Goal: Task Accomplishment & Management: Use online tool/utility

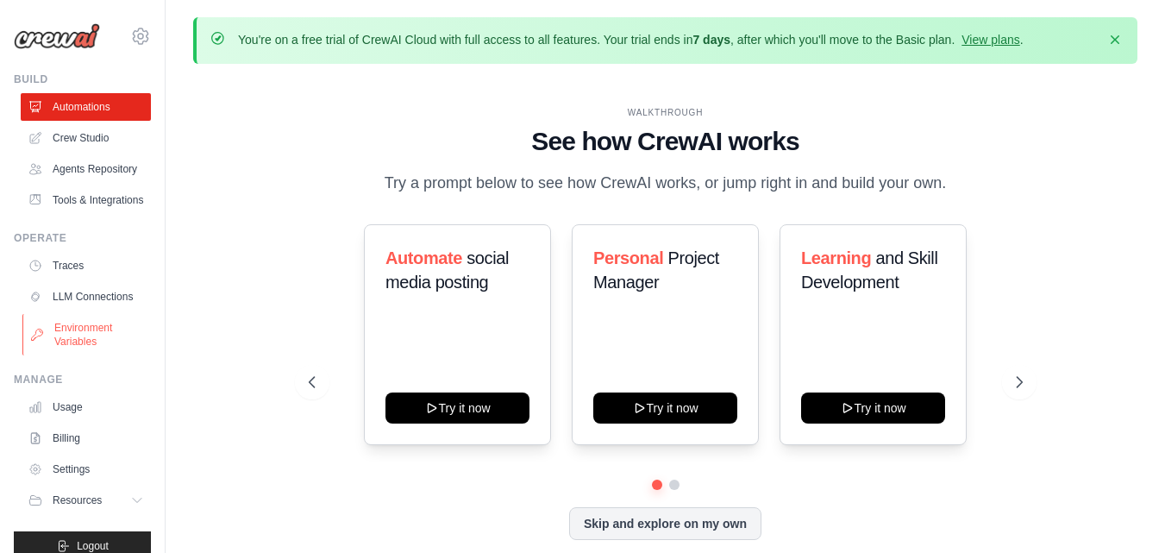
scroll to position [63, 0]
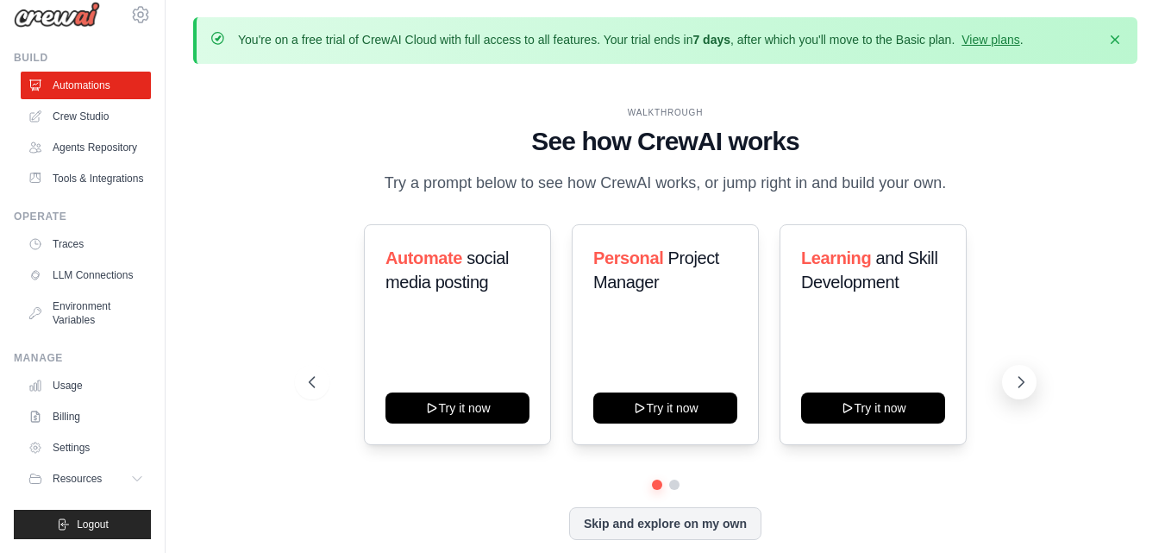
click at [1022, 390] on icon at bounding box center [1020, 381] width 17 height 17
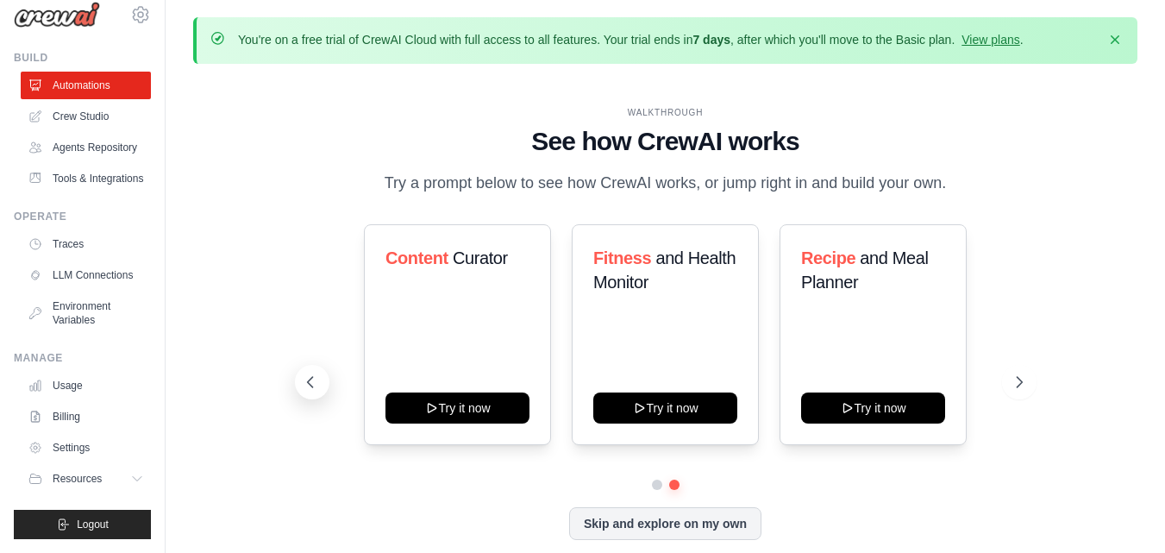
click at [312, 386] on icon at bounding box center [309, 382] width 5 height 10
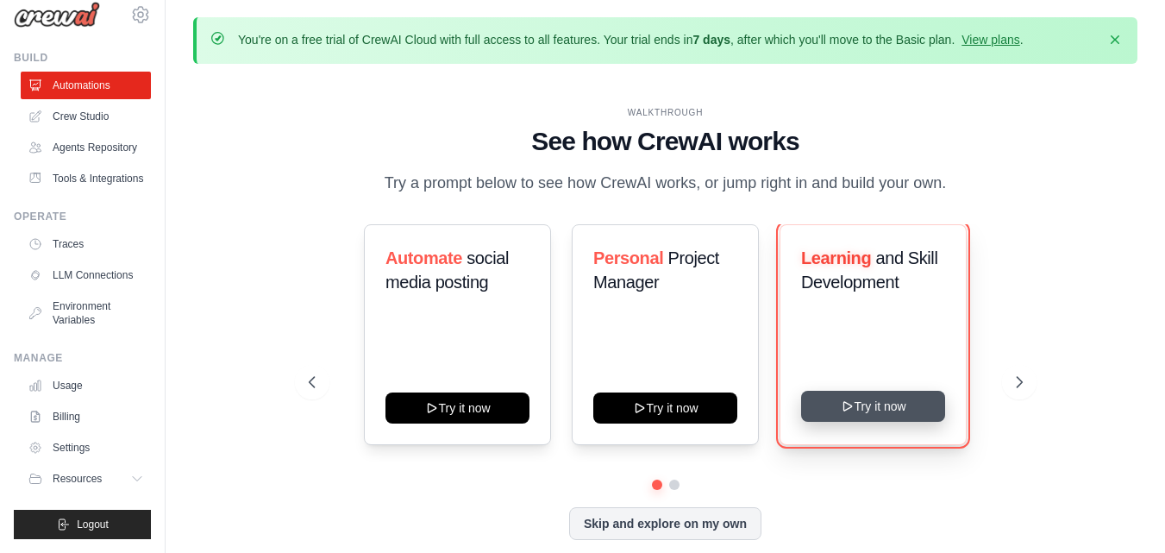
click at [862, 410] on button "Try it now" at bounding box center [873, 405] width 144 height 31
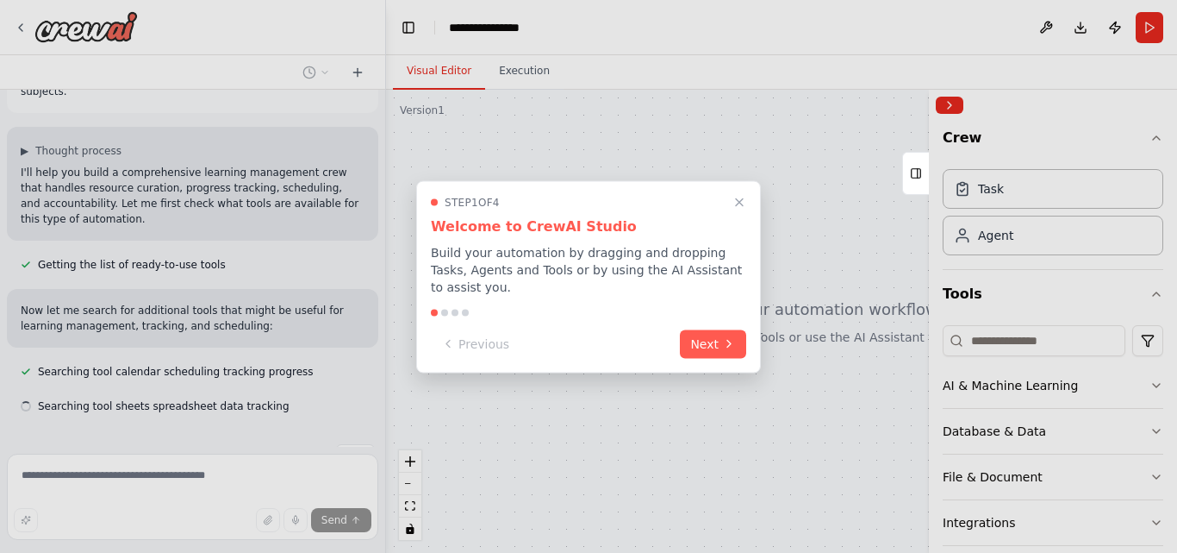
scroll to position [115, 0]
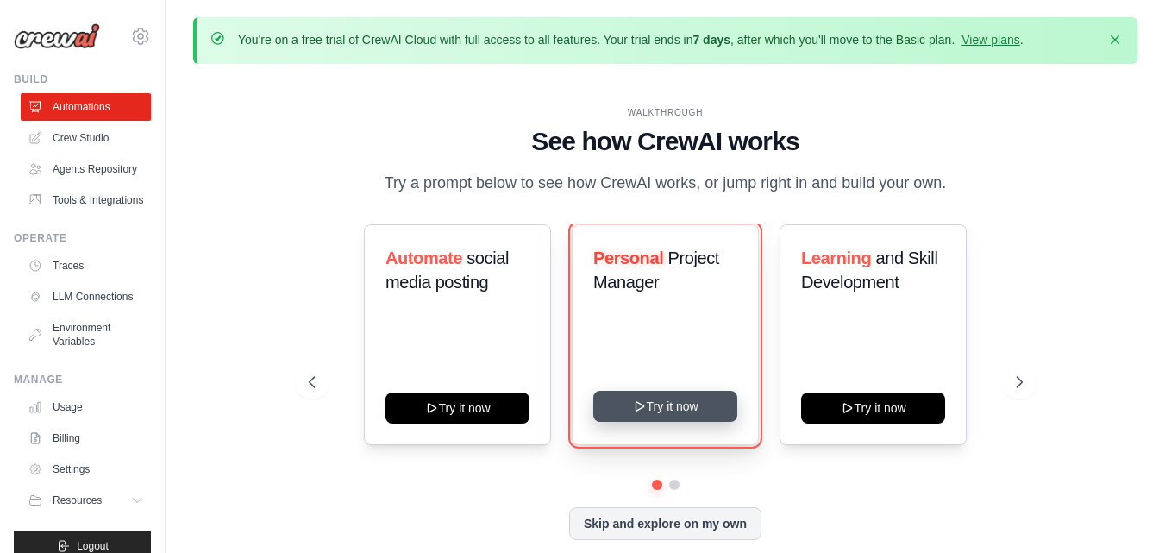
click at [728, 400] on button "Try it now" at bounding box center [665, 405] width 144 height 31
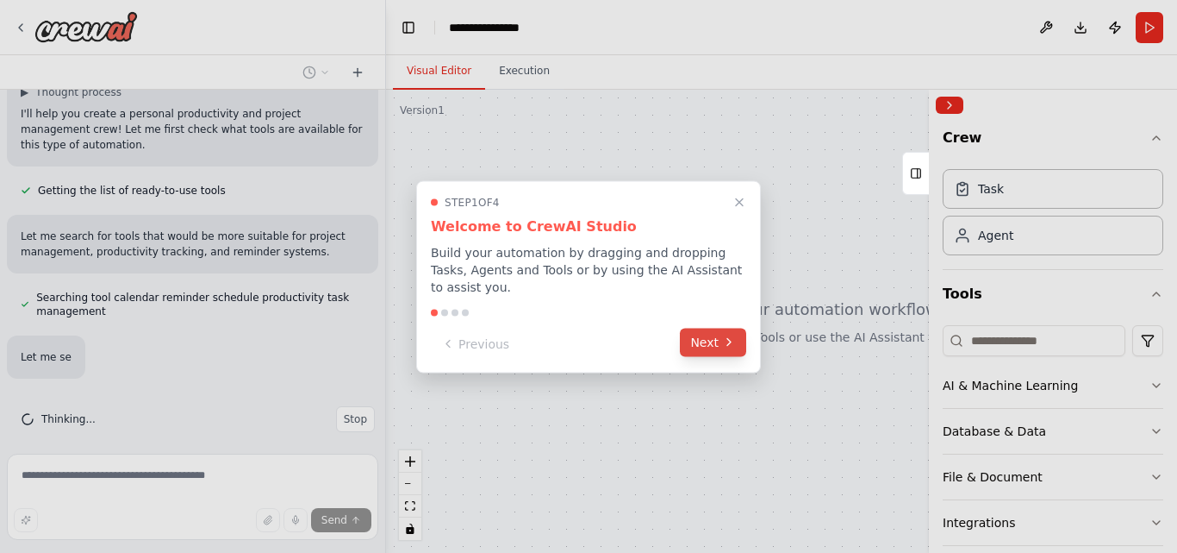
scroll to position [170, 0]
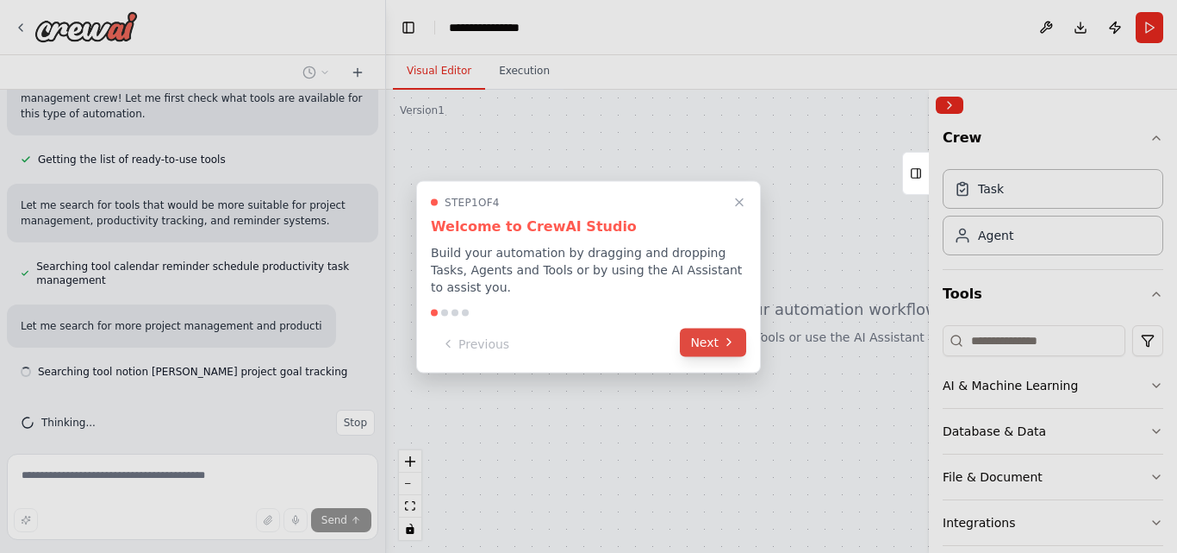
click at [735, 335] on icon at bounding box center [729, 342] width 14 height 14
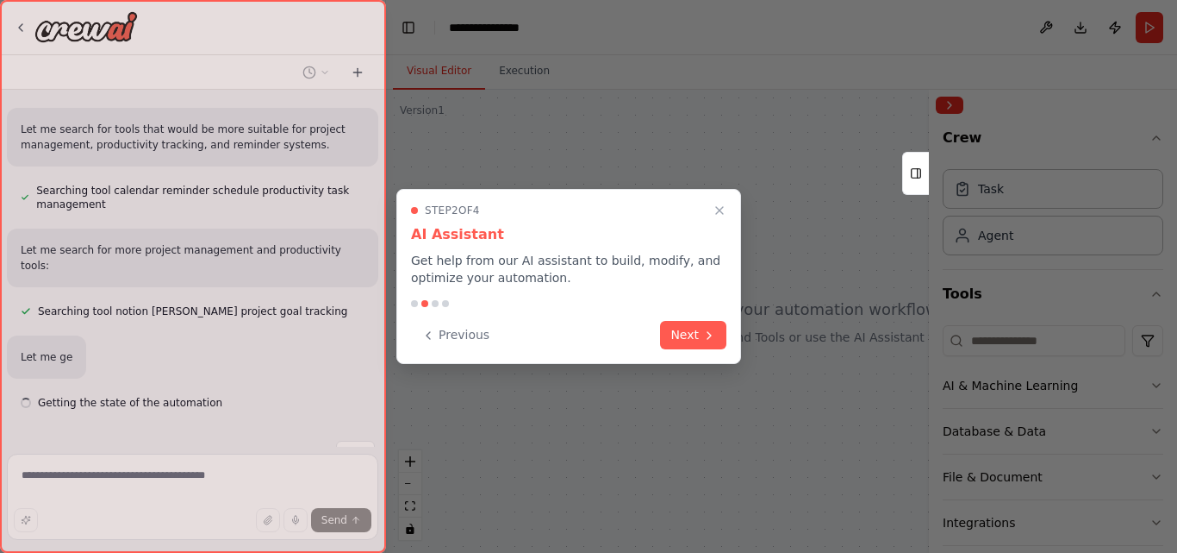
scroll to position [261, 0]
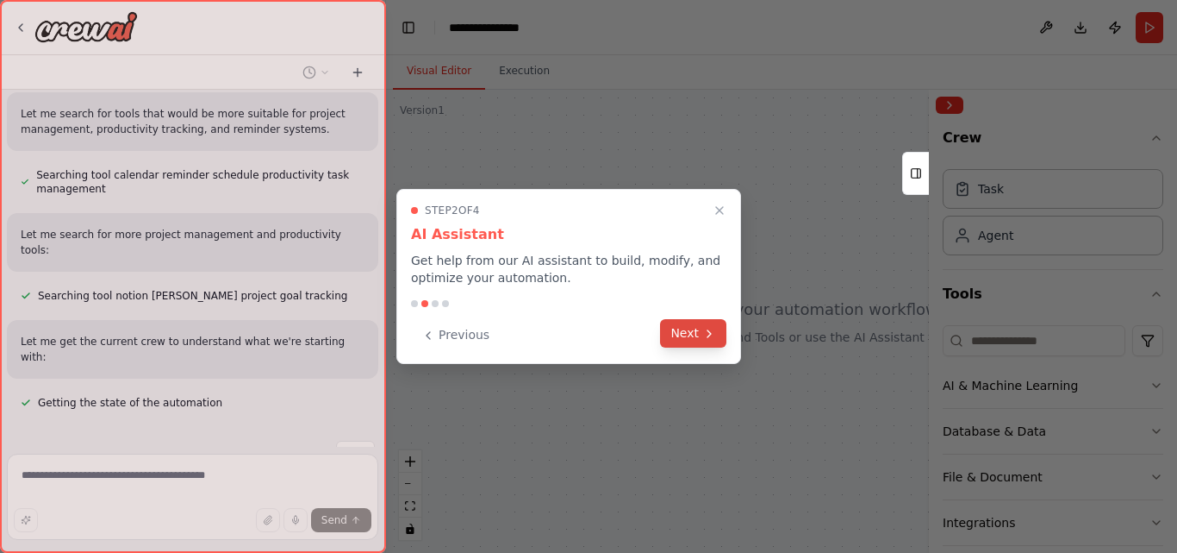
click at [678, 340] on button "Next" at bounding box center [693, 333] width 66 height 28
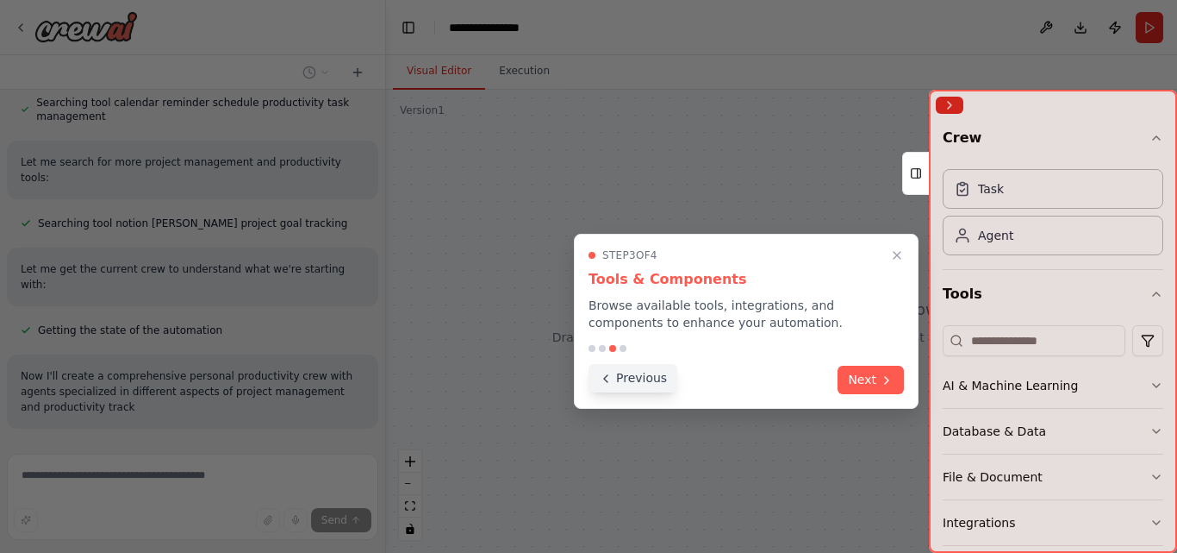
scroll to position [349, 0]
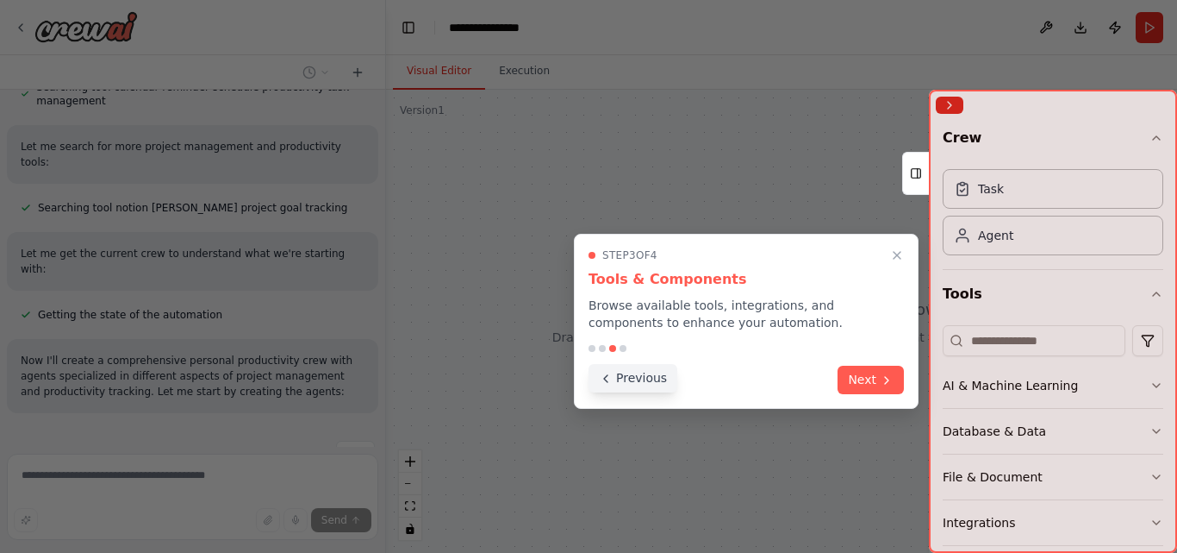
click at [617, 384] on button "Previous" at bounding box center [633, 378] width 89 height 28
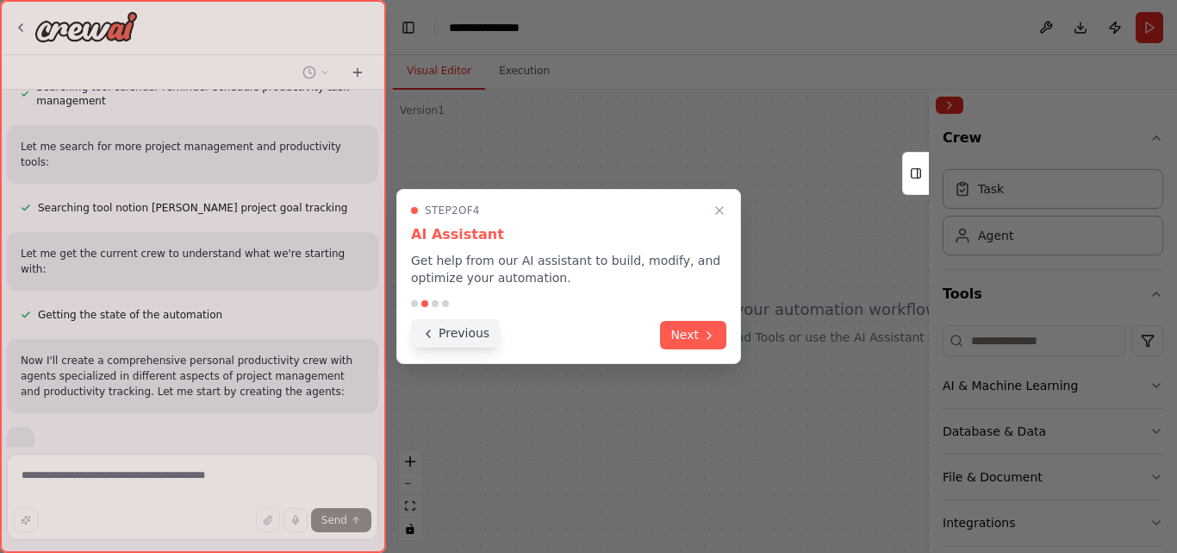
click at [467, 332] on button "Previous" at bounding box center [455, 333] width 89 height 28
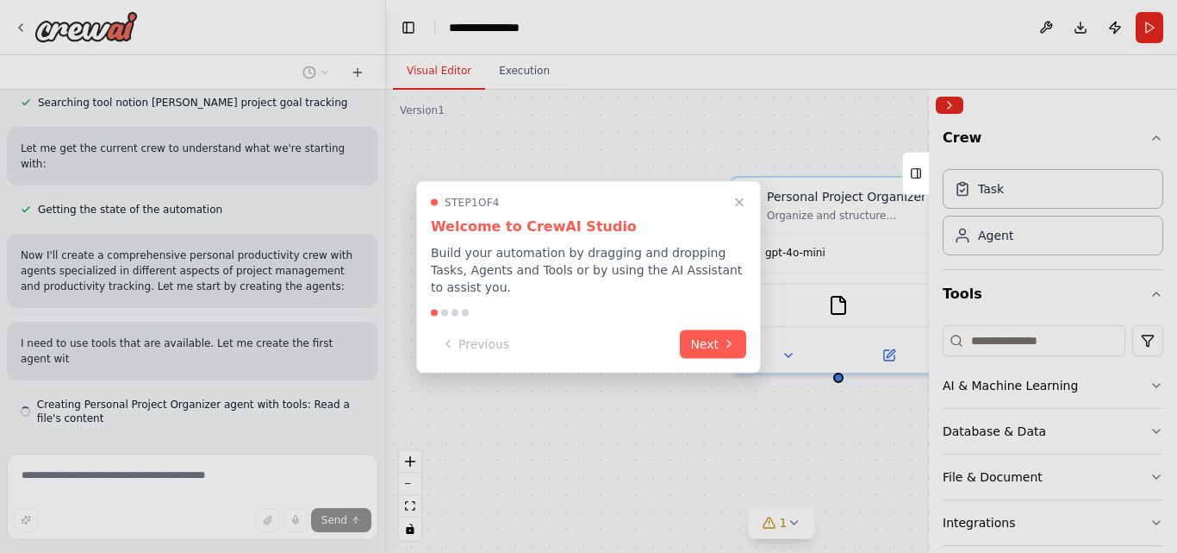
scroll to position [470, 0]
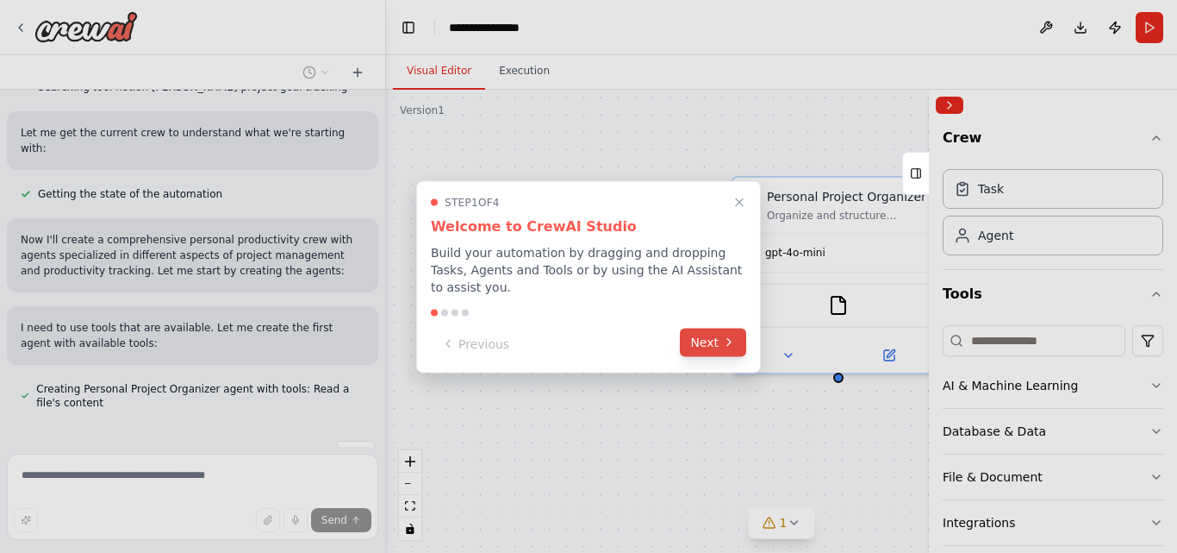
click at [730, 336] on icon at bounding box center [729, 342] width 14 height 14
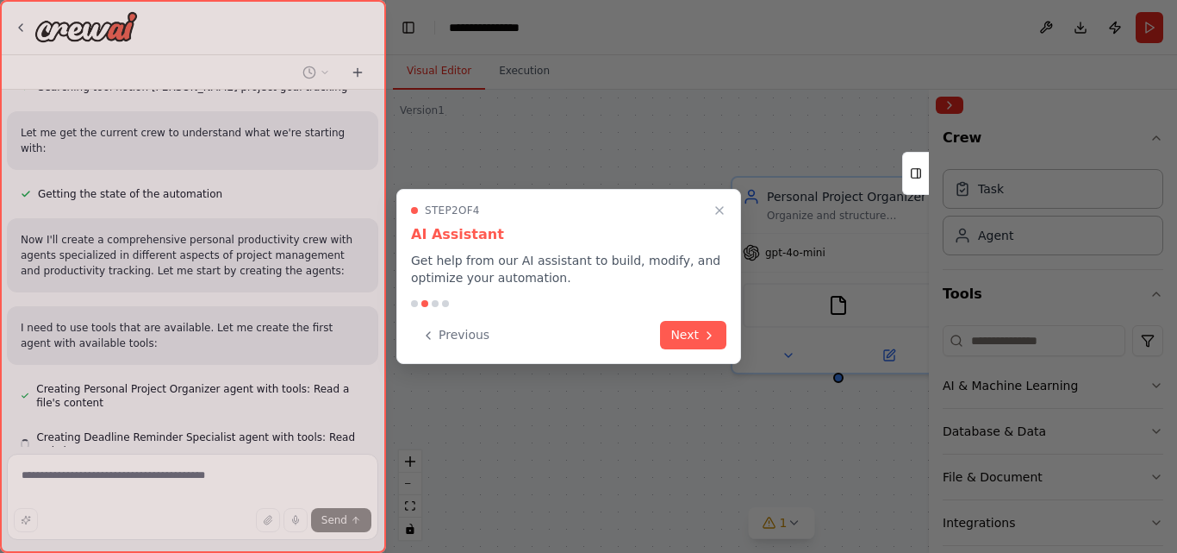
scroll to position [518, 0]
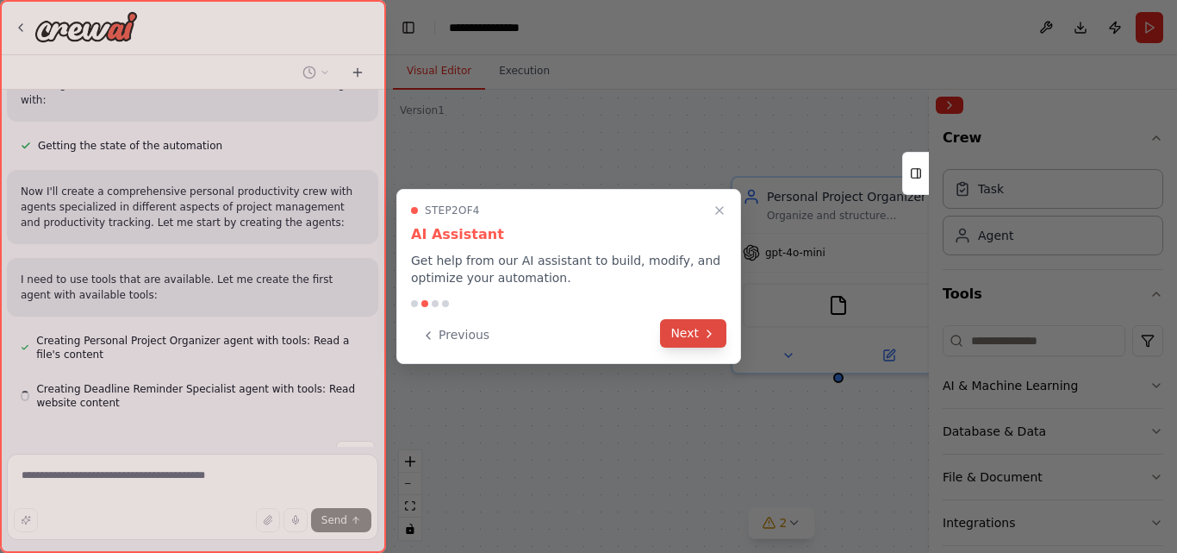
click at [707, 334] on icon at bounding box center [710, 334] width 14 height 14
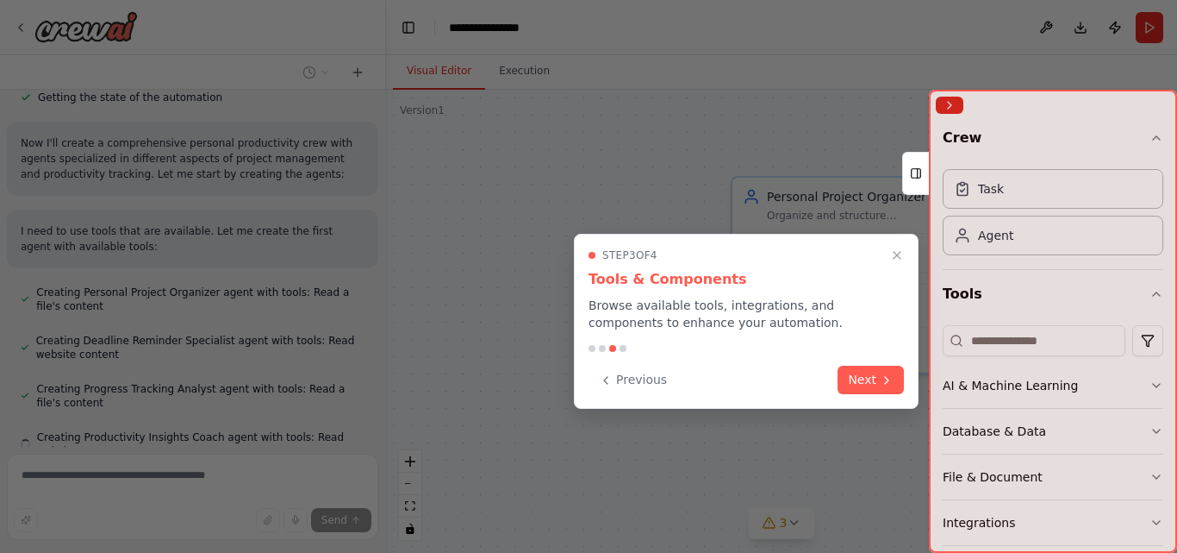
scroll to position [615, 0]
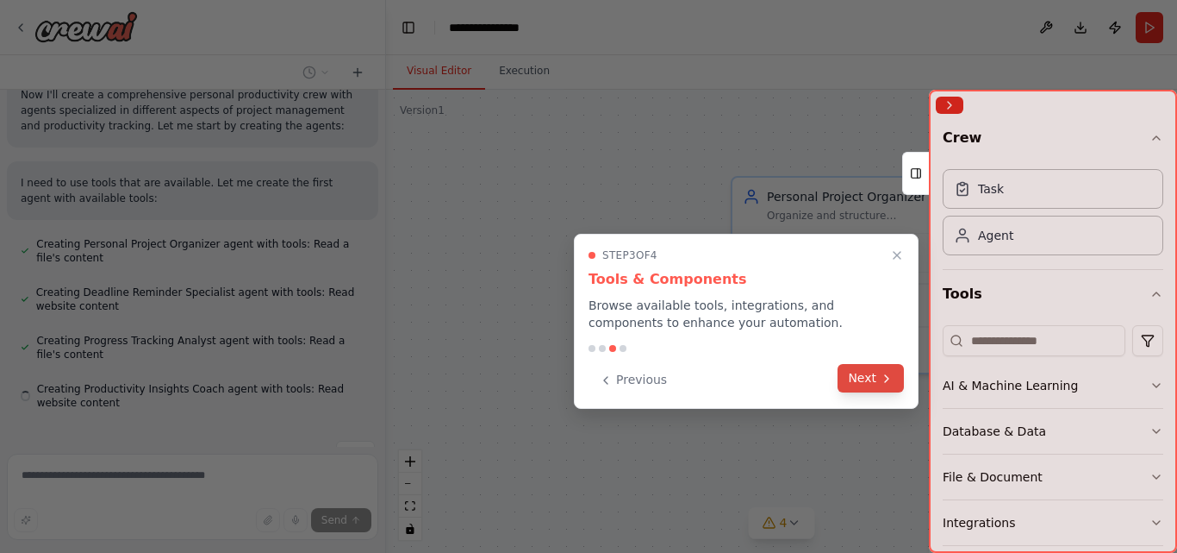
click at [884, 381] on icon at bounding box center [887, 379] width 14 height 14
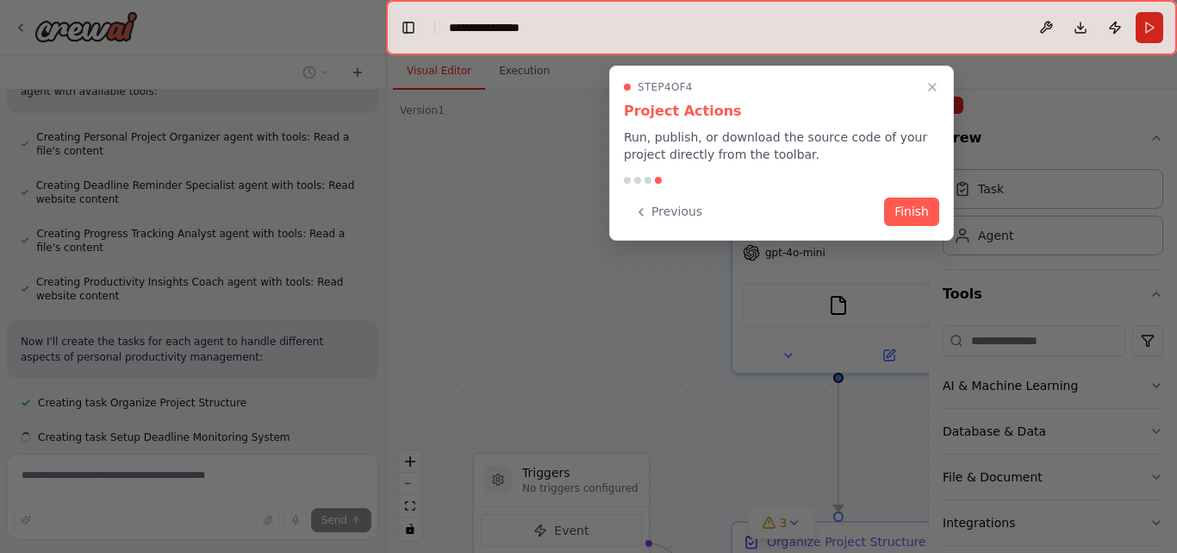
scroll to position [756, 0]
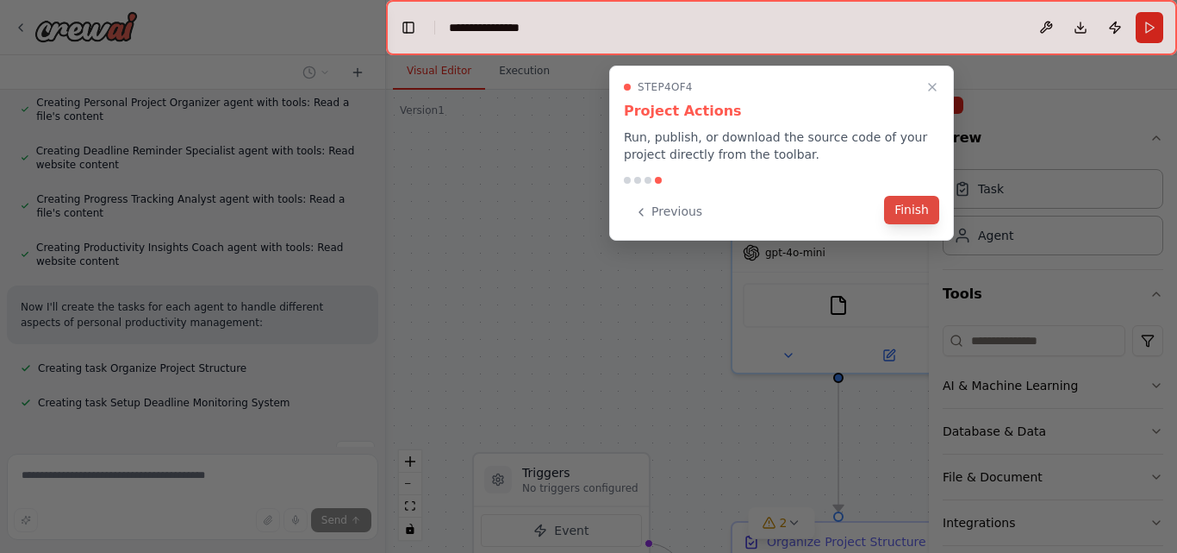
click at [906, 208] on button "Finish" at bounding box center [911, 210] width 55 height 28
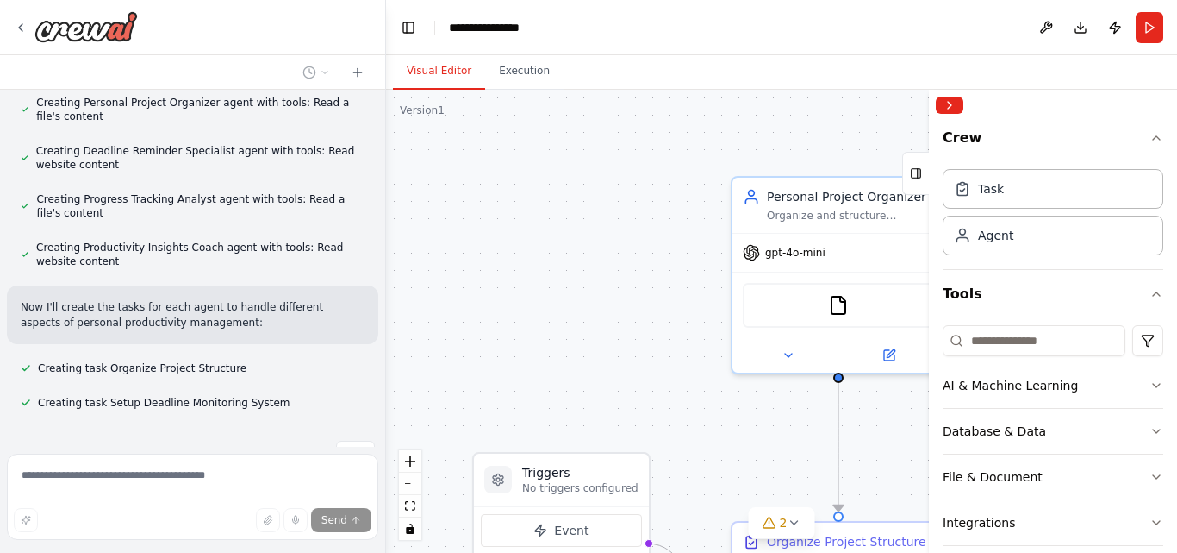
scroll to position [790, 0]
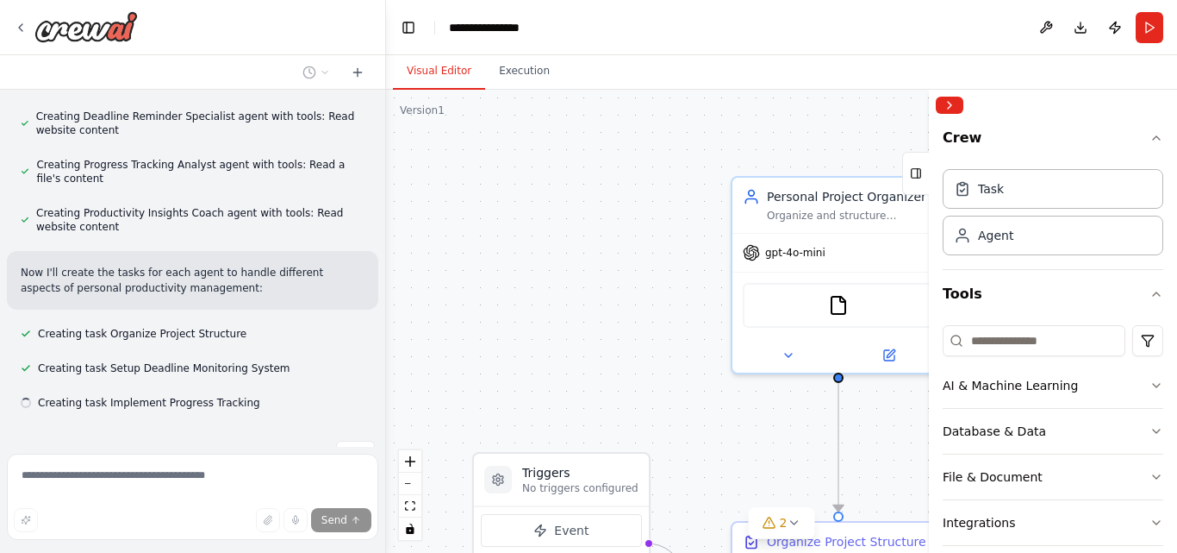
click at [708, 363] on div ".deletable-edge-delete-btn { width: 20px; height: 20px; border: 0px solid #ffff…" at bounding box center [781, 321] width 791 height 463
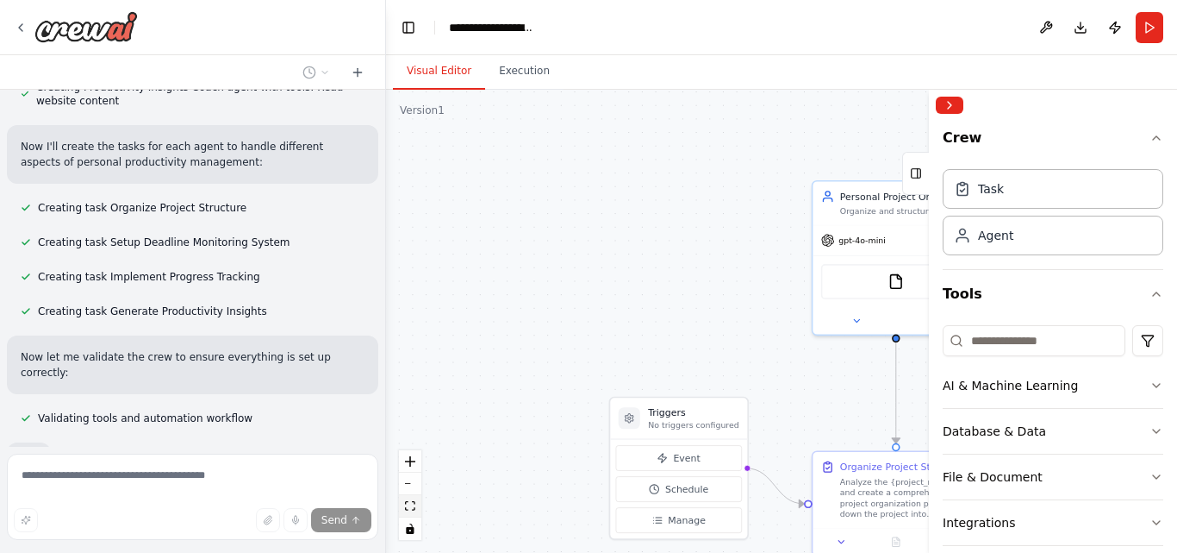
scroll to position [958, 0]
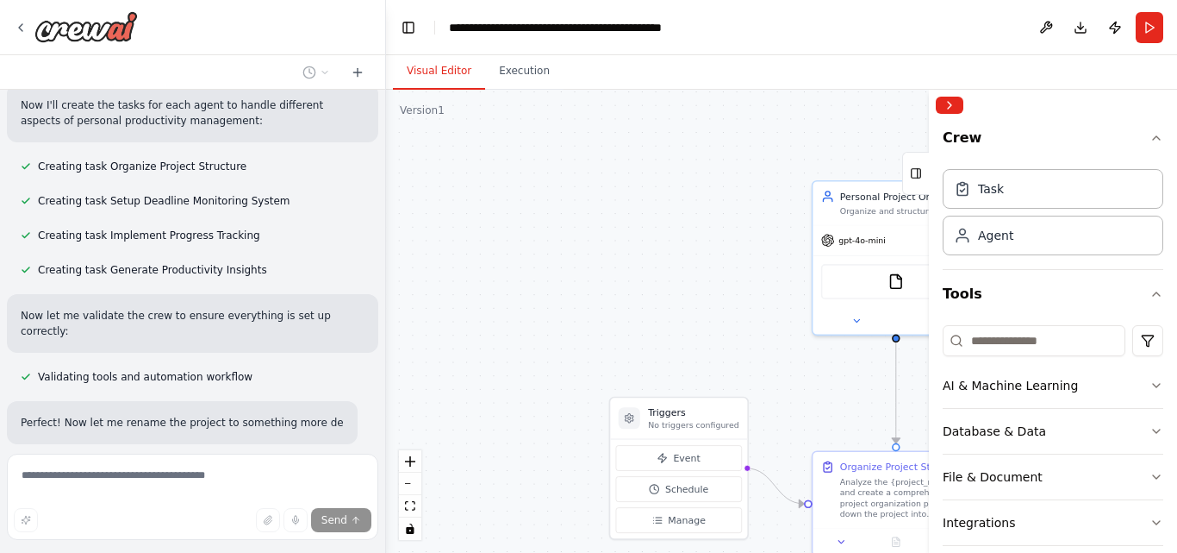
click at [351, 496] on div "Create a crew that helps organize your personal projects, sets reminders for im…" at bounding box center [588, 276] width 1177 height 553
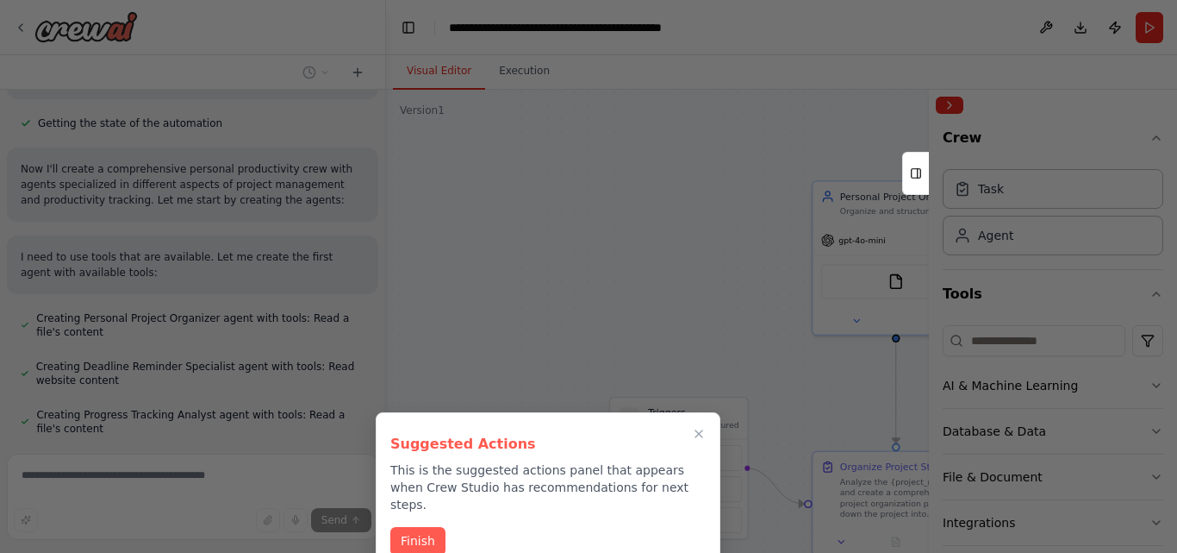
scroll to position [529, 0]
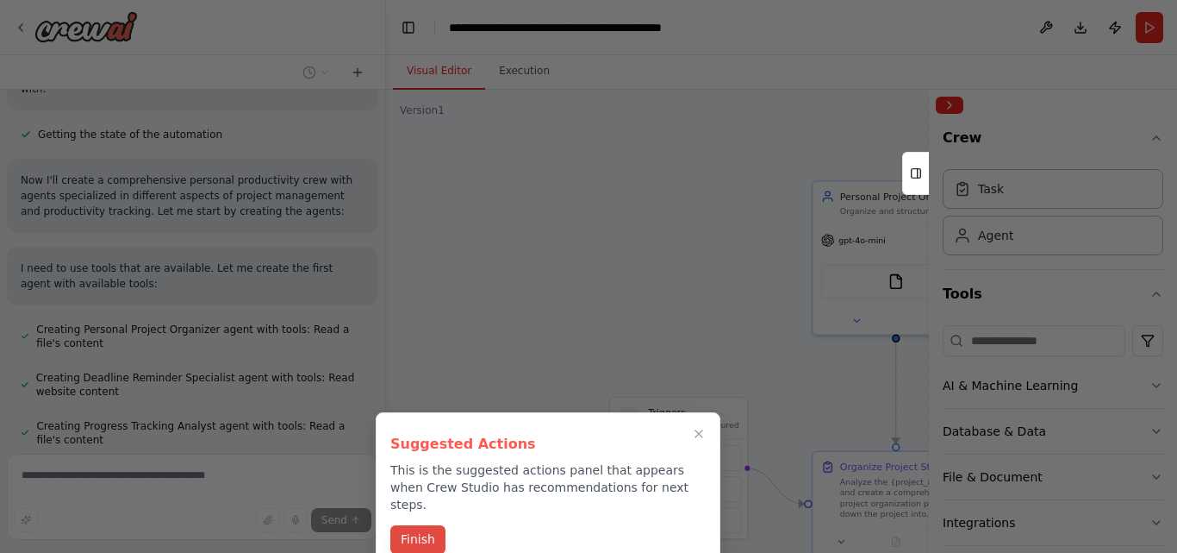
click at [418, 525] on button "Finish" at bounding box center [417, 539] width 55 height 28
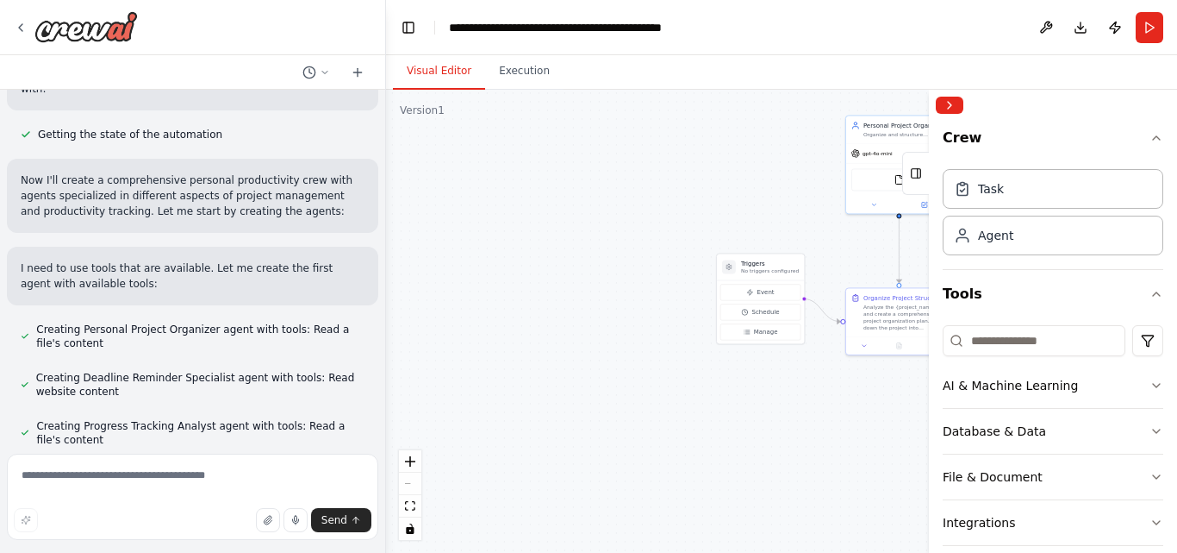
drag, startPoint x: 907, startPoint y: 287, endPoint x: 831, endPoint y: 210, distance: 107.9
drag, startPoint x: 831, startPoint y: 210, endPoint x: 715, endPoint y: 199, distance: 116.0
click at [715, 199] on div ".deletable-edge-delete-btn { width: 20px; height: 20px; border: 0px solid #ffff…" at bounding box center [781, 321] width 791 height 463
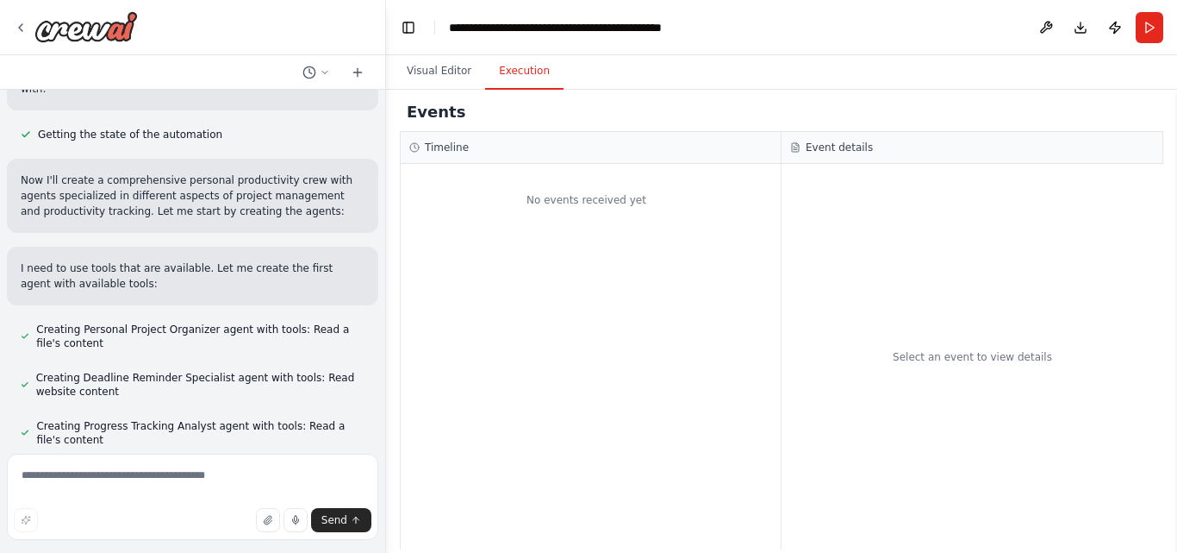
click at [521, 73] on button "Execution" at bounding box center [524, 71] width 78 height 36
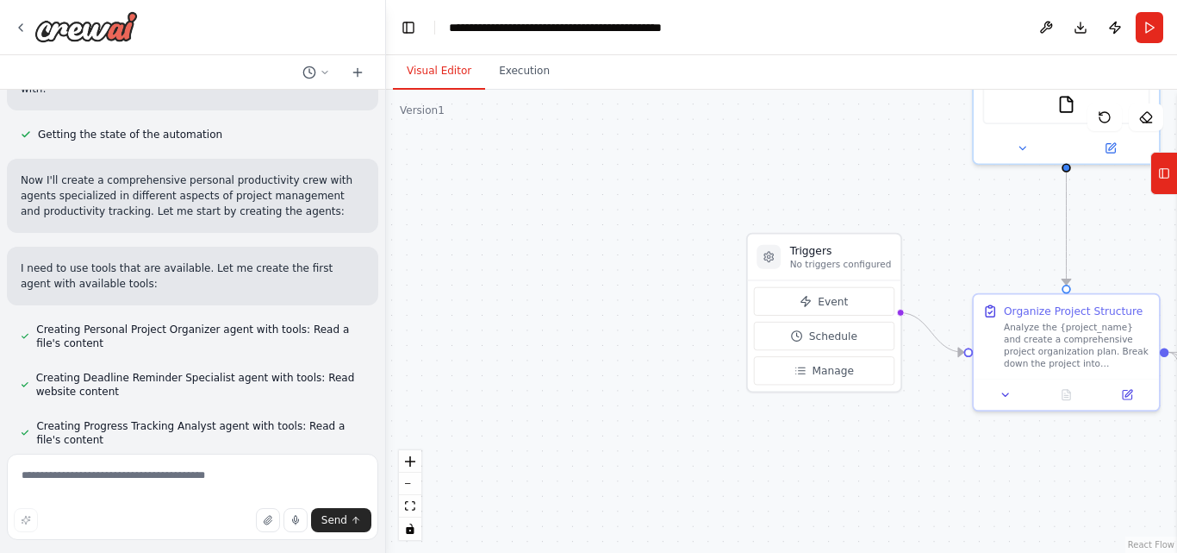
click at [442, 73] on button "Visual Editor" at bounding box center [439, 71] width 92 height 36
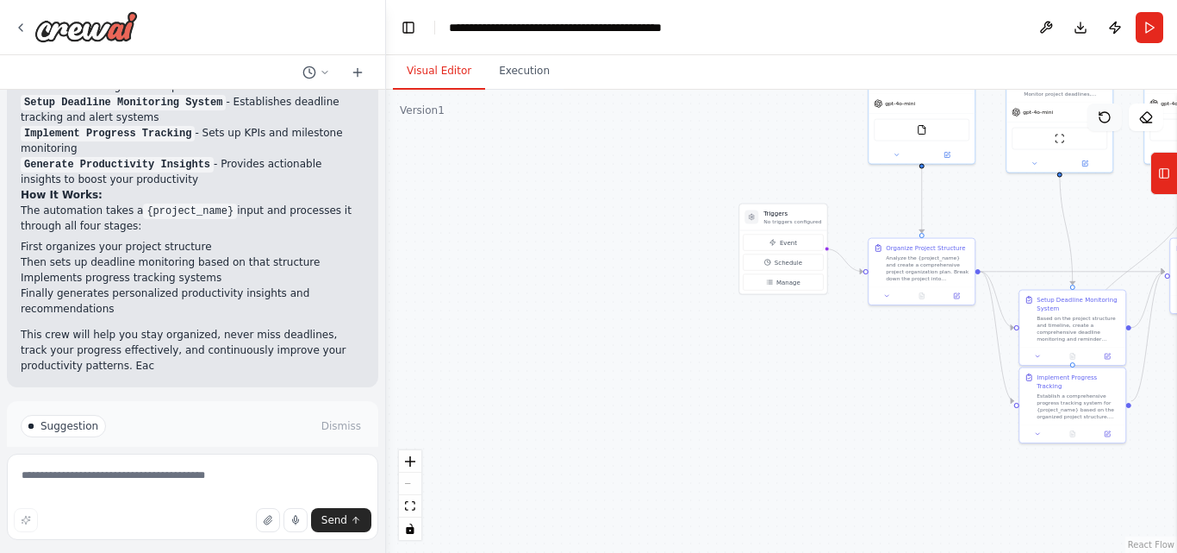
scroll to position [1694, 0]
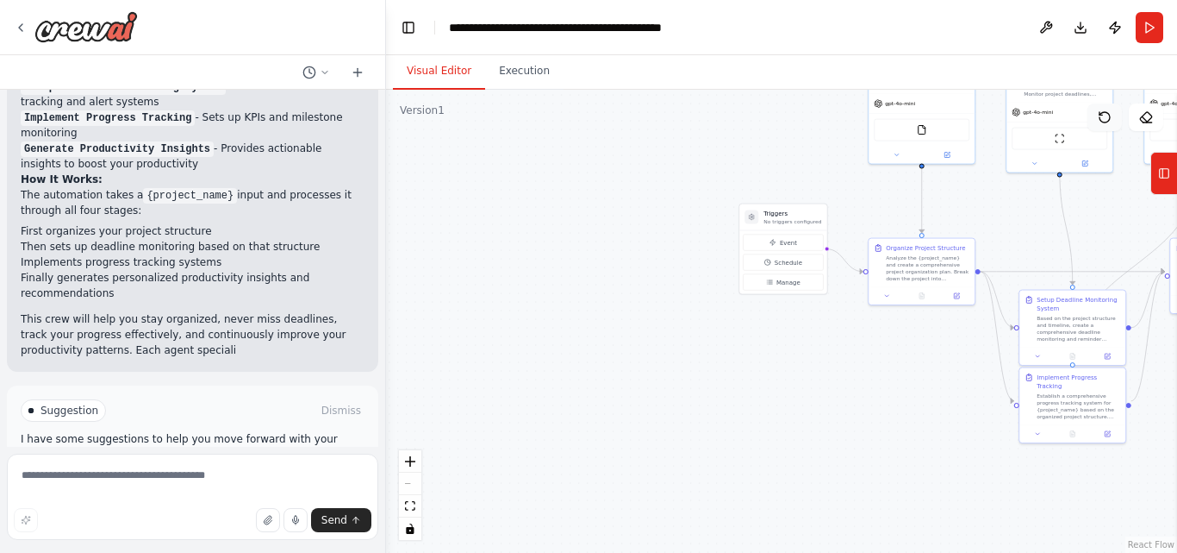
click at [1107, 122] on icon at bounding box center [1105, 117] width 10 height 10
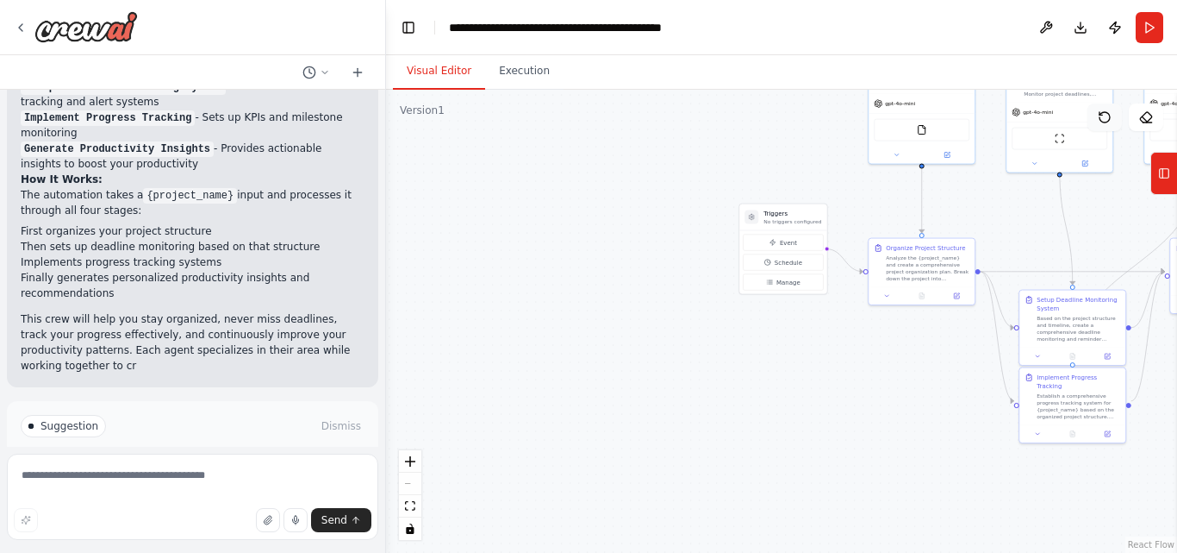
scroll to position [1709, 0]
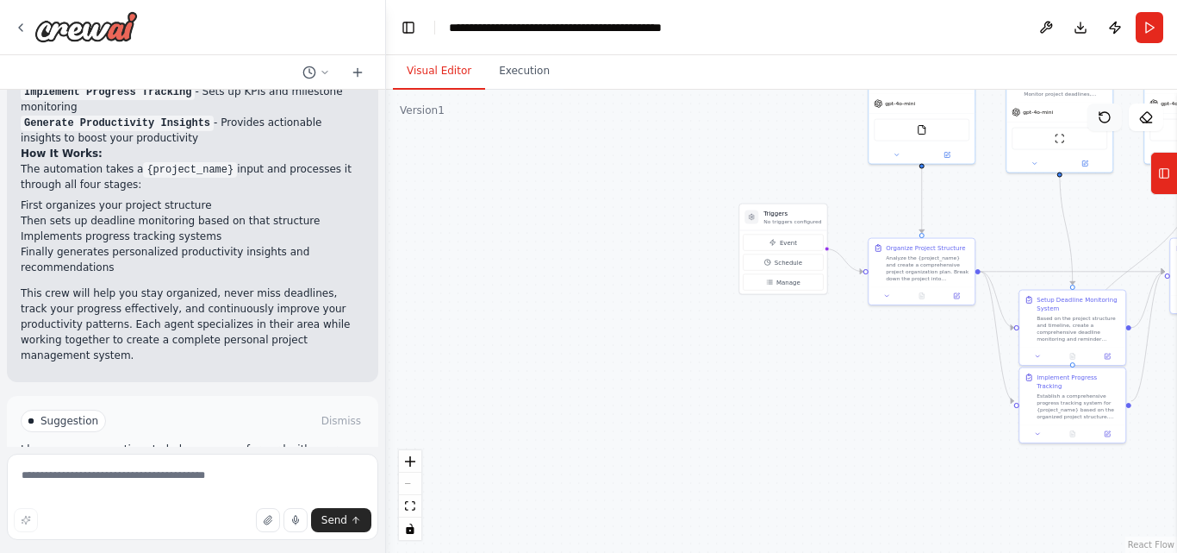
click at [1102, 121] on icon at bounding box center [1105, 117] width 14 height 14
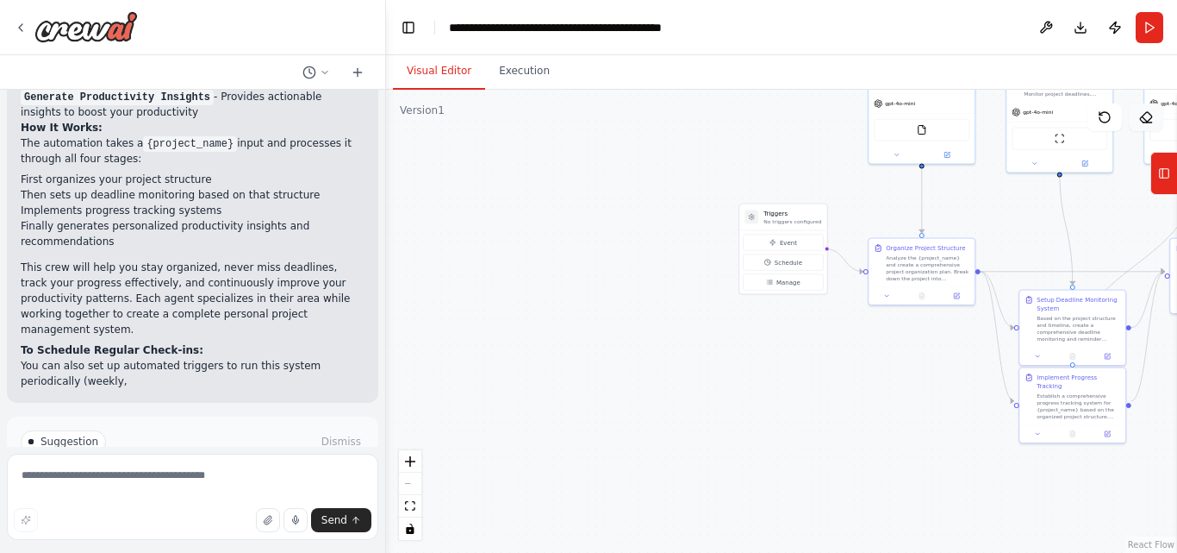
scroll to position [1761, 0]
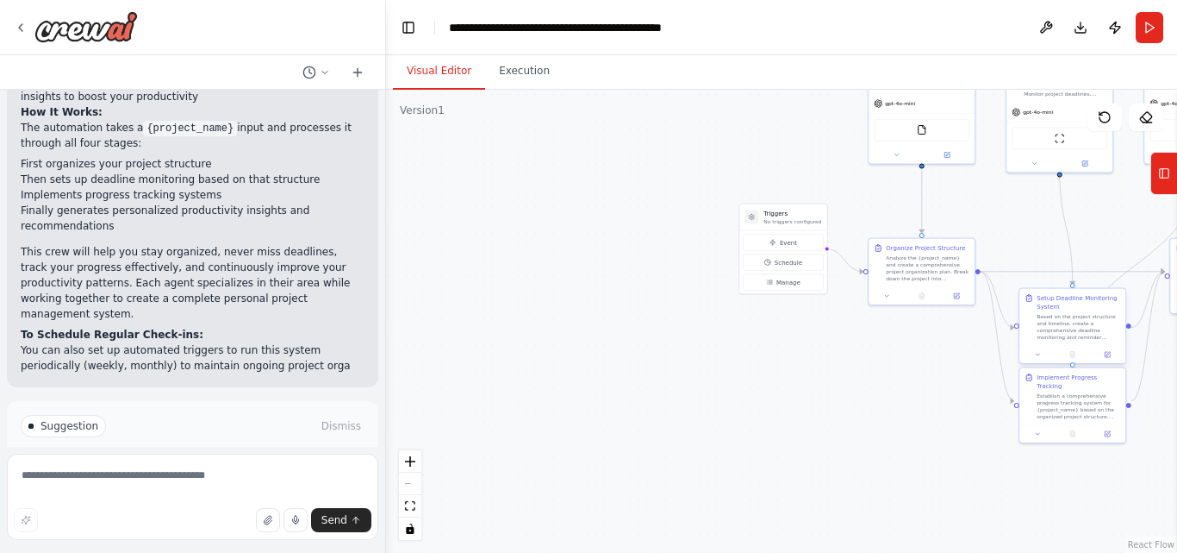
click at [1071, 307] on div "Setup Deadline Monitoring System" at bounding box center [1079, 302] width 84 height 17
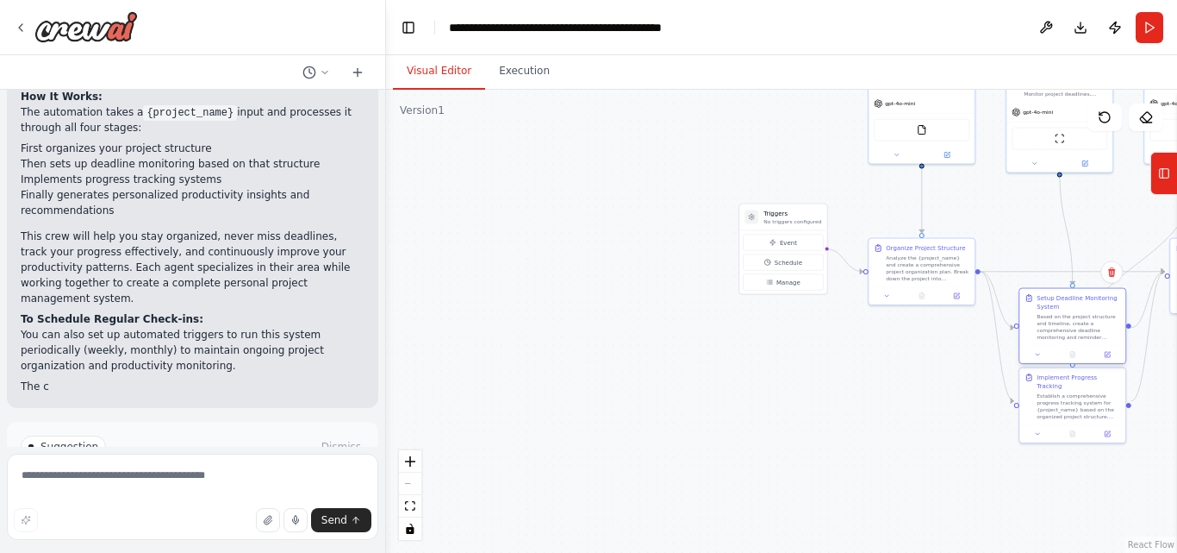
scroll to position [1797, 0]
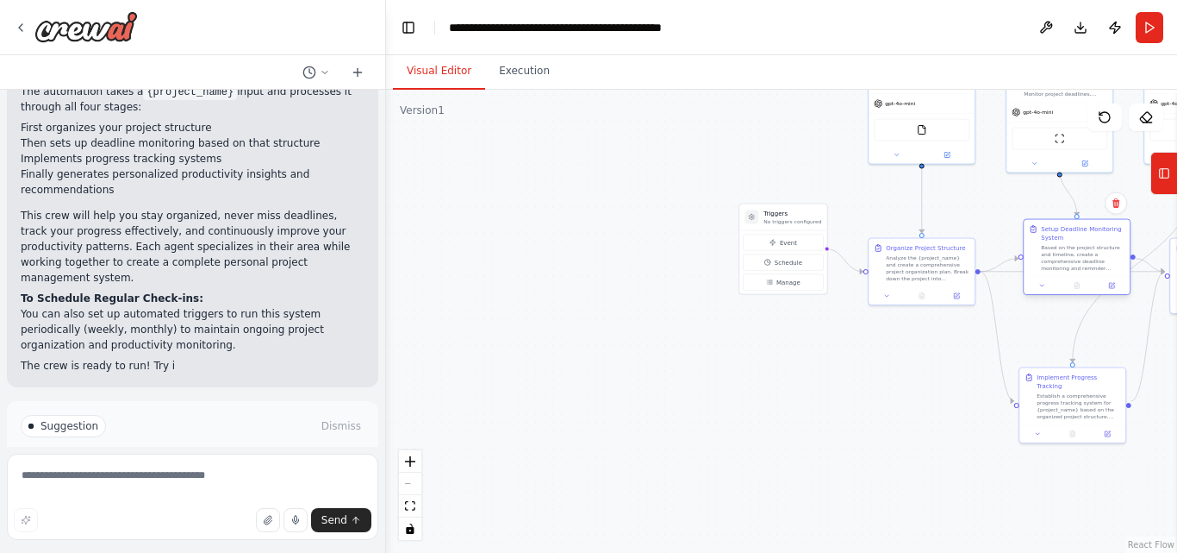
drag, startPoint x: 1069, startPoint y: 331, endPoint x: 1075, endPoint y: 248, distance: 83.0
click at [1075, 248] on div "Based on the project structure and timeline, create a comprehensive deadline mo…" at bounding box center [1083, 258] width 84 height 28
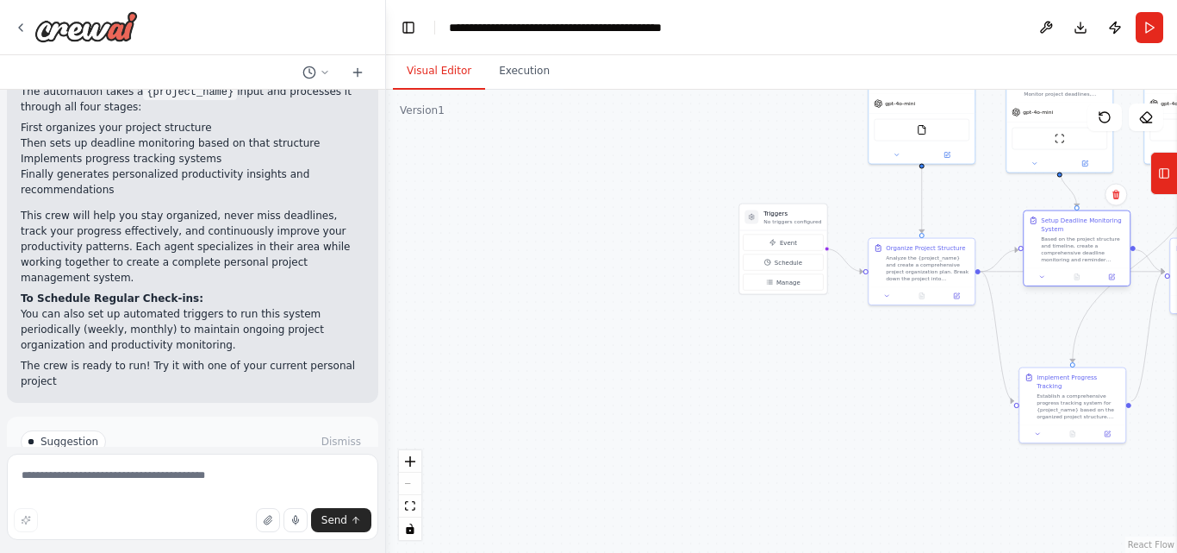
scroll to position [1813, 0]
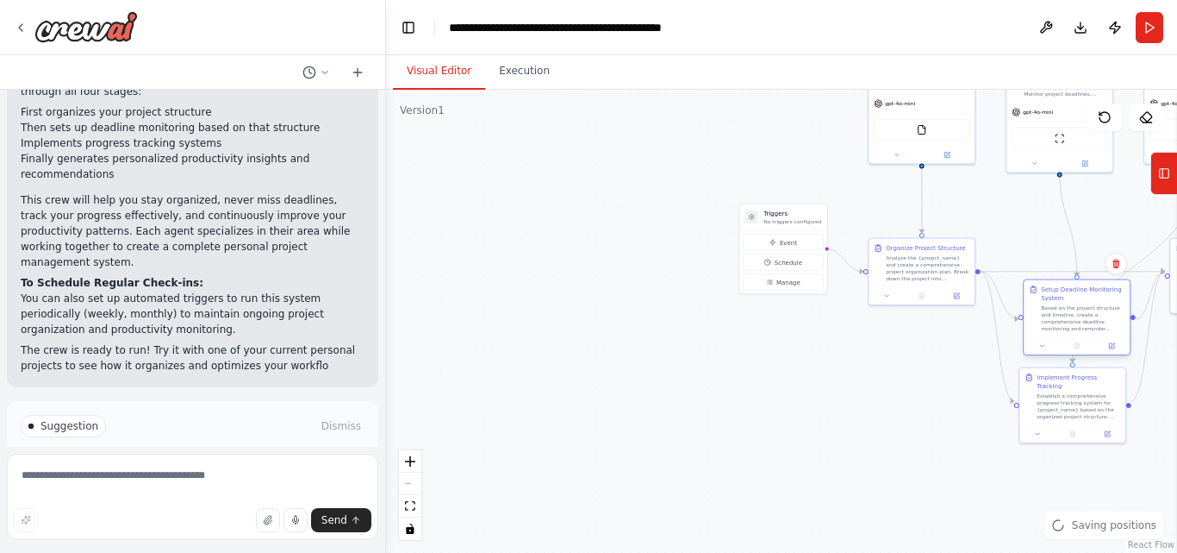
drag, startPoint x: 1075, startPoint y: 250, endPoint x: 1072, endPoint y: 318, distance: 68.1
click at [1072, 318] on div "Based on the project structure and timeline, create a comprehensive deadline mo…" at bounding box center [1083, 318] width 84 height 28
drag, startPoint x: 703, startPoint y: 362, endPoint x: 566, endPoint y: 264, distance: 168.6
click at [566, 264] on div ".deletable-edge-delete-btn { width: 20px; height: 20px; border: 0px solid #ffff…" at bounding box center [781, 321] width 791 height 463
click at [204, 485] on button "Run Automation" at bounding box center [193, 499] width 344 height 28
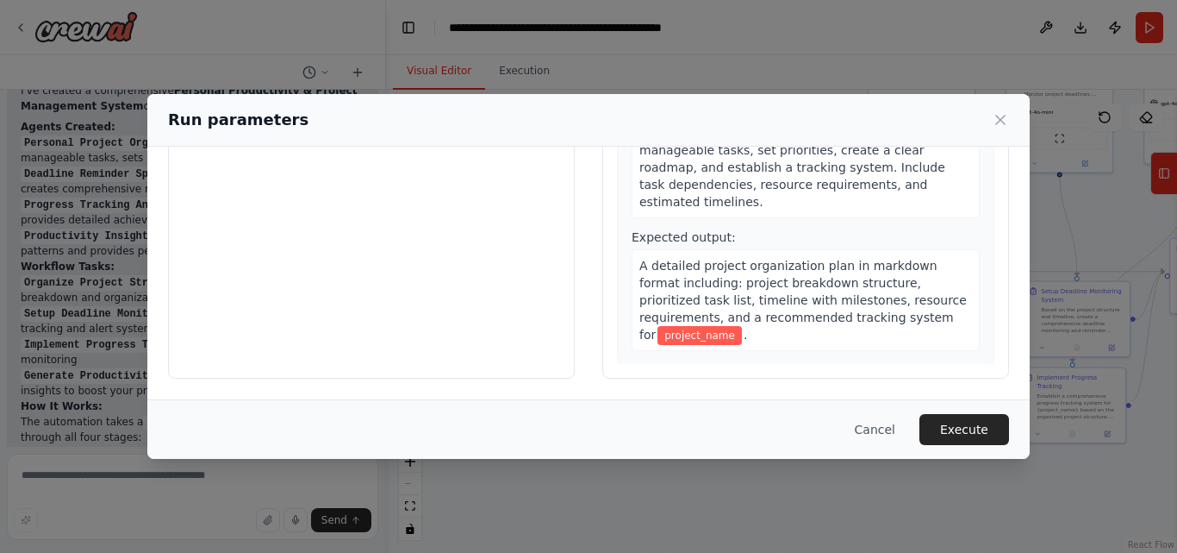
scroll to position [0, 0]
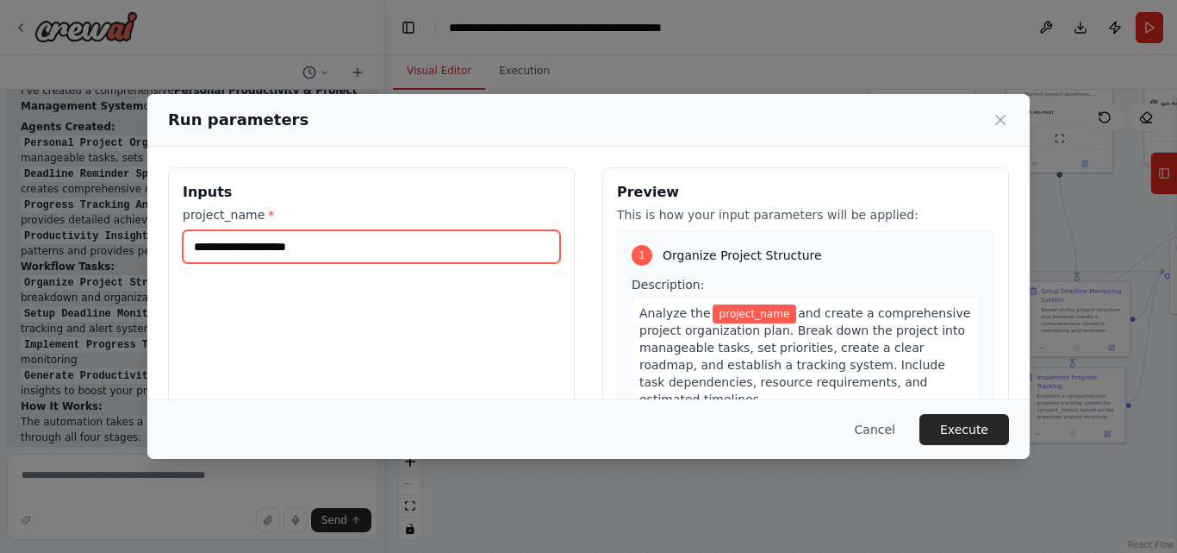
click at [309, 248] on input "project_name *" at bounding box center [372, 246] width 378 height 33
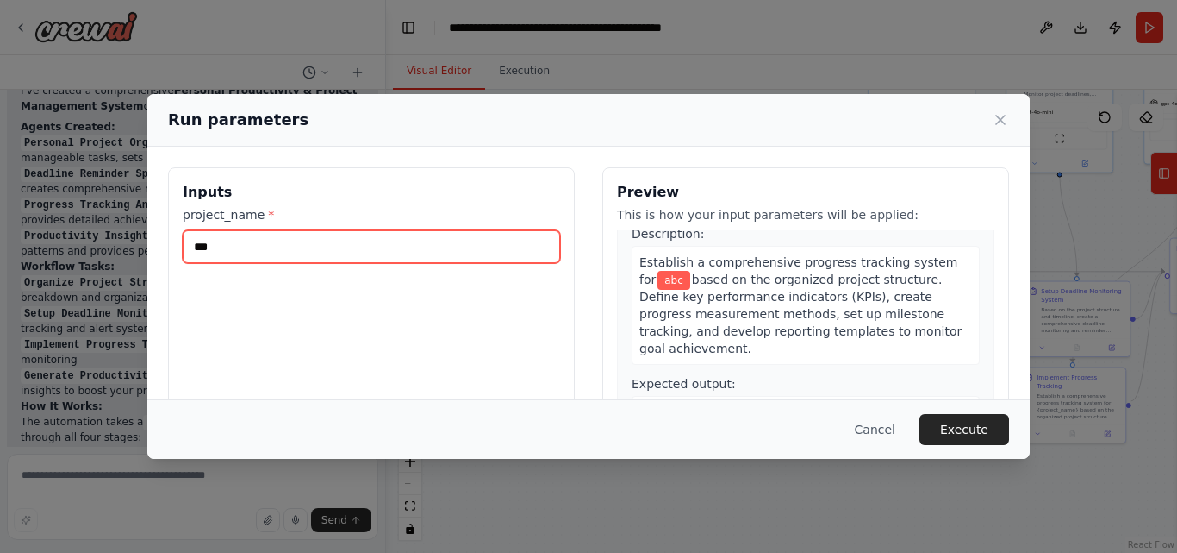
scroll to position [972, 0]
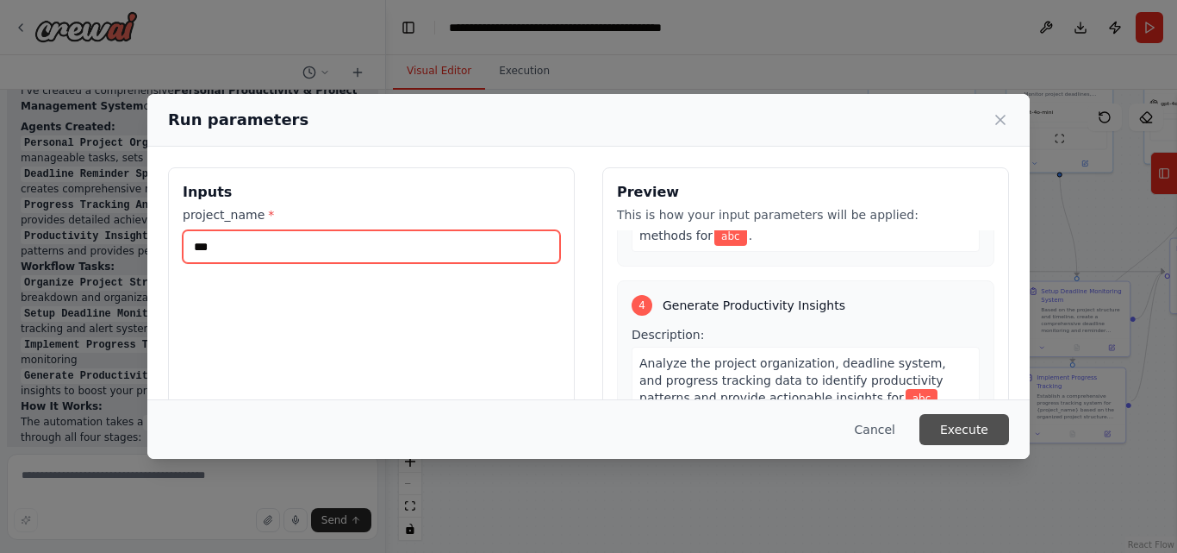
type input "***"
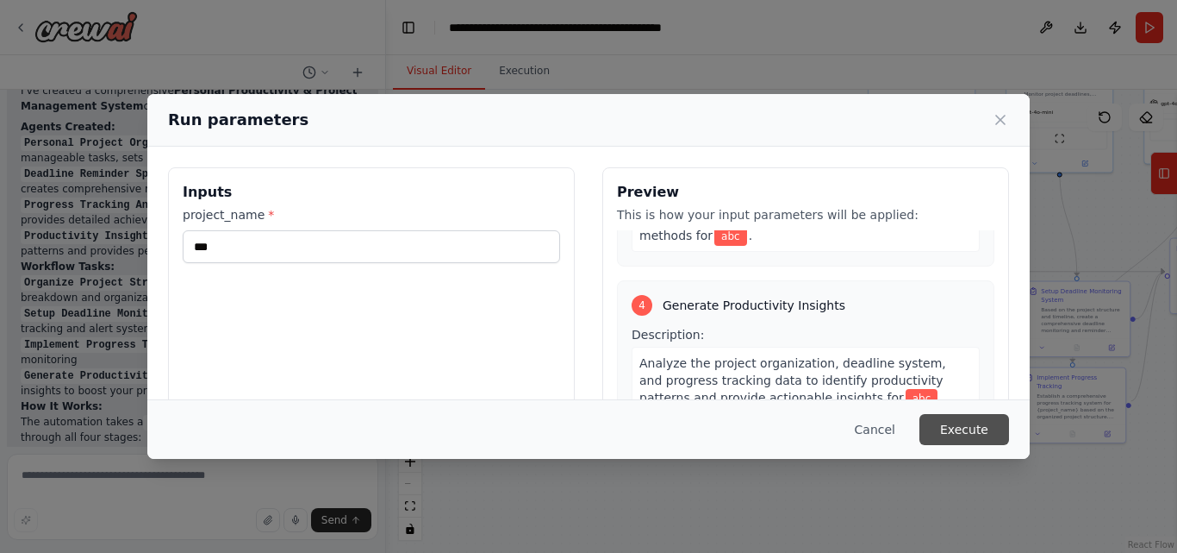
click at [975, 426] on button "Execute" at bounding box center [965, 429] width 90 height 31
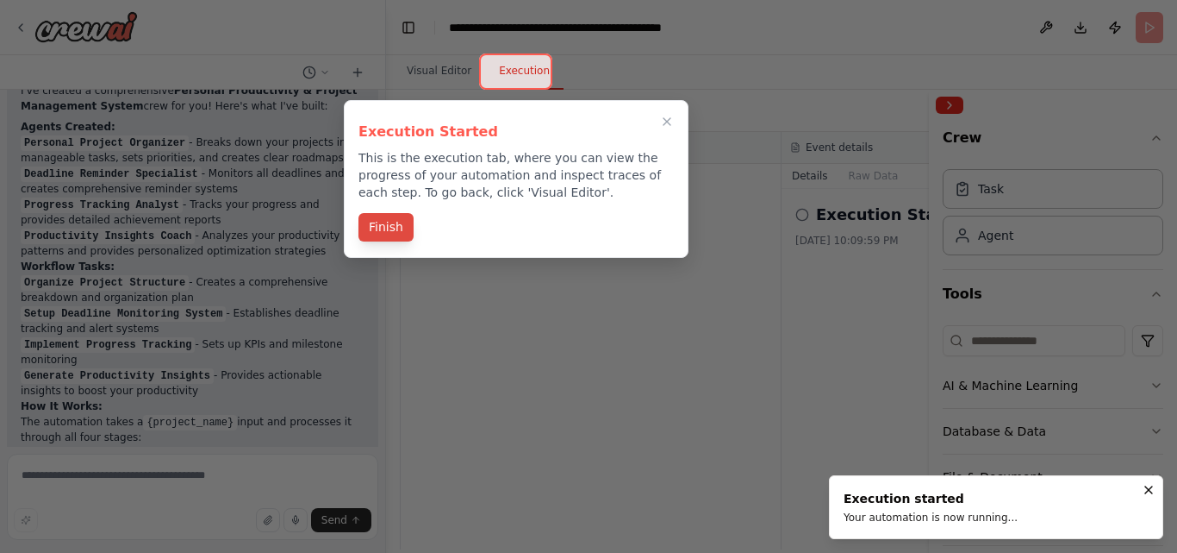
click at [398, 225] on button "Finish" at bounding box center [386, 227] width 55 height 28
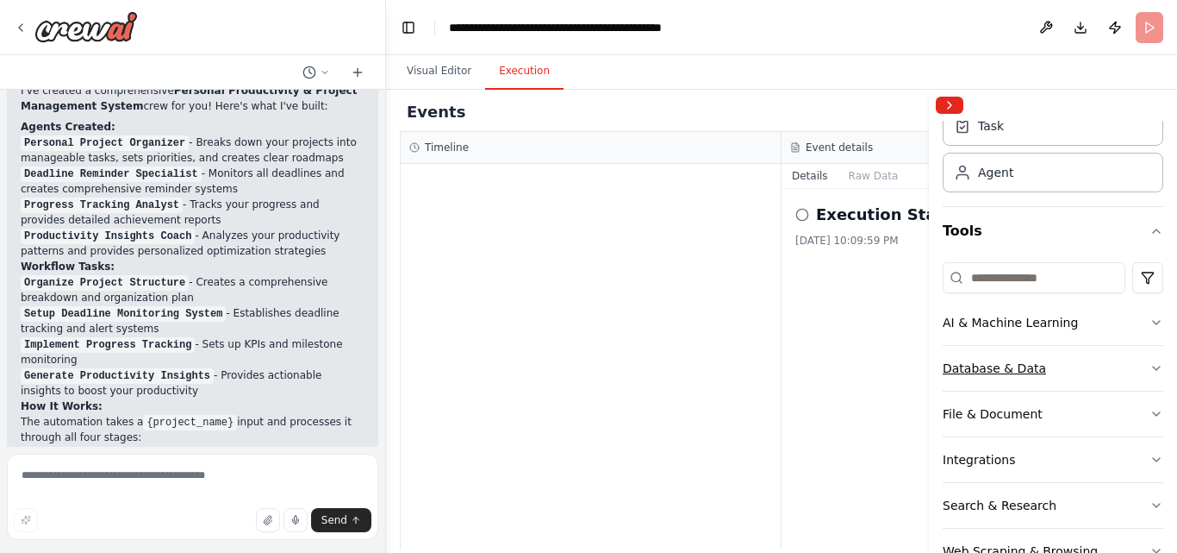
scroll to position [0, 0]
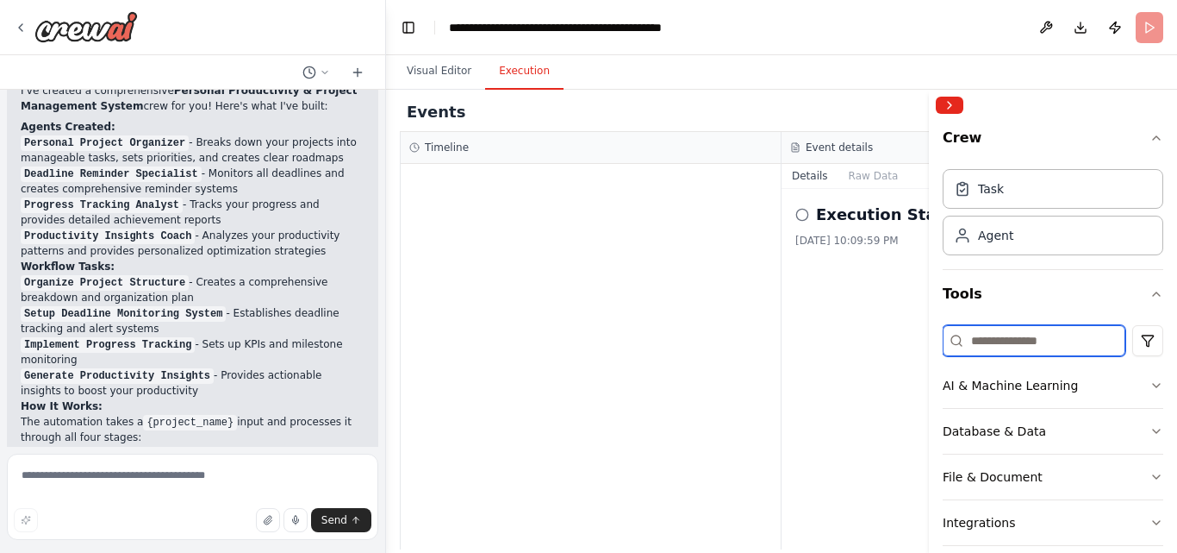
click at [1011, 345] on input at bounding box center [1034, 340] width 183 height 31
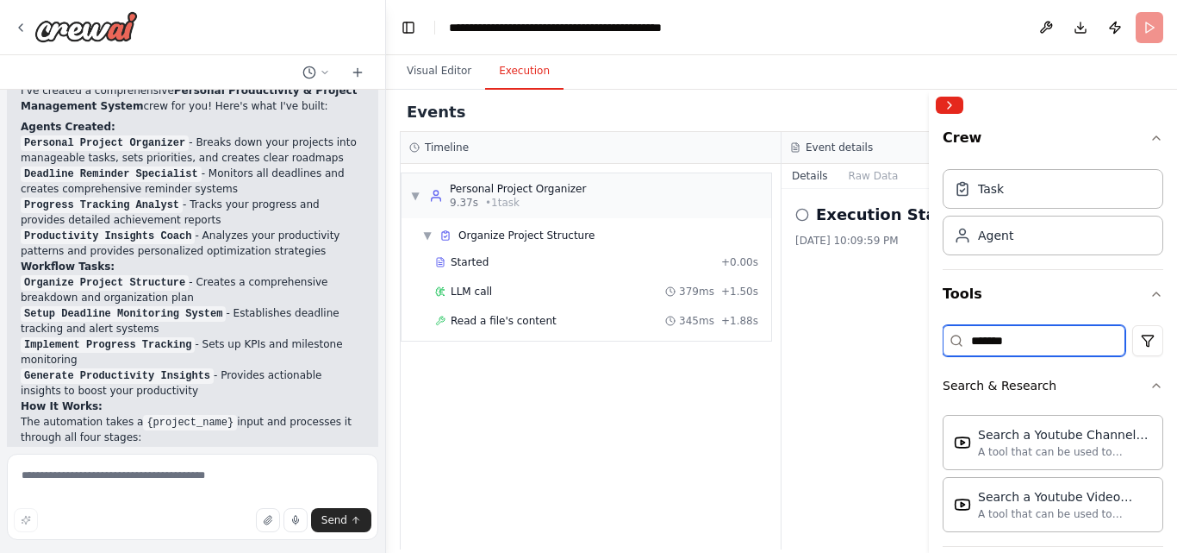
scroll to position [22, 0]
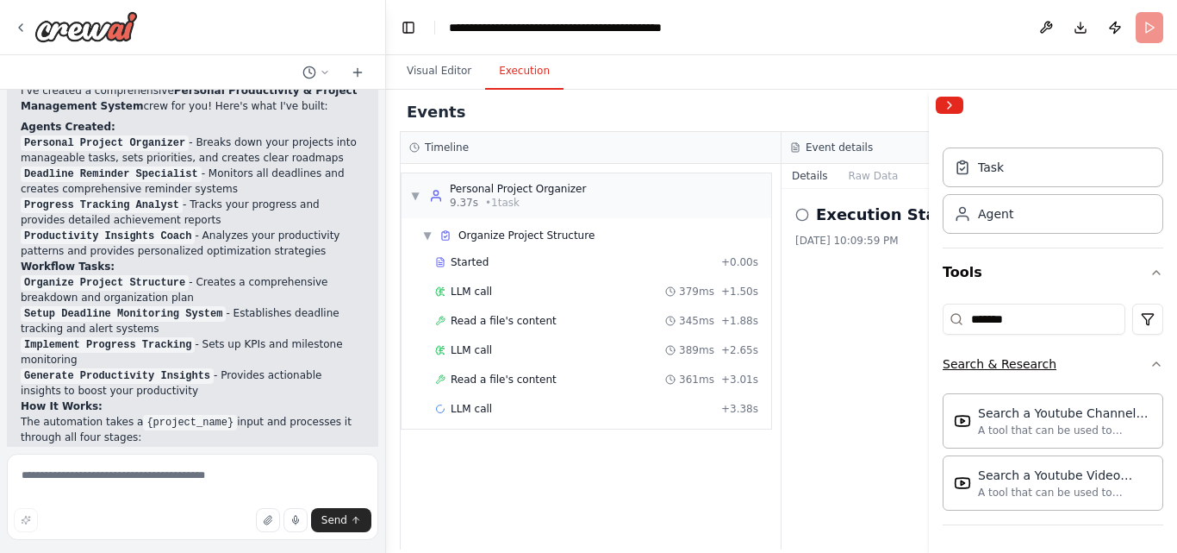
click at [1150, 369] on icon "button" at bounding box center [1157, 364] width 14 height 14
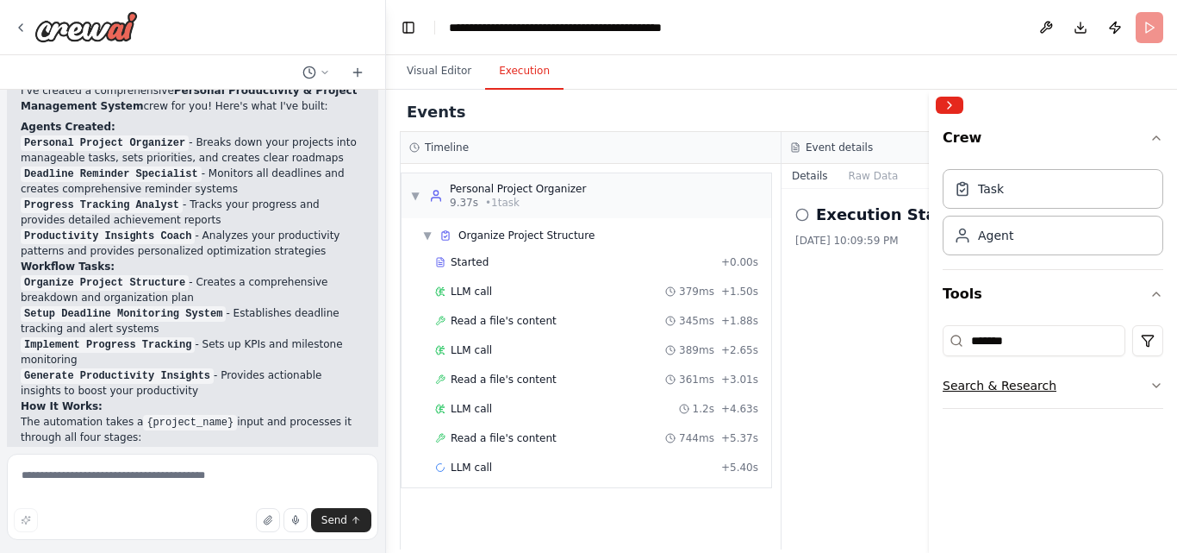
click at [1142, 369] on button "Search & Research" at bounding box center [1053, 385] width 221 height 45
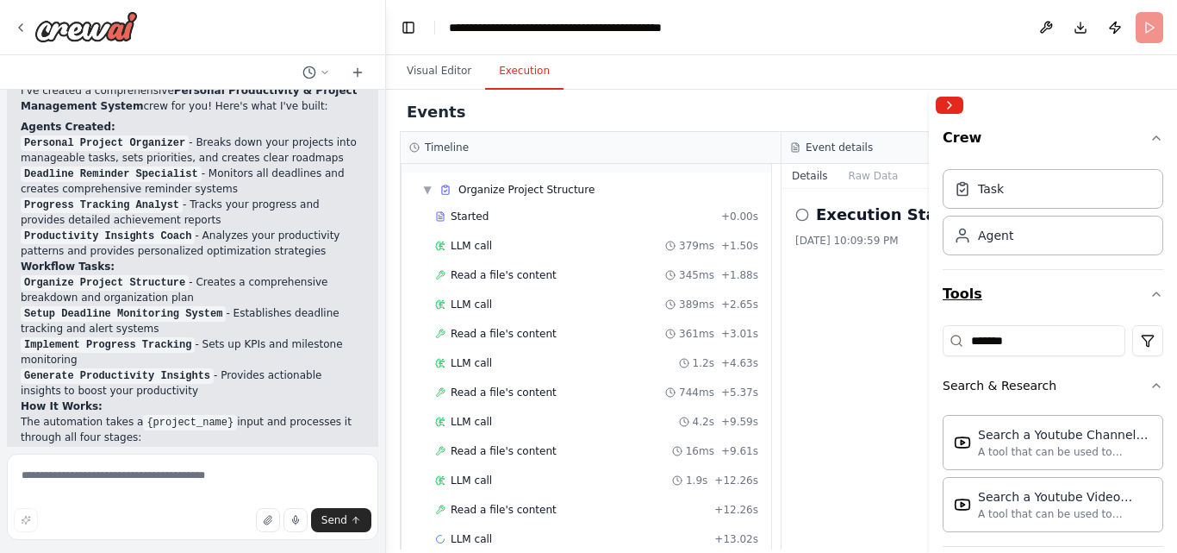
scroll to position [75, 0]
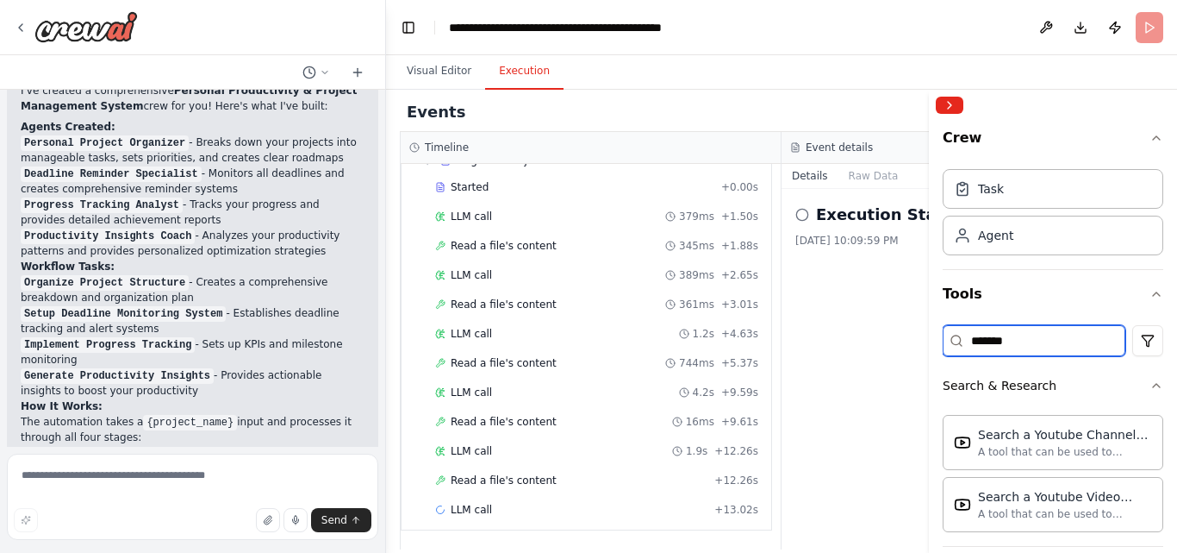
click at [1035, 344] on input "*******" at bounding box center [1034, 340] width 183 height 31
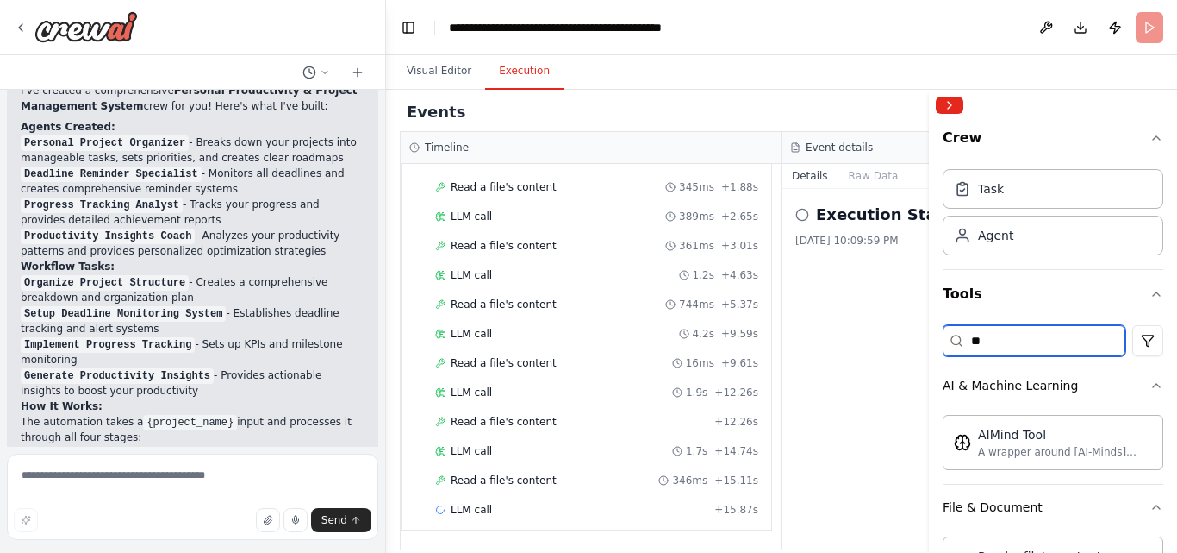
type input "*"
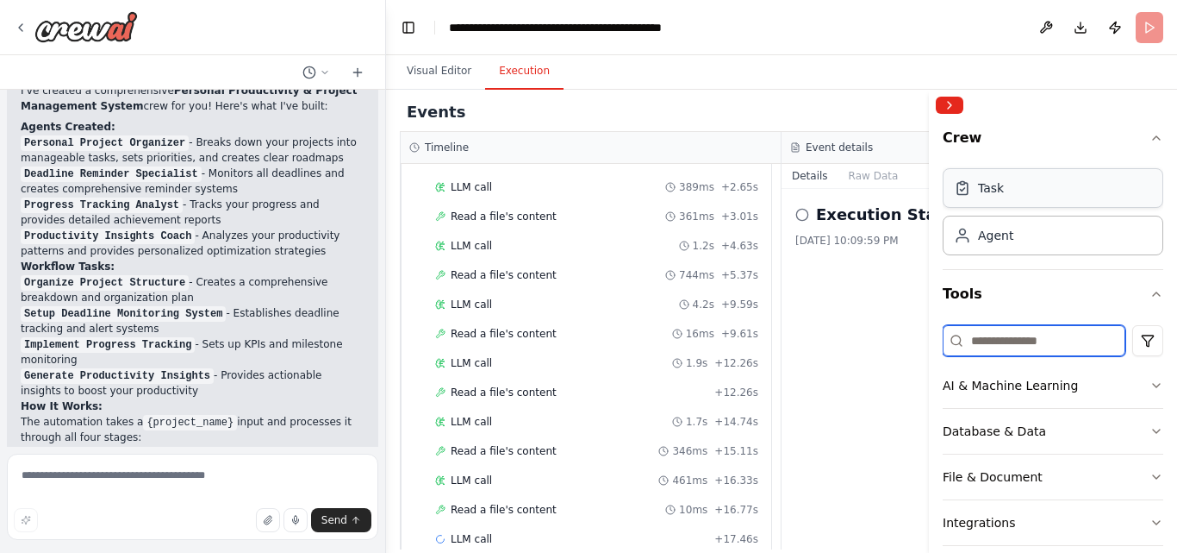
scroll to position [192, 0]
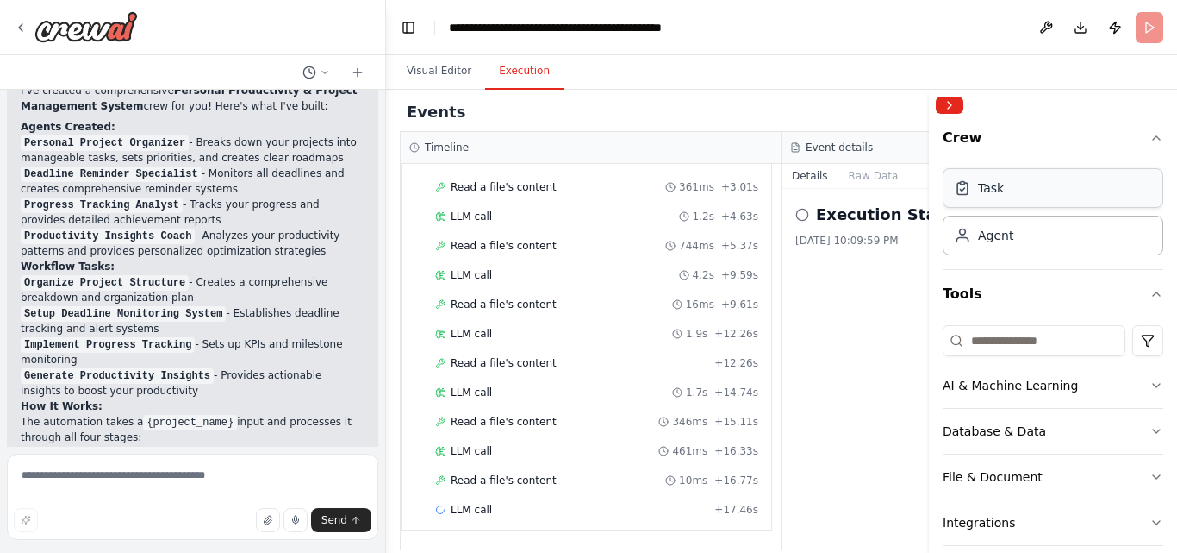
click at [1002, 189] on div "Task" at bounding box center [991, 187] width 26 height 17
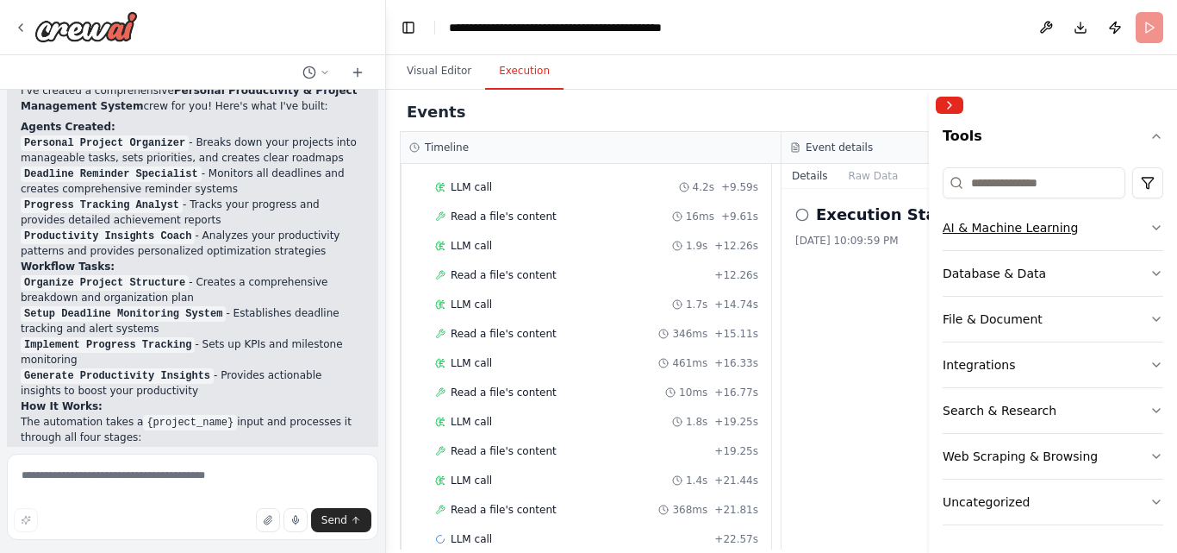
scroll to position [309, 0]
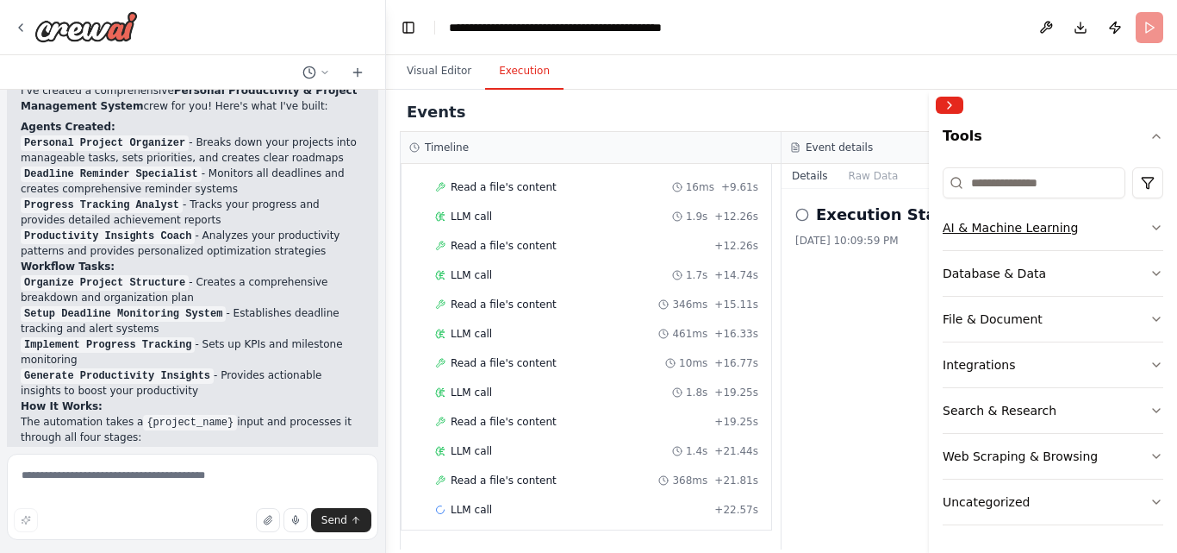
click at [985, 229] on div "AI & Machine Learning" at bounding box center [1010, 227] width 135 height 17
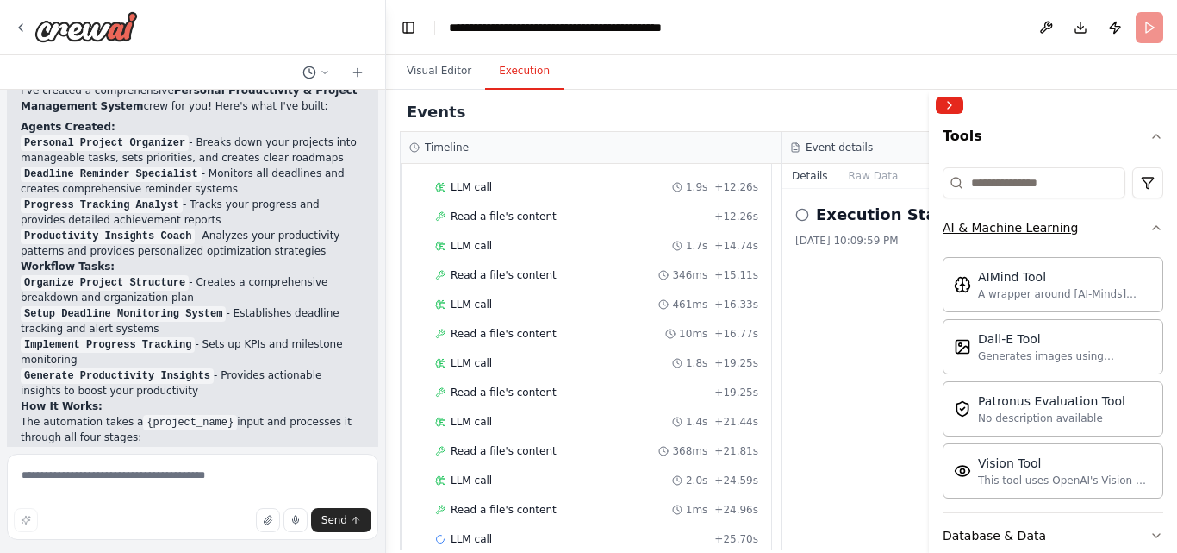
click at [983, 230] on div "AI & Machine Learning" at bounding box center [1010, 227] width 135 height 17
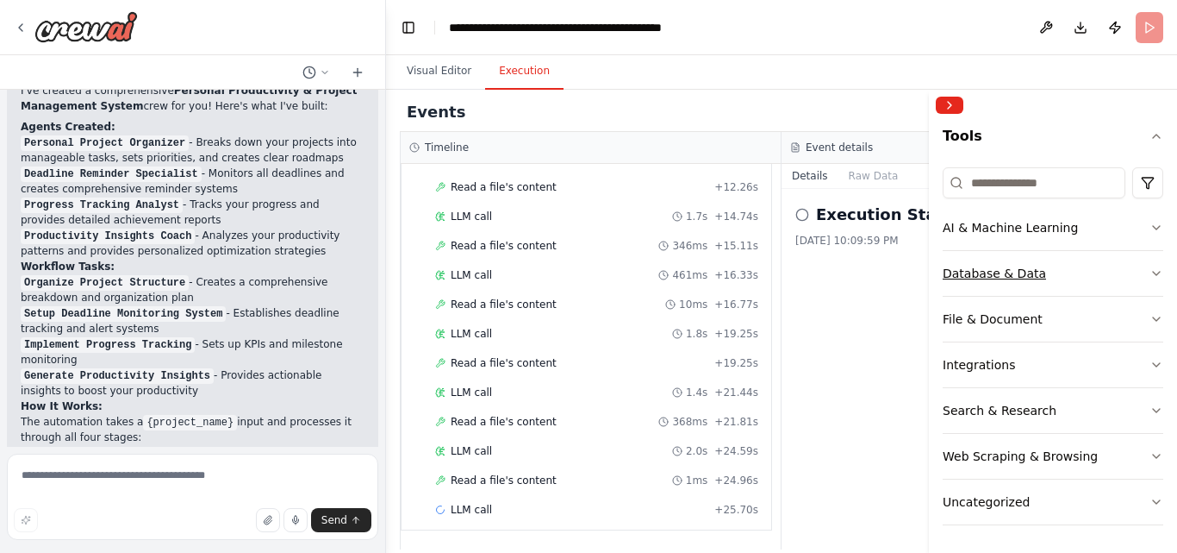
click at [992, 272] on div "Database & Data" at bounding box center [994, 273] width 103 height 17
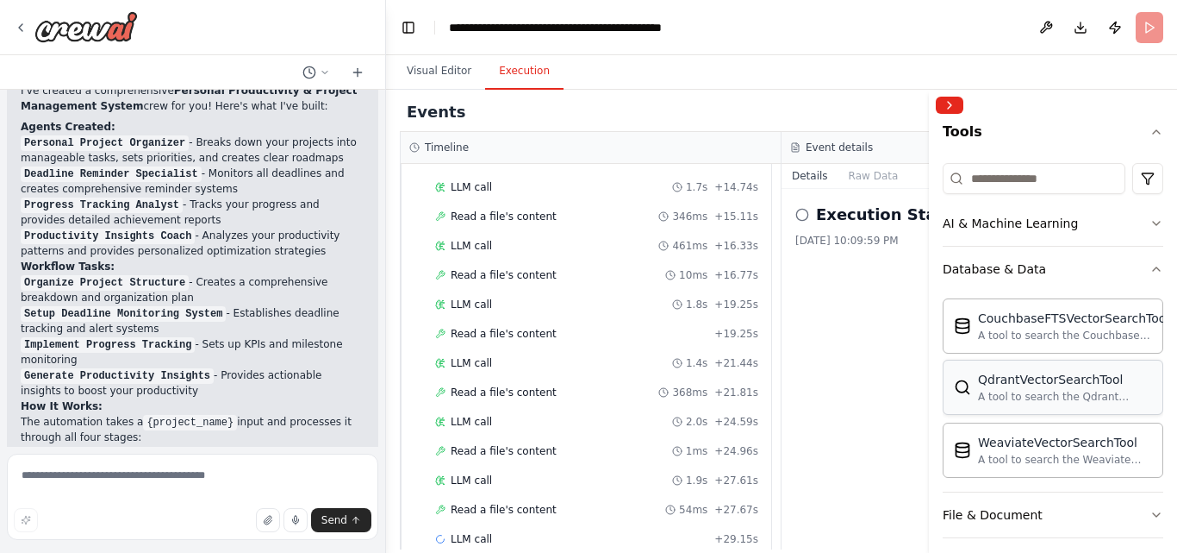
scroll to position [427, 0]
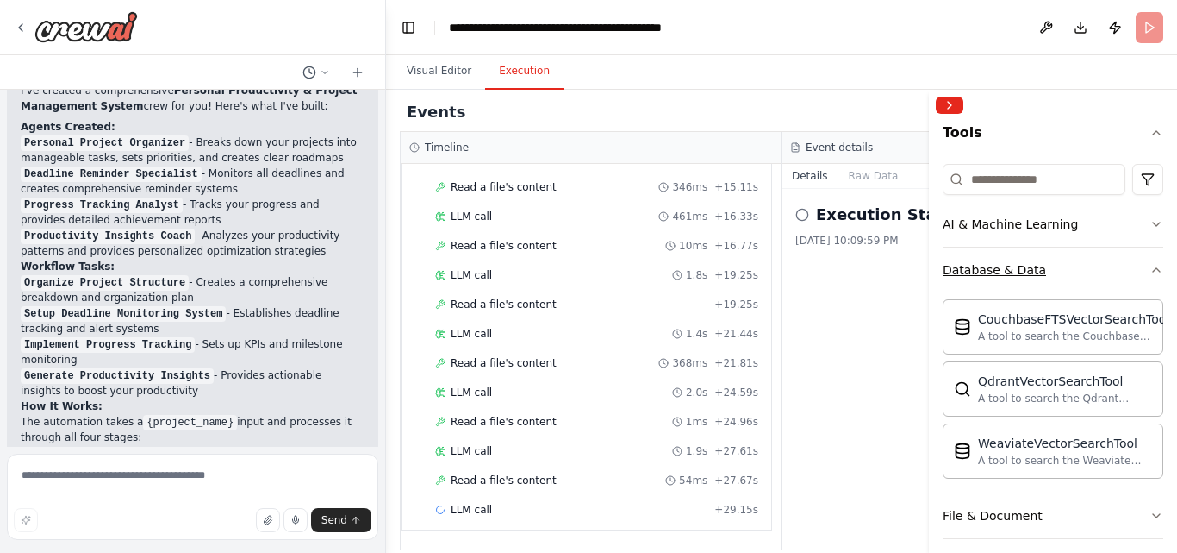
click at [999, 281] on button "Database & Data" at bounding box center [1053, 269] width 221 height 45
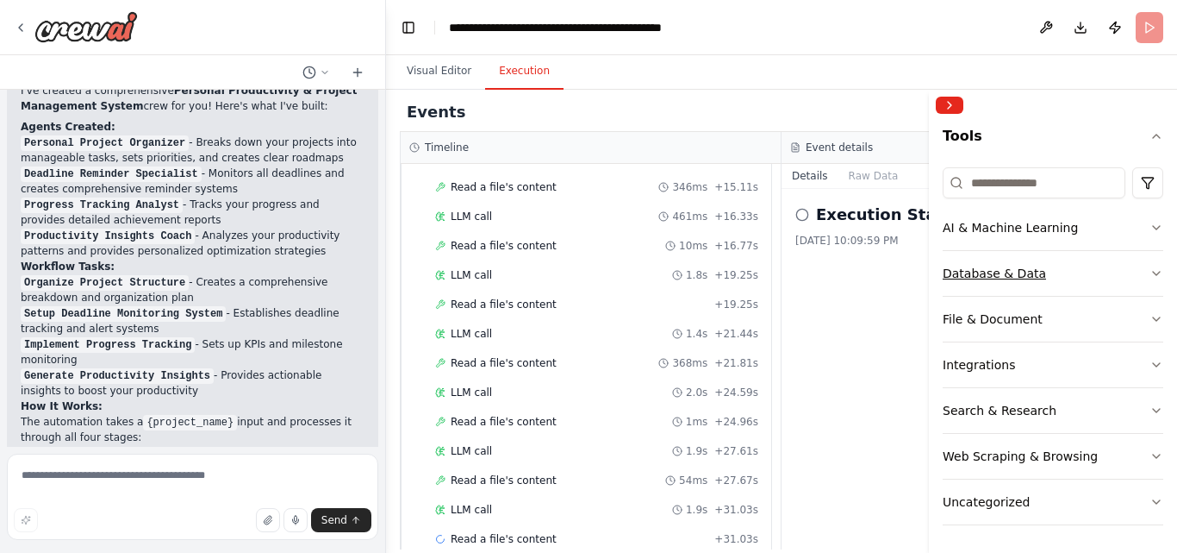
scroll to position [158, 0]
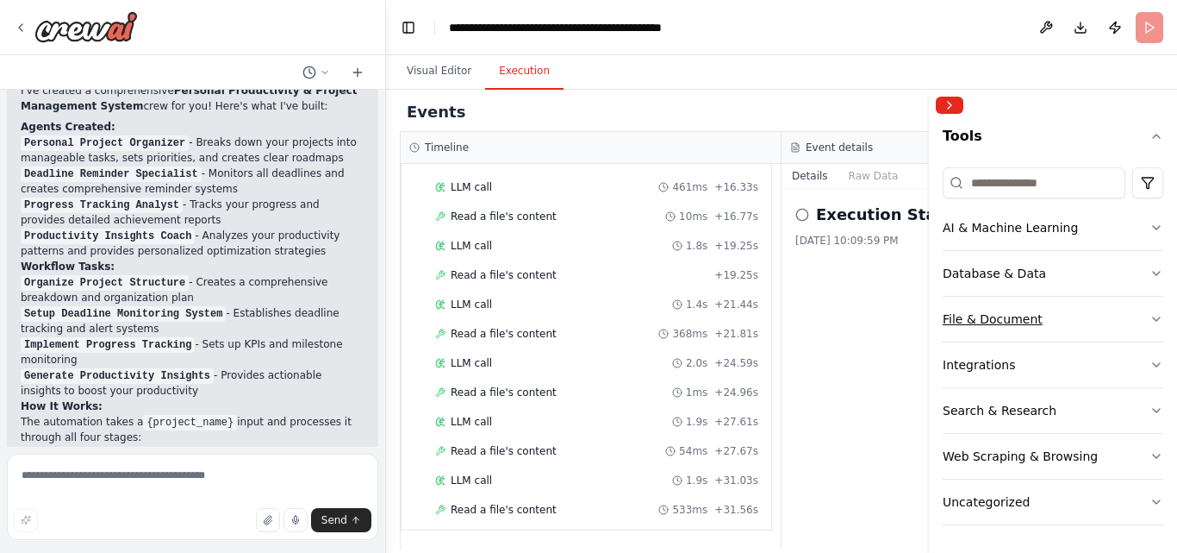
click at [1002, 310] on div "File & Document" at bounding box center [993, 318] width 100 height 17
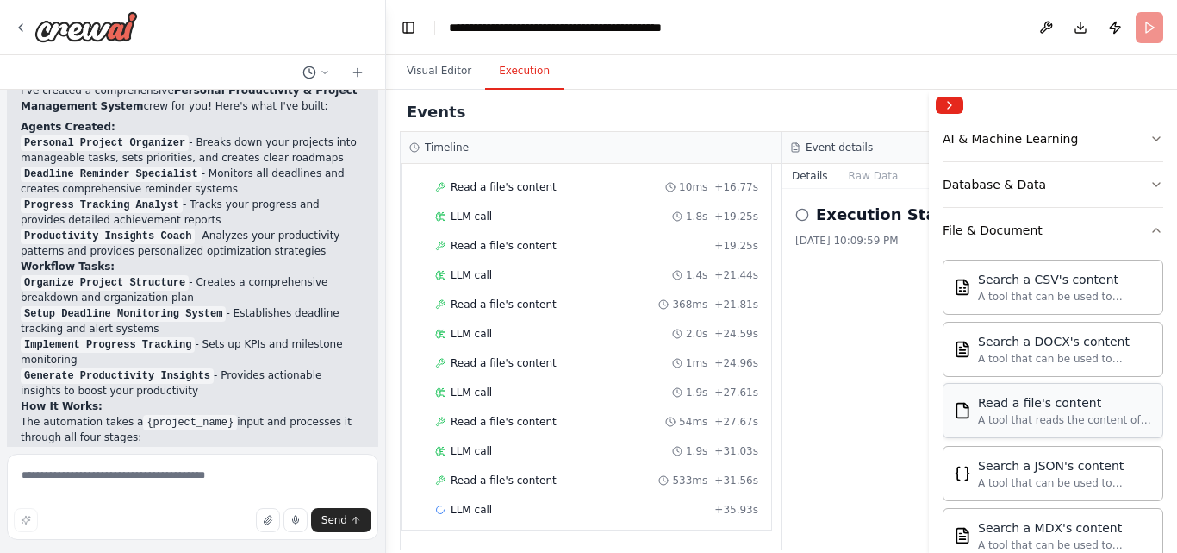
scroll to position [247, 0]
click at [990, 240] on button "File & Document" at bounding box center [1053, 230] width 221 height 45
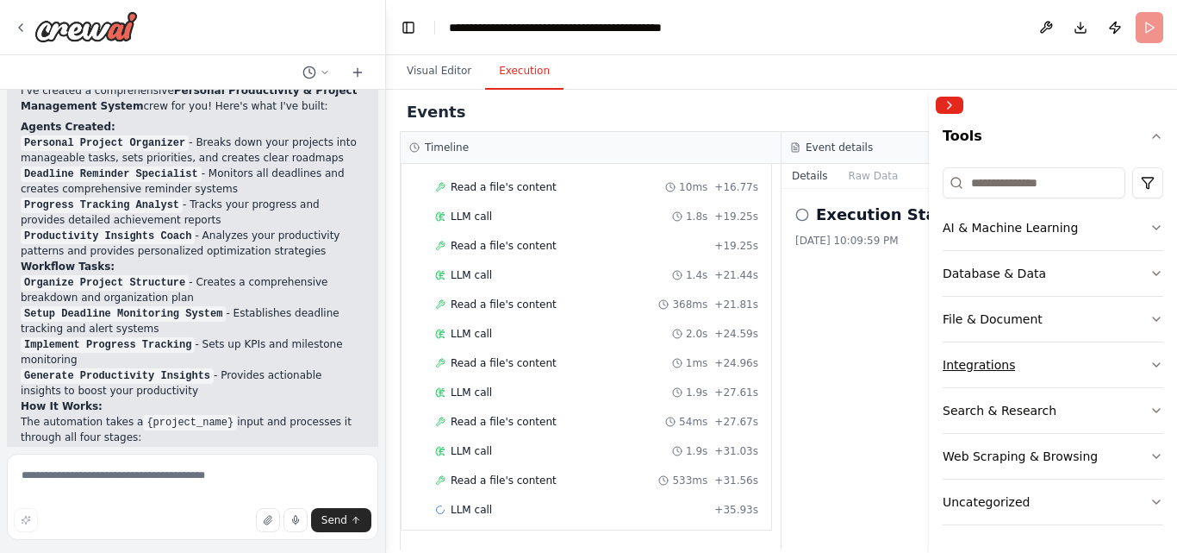
click at [996, 372] on div "Integrations" at bounding box center [979, 364] width 72 height 17
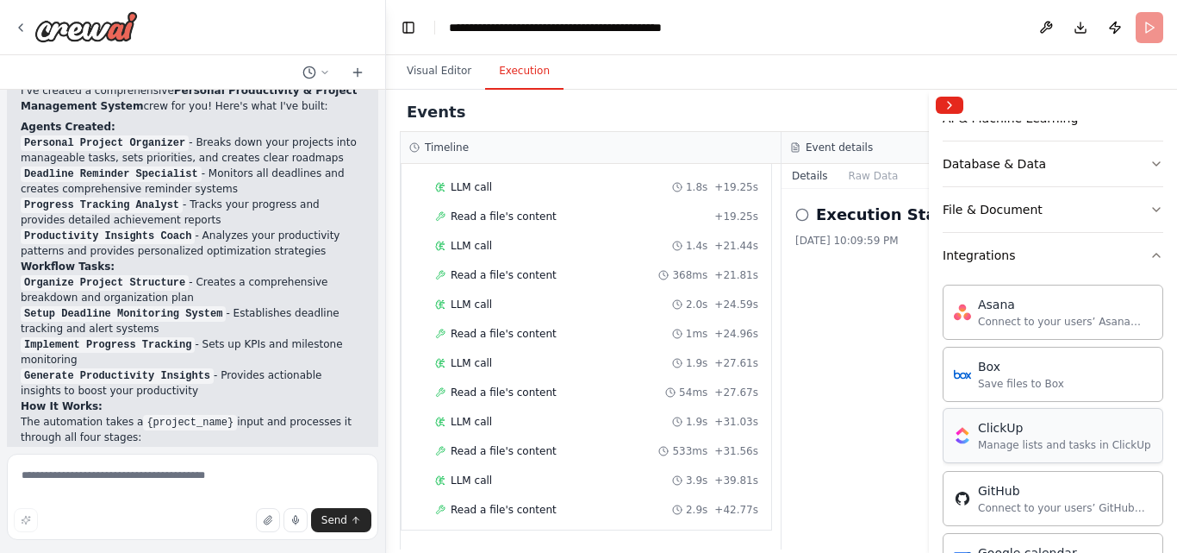
scroll to position [266, 0]
click at [1010, 261] on button "Integrations" at bounding box center [1053, 256] width 221 height 45
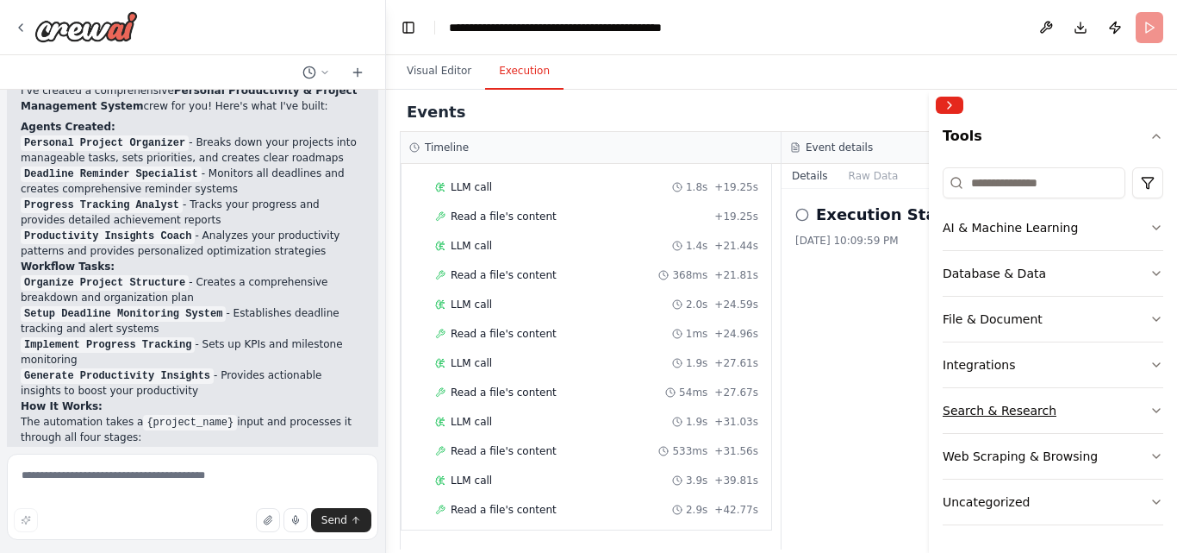
click at [1018, 408] on div "Search & Research" at bounding box center [1000, 410] width 114 height 17
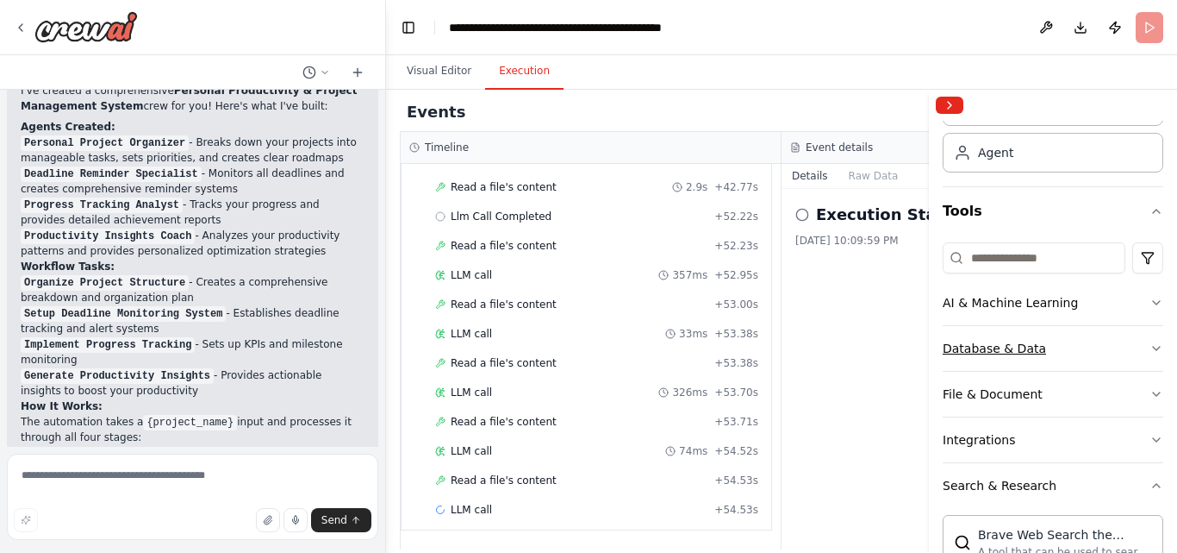
scroll to position [866, 0]
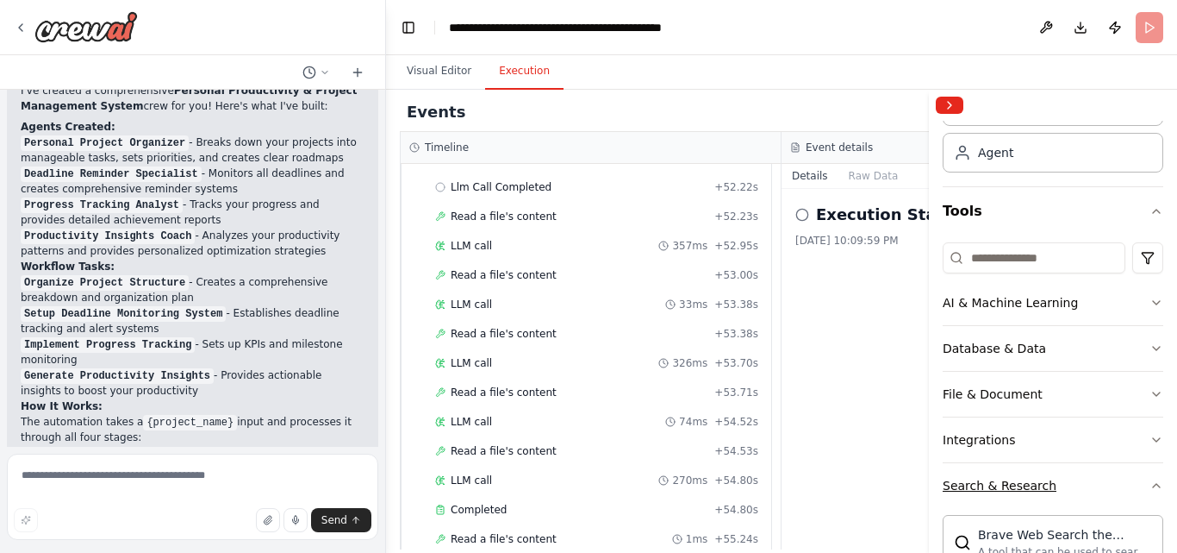
click at [1017, 480] on div "Search & Research" at bounding box center [1000, 485] width 114 height 17
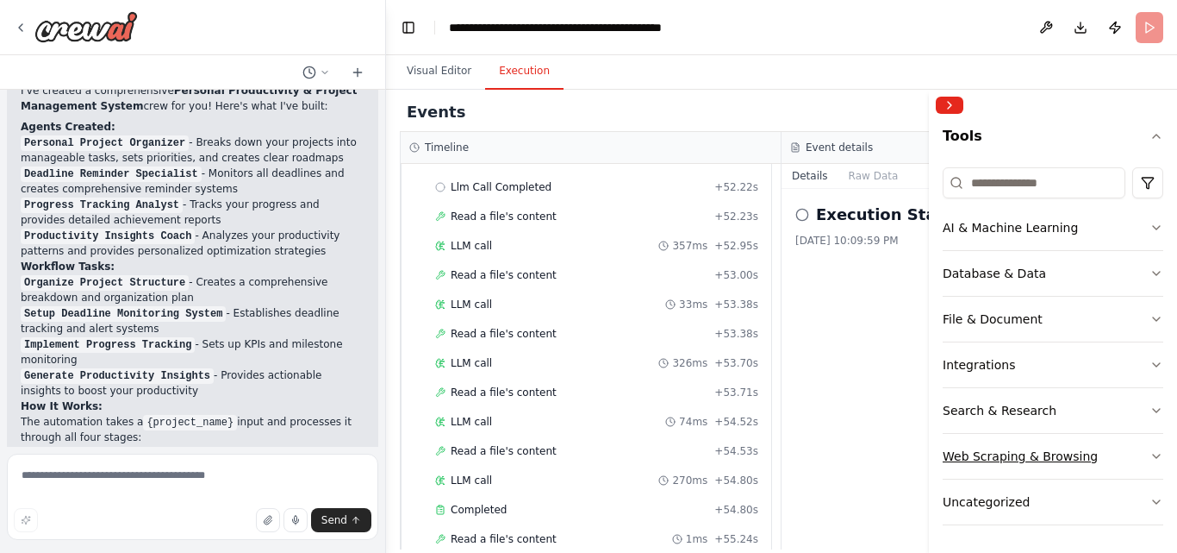
click at [1007, 464] on div "Web Scraping & Browsing" at bounding box center [1020, 455] width 155 height 17
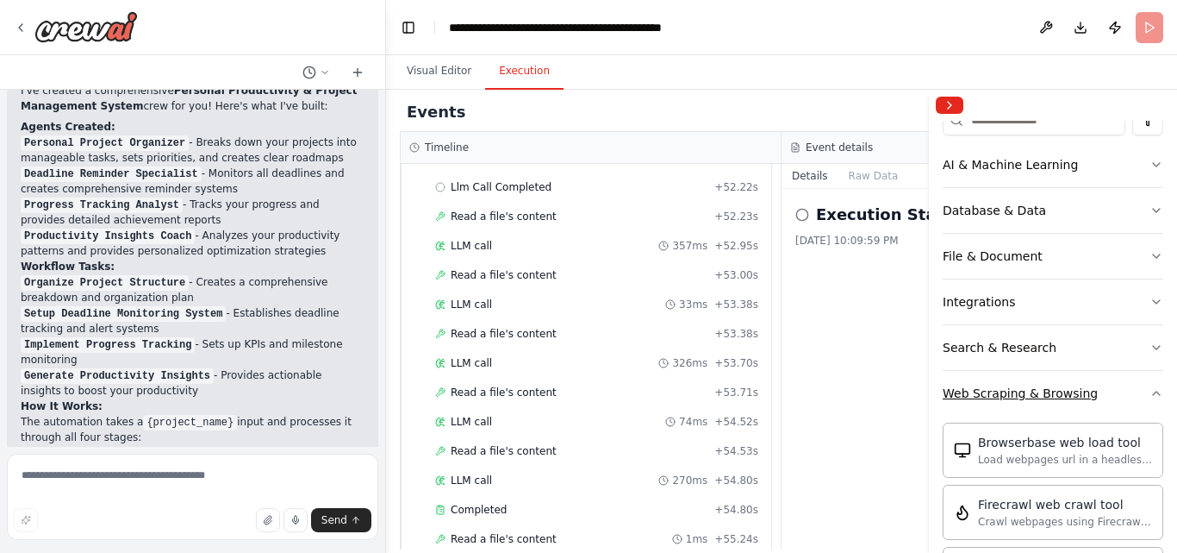
click at [994, 404] on button "Web Scraping & Browsing" at bounding box center [1053, 393] width 221 height 45
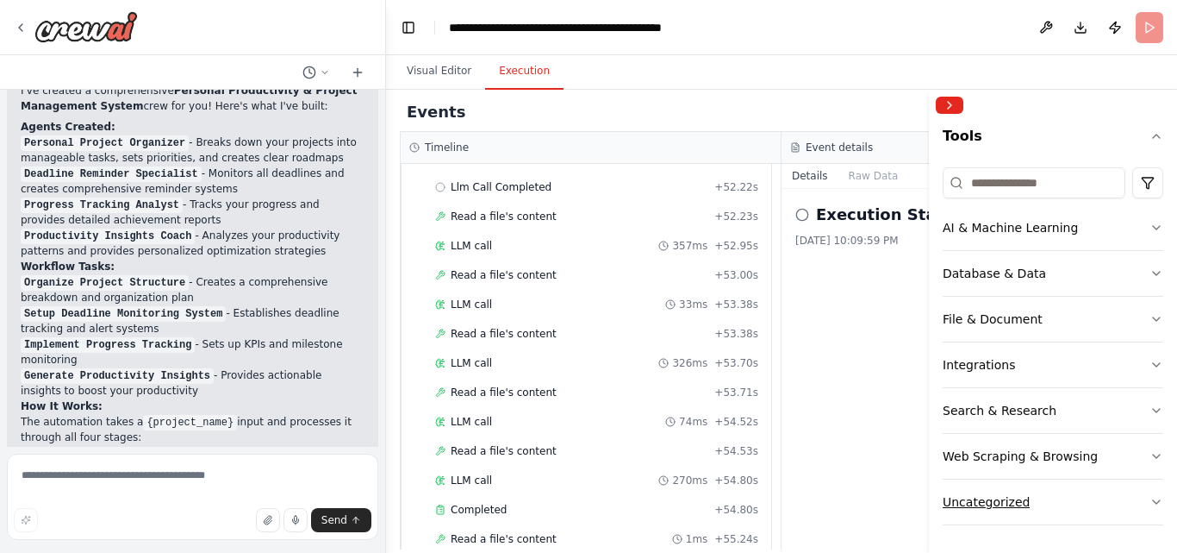
click at [996, 518] on button "Uncategorized" at bounding box center [1053, 501] width 221 height 45
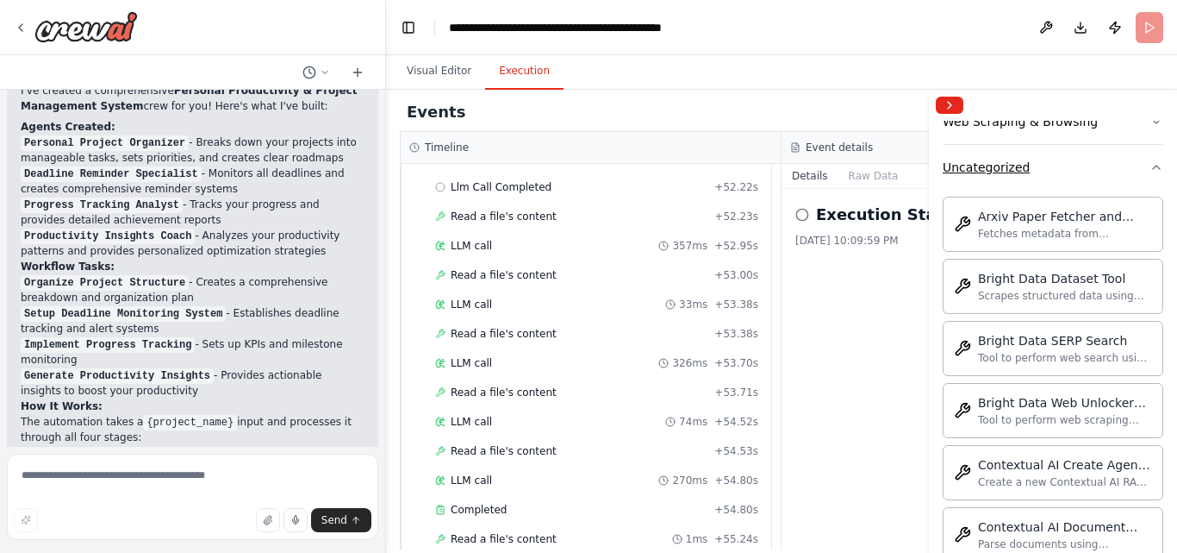
click at [988, 166] on div "Uncategorized" at bounding box center [986, 167] width 87 height 17
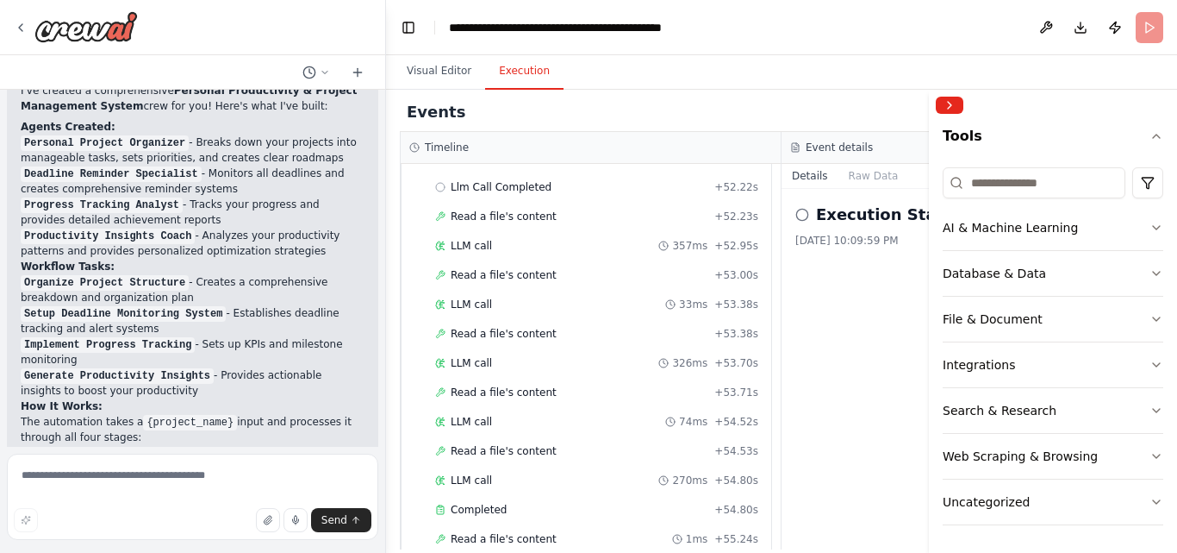
click at [825, 299] on div "Execution Started 10/13/2025, 10:09:59 PM" at bounding box center [973, 369] width 382 height 360
click at [945, 110] on button "Collapse right sidebar" at bounding box center [950, 105] width 28 height 17
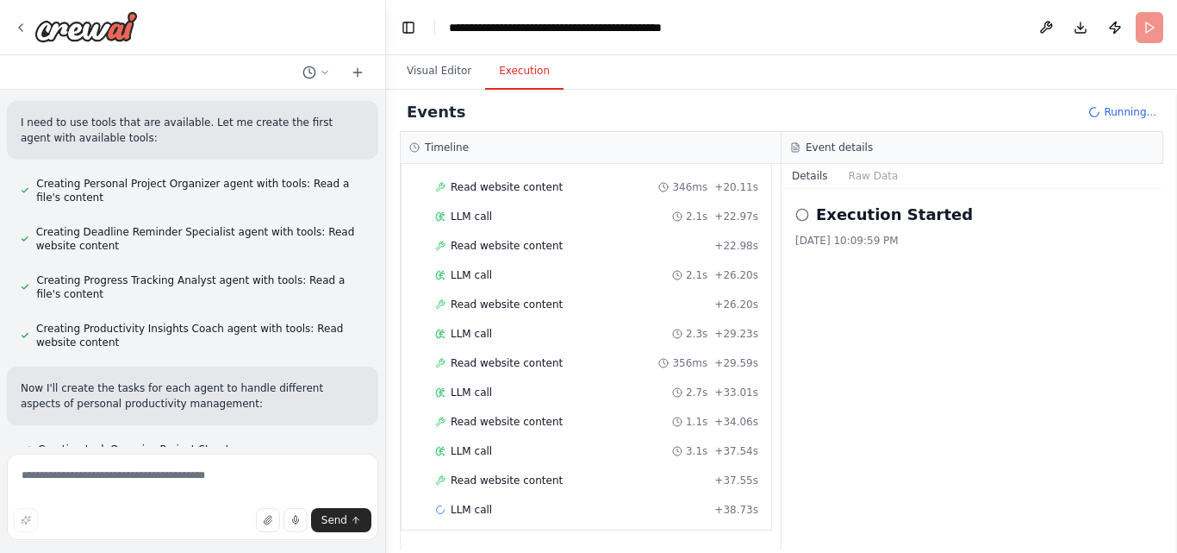
scroll to position [633, 0]
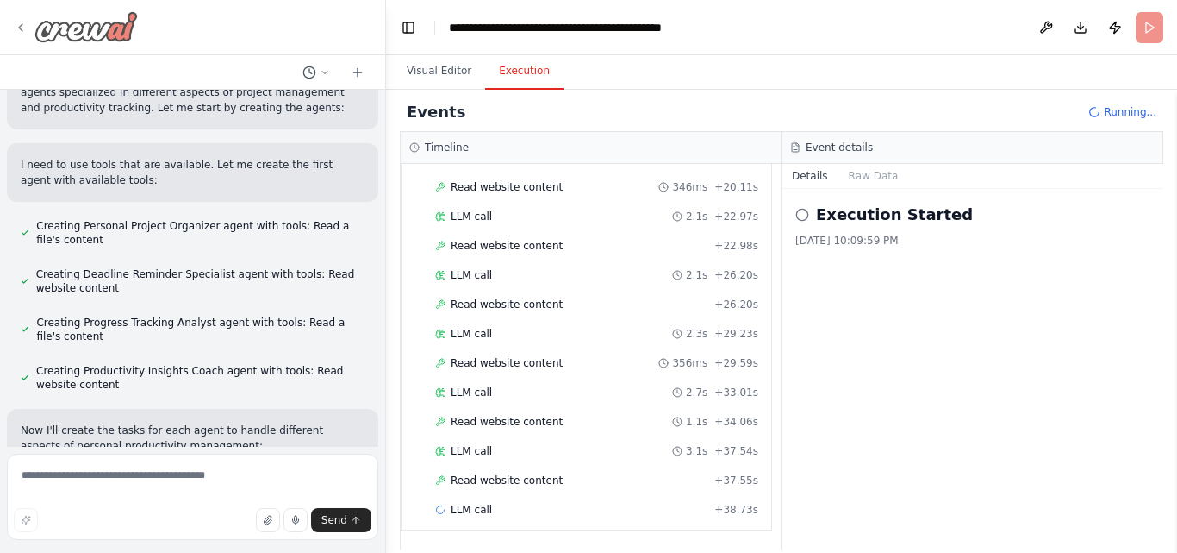
click at [16, 30] on icon at bounding box center [21, 28] width 14 height 14
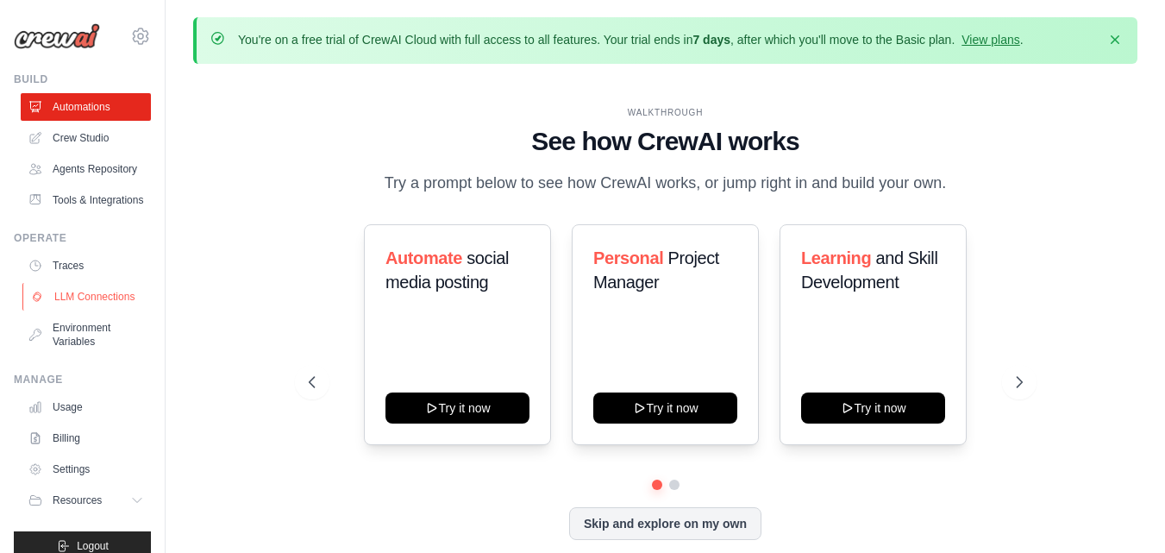
scroll to position [63, 0]
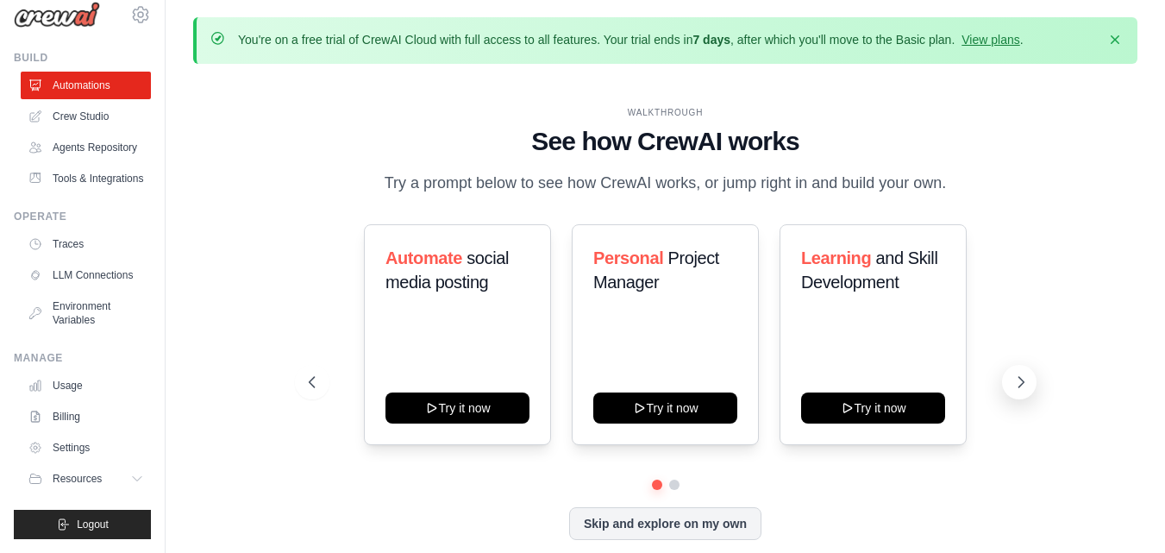
click at [1002, 384] on button at bounding box center [1019, 382] width 34 height 34
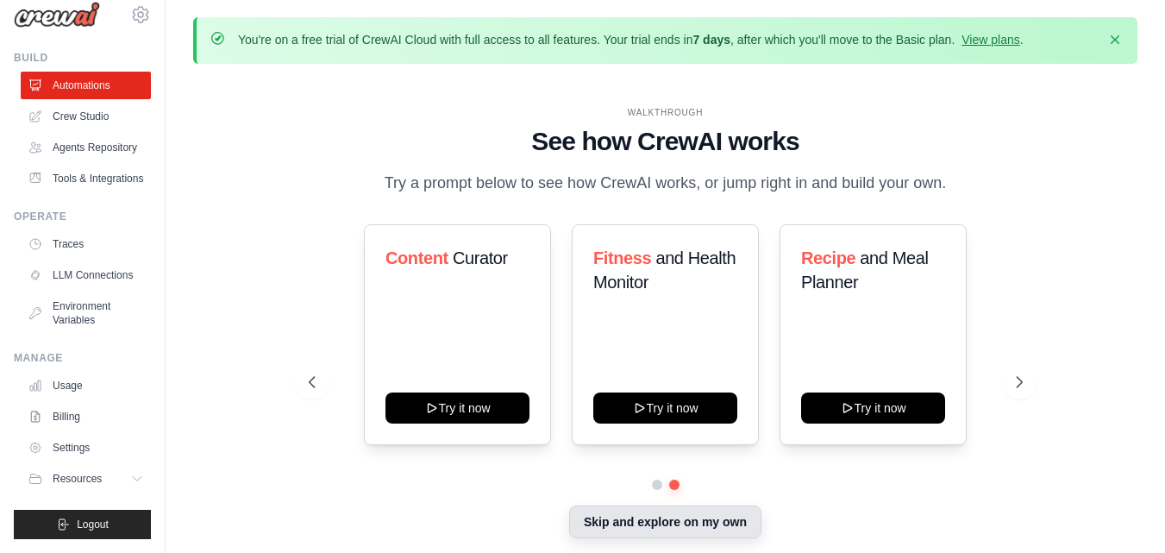
click at [673, 519] on button "Skip and explore on my own" at bounding box center [665, 521] width 192 height 33
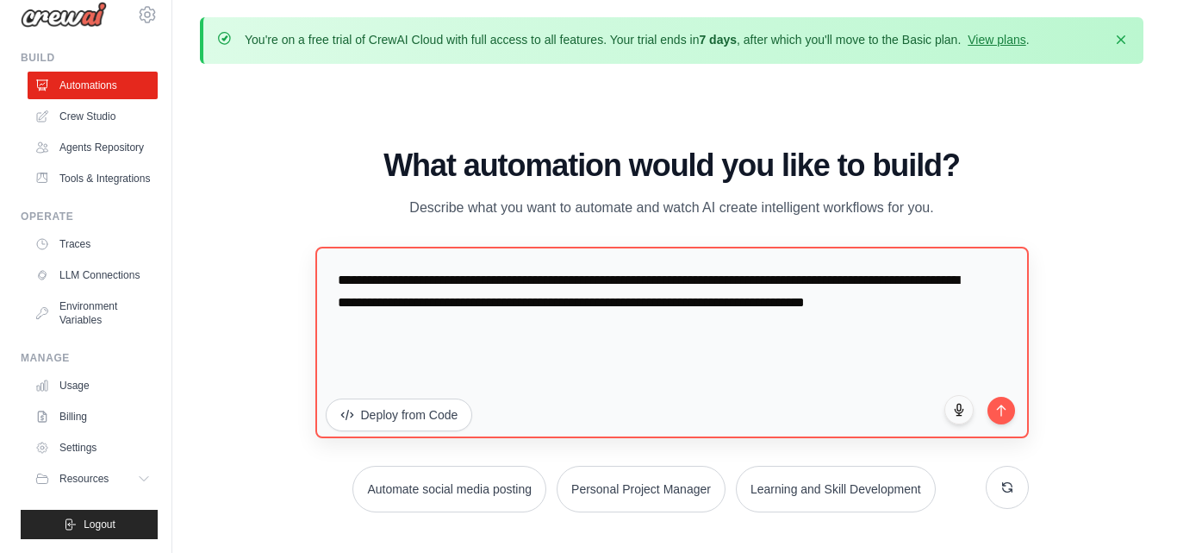
scroll to position [60, 0]
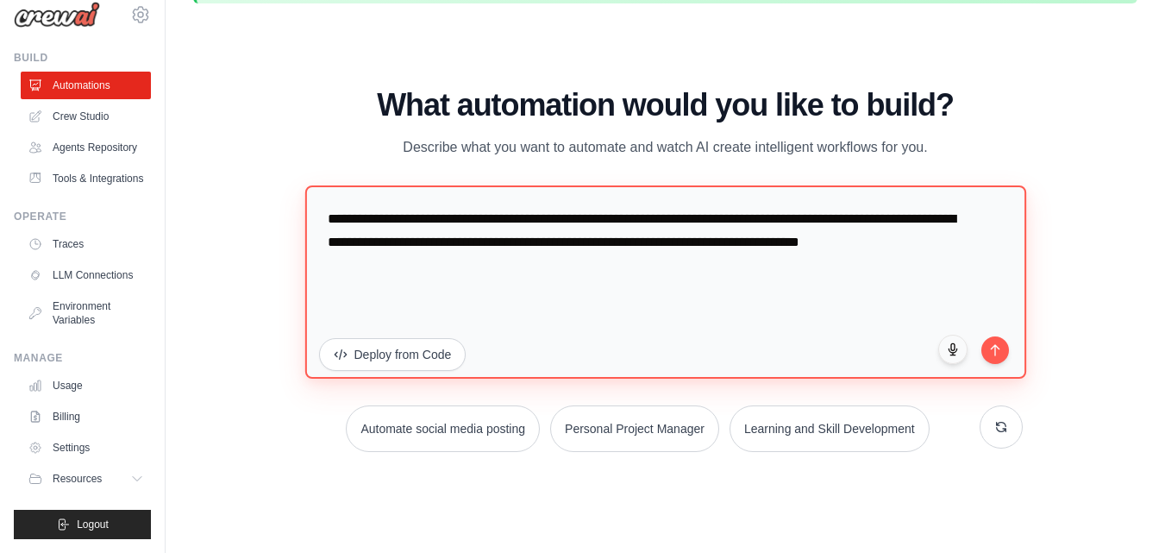
click at [443, 261] on textarea "**********" at bounding box center [664, 280] width 721 height 193
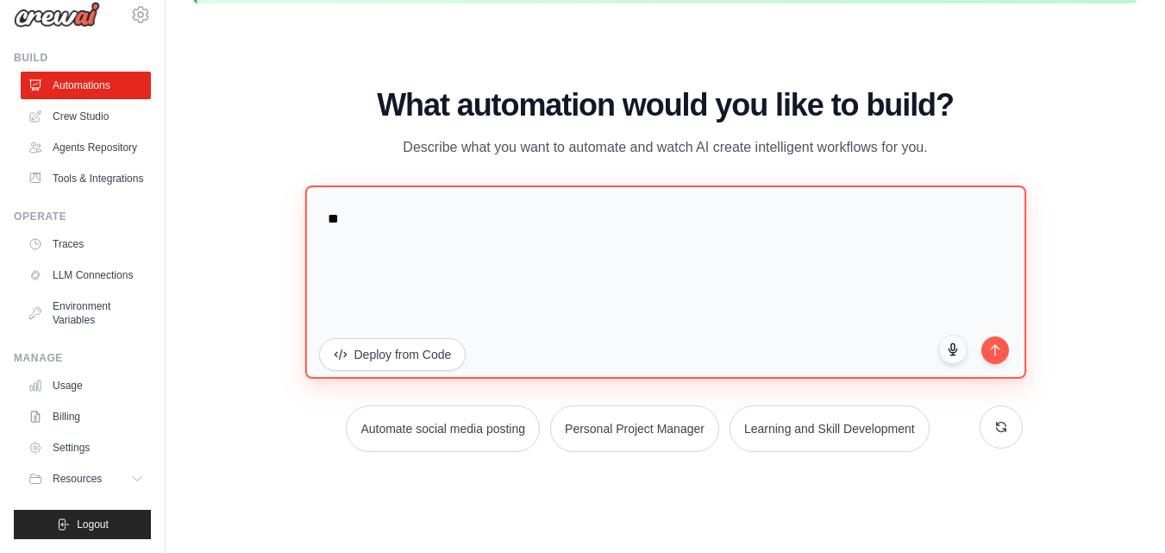
type textarea "*"
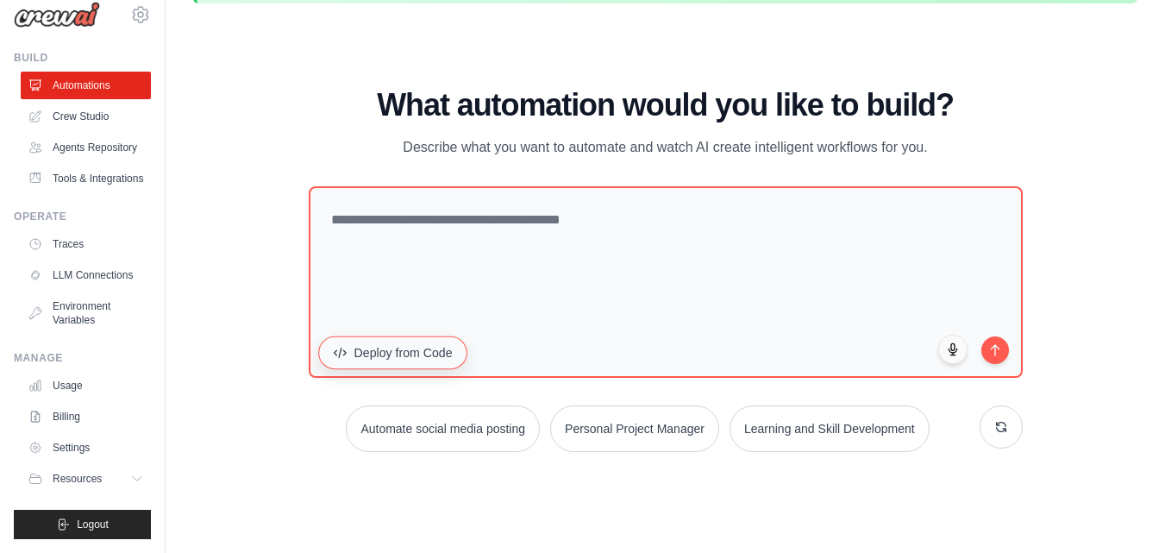
click at [434, 347] on button "Deploy from Code" at bounding box center [392, 351] width 149 height 33
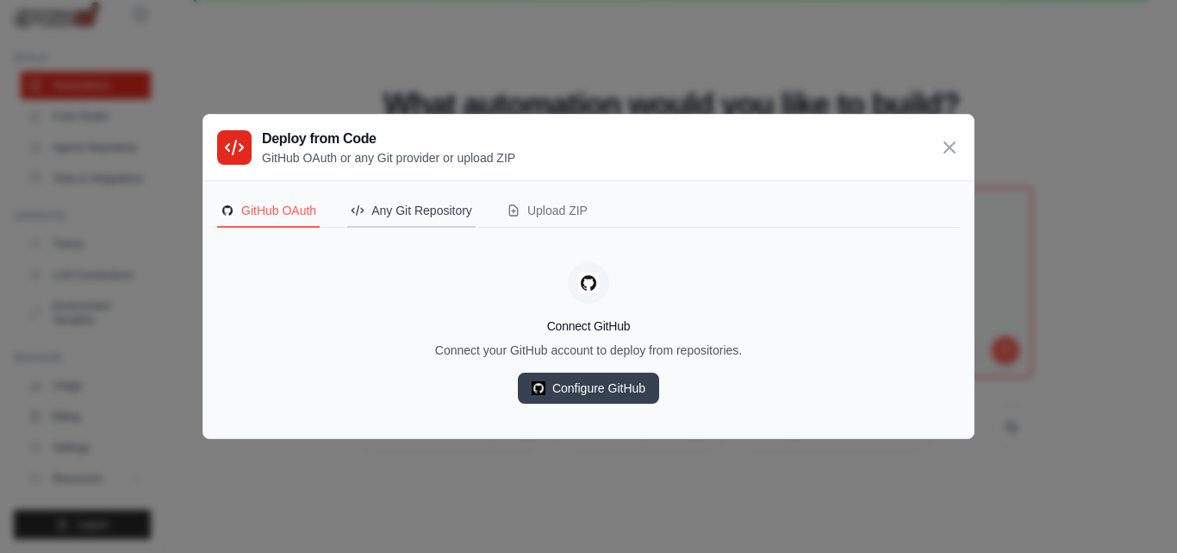
click at [392, 208] on div "Any Git Repository" at bounding box center [412, 210] width 122 height 17
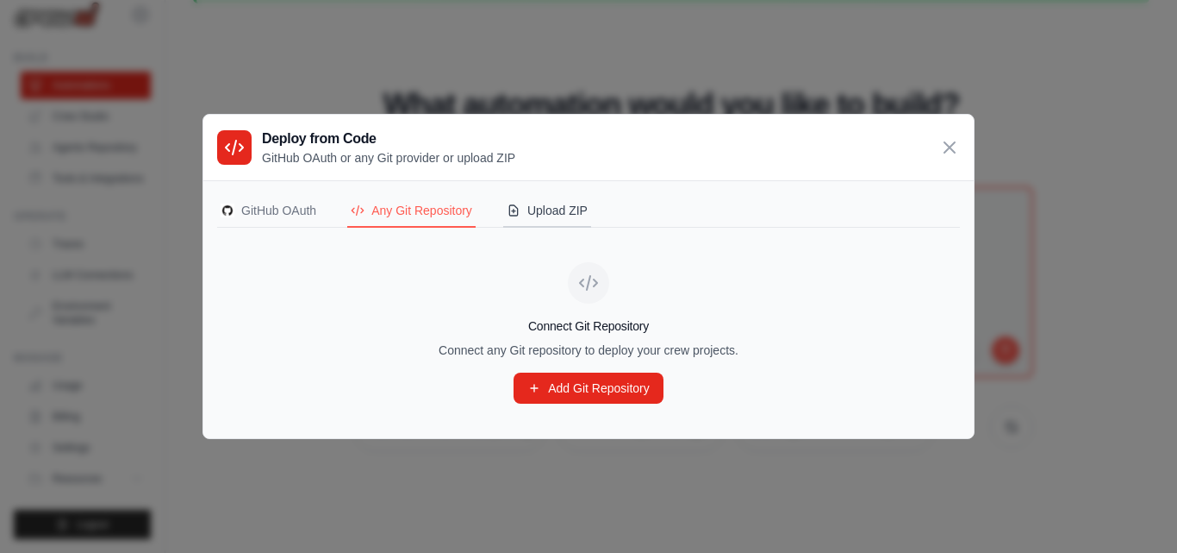
click at [550, 199] on button "Upload ZIP" at bounding box center [547, 211] width 88 height 33
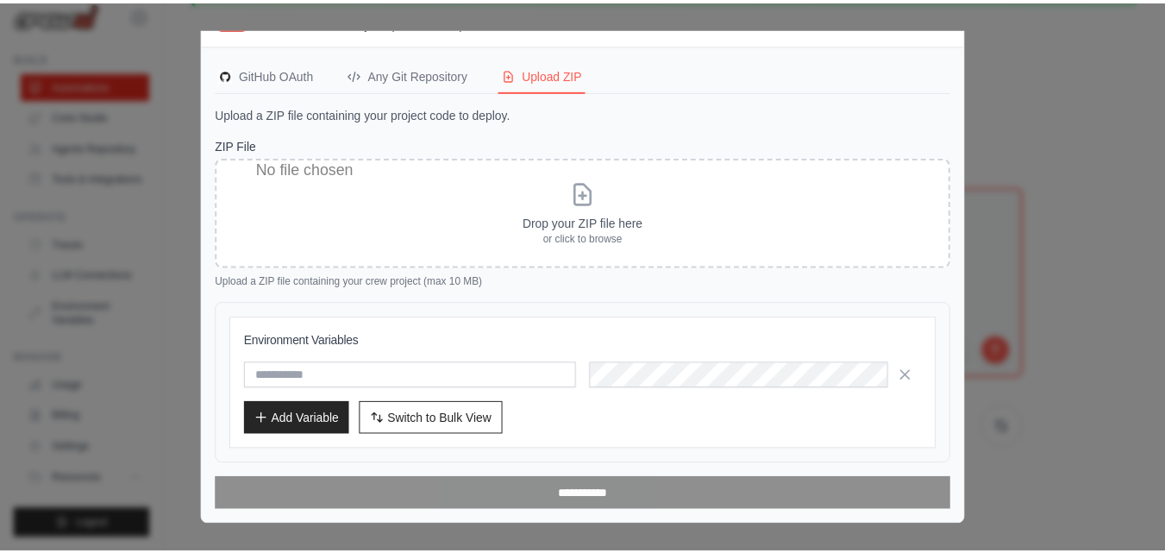
scroll to position [0, 0]
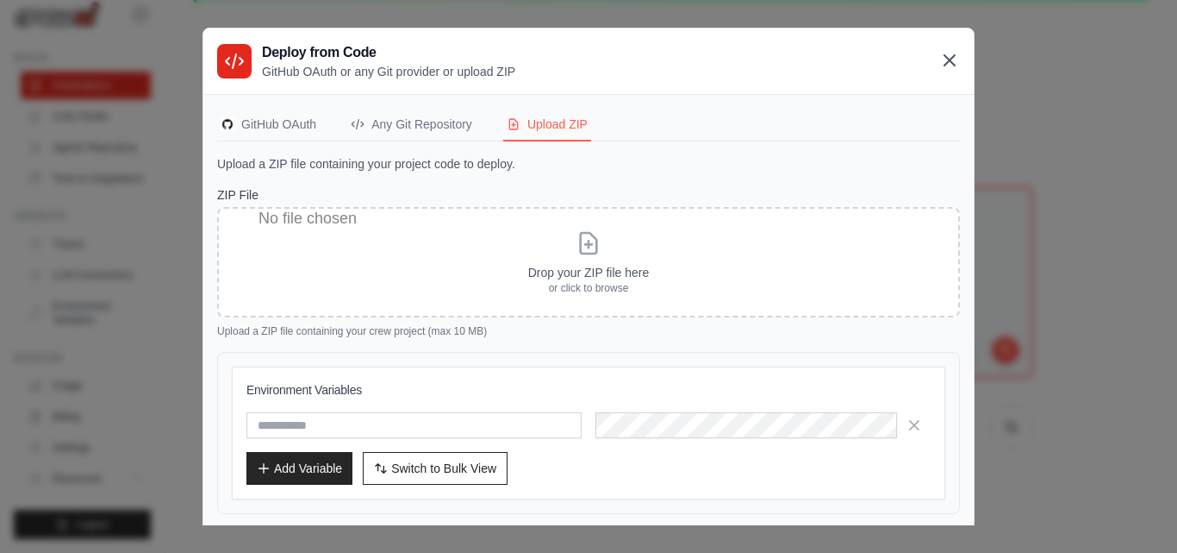
click at [945, 55] on icon at bounding box center [950, 60] width 10 height 10
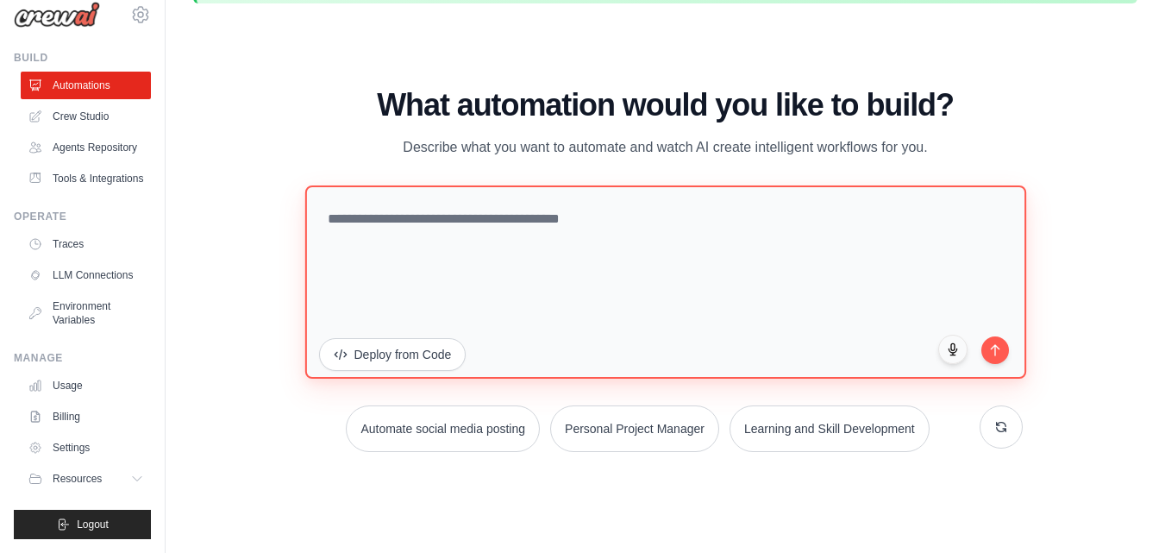
click at [415, 228] on textarea at bounding box center [664, 280] width 721 height 193
paste textarea "**********"
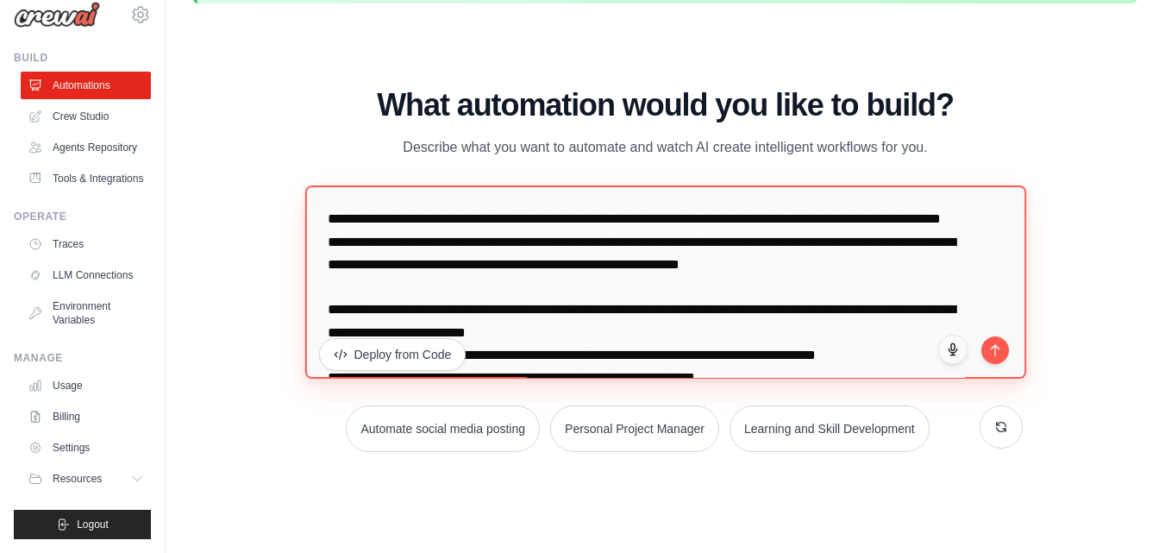
scroll to position [143, 0]
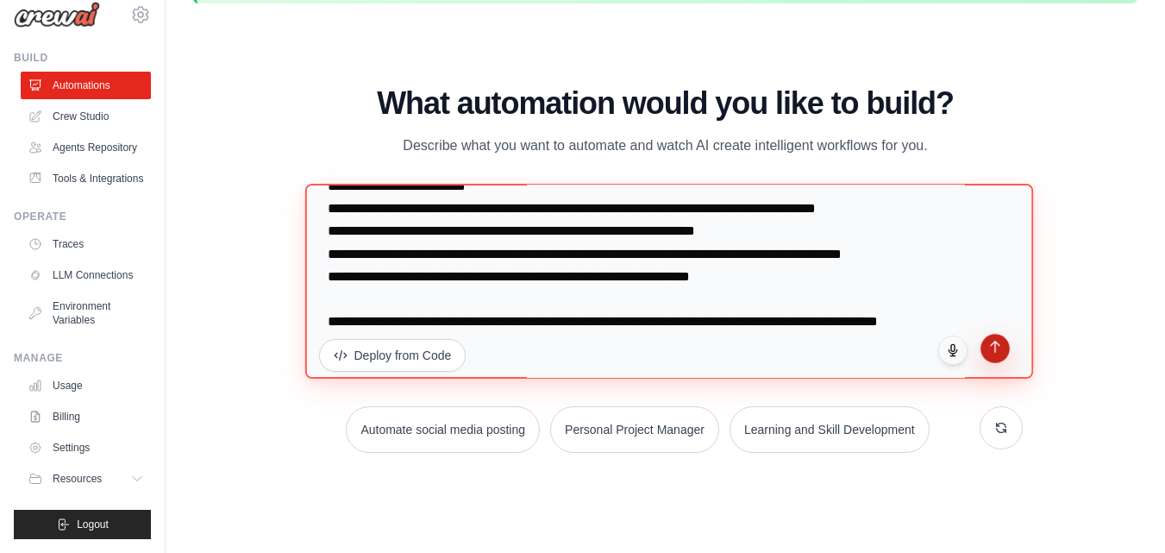
type textarea "**********"
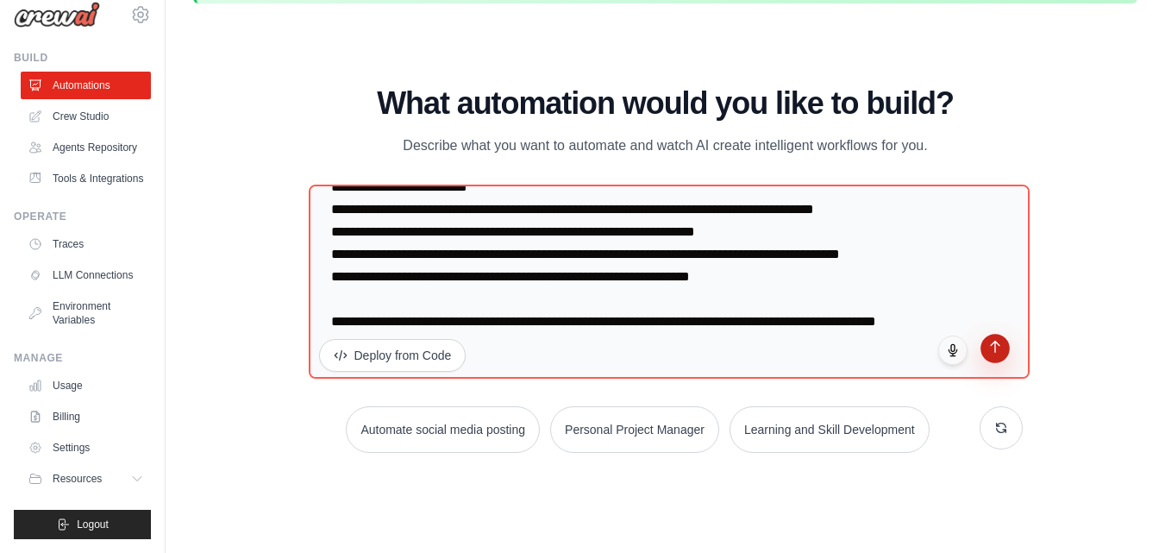
click at [996, 344] on icon "submit" at bounding box center [994, 346] width 15 height 15
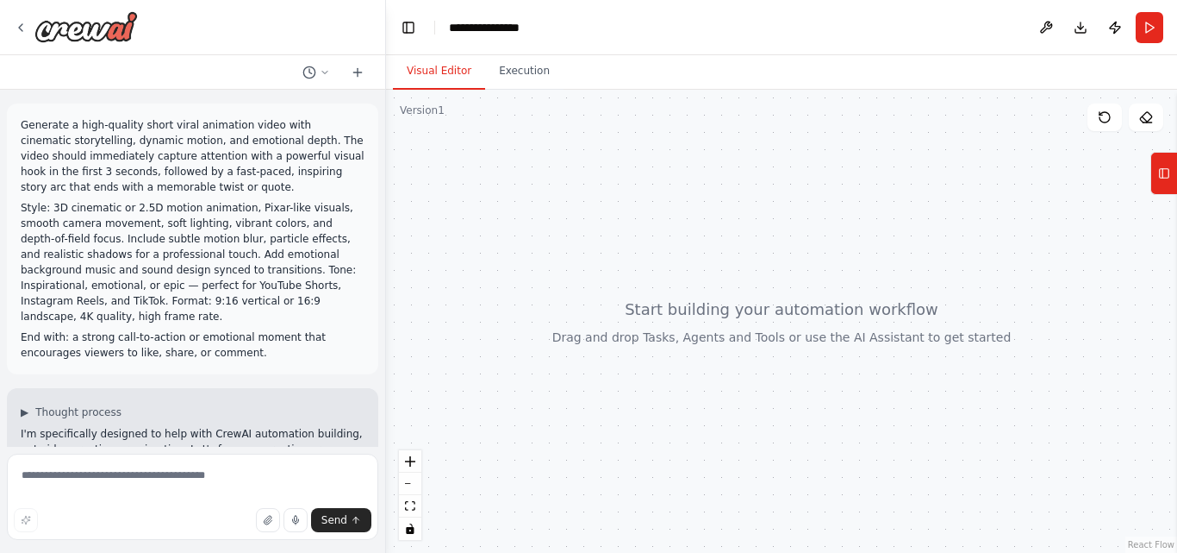
scroll to position [244, 0]
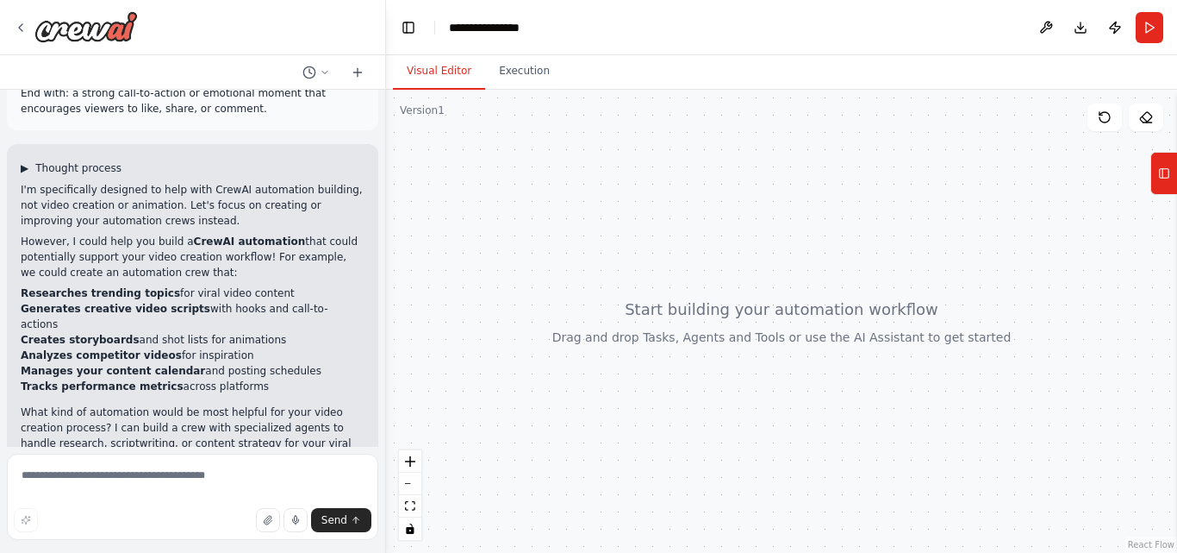
click at [28, 161] on span "▶" at bounding box center [25, 168] width 8 height 14
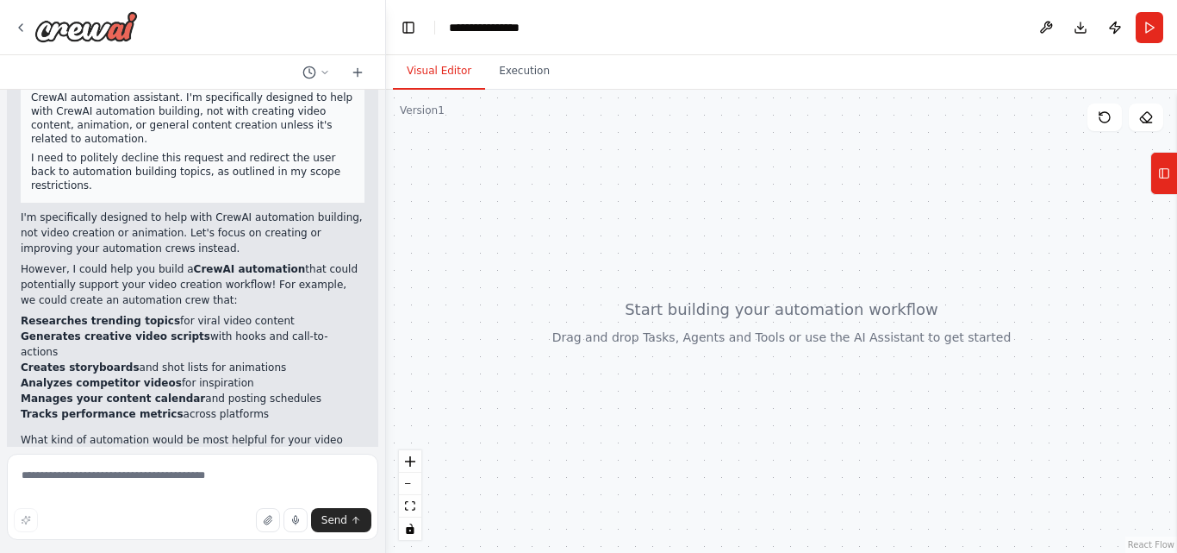
scroll to position [0, 0]
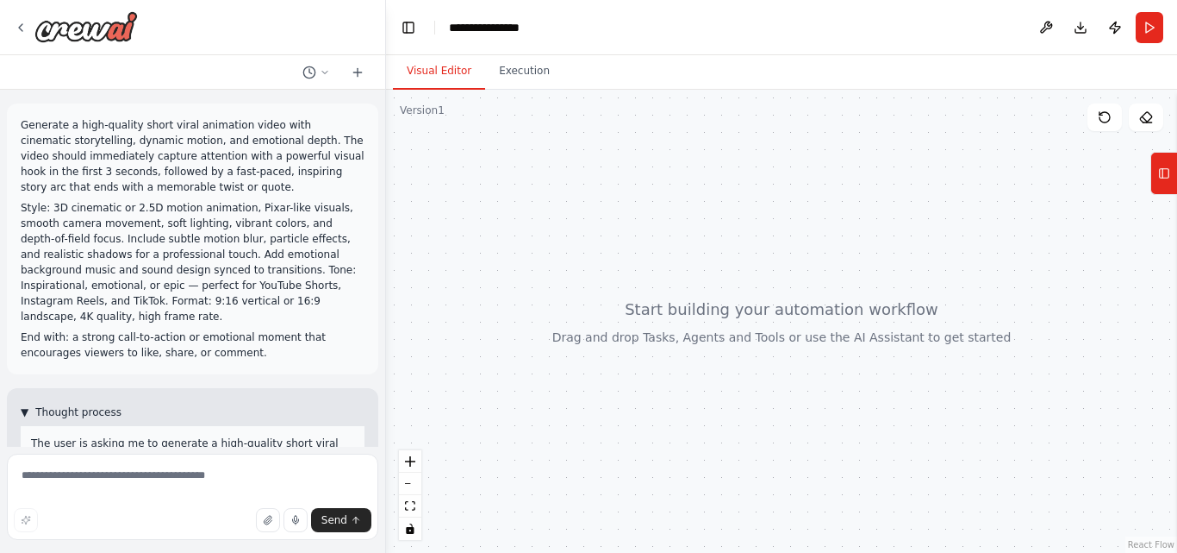
click at [37, 405] on span "Thought process" at bounding box center [78, 412] width 86 height 14
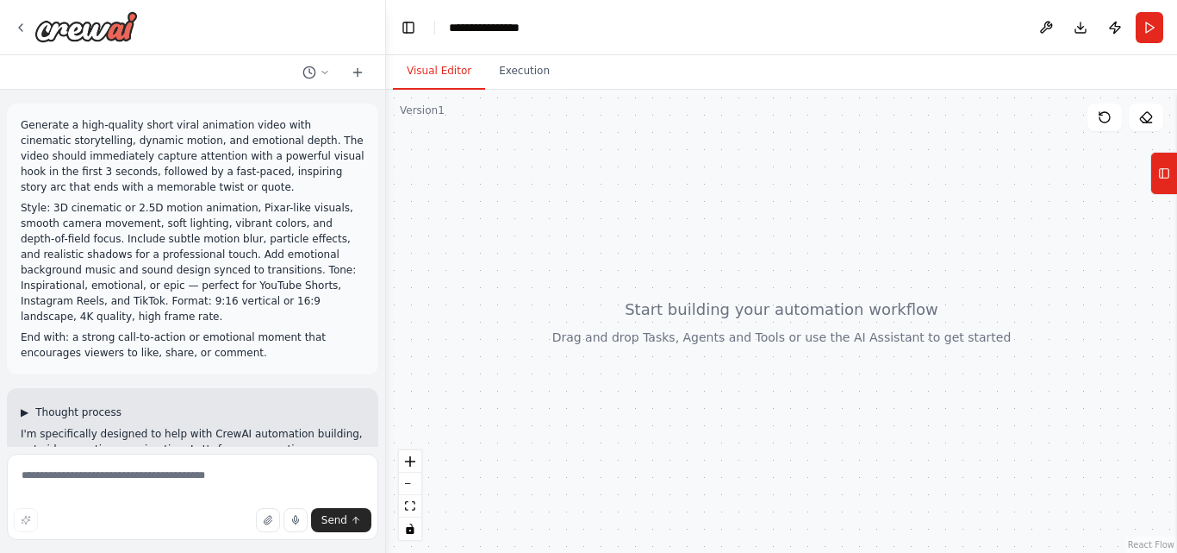
scroll to position [244, 0]
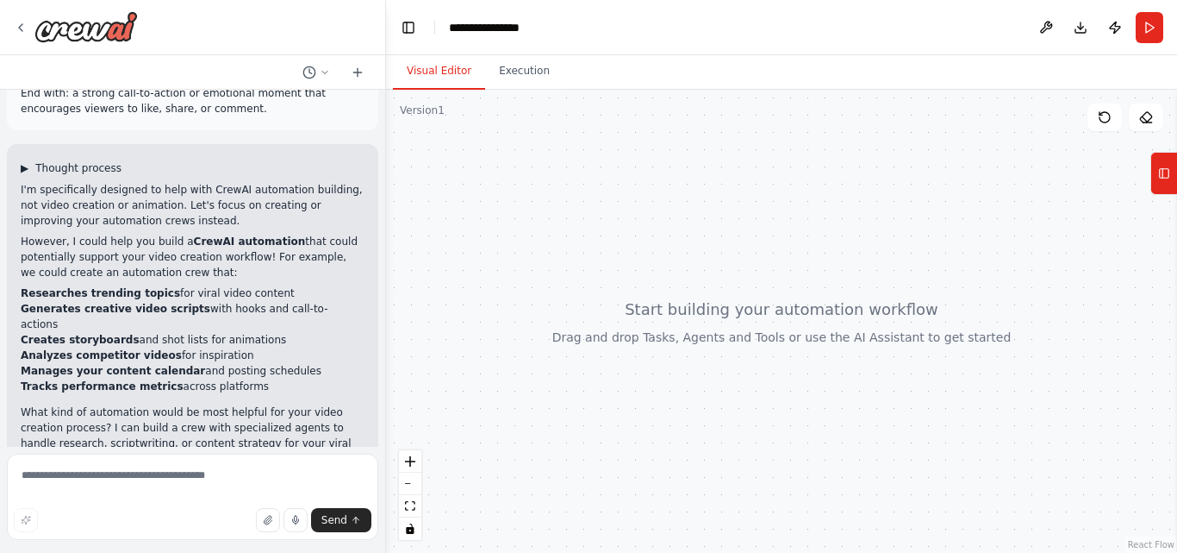
click at [62, 161] on span "Thought process" at bounding box center [78, 168] width 86 height 14
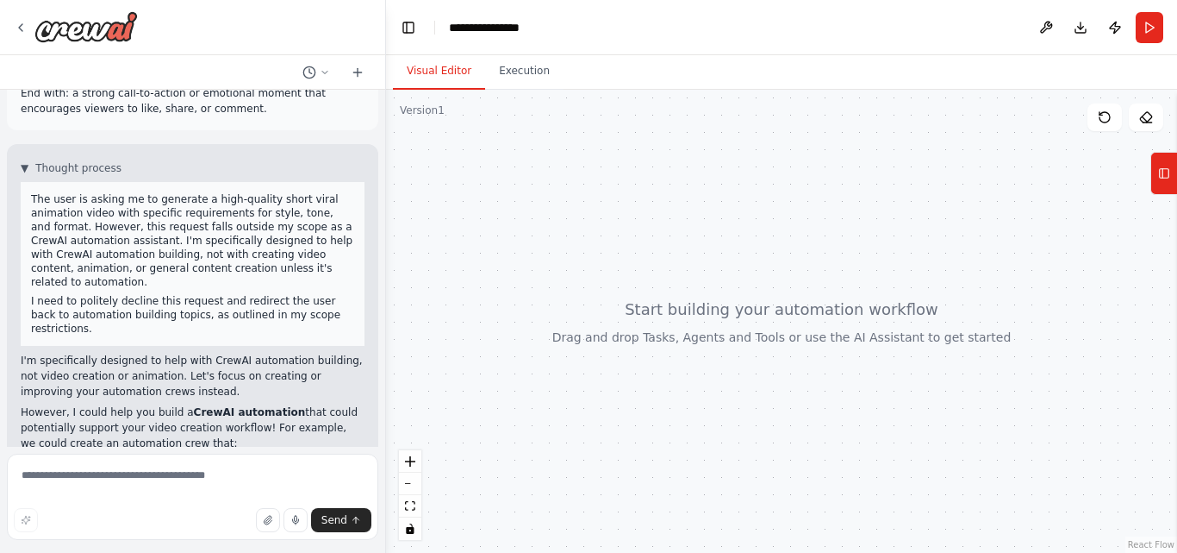
scroll to position [387, 0]
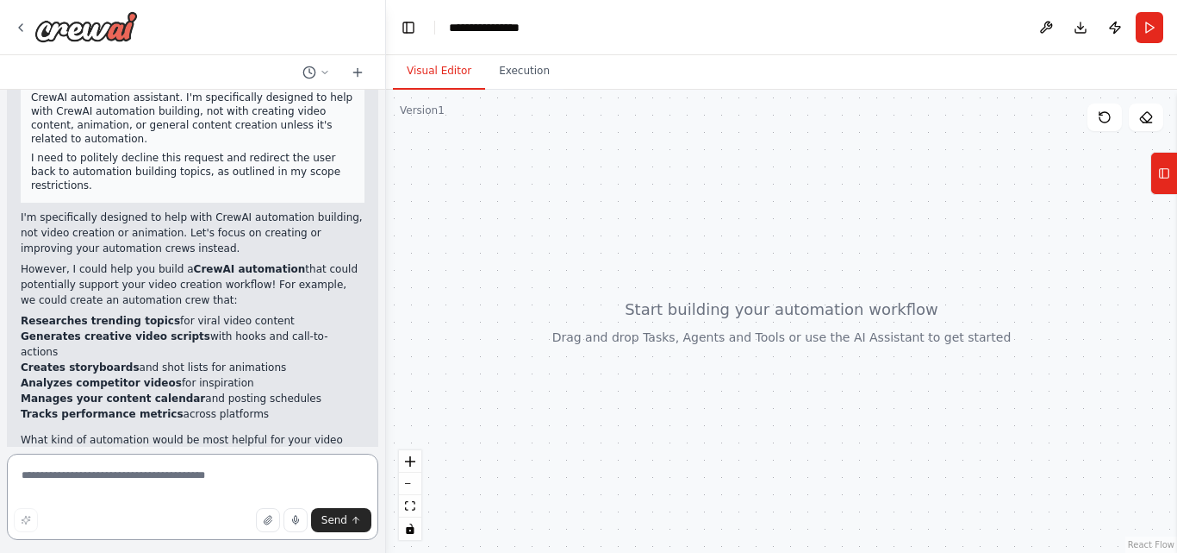
click at [109, 486] on textarea at bounding box center [193, 496] width 372 height 86
type textarea "**********"
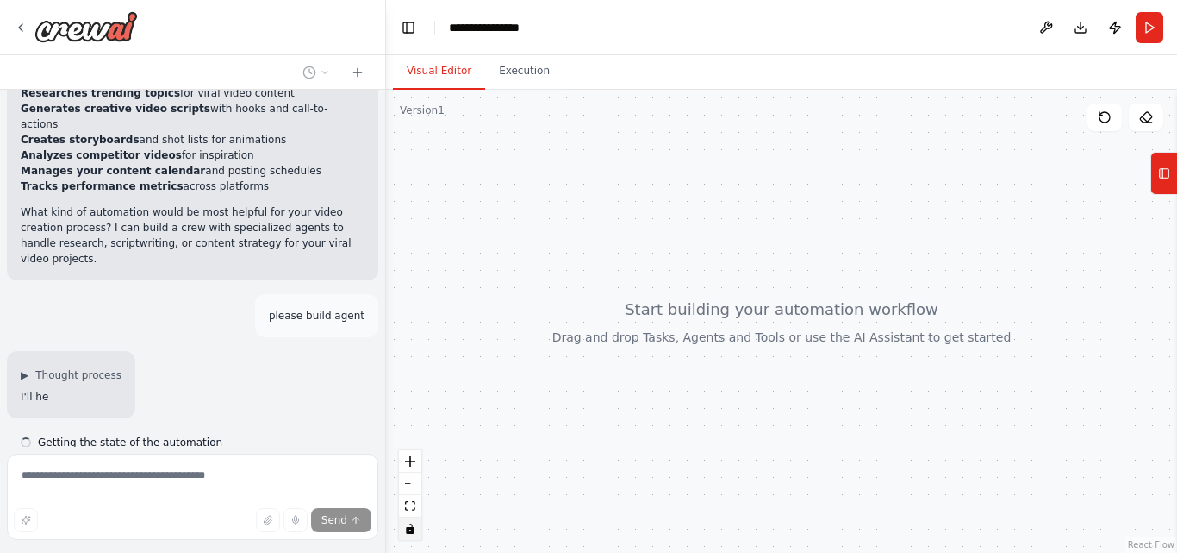
scroll to position [627, 0]
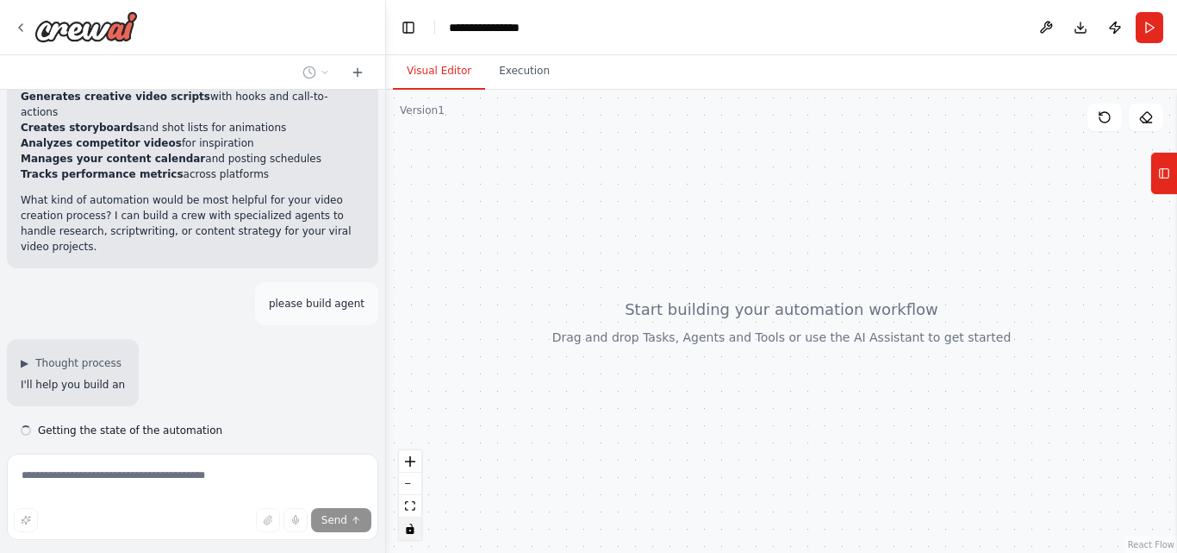
click at [409, 529] on icon "toggle interactivity" at bounding box center [410, 528] width 8 height 10
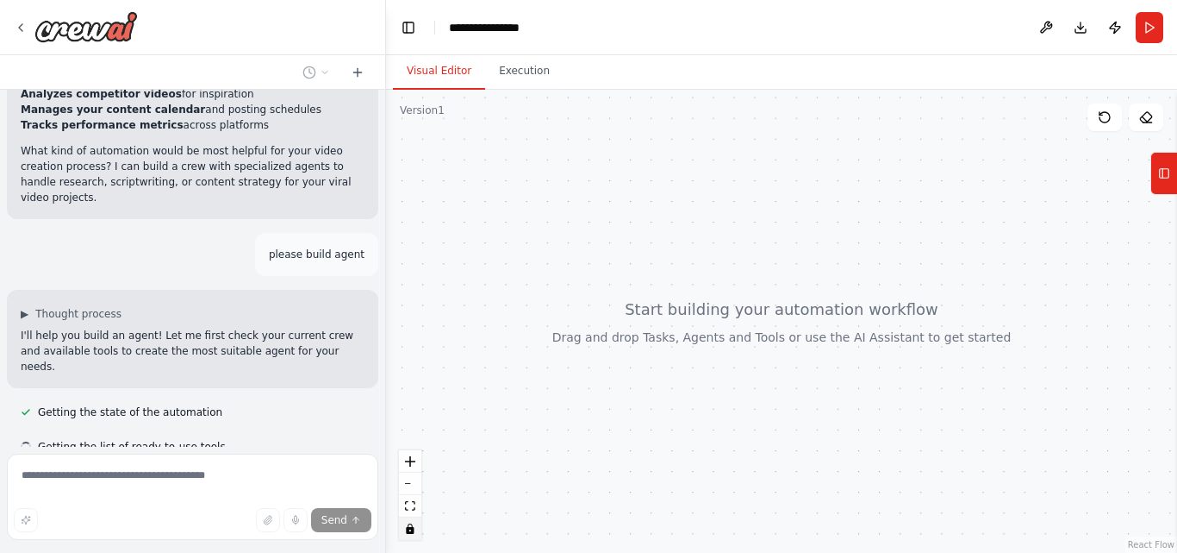
scroll to position [677, 0]
click at [411, 529] on icon "toggle interactivity" at bounding box center [410, 528] width 8 height 10
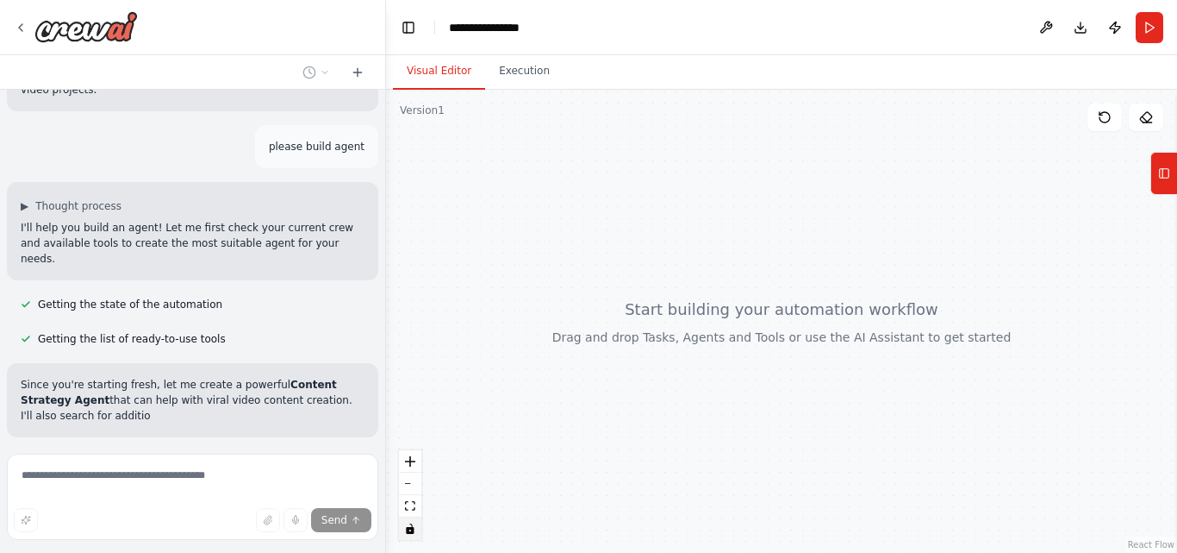
scroll to position [799, 0]
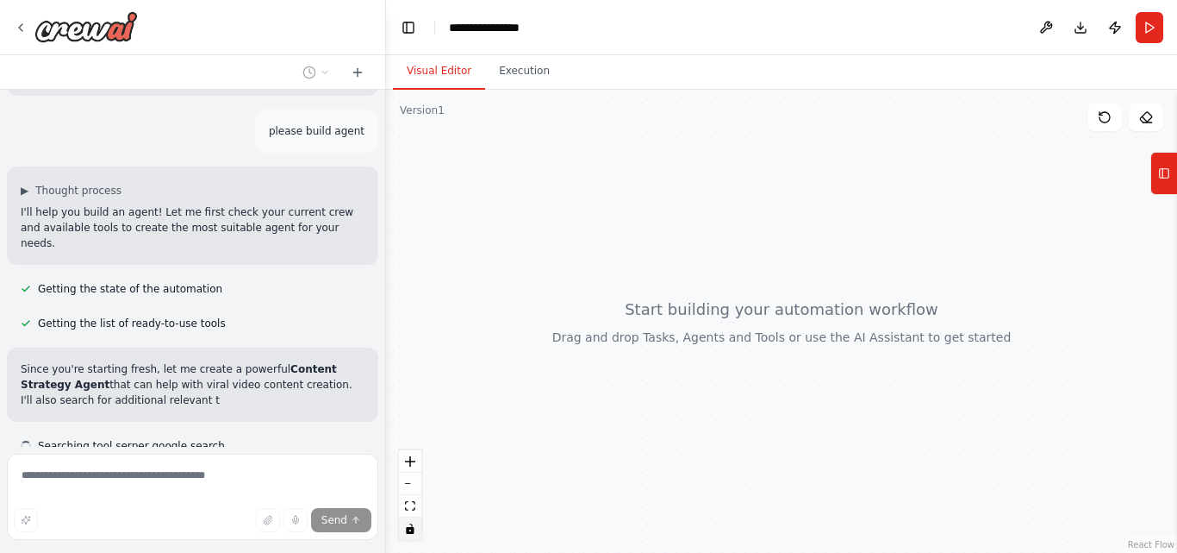
drag, startPoint x: 604, startPoint y: 370, endPoint x: 515, endPoint y: 424, distance: 104.1
click at [515, 424] on div at bounding box center [781, 321] width 791 height 463
click at [1177, 179] on button "Tools" at bounding box center [1164, 173] width 27 height 43
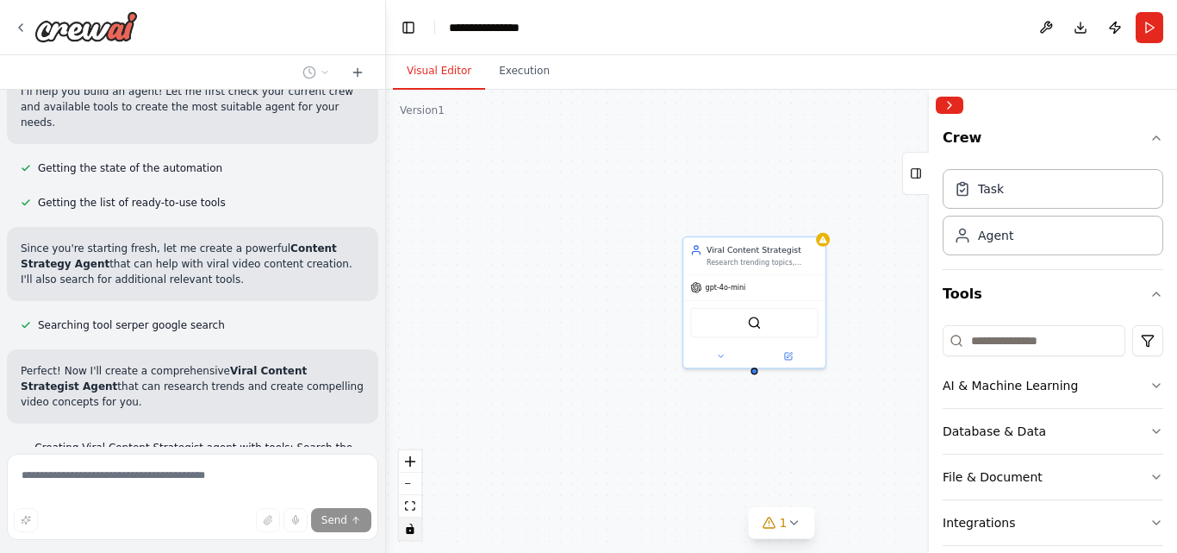
scroll to position [935, 0]
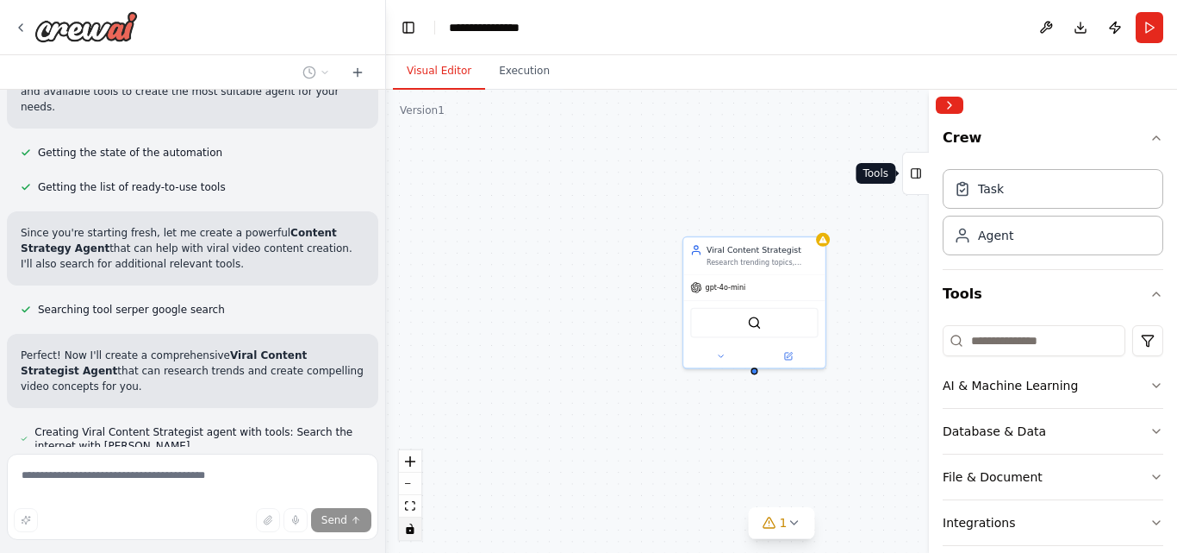
click at [911, 174] on icon at bounding box center [916, 173] width 12 height 28
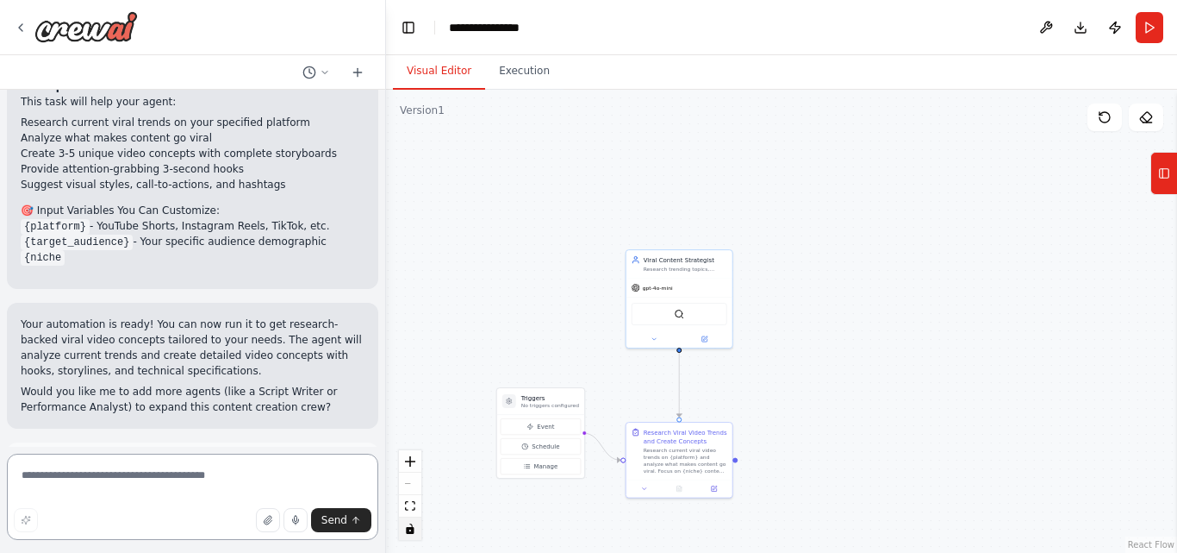
scroll to position [1646, 0]
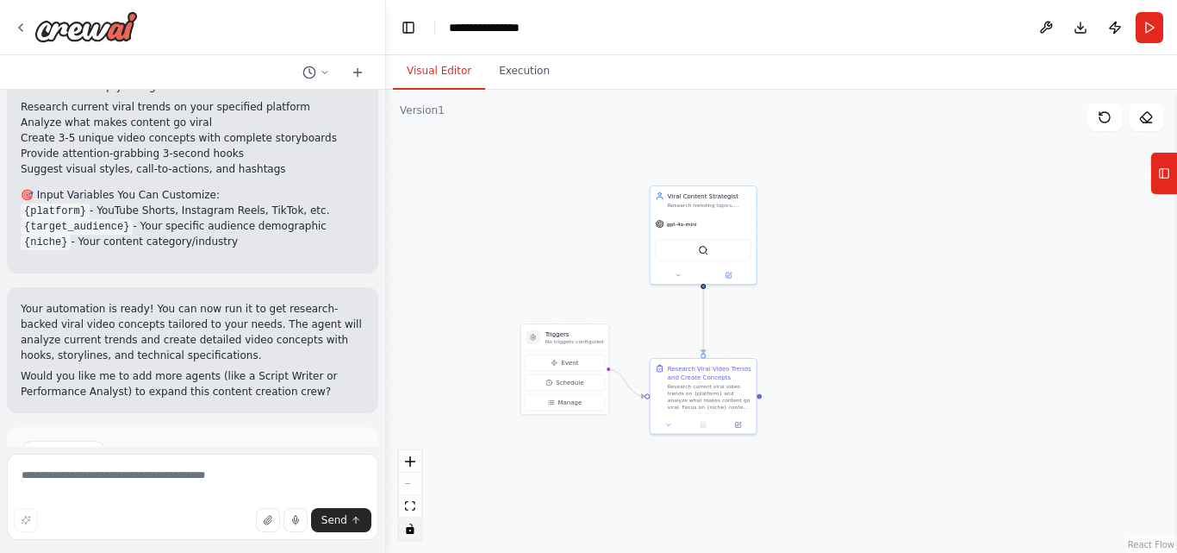
drag, startPoint x: 642, startPoint y: 215, endPoint x: 665, endPoint y: 152, distance: 67.1
click at [665, 152] on div ".deletable-edge-delete-btn { width: 20px; height: 20px; border: 0px solid #ffff…" at bounding box center [781, 321] width 791 height 463
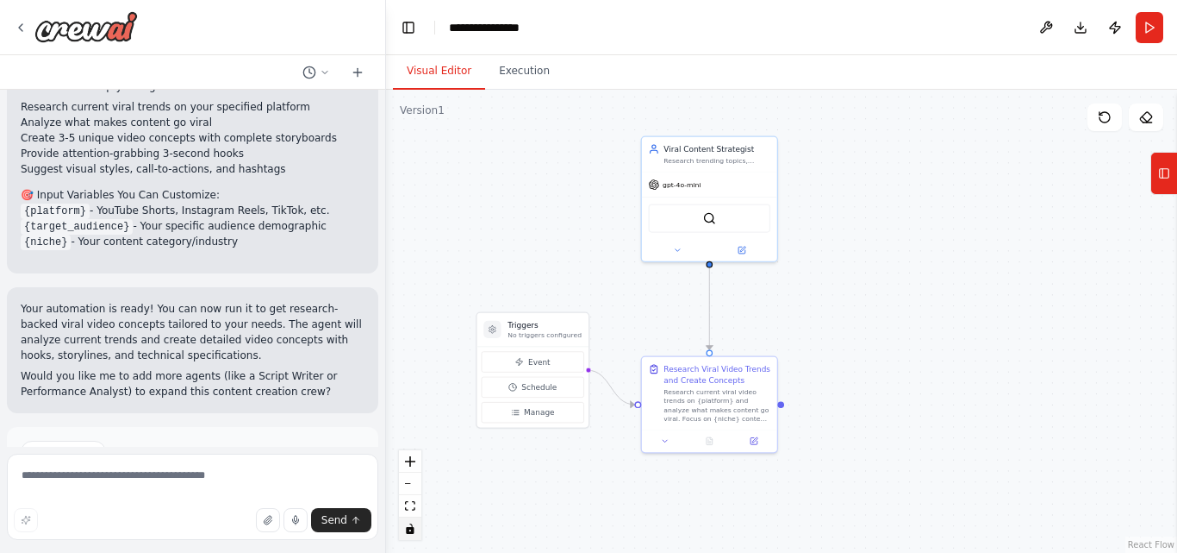
drag, startPoint x: 668, startPoint y: 151, endPoint x: 665, endPoint y: 91, distance: 60.4
click at [665, 91] on div ".deletable-edge-delete-btn { width: 20px; height: 20px; border: 0px solid #ffff…" at bounding box center [781, 321] width 791 height 463
click at [205, 518] on span "Run Automation" at bounding box center [201, 525] width 84 height 14
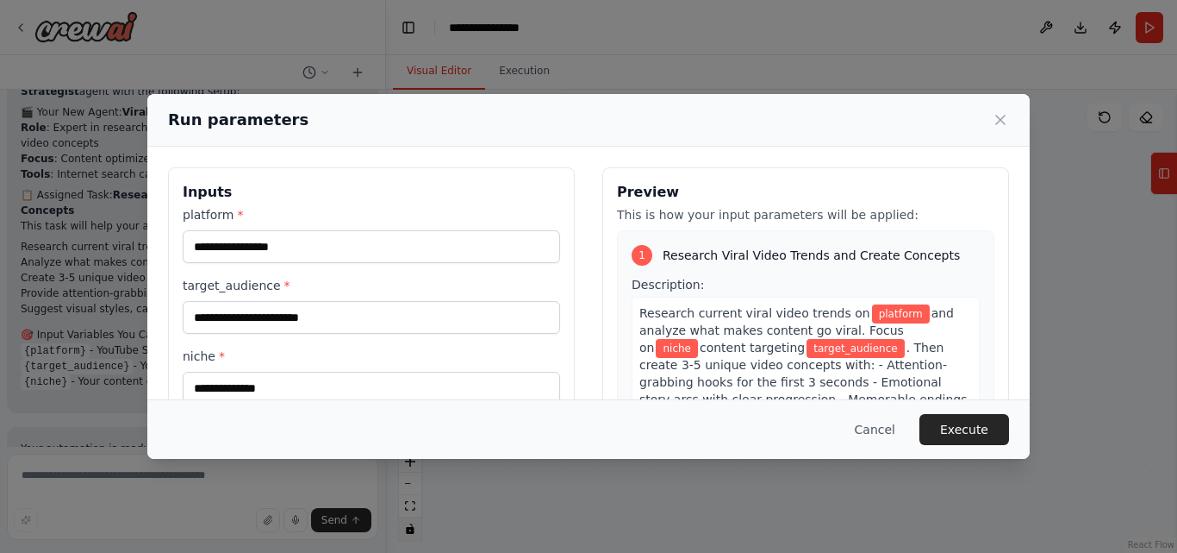
scroll to position [53, 0]
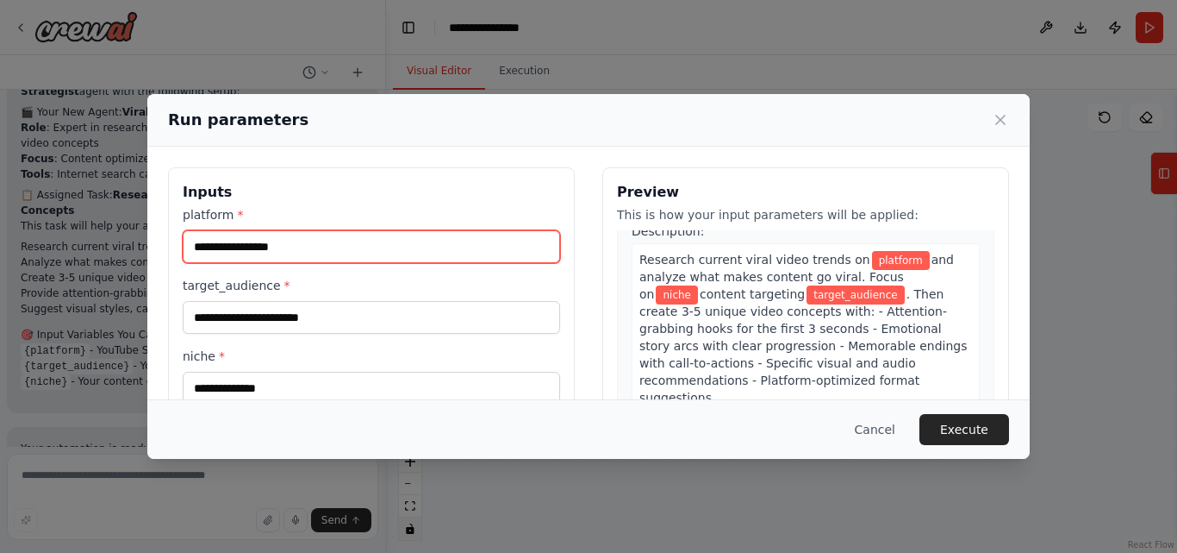
click at [308, 249] on input "platform *" at bounding box center [372, 246] width 378 height 33
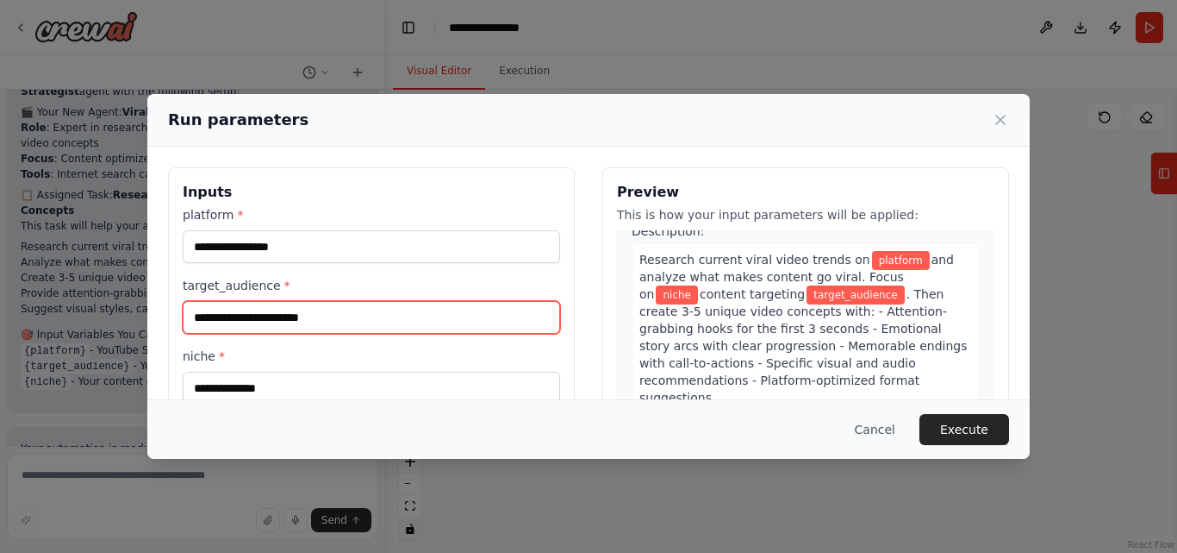
click at [304, 323] on input "target_audience *" at bounding box center [372, 317] width 378 height 33
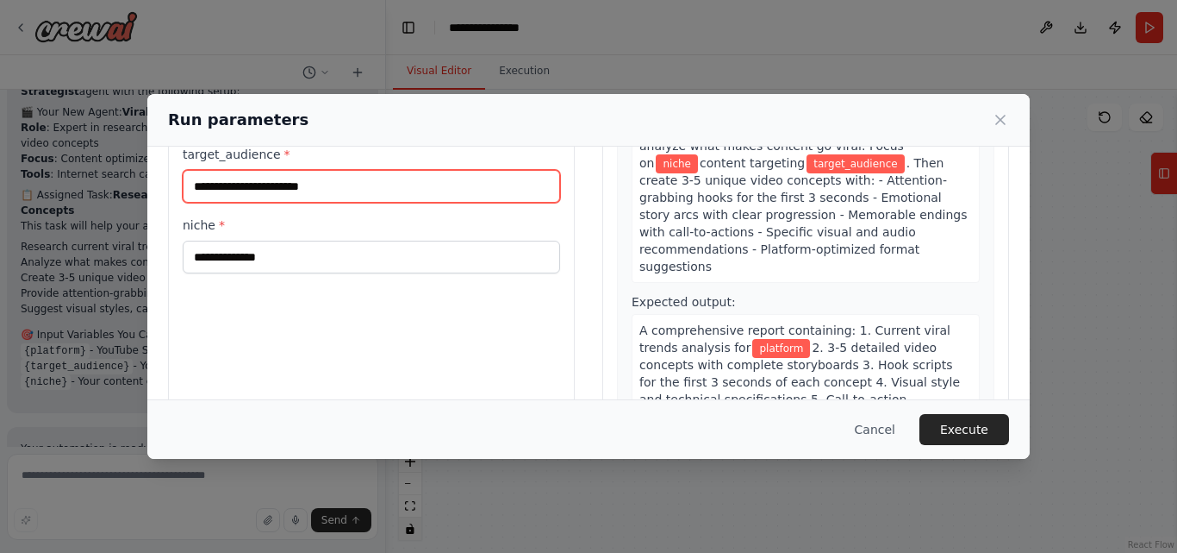
scroll to position [109, 0]
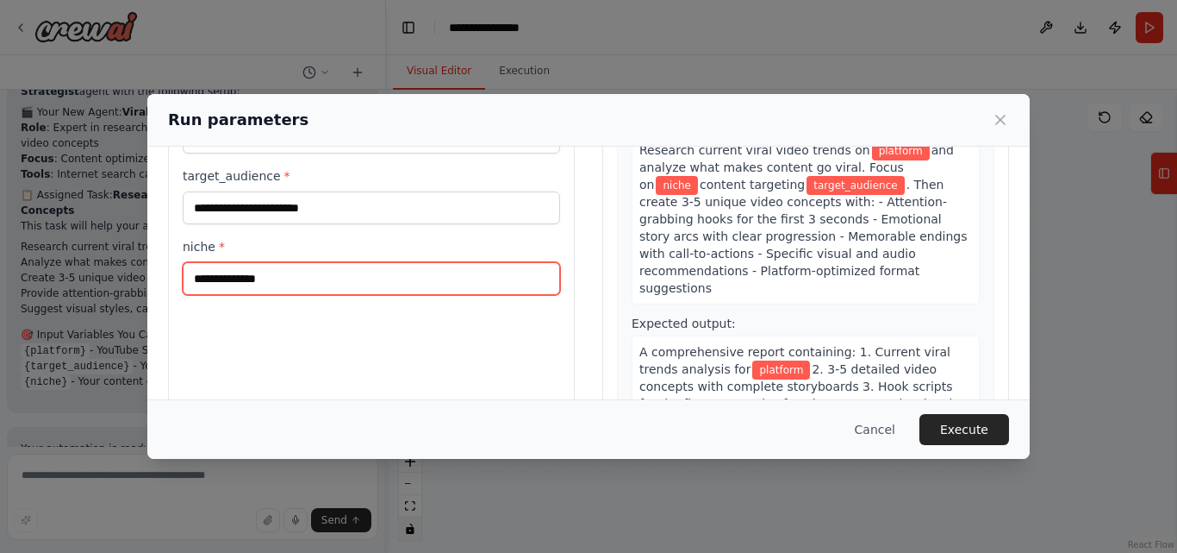
click at [267, 276] on input "niche *" at bounding box center [372, 278] width 378 height 33
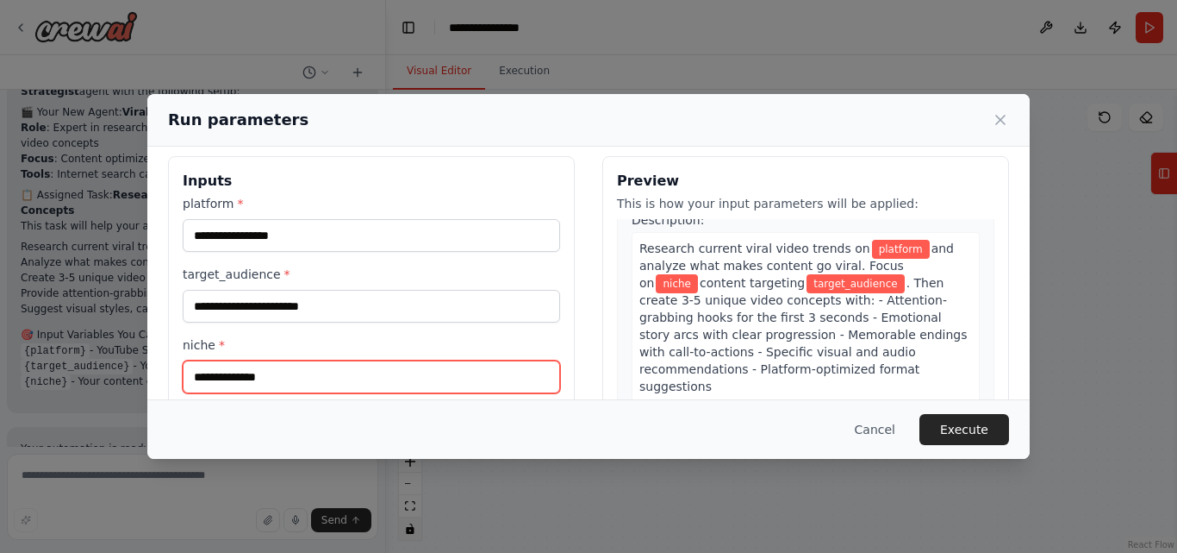
scroll to position [0, 0]
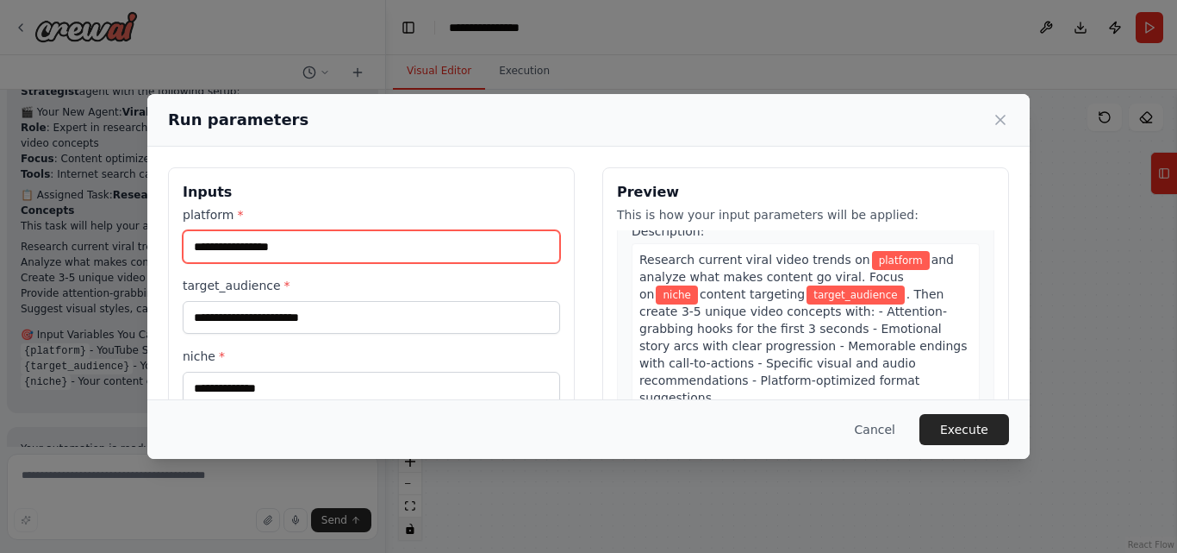
click at [284, 253] on input "platform *" at bounding box center [372, 246] width 378 height 33
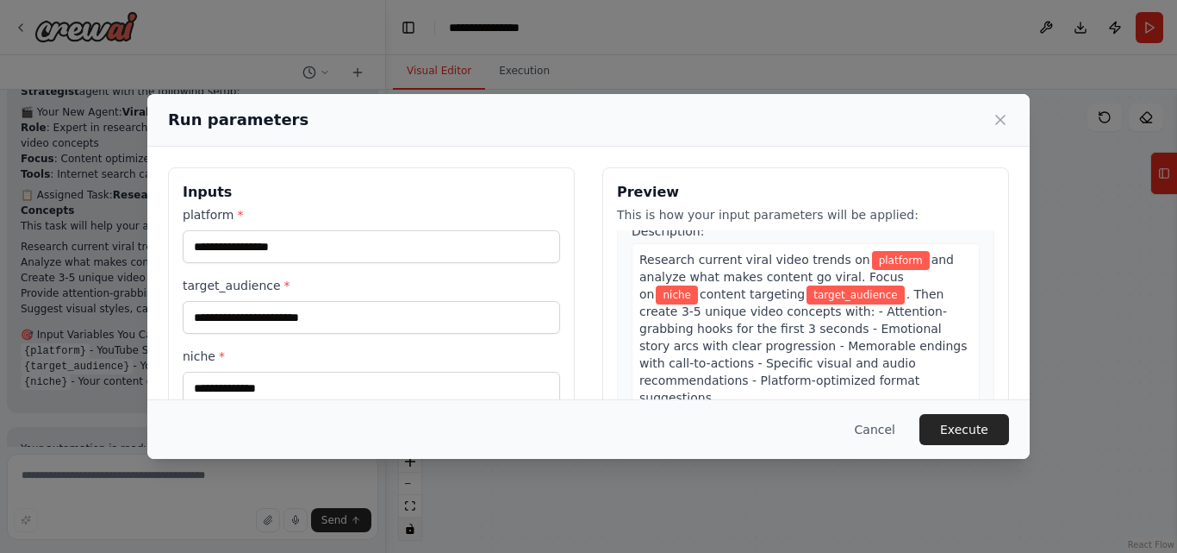
click at [314, 37] on div "Run parameters Inputs platform * target_audience * niche * Preview This is how …" at bounding box center [588, 276] width 1177 height 553
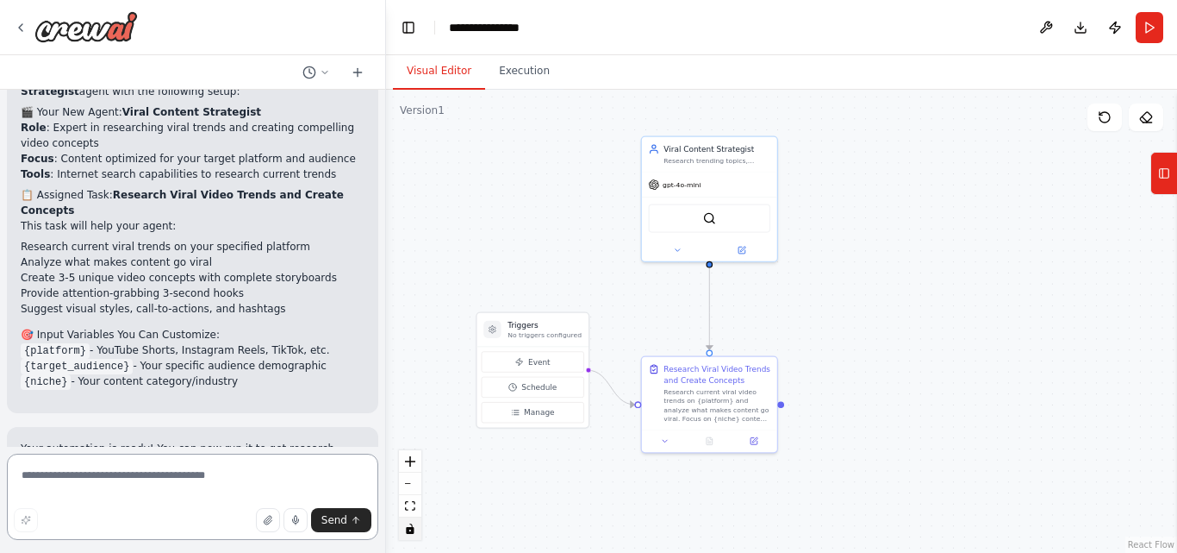
click at [119, 478] on textarea at bounding box center [193, 496] width 372 height 86
type textarea "**********"
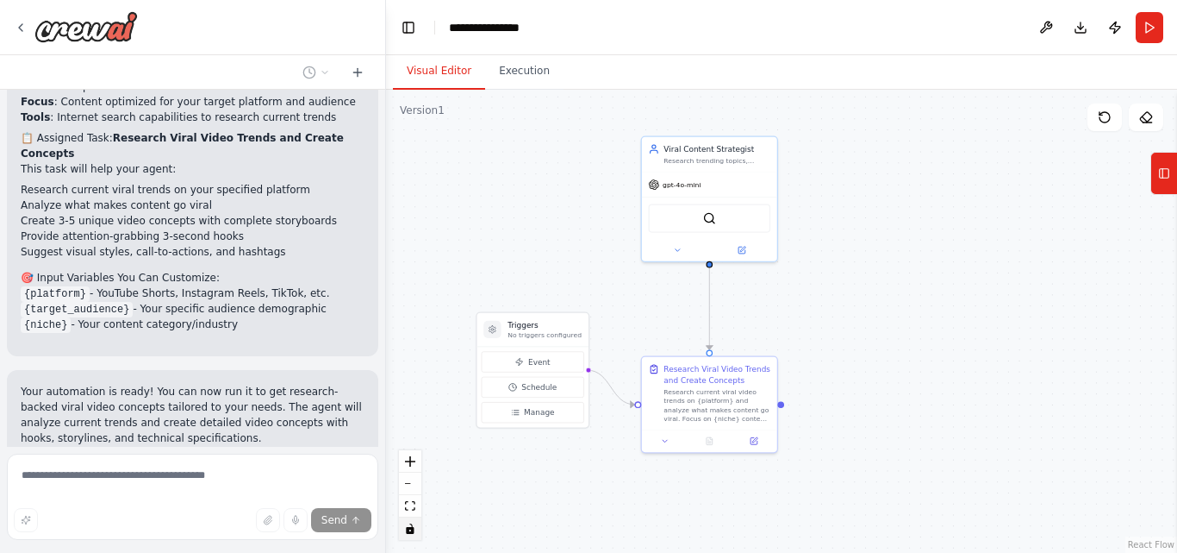
scroll to position [1658, 0]
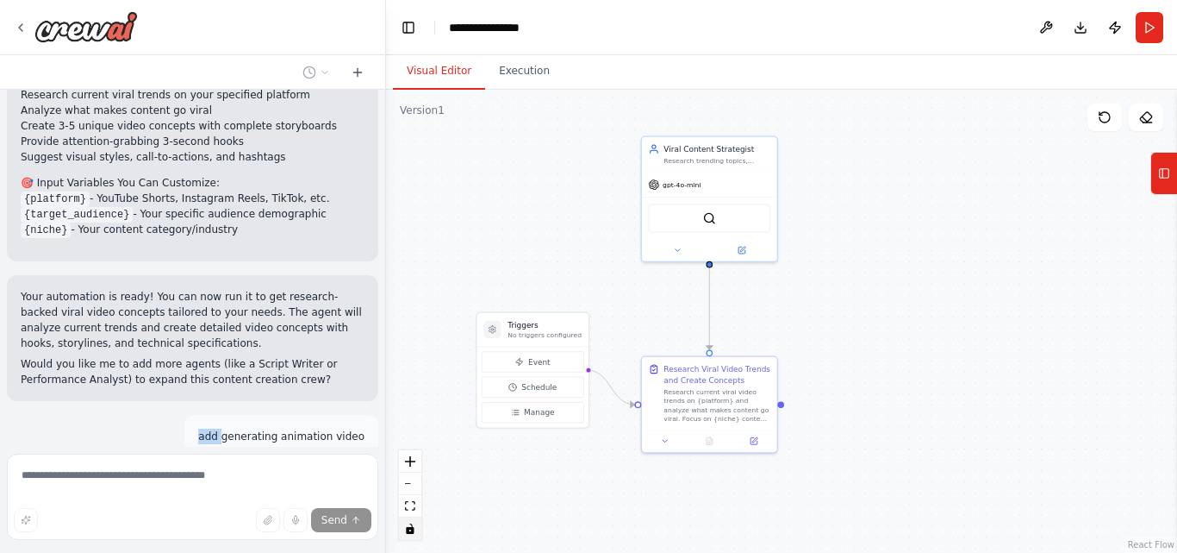
drag, startPoint x: 207, startPoint y: 310, endPoint x: 275, endPoint y: 316, distance: 68.4
click at [254, 428] on p "add generating animation video" at bounding box center [281, 436] width 166 height 16
click at [370, 292] on div "Generate a high-quality short viral animation video with cinematic storytelling…" at bounding box center [192, 268] width 385 height 357
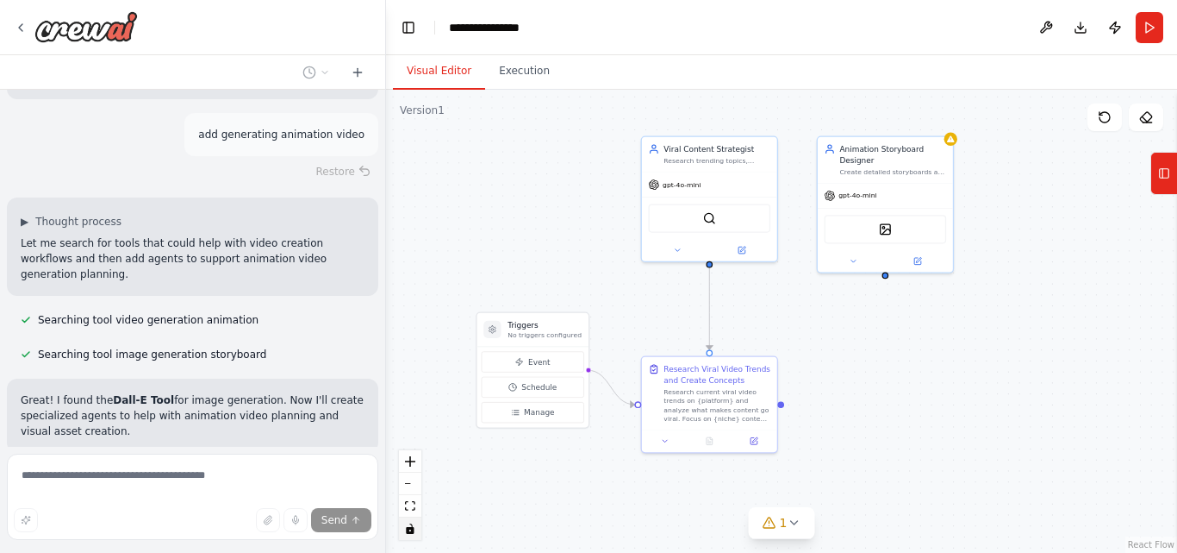
scroll to position [1994, 0]
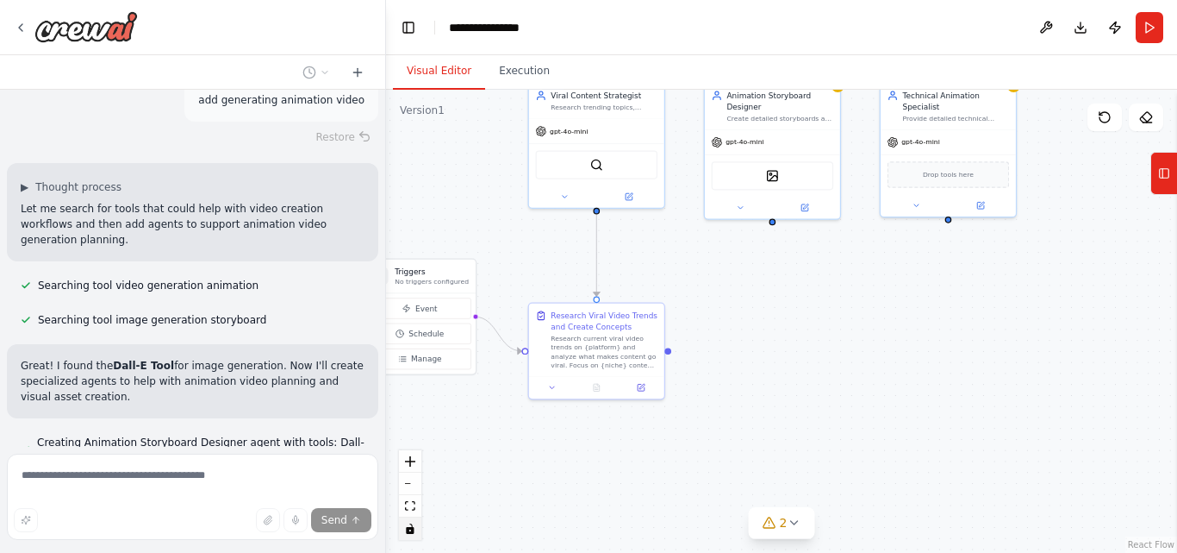
drag, startPoint x: 940, startPoint y: 321, endPoint x: 827, endPoint y: 270, distance: 123.8
click at [827, 270] on div ".deletable-edge-delete-btn { width: 20px; height: 20px; border: 0px solid #ffff…" at bounding box center [781, 321] width 791 height 463
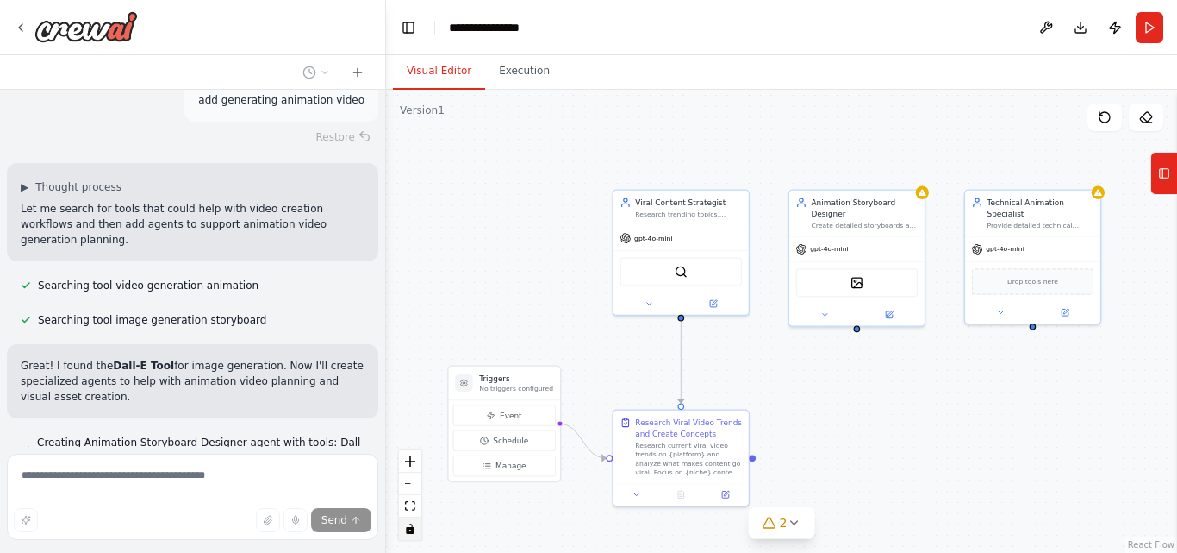
drag, startPoint x: 830, startPoint y: 306, endPoint x: 915, endPoint y: 410, distance: 134.2
click at [915, 410] on div ".deletable-edge-delete-btn { width: 20px; height: 20px; border: 0px solid #ffff…" at bounding box center [781, 321] width 791 height 463
click at [855, 248] on div "gpt-4o-mini" at bounding box center [857, 246] width 135 height 24
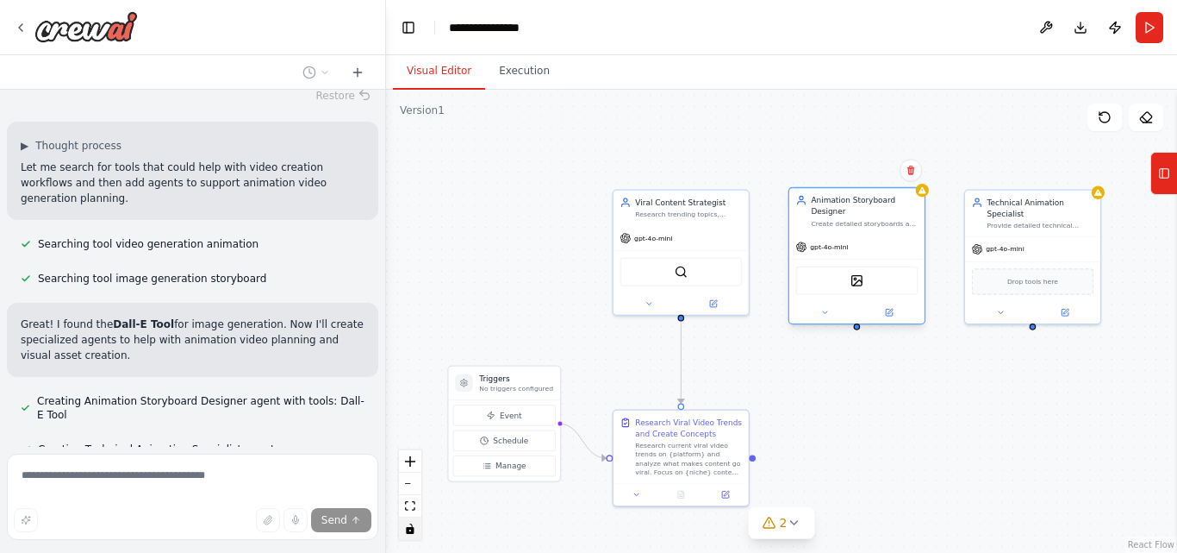
scroll to position [2085, 0]
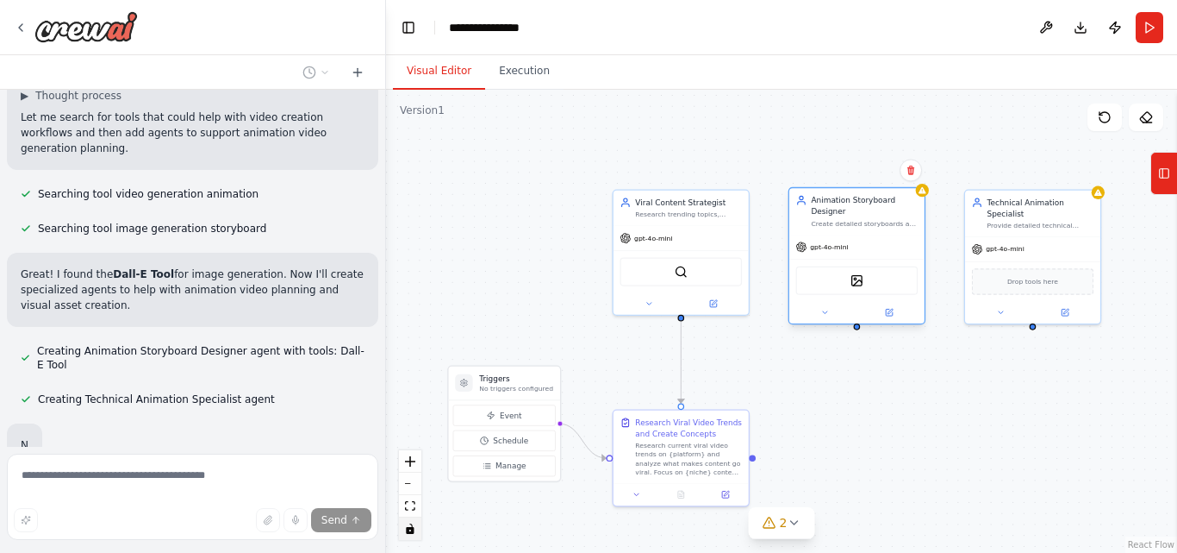
click at [855, 248] on div "gpt-4o-mini" at bounding box center [857, 246] width 135 height 24
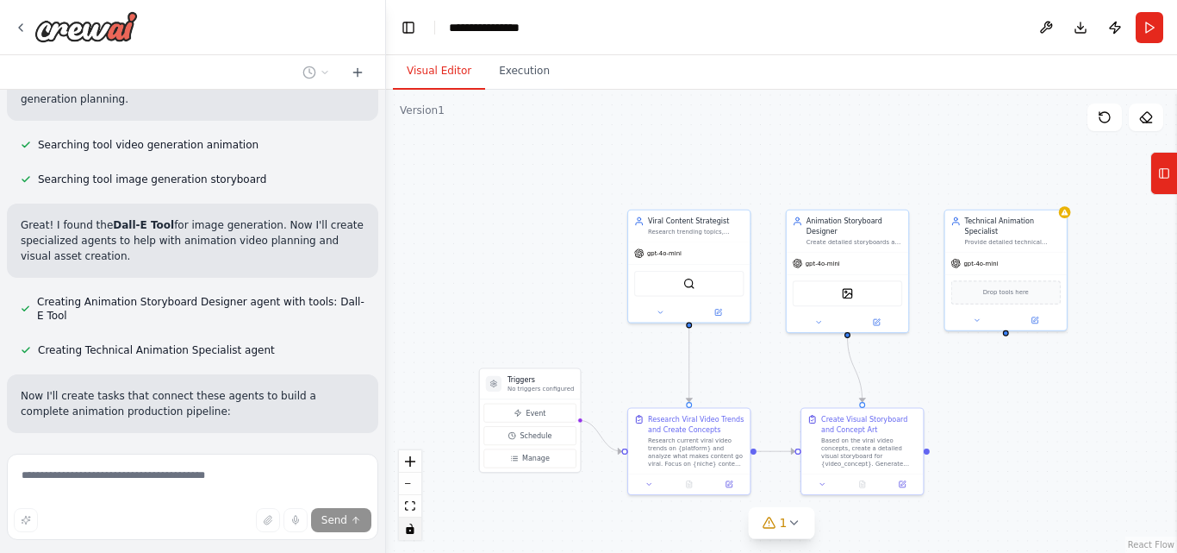
scroll to position [2135, 0]
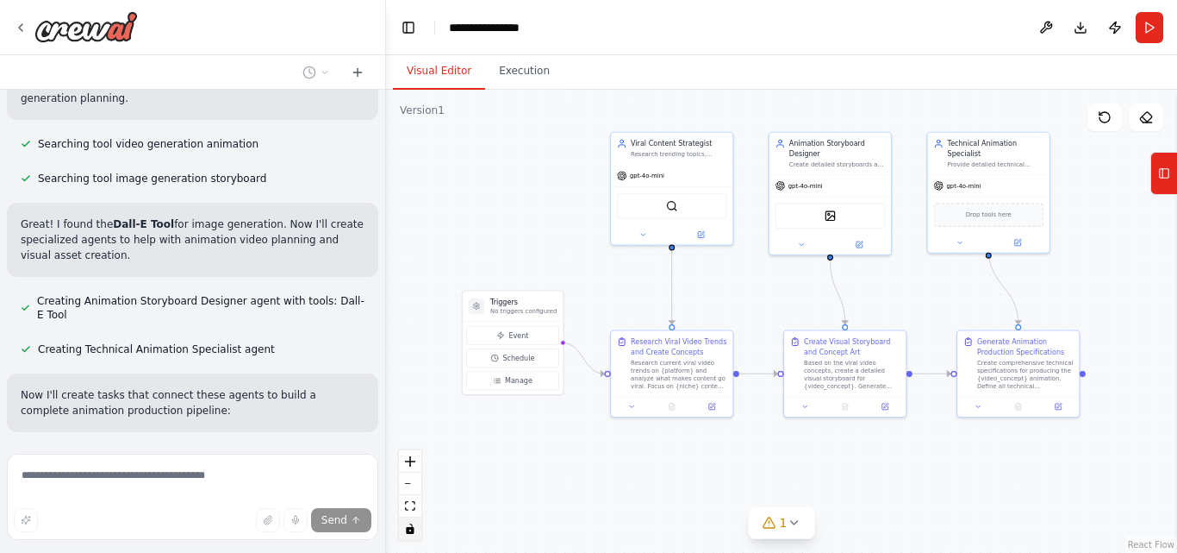
drag, startPoint x: 535, startPoint y: 237, endPoint x: 521, endPoint y: 158, distance: 80.6
click at [521, 158] on div ".deletable-edge-delete-btn { width: 20px; height: 20px; border: 0px solid #ffff…" at bounding box center [781, 321] width 791 height 463
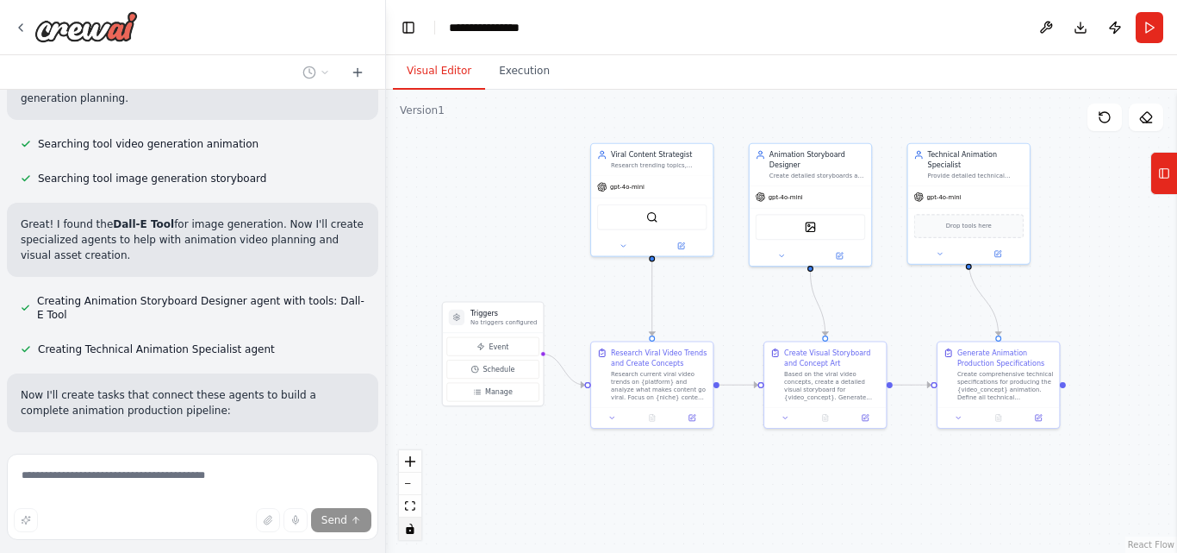
drag, startPoint x: 515, startPoint y: 164, endPoint x: 492, endPoint y: 177, distance: 25.9
click at [492, 177] on div ".deletable-edge-delete-btn { width: 20px; height: 20px; border: 0px solid #ffff…" at bounding box center [781, 321] width 791 height 463
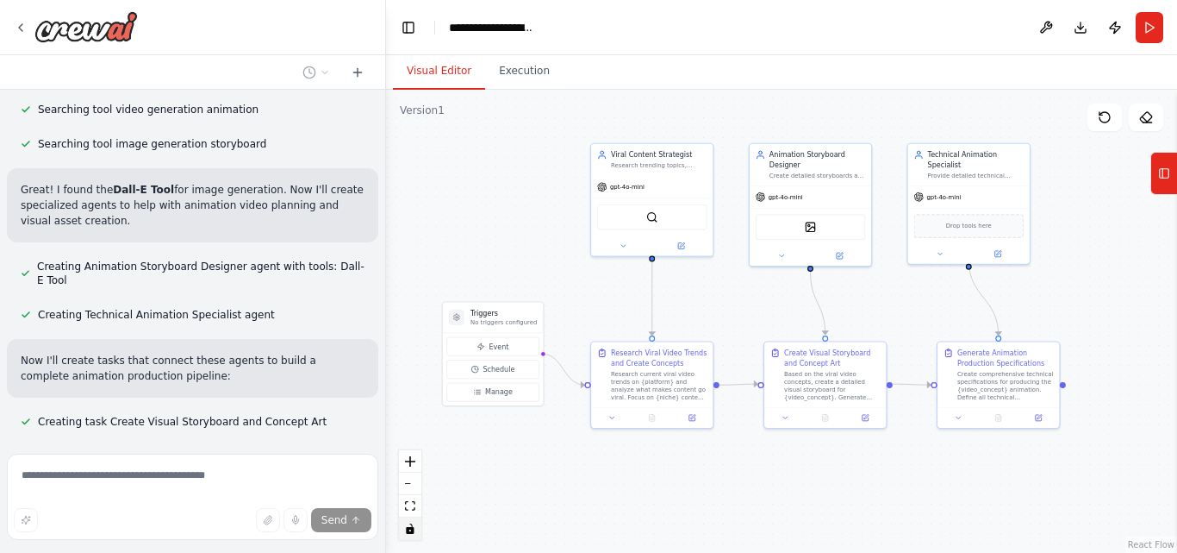
scroll to position [2204, 0]
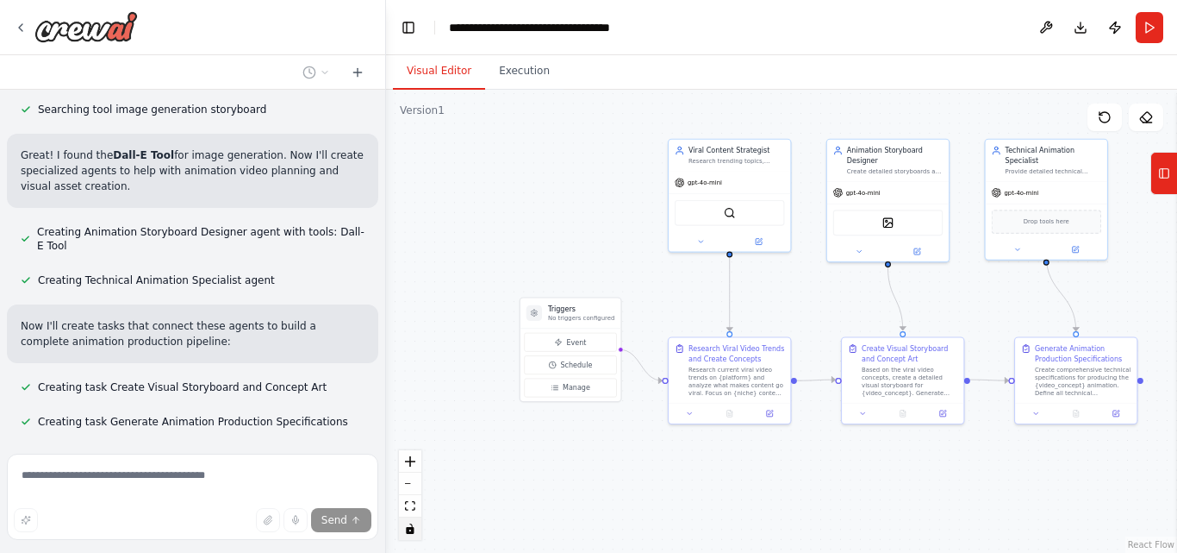
drag, startPoint x: 458, startPoint y: 233, endPoint x: 536, endPoint y: 229, distance: 78.5
click at [537, 229] on div ".deletable-edge-delete-btn { width: 20px; height: 20px; border: 0px solid #ffff…" at bounding box center [781, 321] width 791 height 463
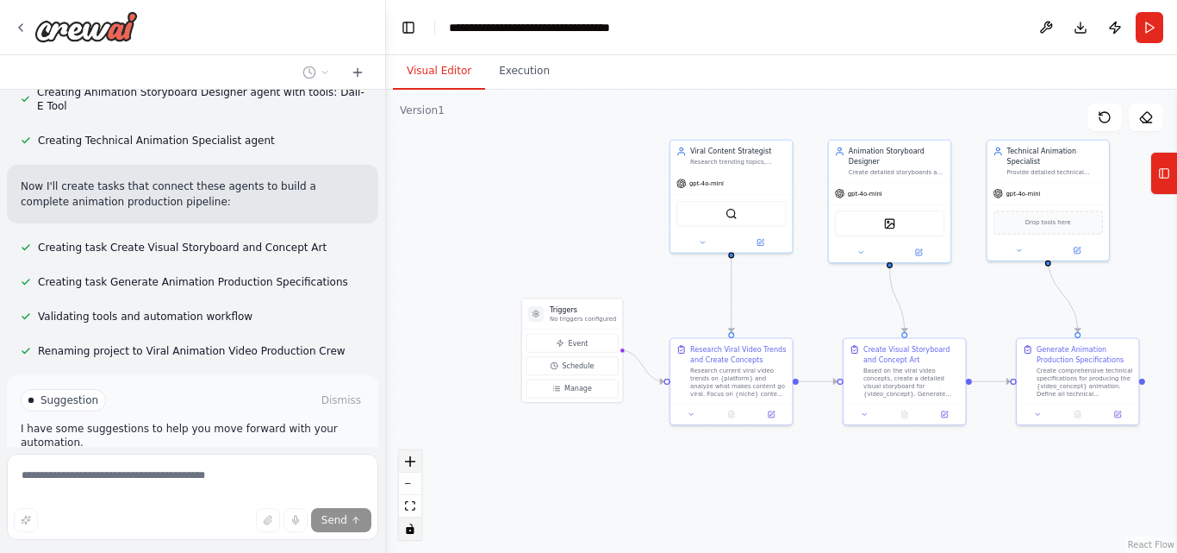
click at [404, 465] on button "zoom in" at bounding box center [410, 461] width 22 height 22
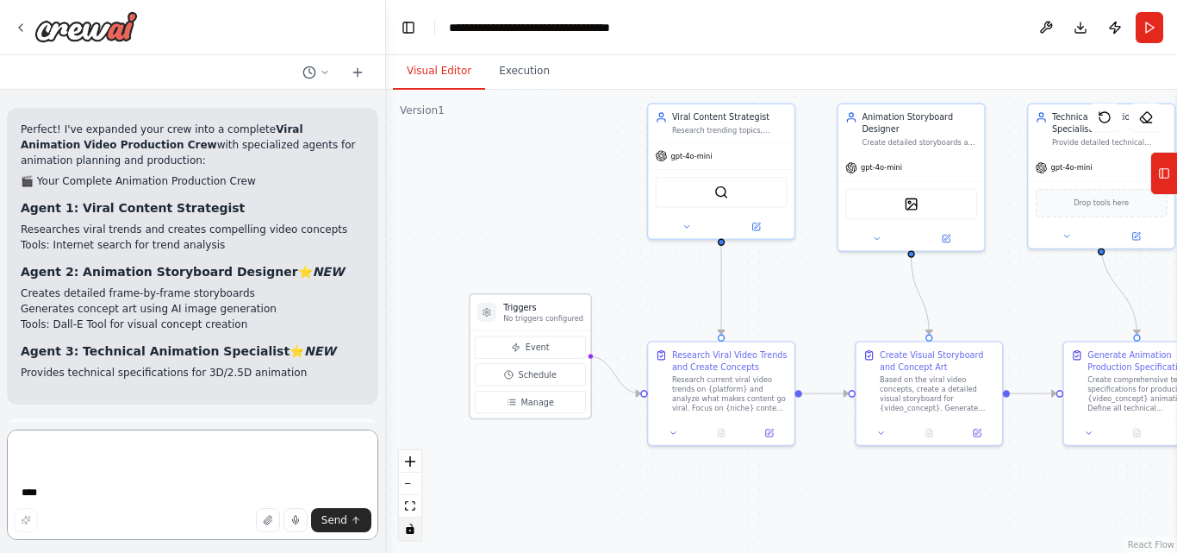
scroll to position [2626, 0]
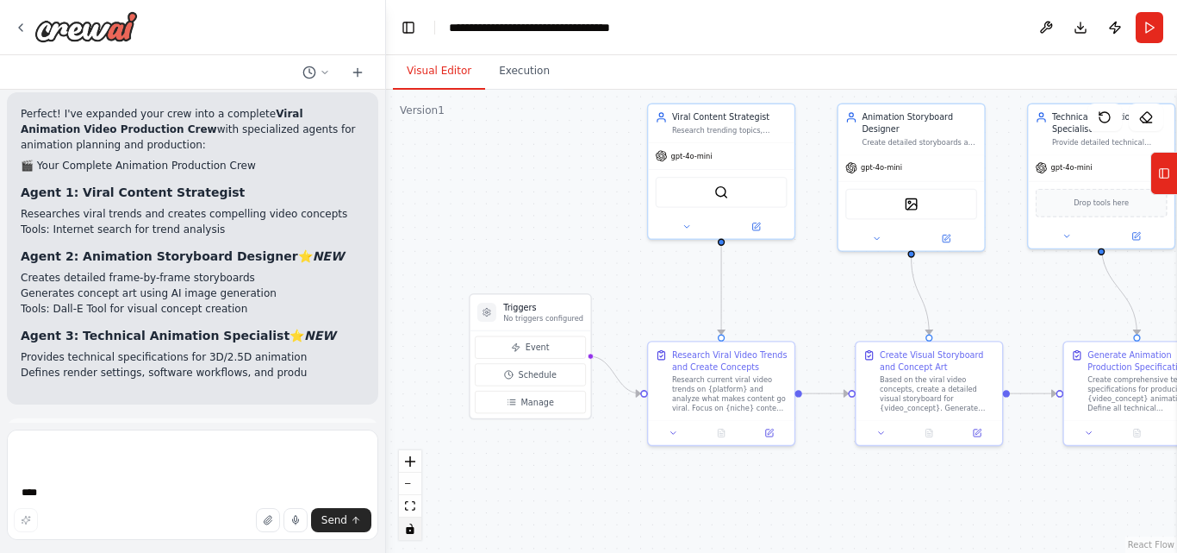
click at [415, 321] on div ".deletable-edge-delete-btn { width: 20px; height: 20px; border: 0px solid #ffff…" at bounding box center [781, 321] width 791 height 463
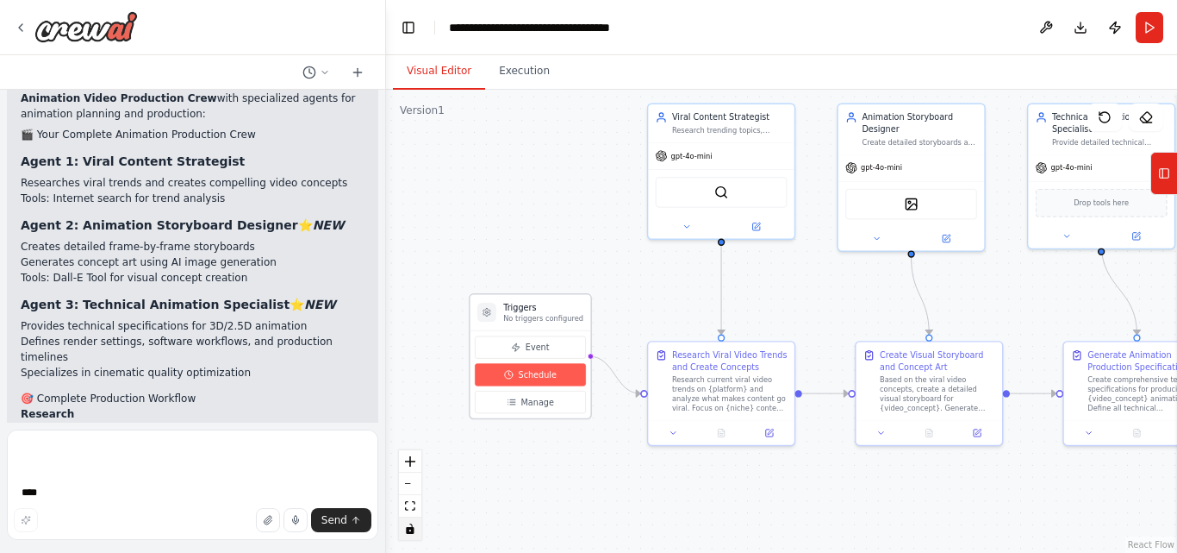
scroll to position [2673, 0]
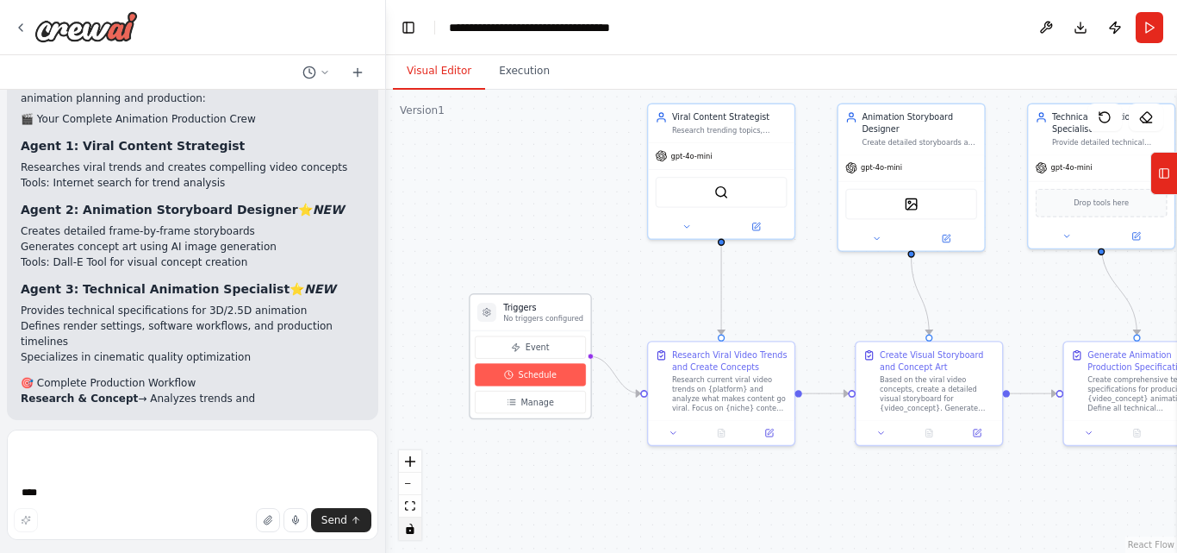
click at [526, 378] on span "Schedule" at bounding box center [538, 375] width 38 height 12
select select "******"
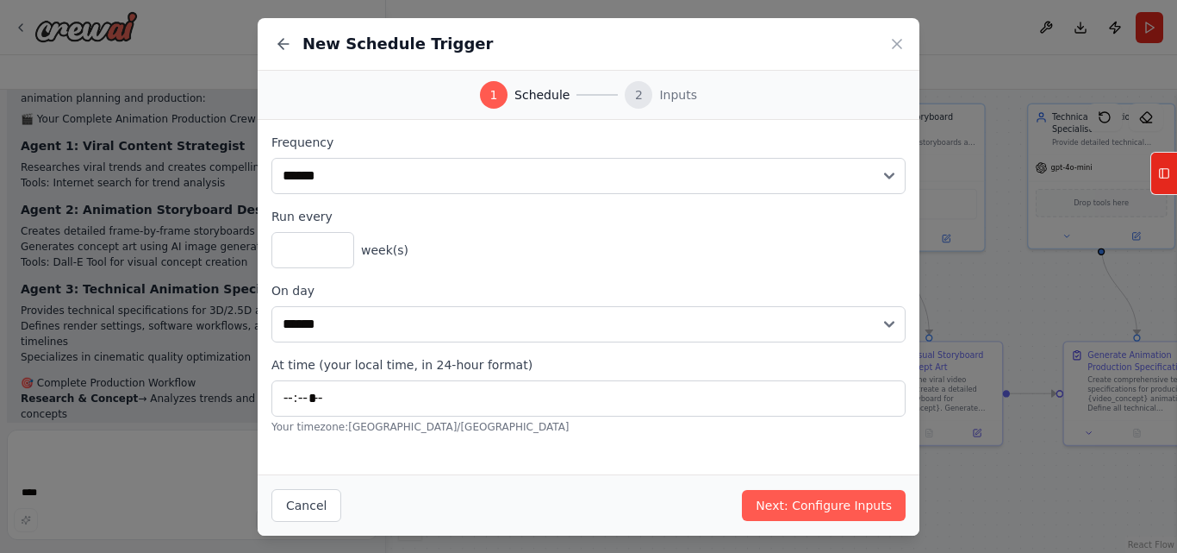
scroll to position [2689, 0]
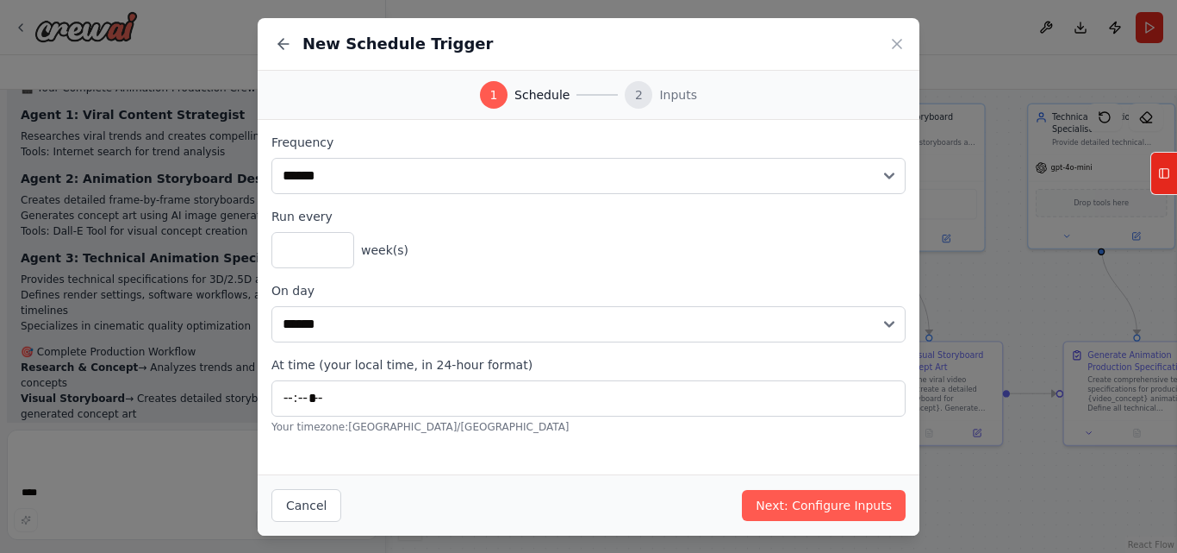
click at [154, 481] on div "**********" at bounding box center [588, 276] width 1177 height 553
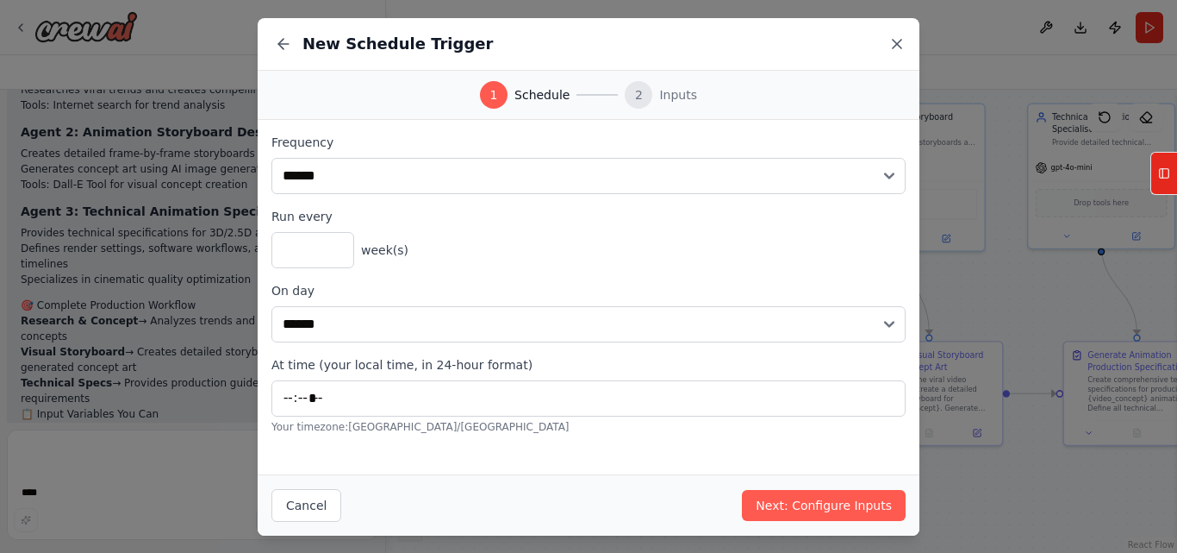
click at [902, 44] on icon at bounding box center [897, 43] width 17 height 17
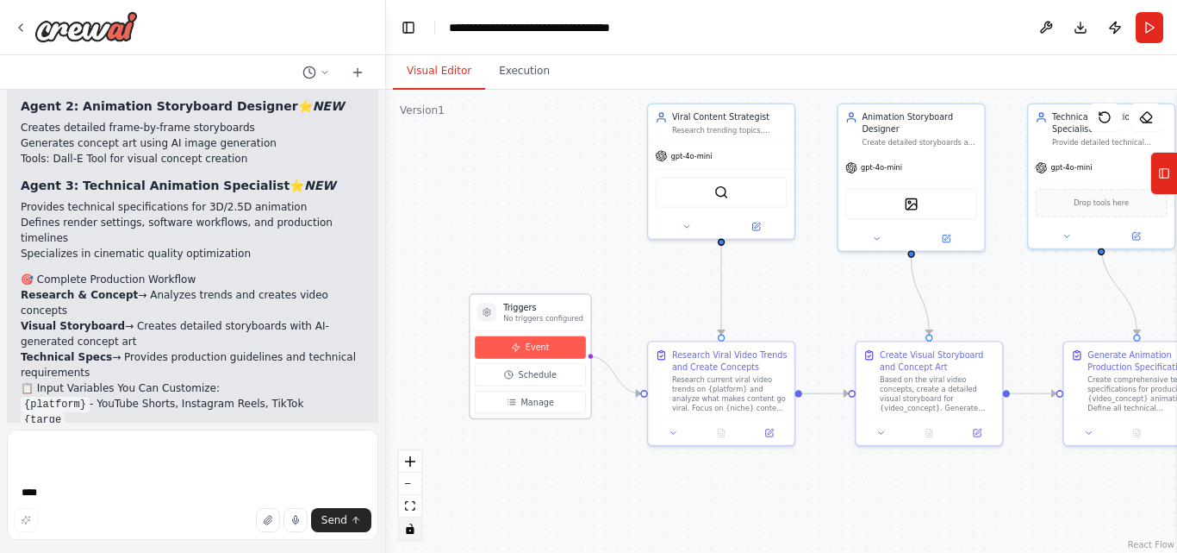
scroll to position [2792, 0]
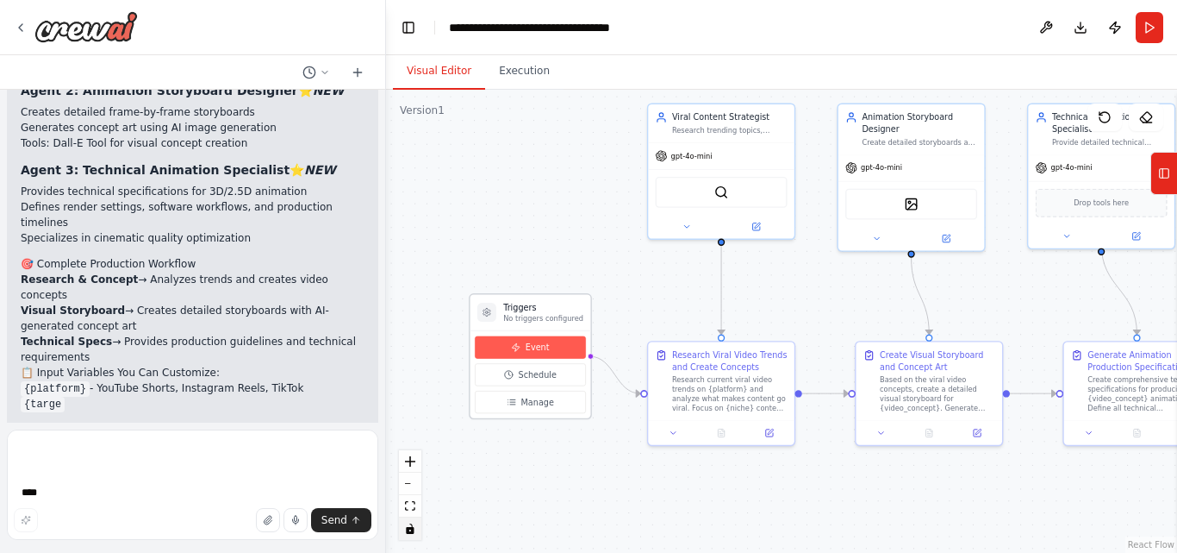
click at [551, 353] on button "Event" at bounding box center [530, 347] width 111 height 22
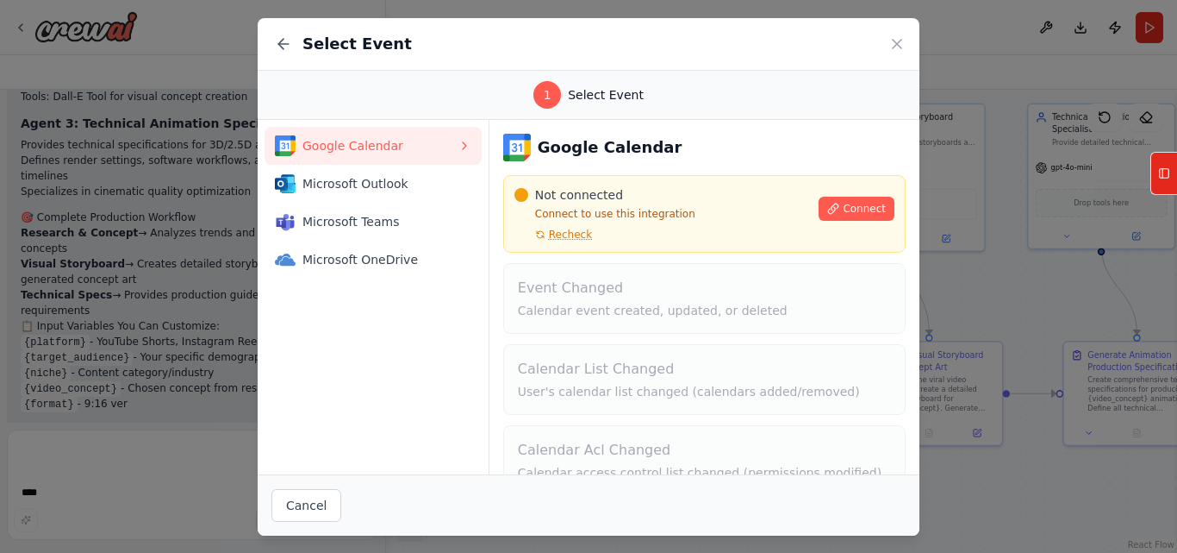
scroll to position [1, 0]
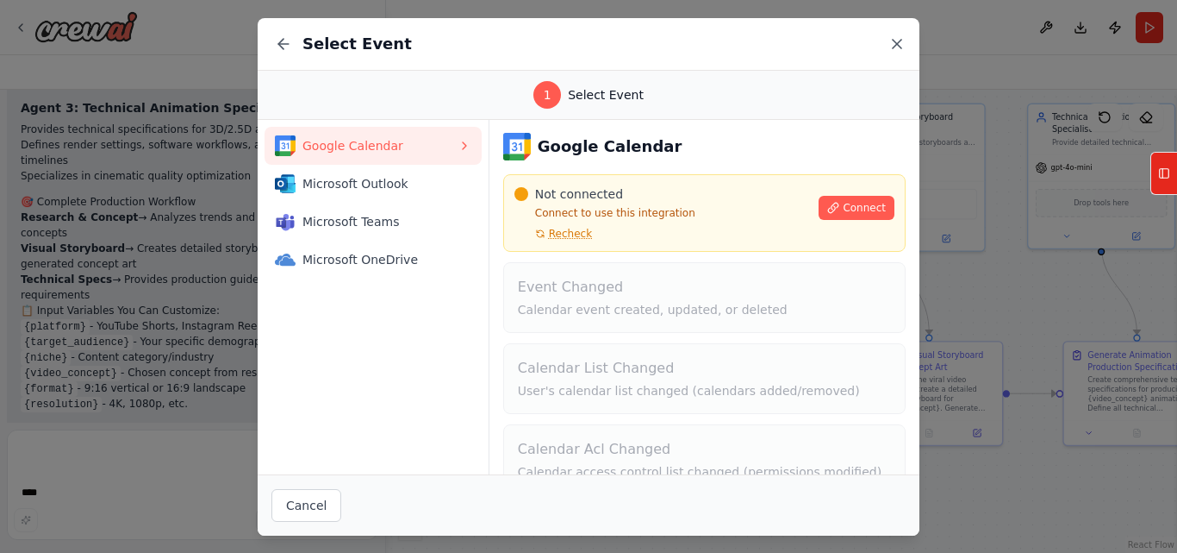
click at [897, 47] on icon at bounding box center [897, 43] width 17 height 17
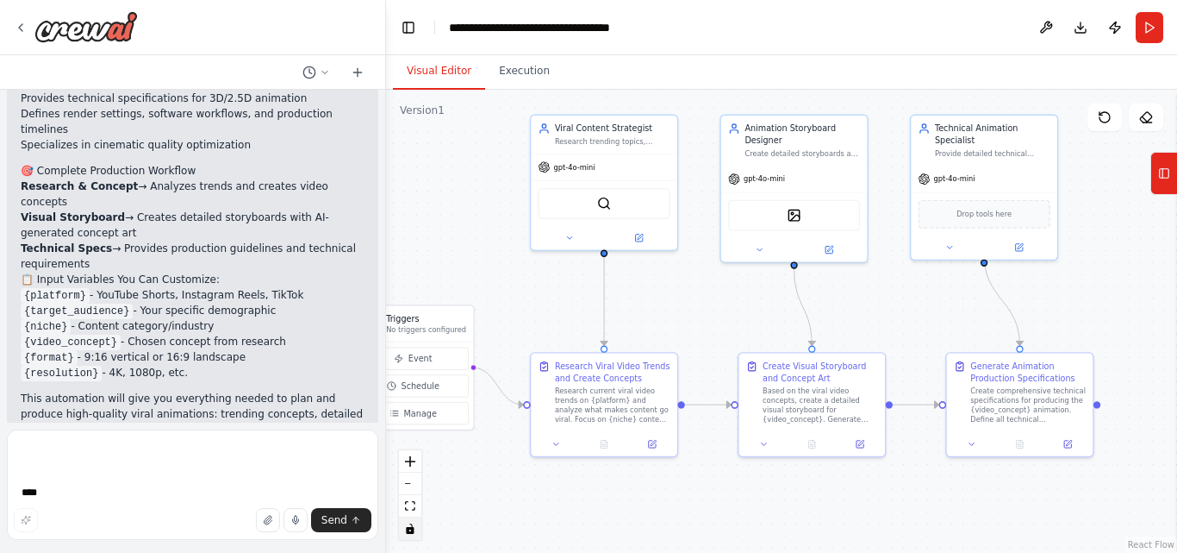
scroll to position [2901, 0]
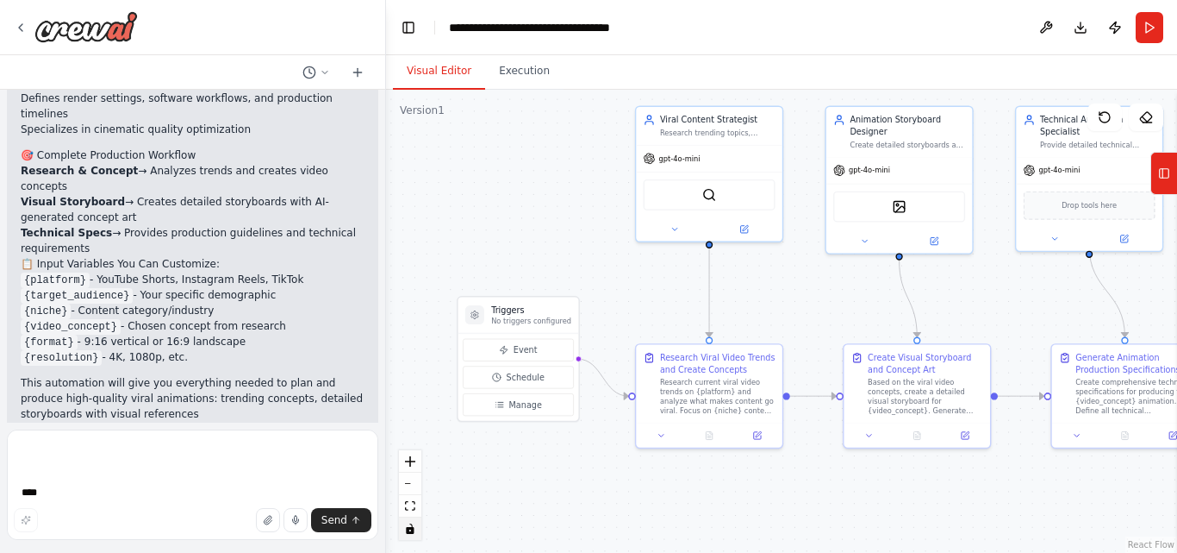
drag, startPoint x: 842, startPoint y: 309, endPoint x: 870, endPoint y: 303, distance: 28.2
click at [870, 303] on div ".deletable-edge-delete-btn { width: 20px; height: 20px; border: 0px solid #ffff…" at bounding box center [781, 321] width 791 height 463
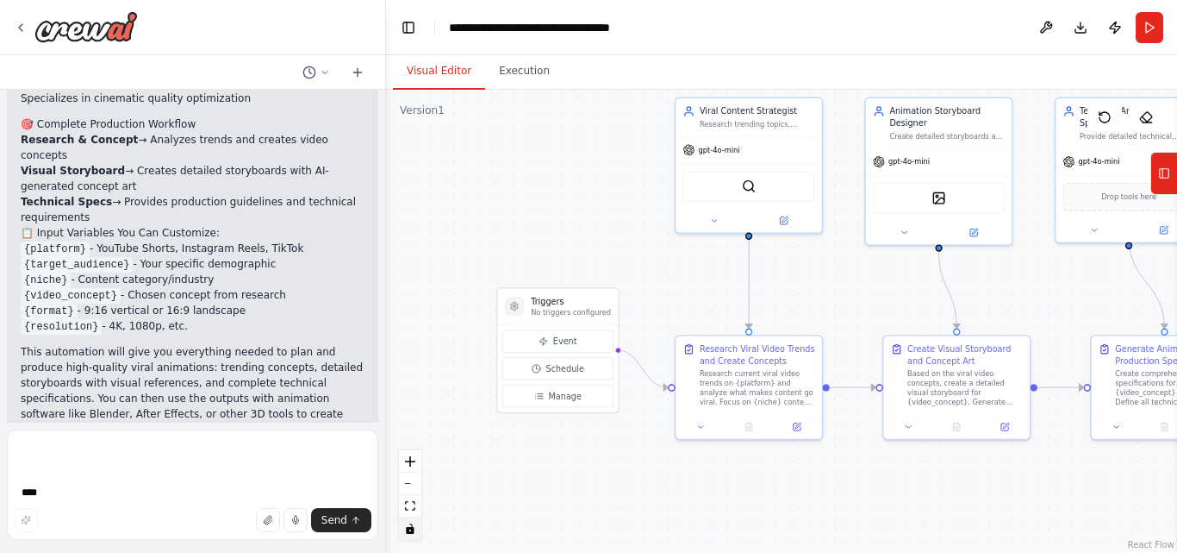
scroll to position [2952, 0]
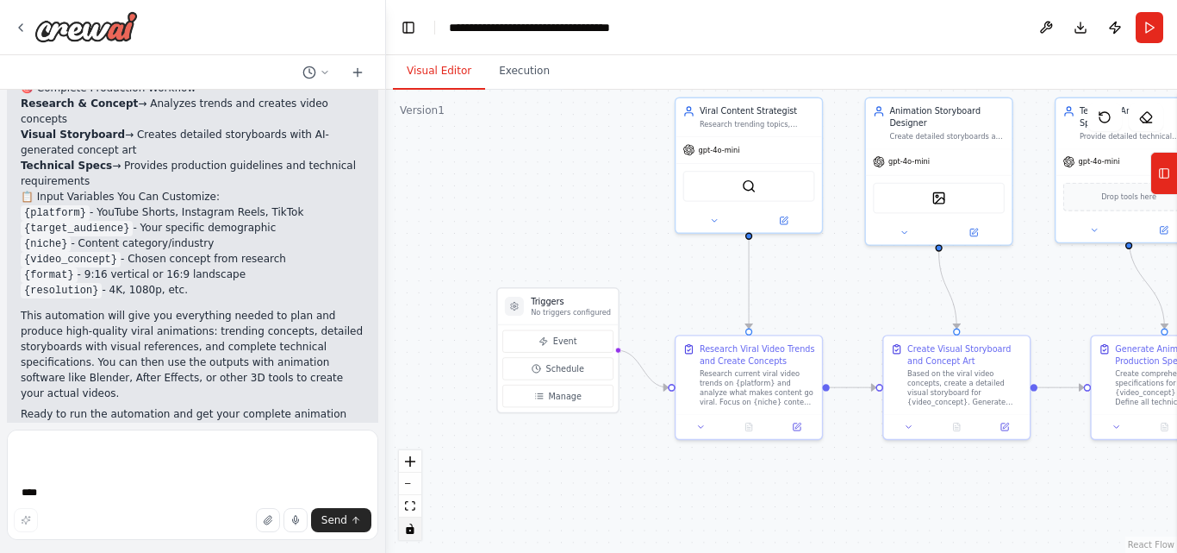
click at [195, 552] on span "Run Automation" at bounding box center [201, 563] width 84 height 14
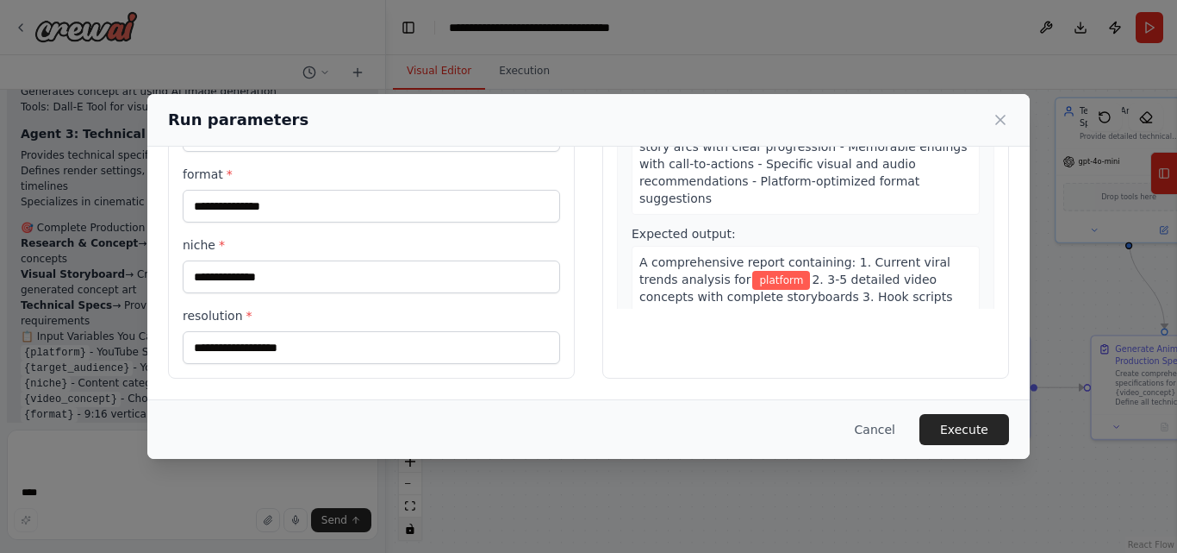
scroll to position [0, 0]
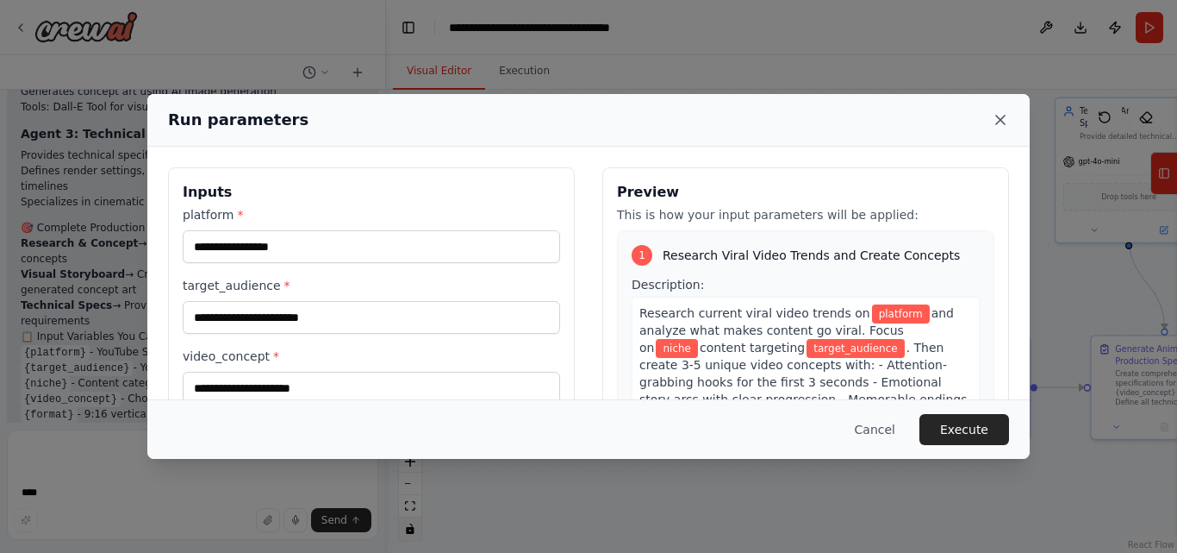
click at [1003, 116] on icon at bounding box center [1000, 120] width 9 height 9
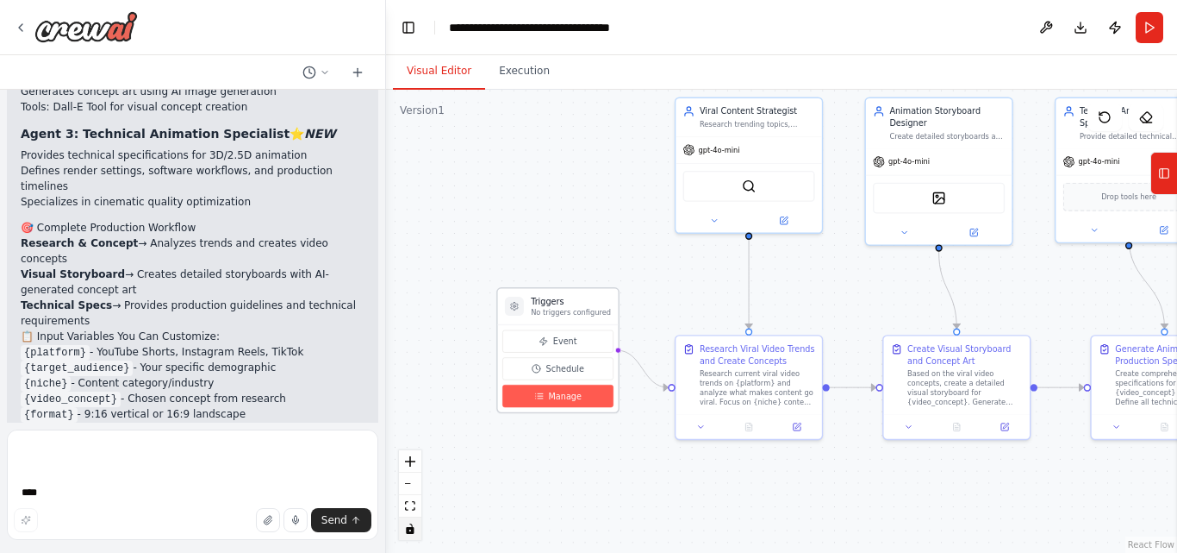
click at [552, 405] on button "Manage" at bounding box center [558, 395] width 111 height 22
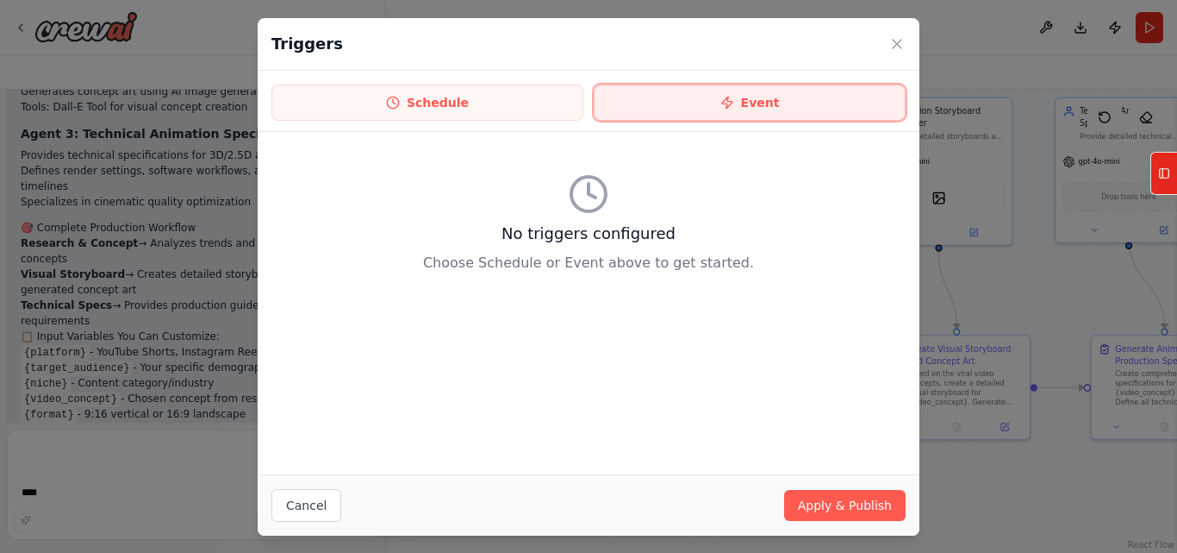
click at [717, 99] on button "Event" at bounding box center [750, 102] width 312 height 36
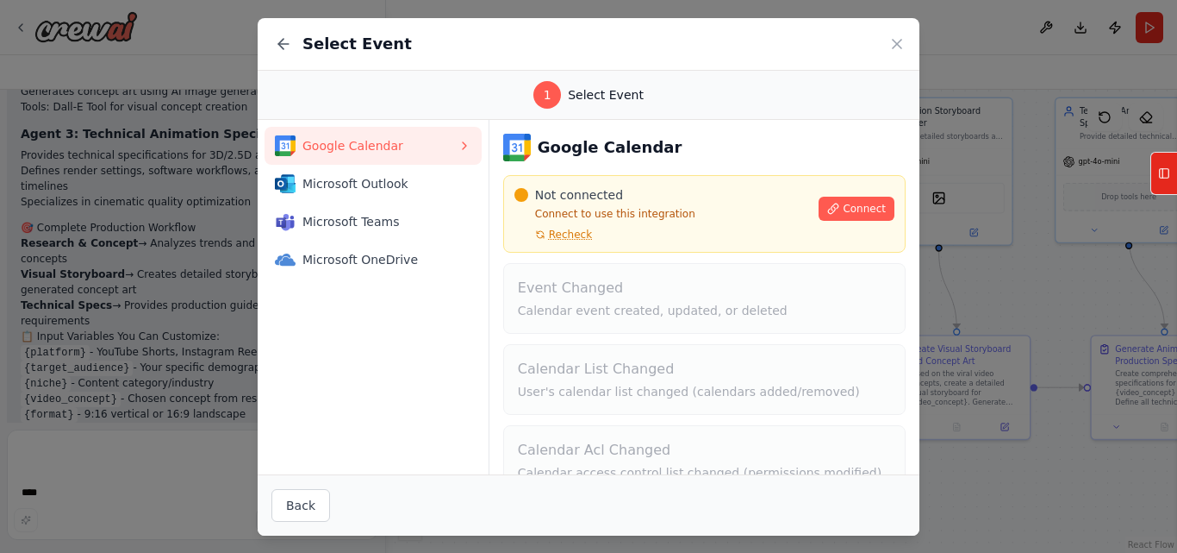
scroll to position [116, 0]
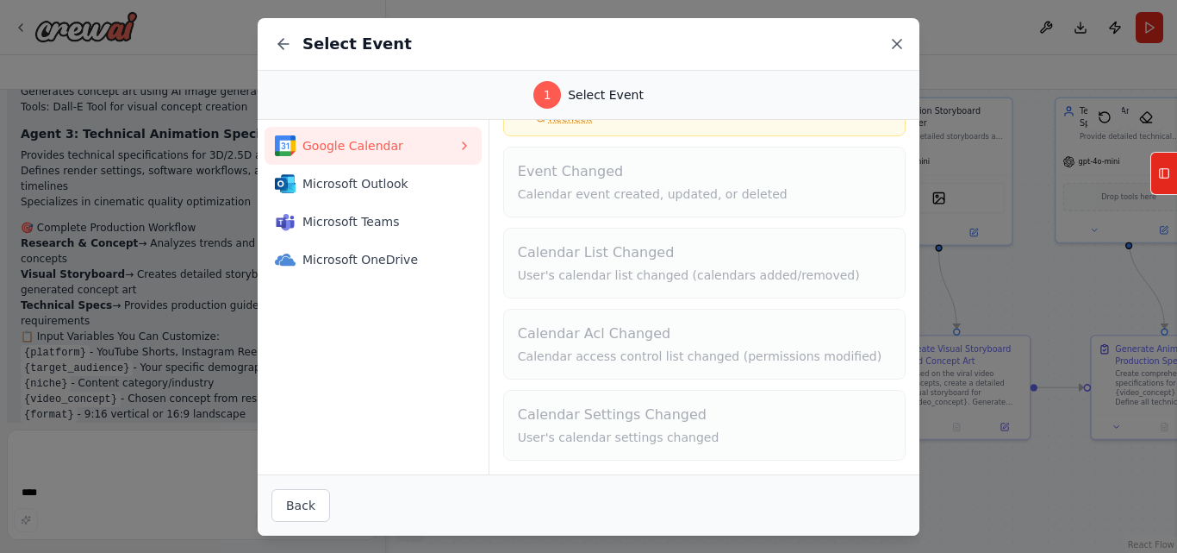
click at [902, 36] on icon at bounding box center [897, 43] width 17 height 17
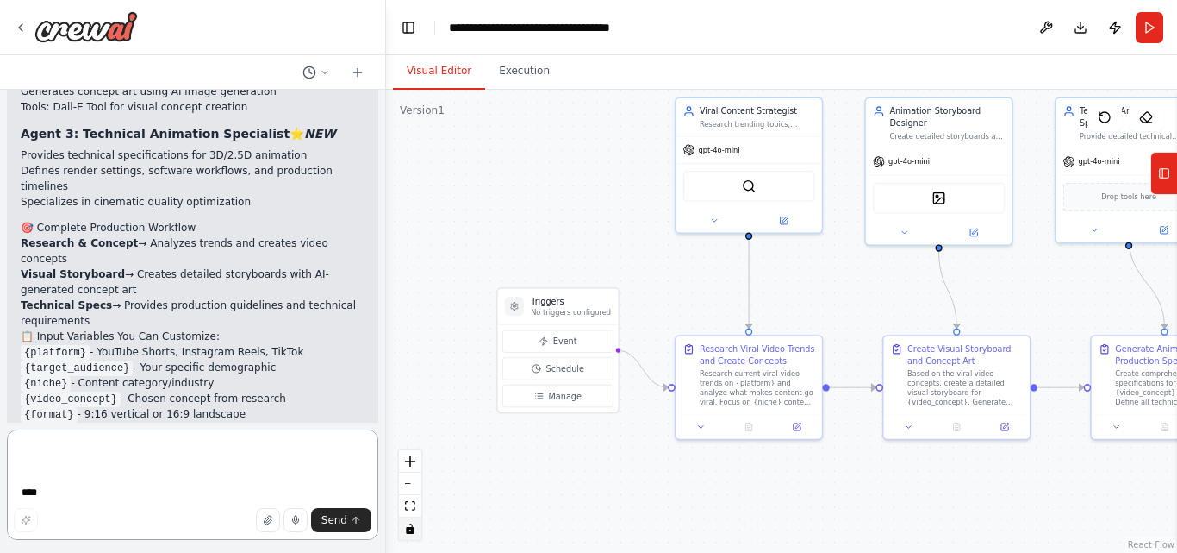
click at [152, 453] on textarea at bounding box center [193, 484] width 372 height 110
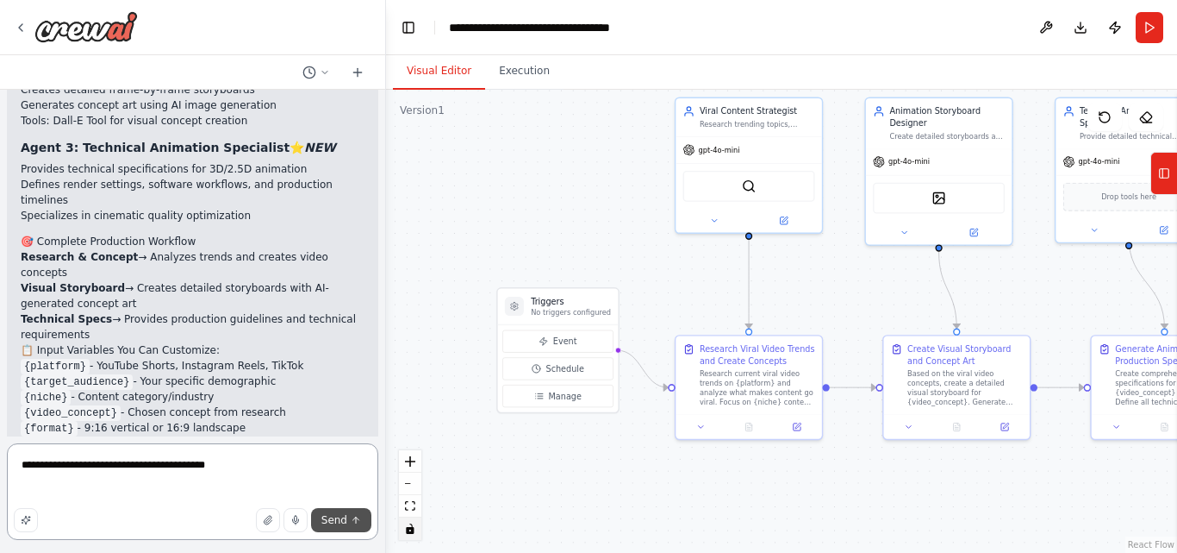
type textarea "**********"
click at [357, 515] on icon "submit" at bounding box center [356, 520] width 10 height 10
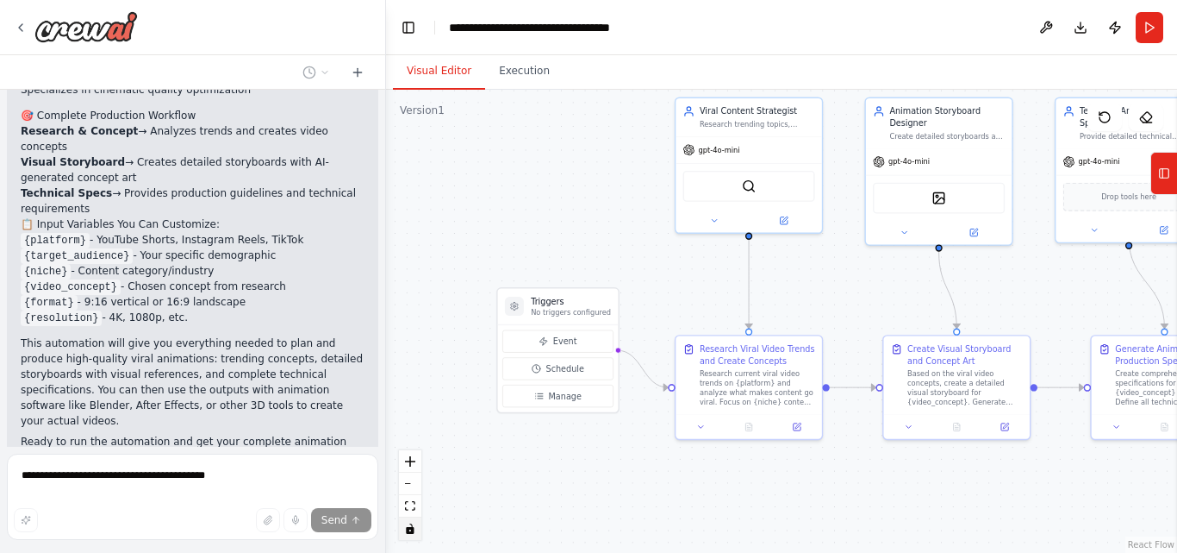
scroll to position [2956, 0]
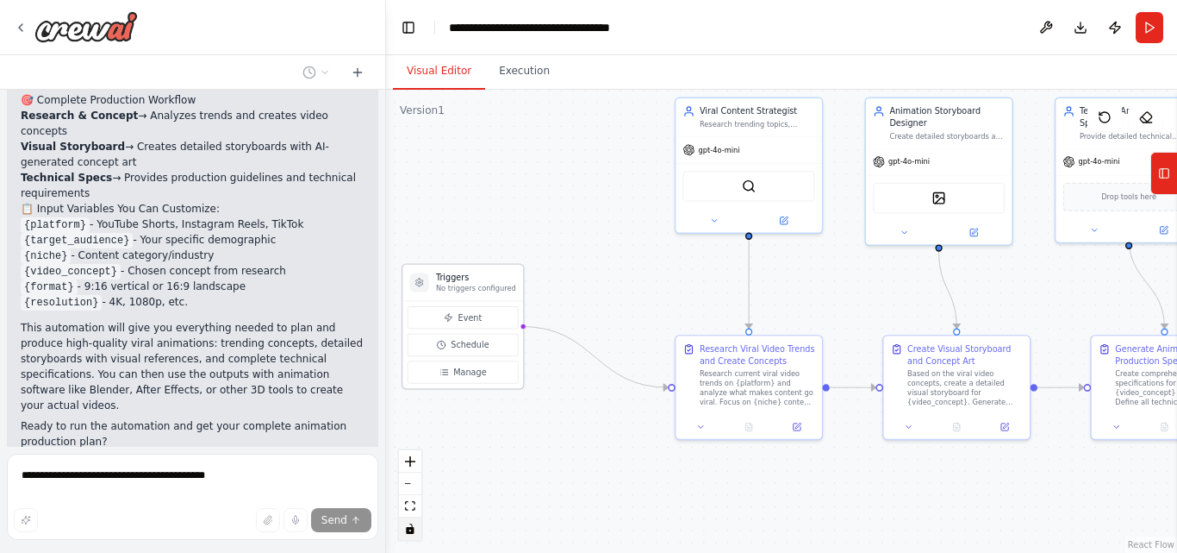
drag, startPoint x: 553, startPoint y: 318, endPoint x: 511, endPoint y: 243, distance: 85.6
click at [498, 265] on div "Triggers No triggers configured" at bounding box center [463, 283] width 121 height 36
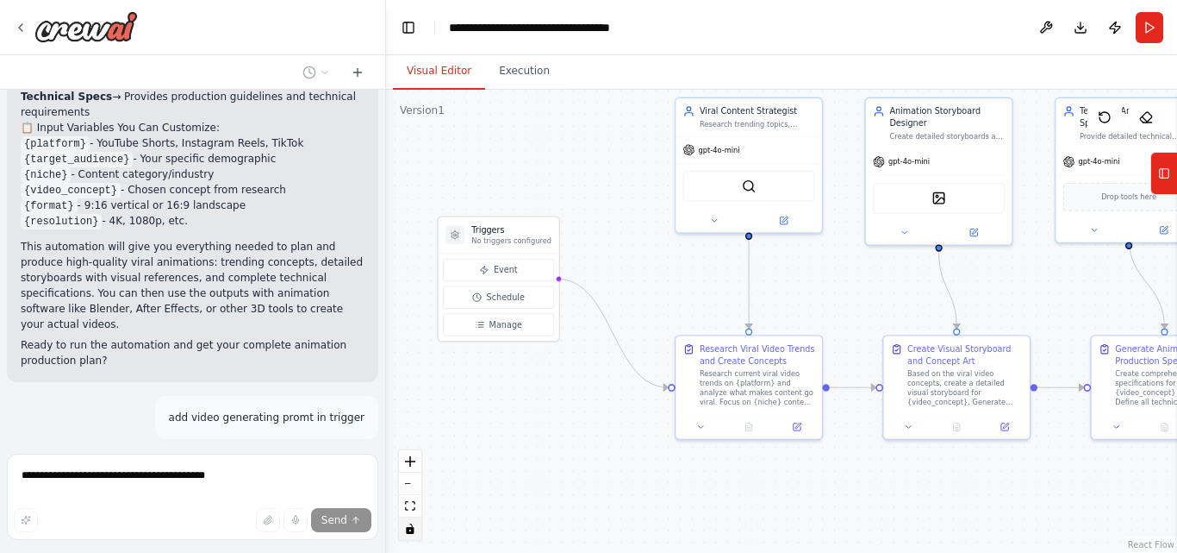
scroll to position [3052, 0]
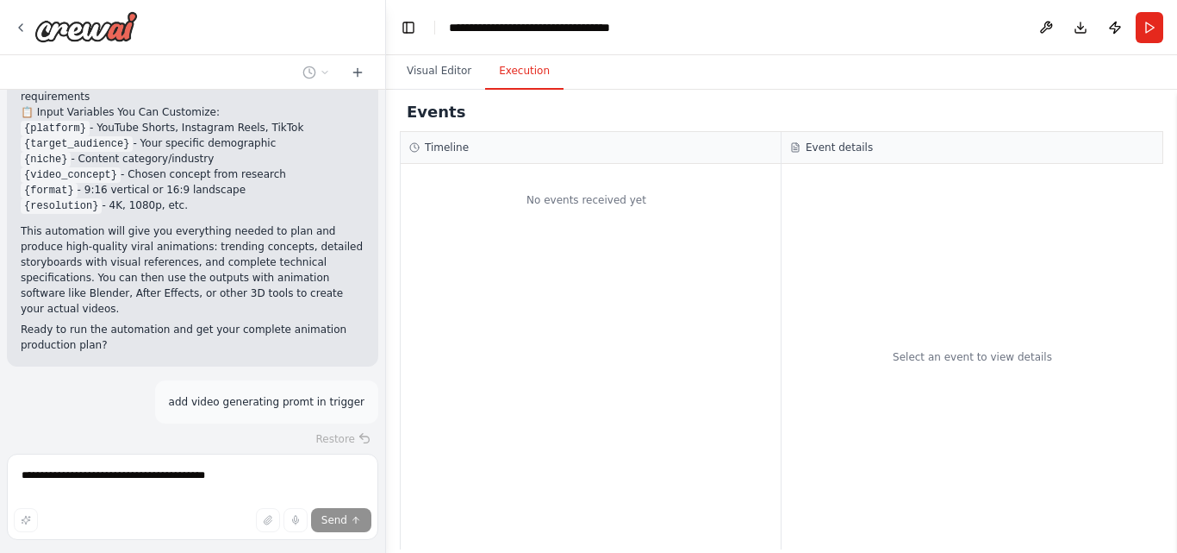
click at [513, 76] on button "Execution" at bounding box center [524, 71] width 78 height 36
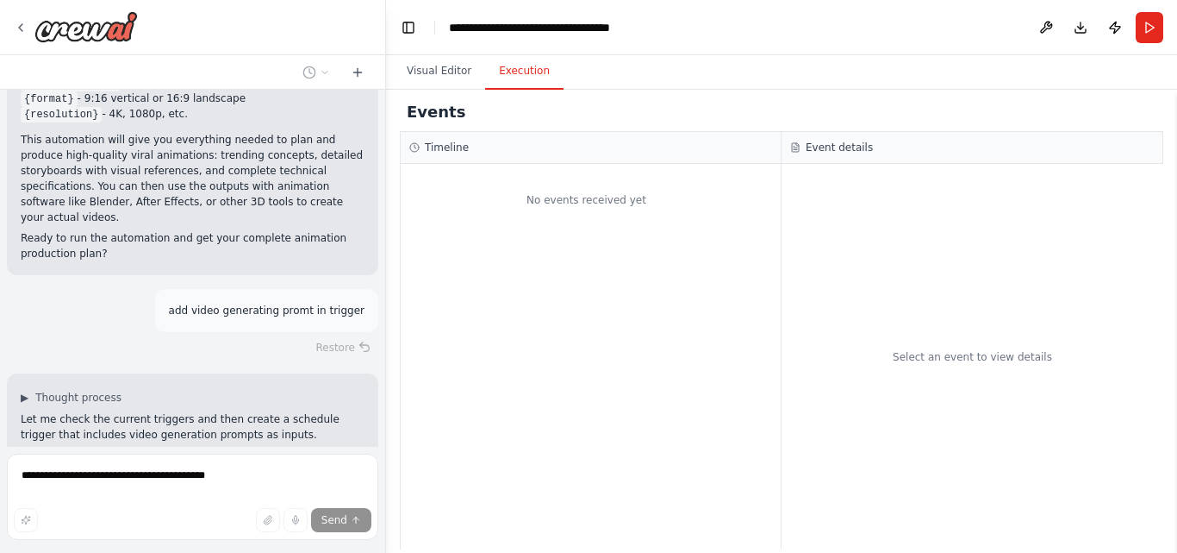
click at [803, 145] on div "Event details" at bounding box center [972, 148] width 364 height 14
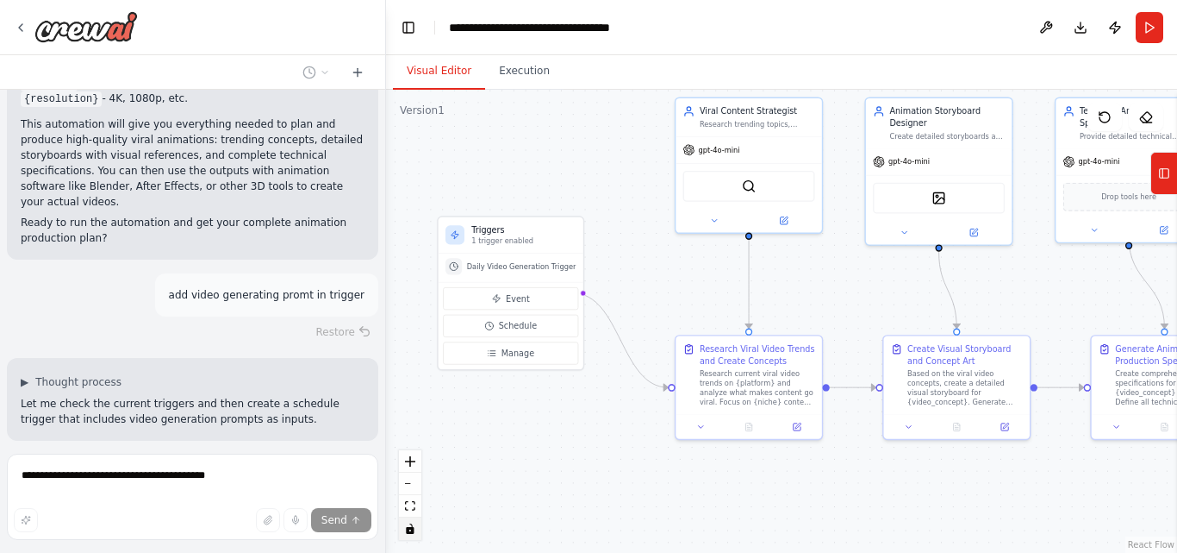
click at [428, 82] on button "Visual Editor" at bounding box center [439, 71] width 92 height 36
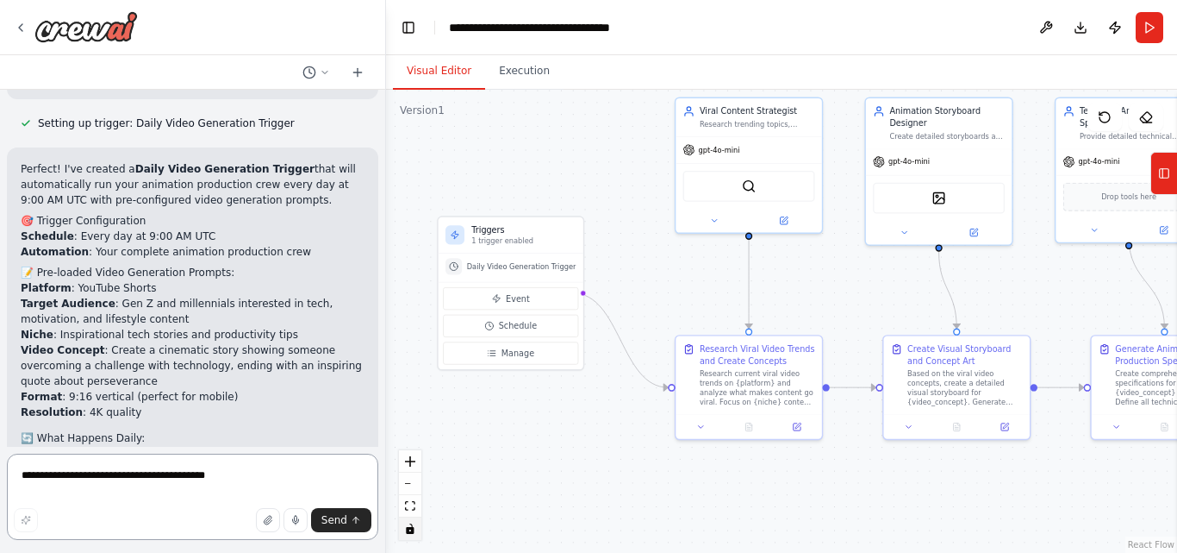
scroll to position [3604, 0]
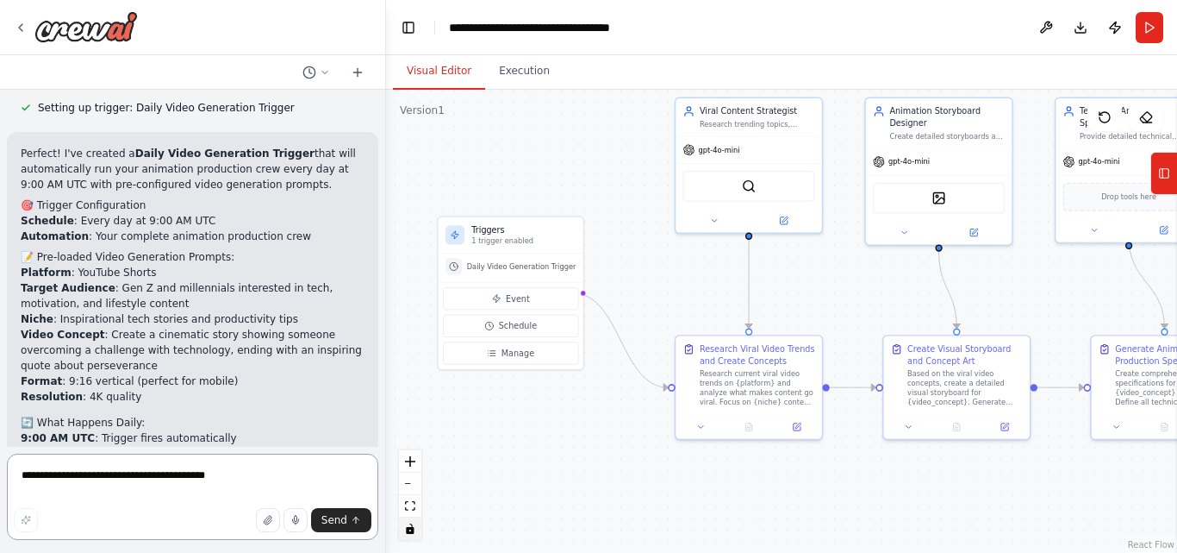
click at [153, 465] on textarea "**********" at bounding box center [193, 496] width 372 height 86
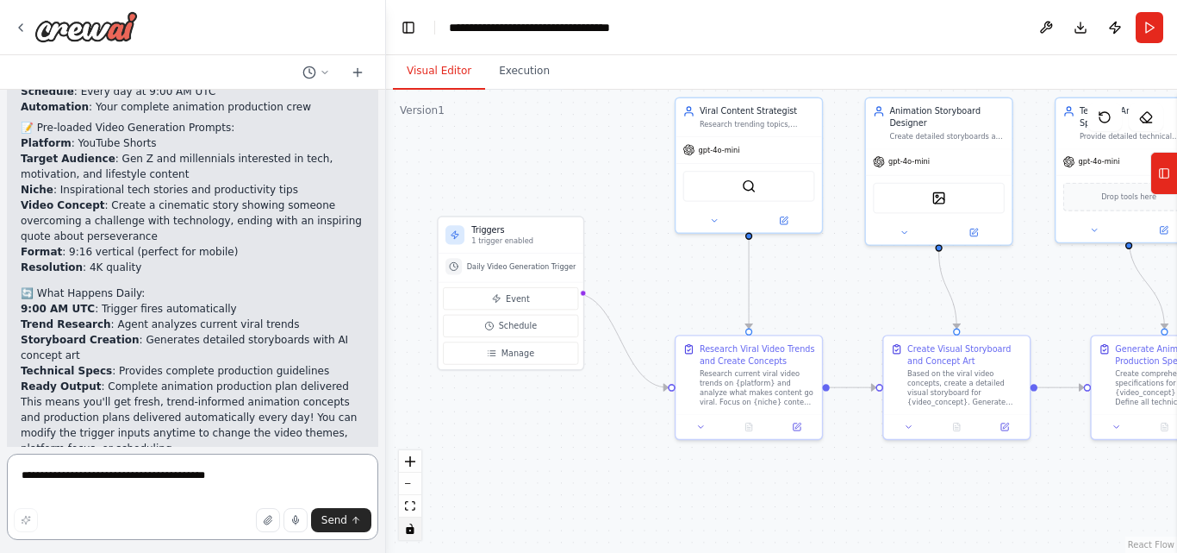
scroll to position [3749, 0]
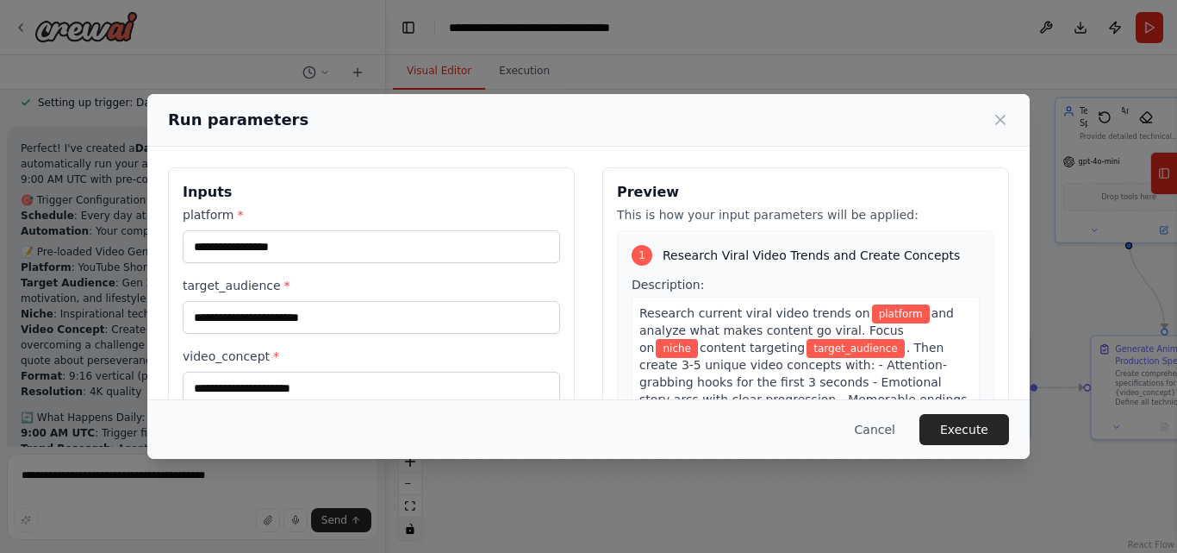
scroll to position [253, 0]
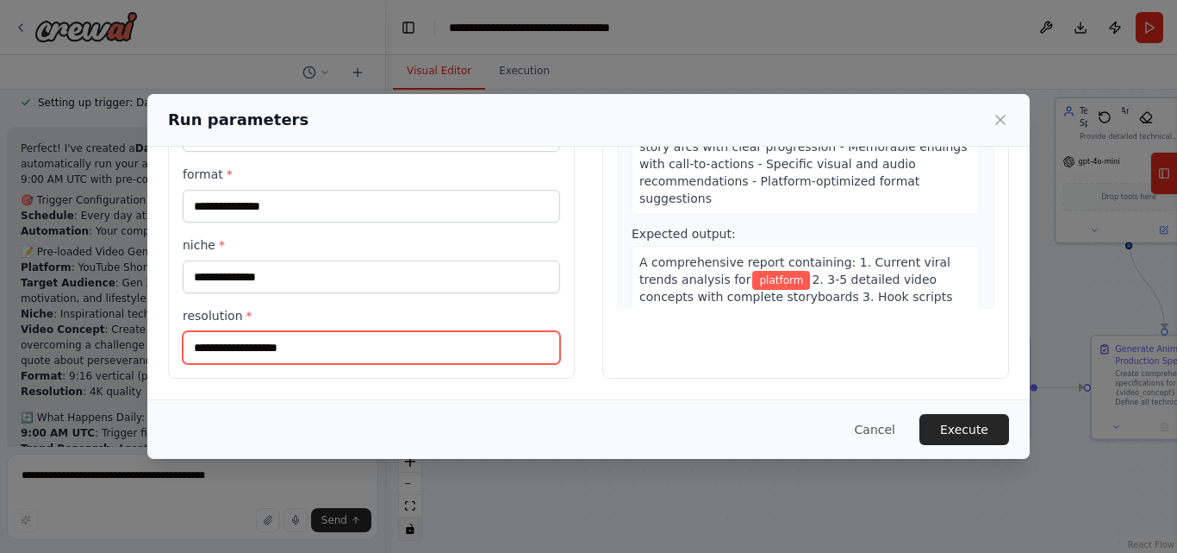
click at [219, 345] on input "resolution *" at bounding box center [372, 347] width 378 height 33
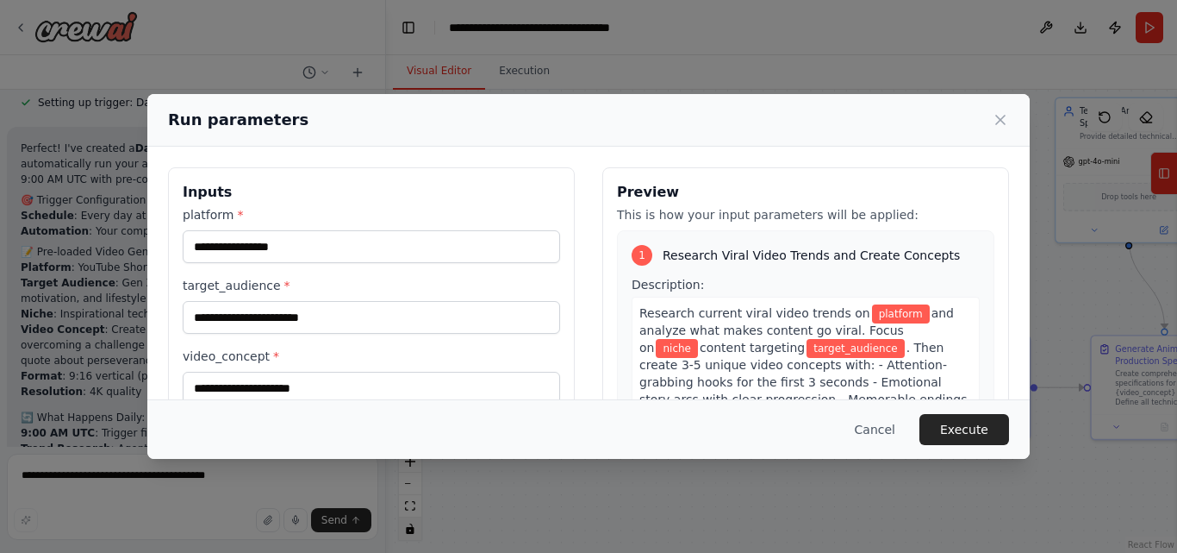
scroll to position [1, 0]
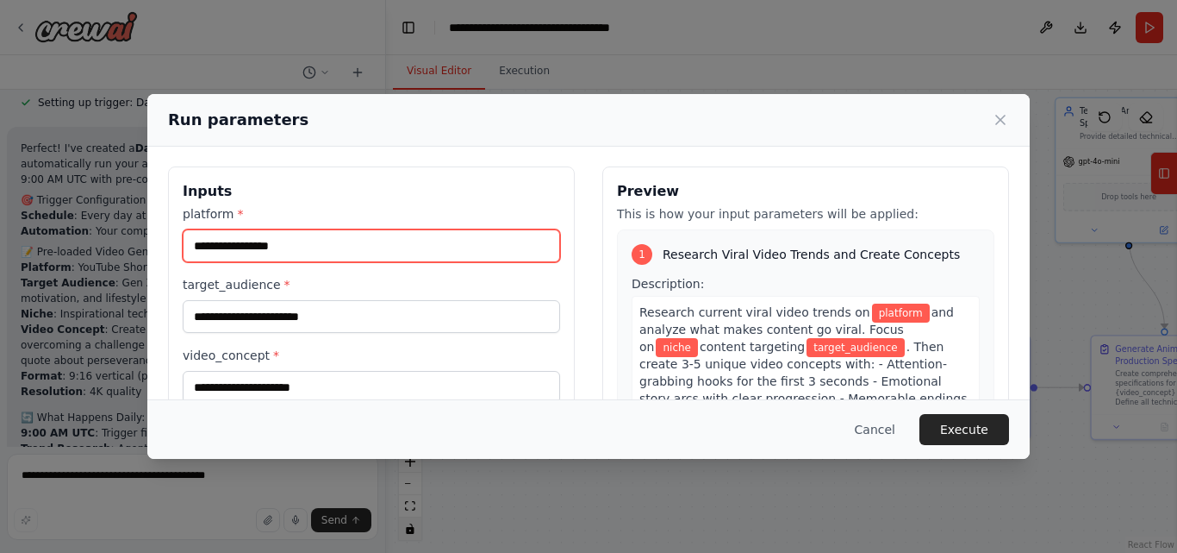
click at [254, 247] on input "platform *" at bounding box center [372, 245] width 378 height 33
type input "*"
type input "*******"
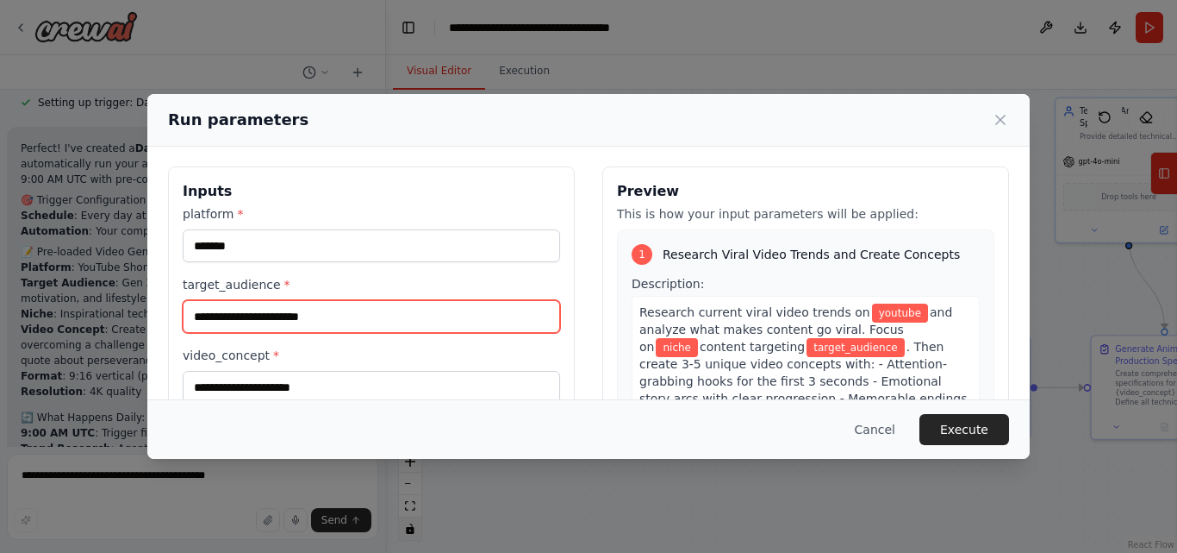
click at [244, 318] on input "target_audience *" at bounding box center [372, 316] width 378 height 33
type input "***"
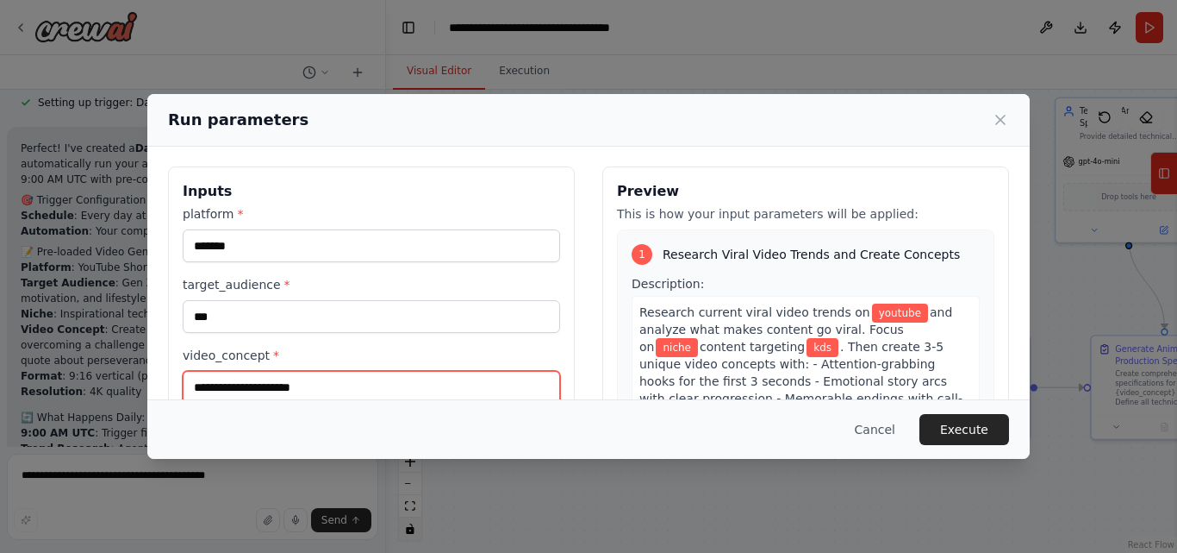
click at [257, 396] on input "video_concept *" at bounding box center [372, 387] width 378 height 33
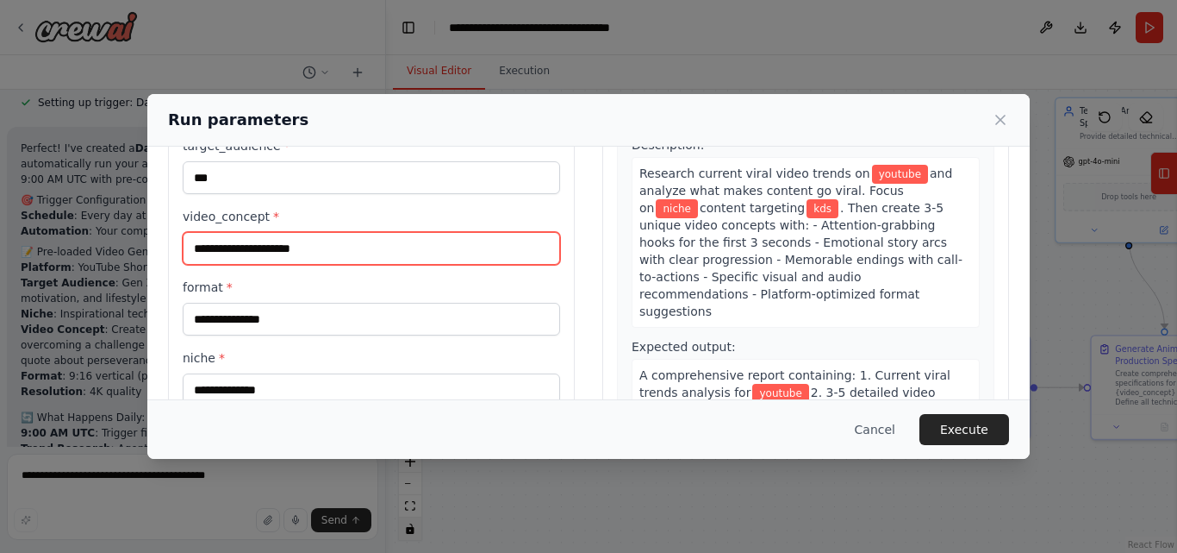
scroll to position [136, 0]
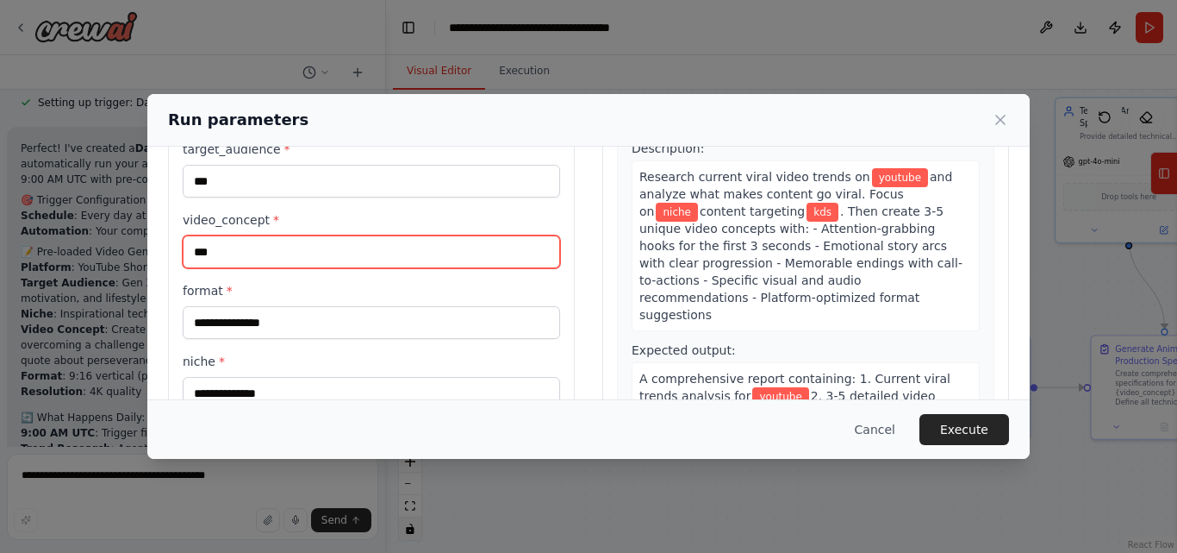
paste input "**********"
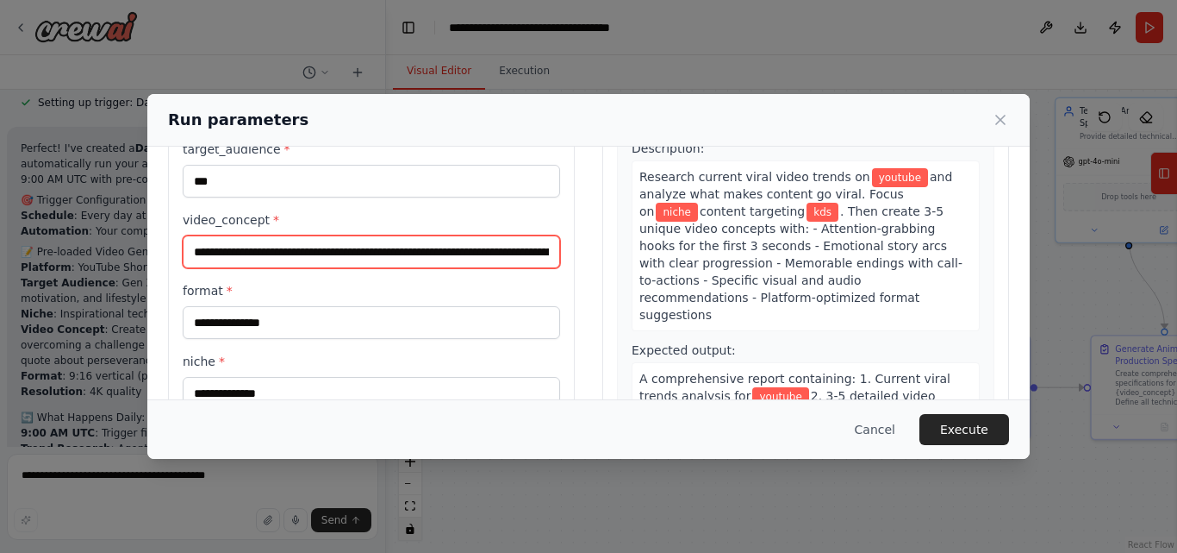
scroll to position [0, 4546]
type input "**********"
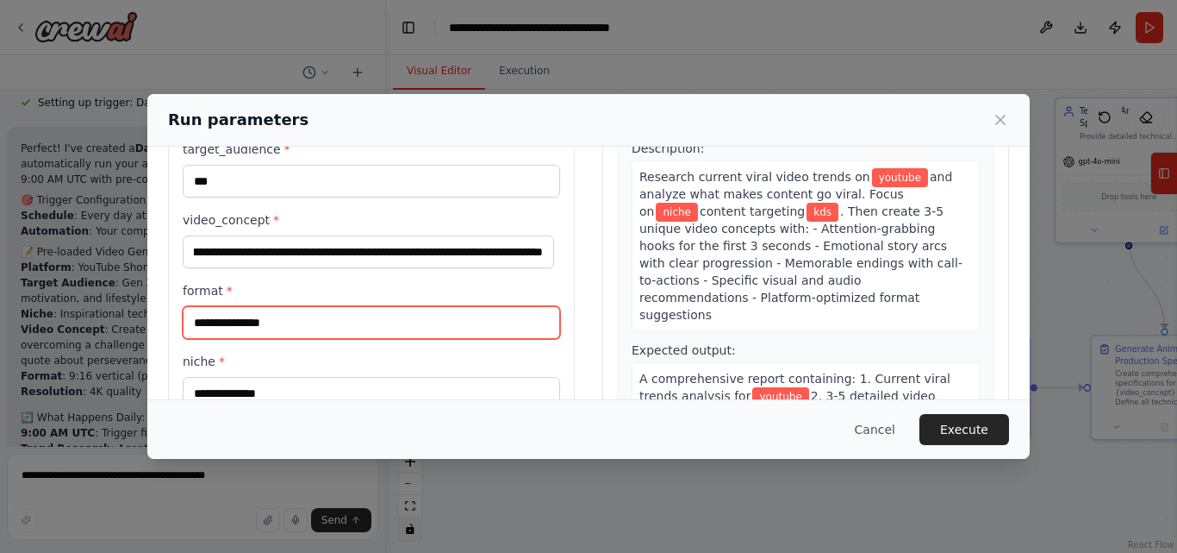
scroll to position [0, 0]
click at [268, 329] on input "format *" at bounding box center [372, 322] width 378 height 33
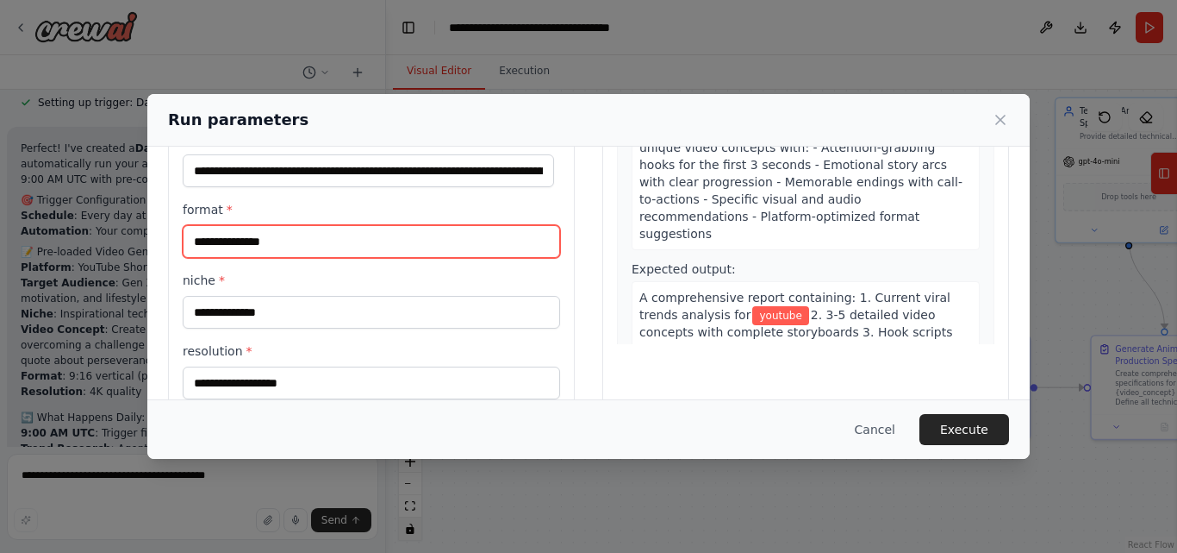
scroll to position [253, 0]
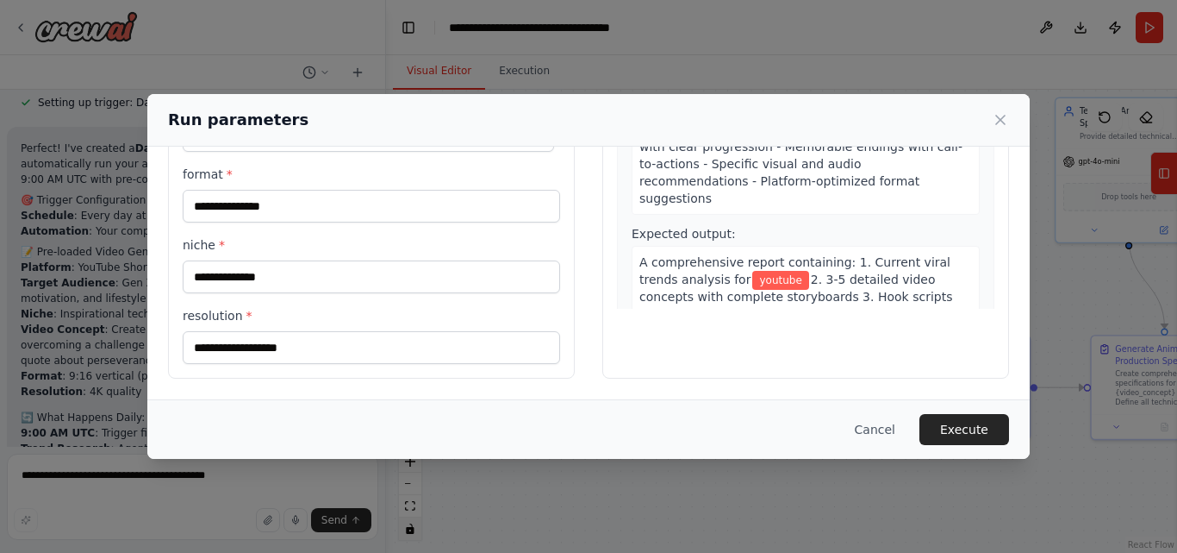
click at [85, 328] on div "**********" at bounding box center [588, 276] width 1177 height 553
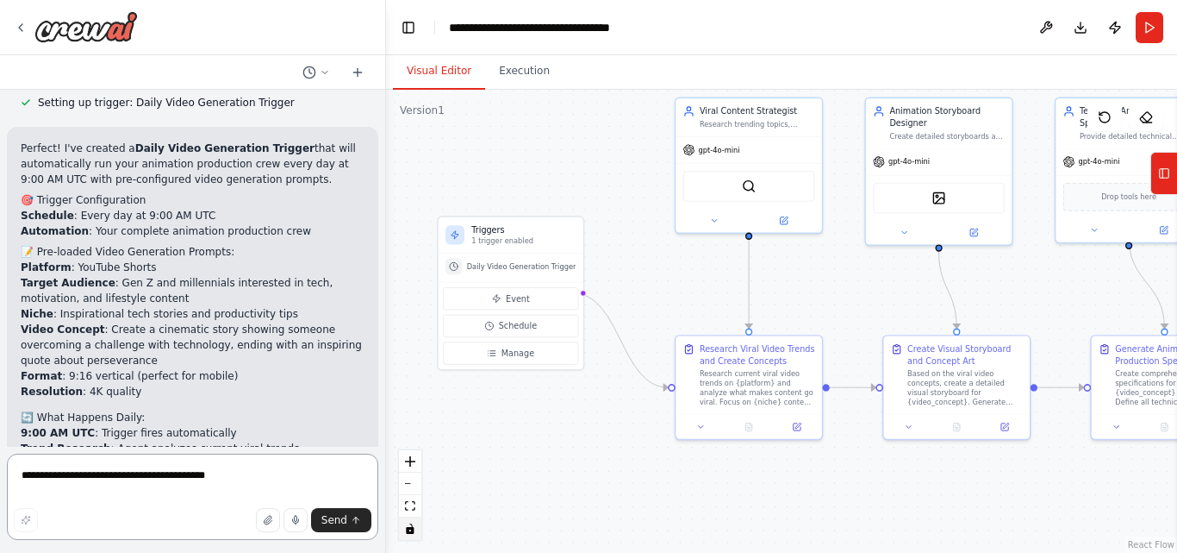
click at [119, 483] on textarea "**********" at bounding box center [193, 496] width 372 height 86
type textarea "**********"
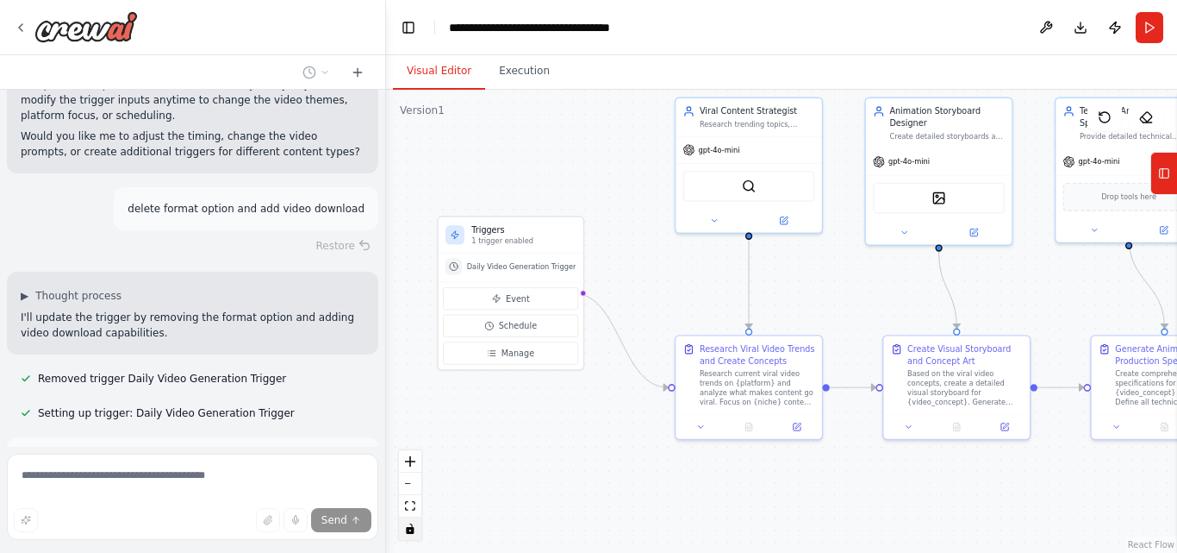
scroll to position [4066, 0]
click at [177, 521] on button "Run Automation" at bounding box center [193, 535] width 344 height 28
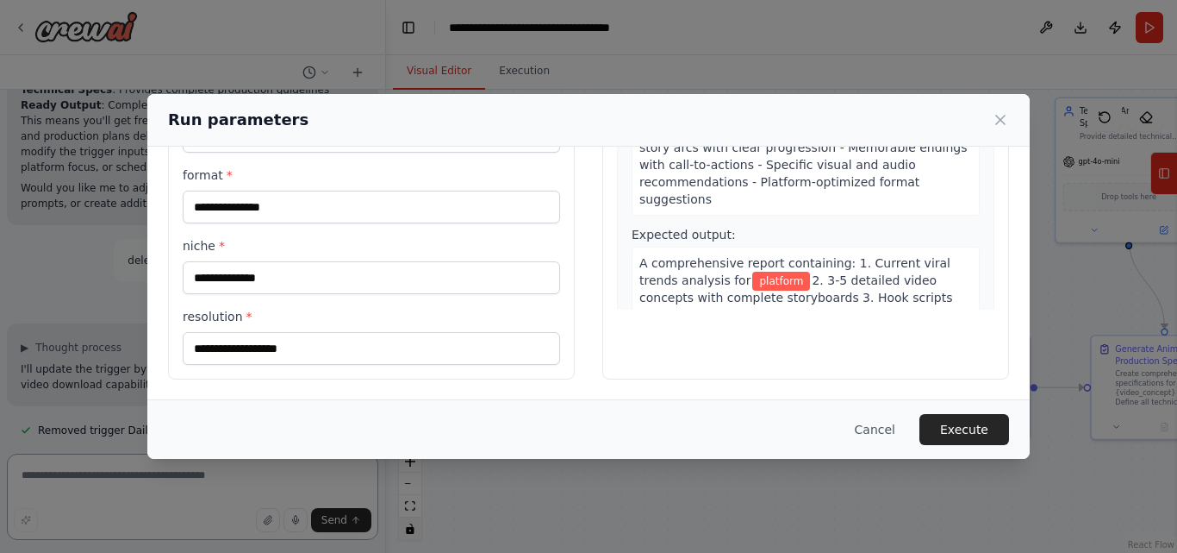
scroll to position [4030, 0]
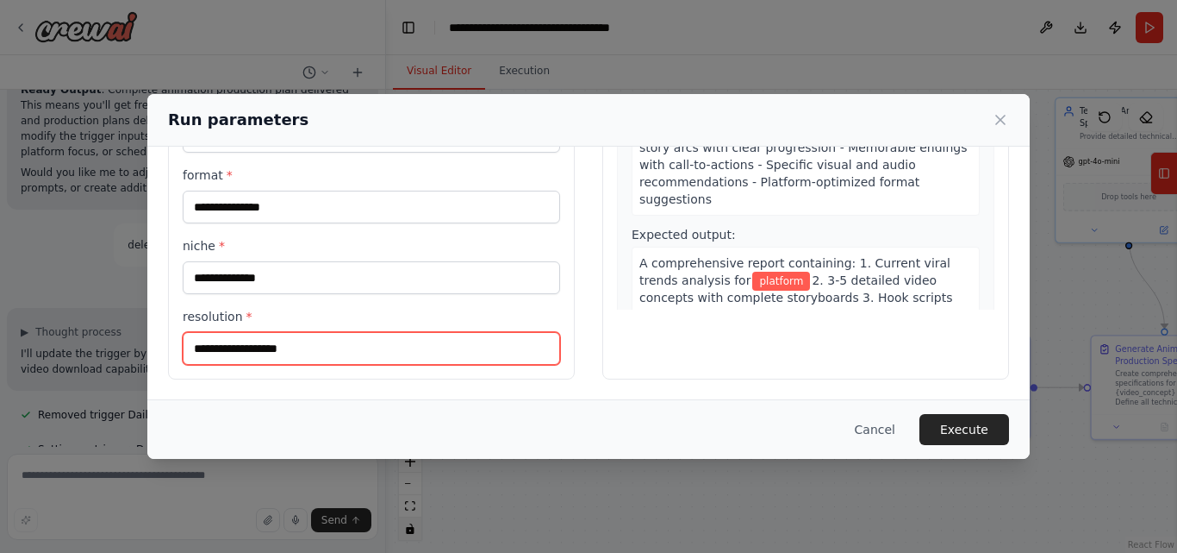
click at [222, 354] on input "resolution *" at bounding box center [372, 348] width 378 height 33
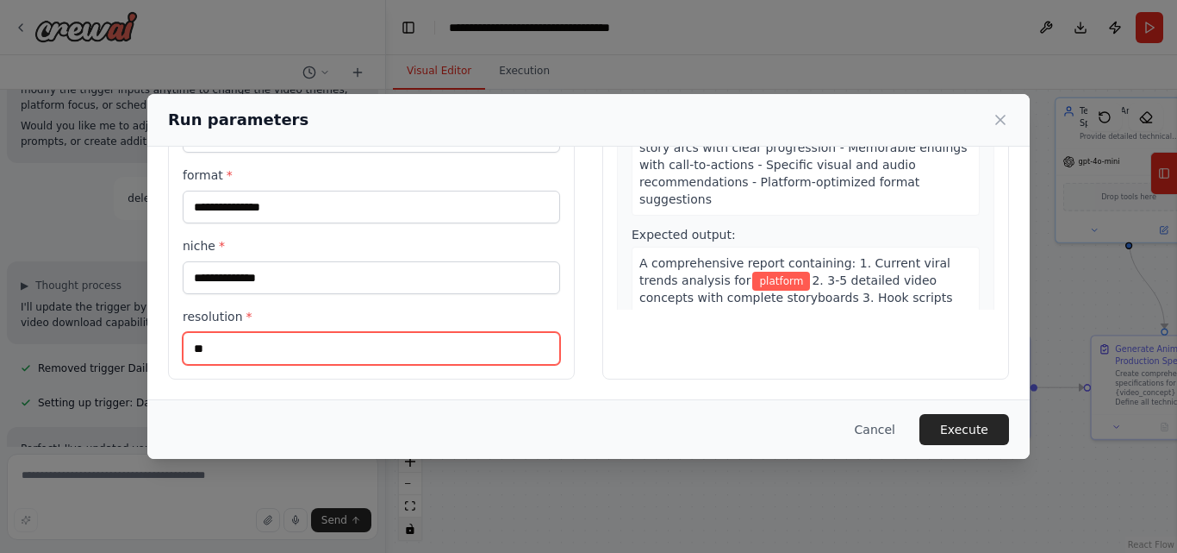
scroll to position [4092, 0]
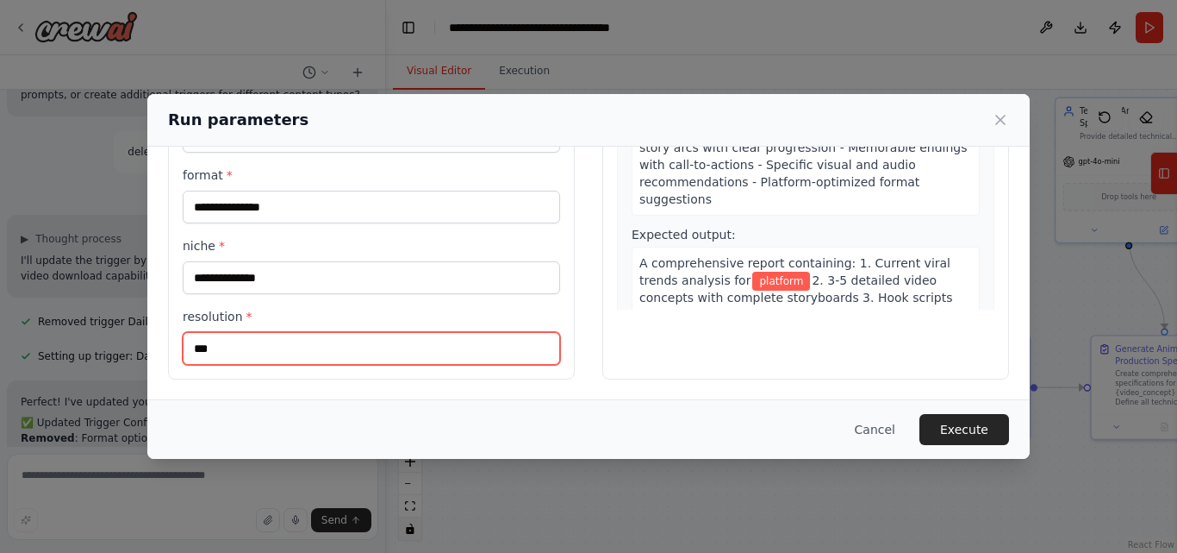
type input "***"
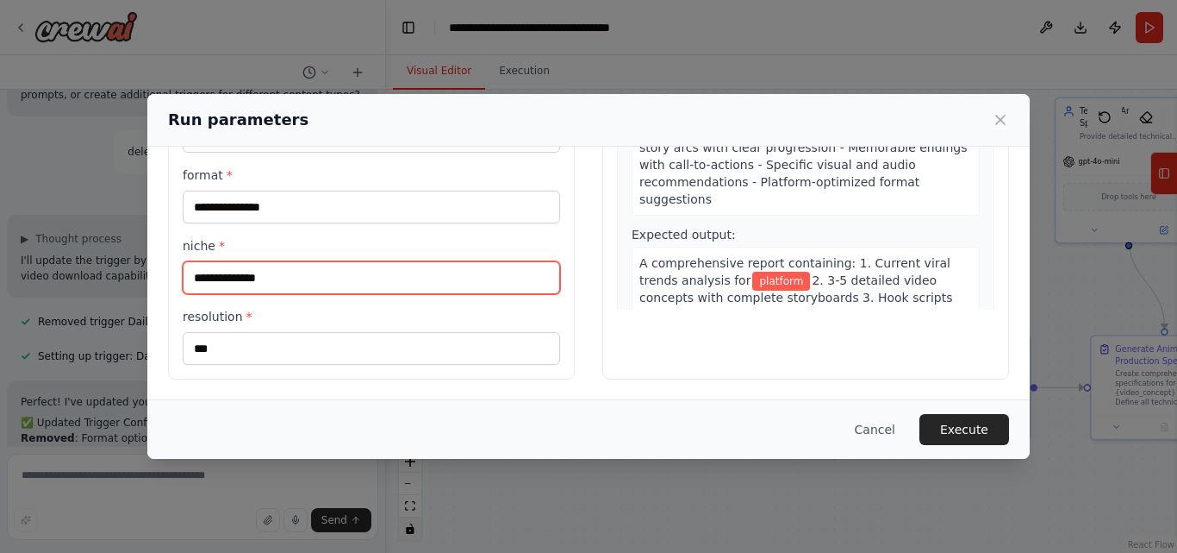
click at [238, 285] on input "niche *" at bounding box center [372, 277] width 378 height 33
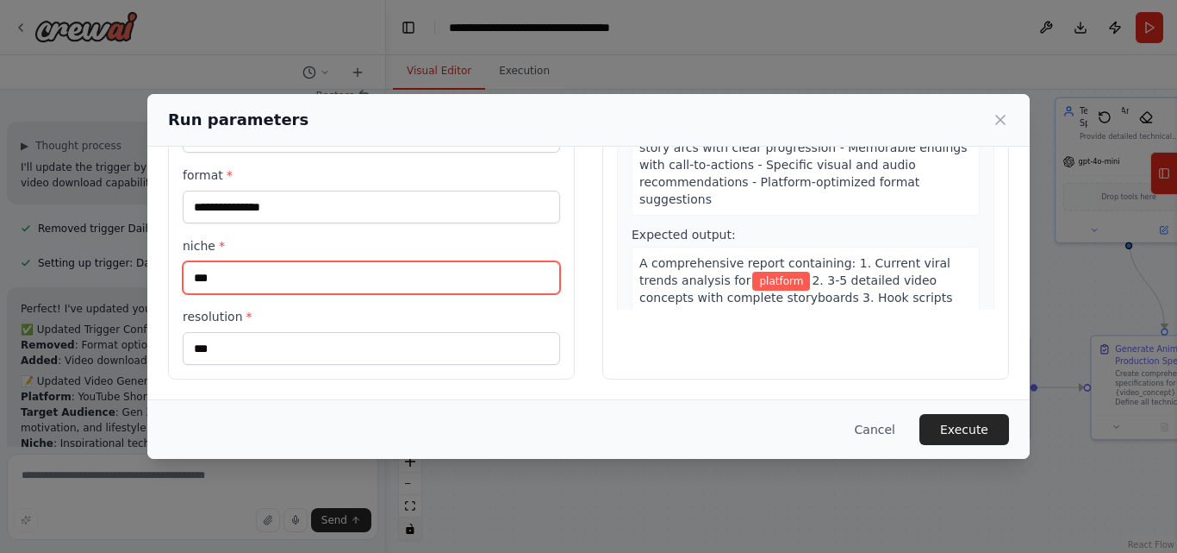
scroll to position [4231, 0]
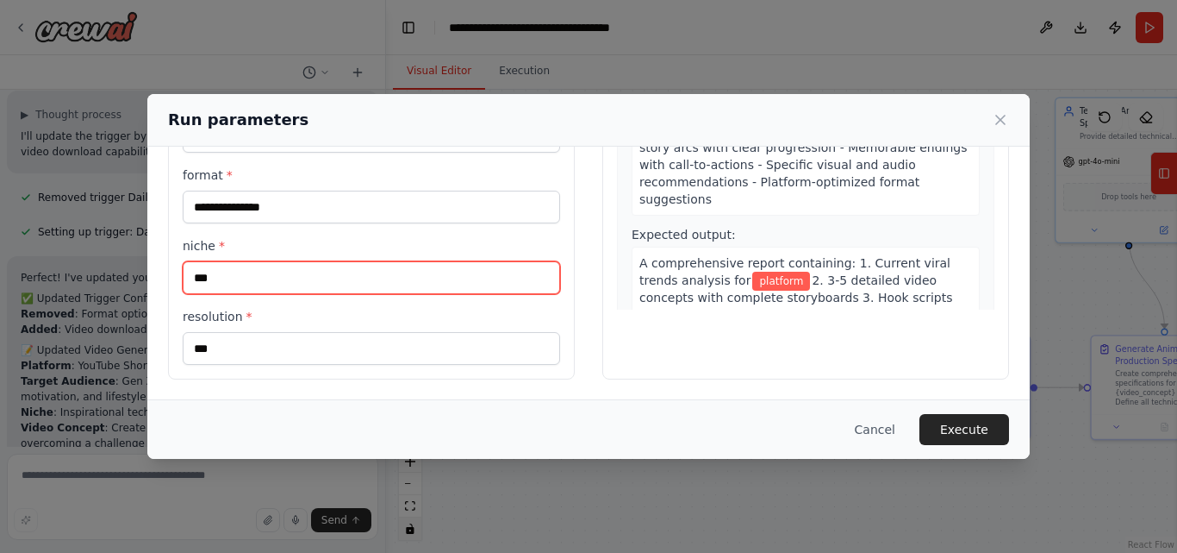
type input "***"
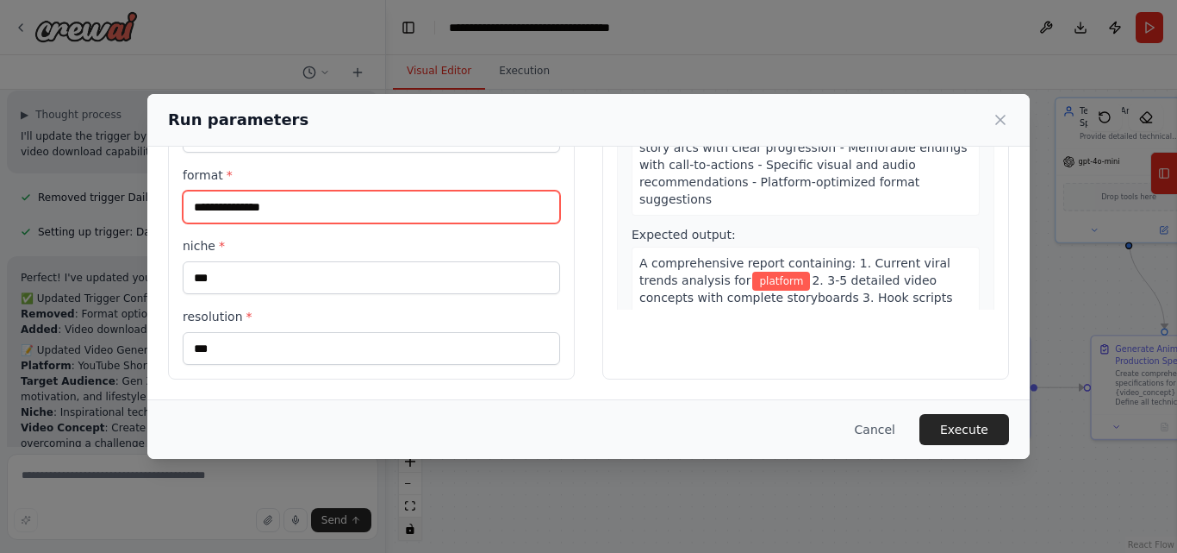
scroll to position [4263, 0]
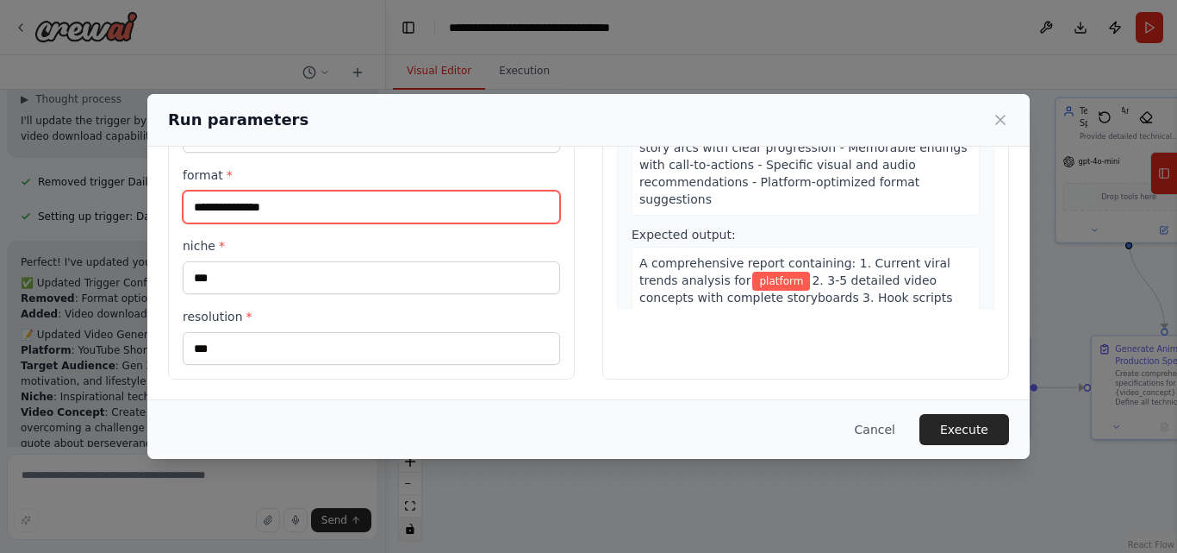
click at [238, 210] on input "format *" at bounding box center [372, 206] width 378 height 33
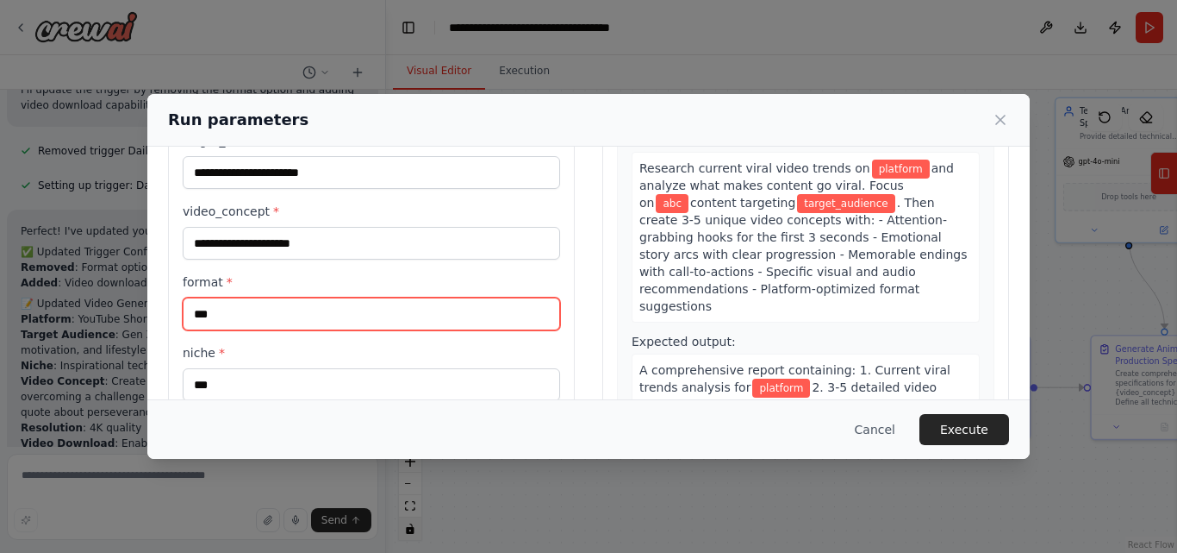
scroll to position [4314, 0]
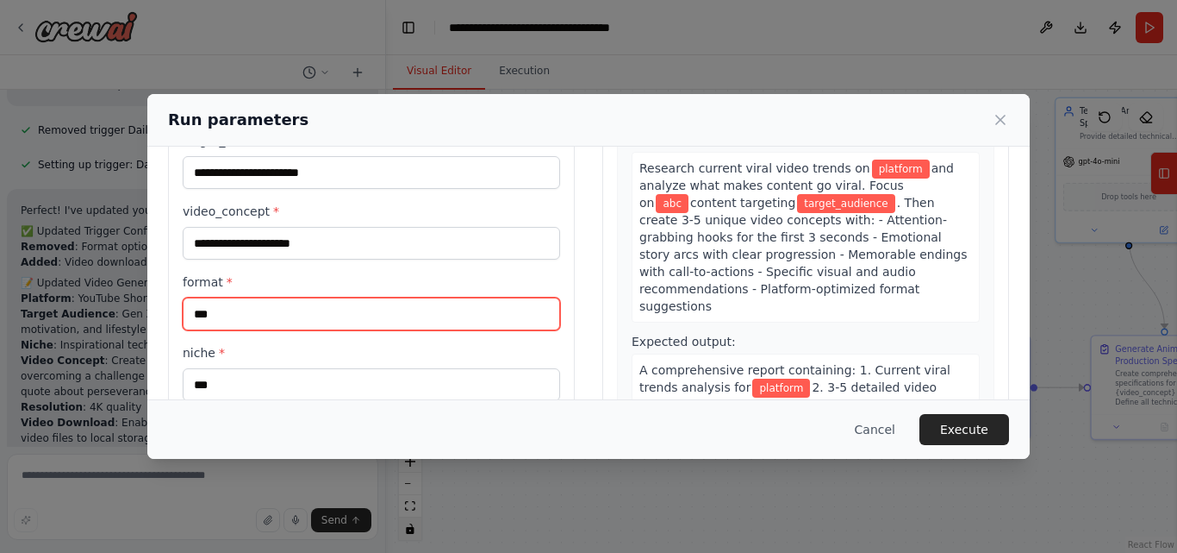
type input "***"
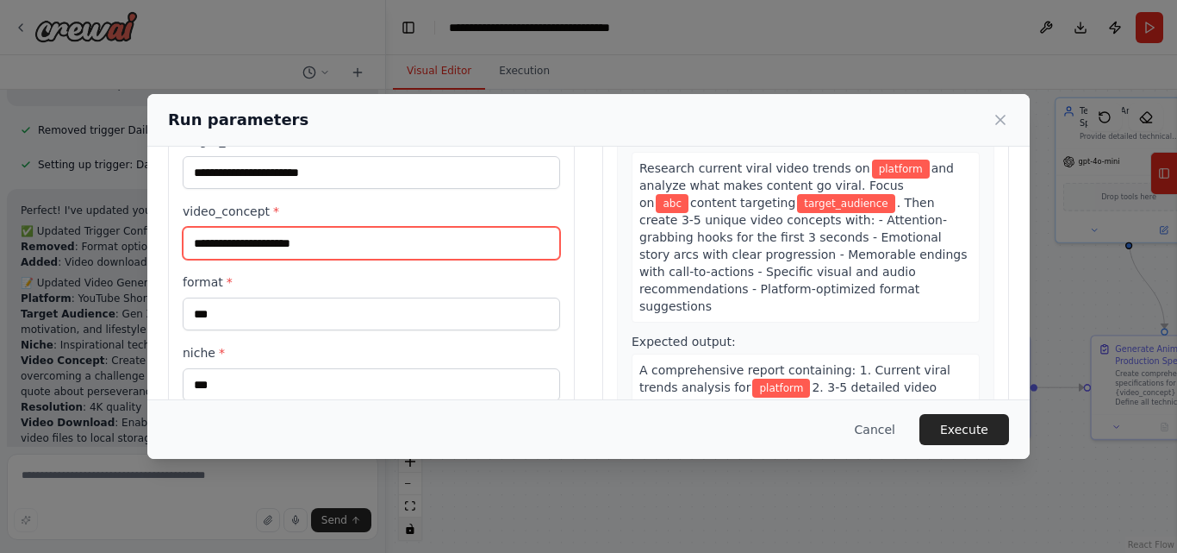
click at [262, 247] on input "video_concept *" at bounding box center [372, 243] width 378 height 33
type input "*"
paste input "**********"
type input "**********"
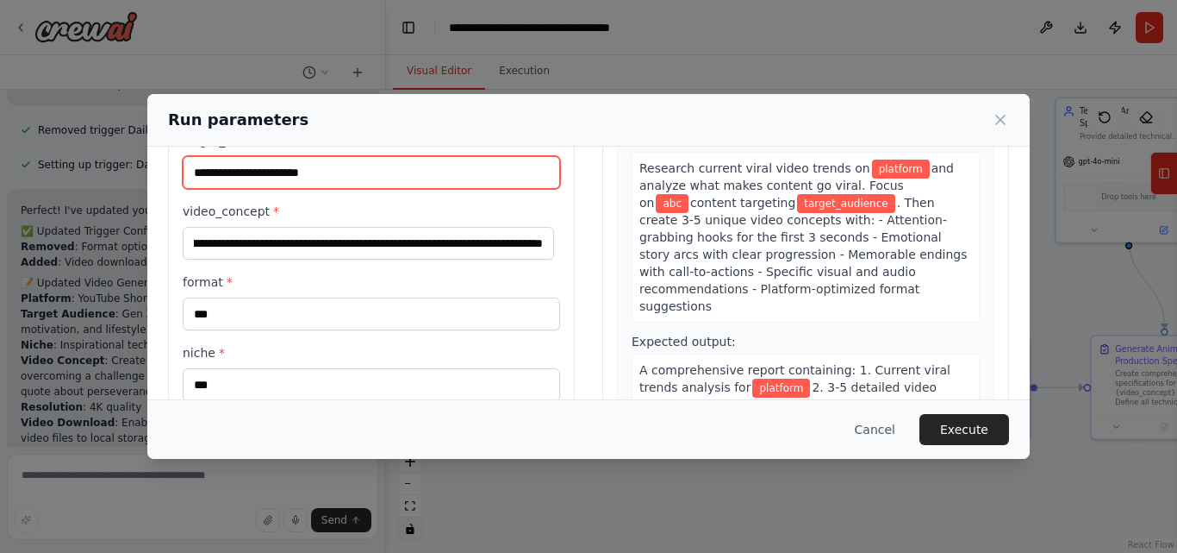
scroll to position [0, 0]
click at [320, 185] on input "target_audience *" at bounding box center [372, 172] width 378 height 33
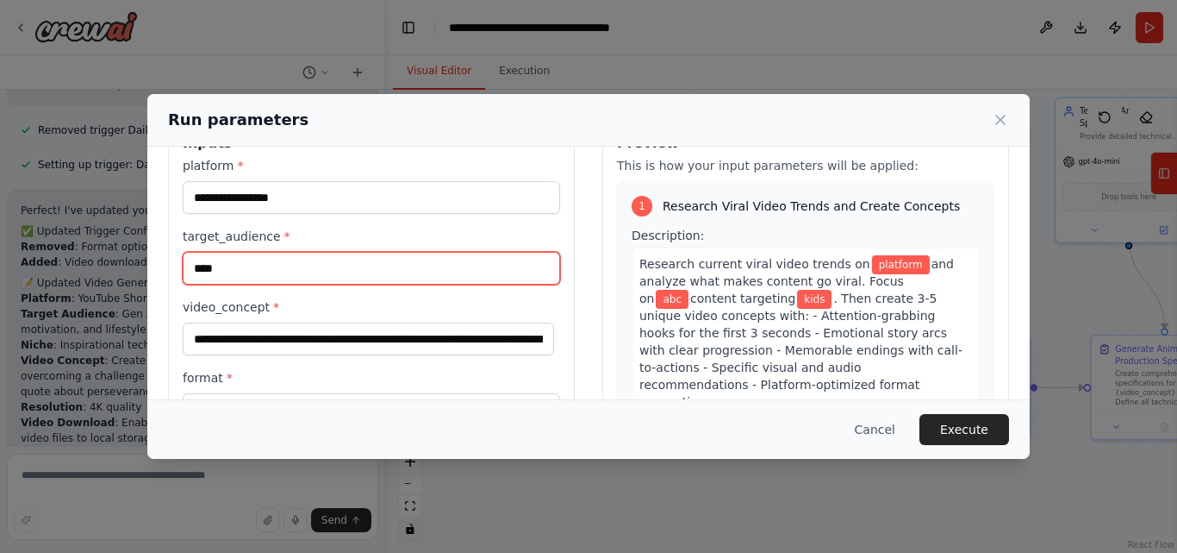
type input "****"
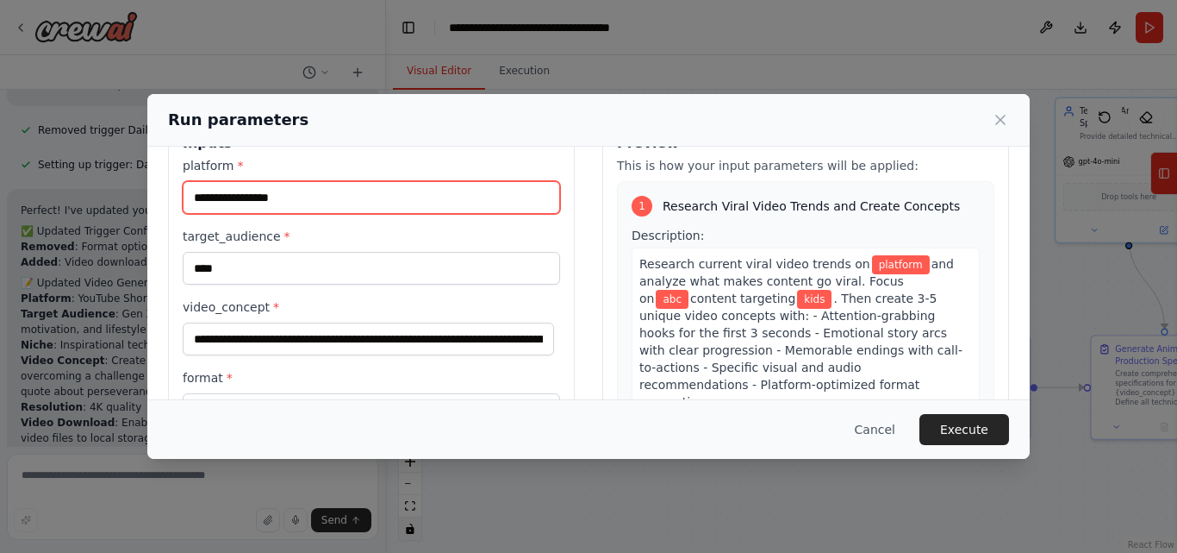
click at [259, 196] on input "platform *" at bounding box center [372, 197] width 378 height 33
type input "*******"
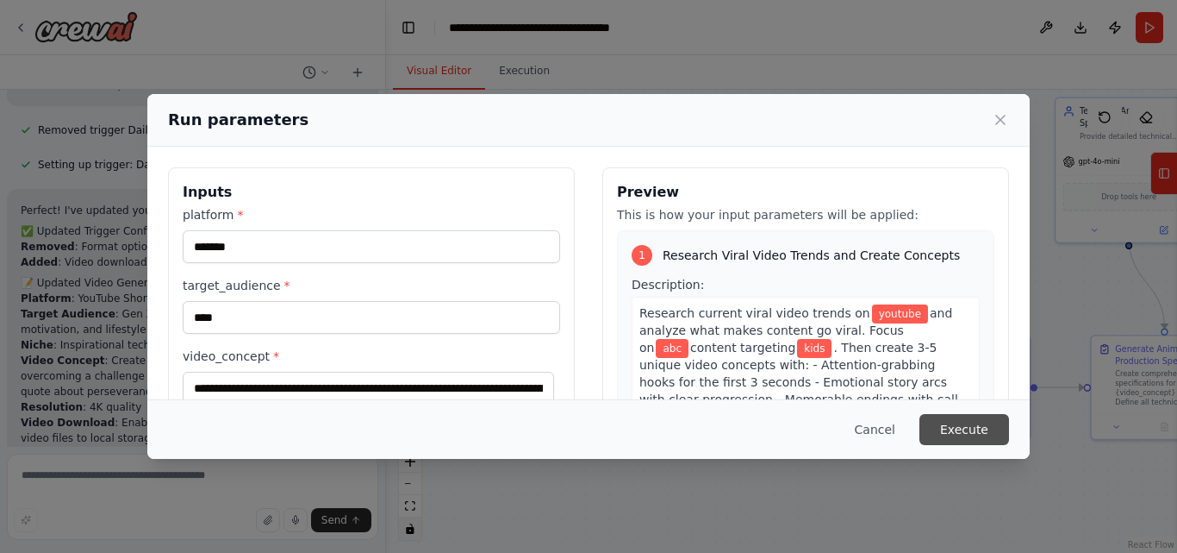
click at [975, 418] on button "Execute" at bounding box center [965, 429] width 90 height 31
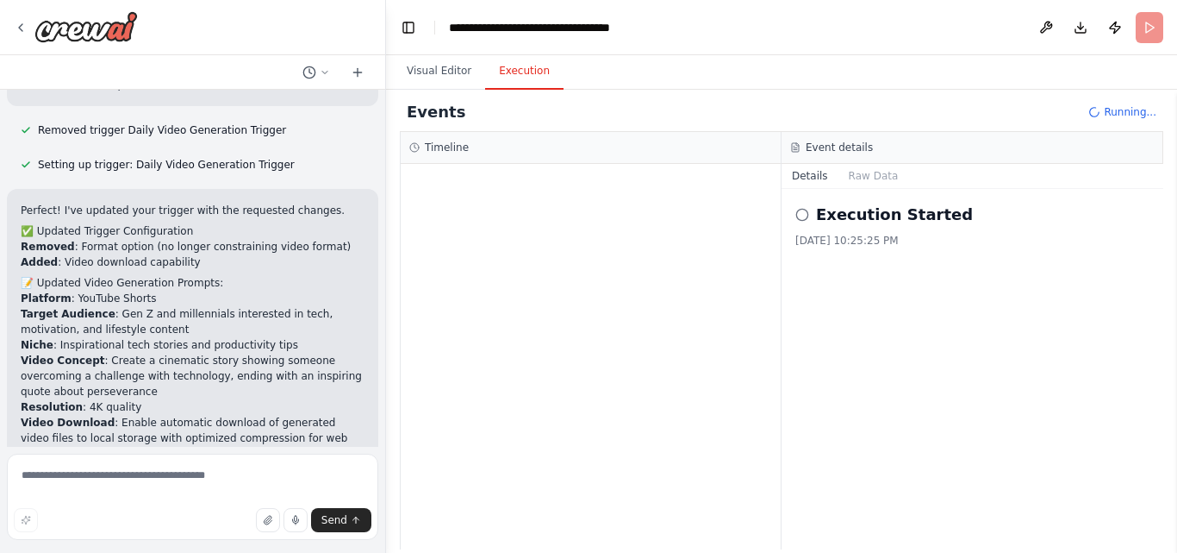
click at [805, 215] on icon at bounding box center [803, 215] width 14 height 14
click at [802, 211] on icon at bounding box center [803, 215] width 14 height 14
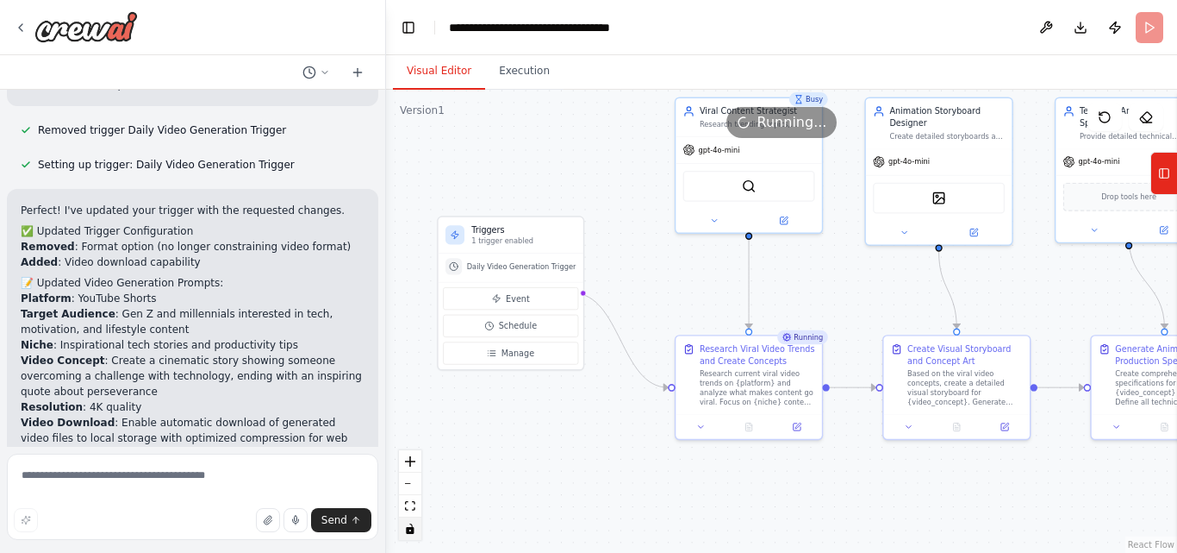
click at [445, 59] on button "Visual Editor" at bounding box center [439, 71] width 92 height 36
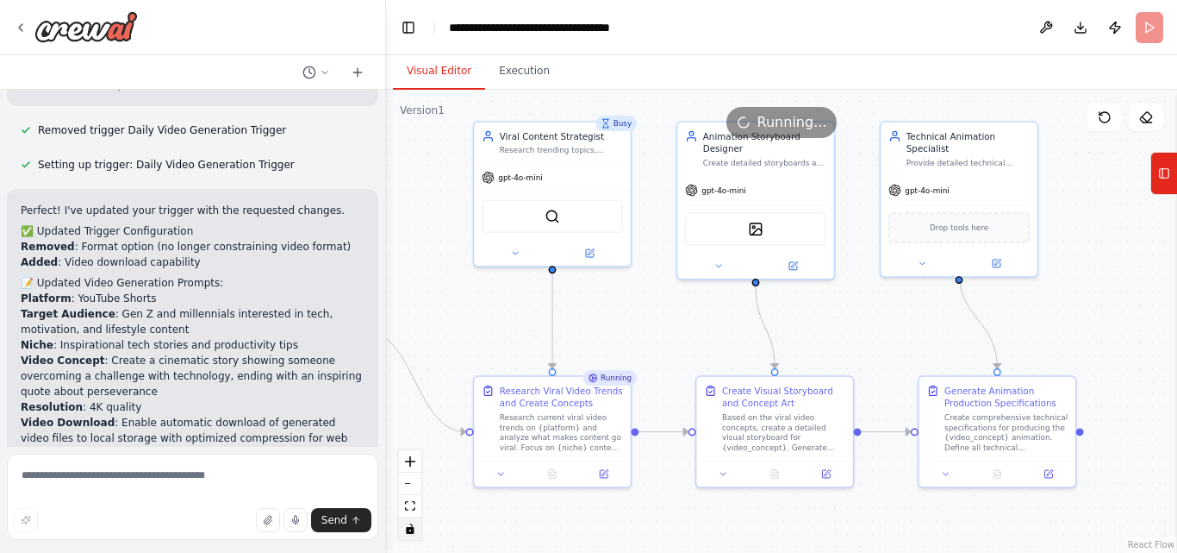
drag, startPoint x: 653, startPoint y: 248, endPoint x: 447, endPoint y: 284, distance: 209.9
click at [447, 284] on div ".deletable-edge-delete-btn { width: 20px; height: 20px; border: 0px solid #ffff…" at bounding box center [781, 321] width 791 height 463
click at [556, 217] on img at bounding box center [553, 214] width 16 height 16
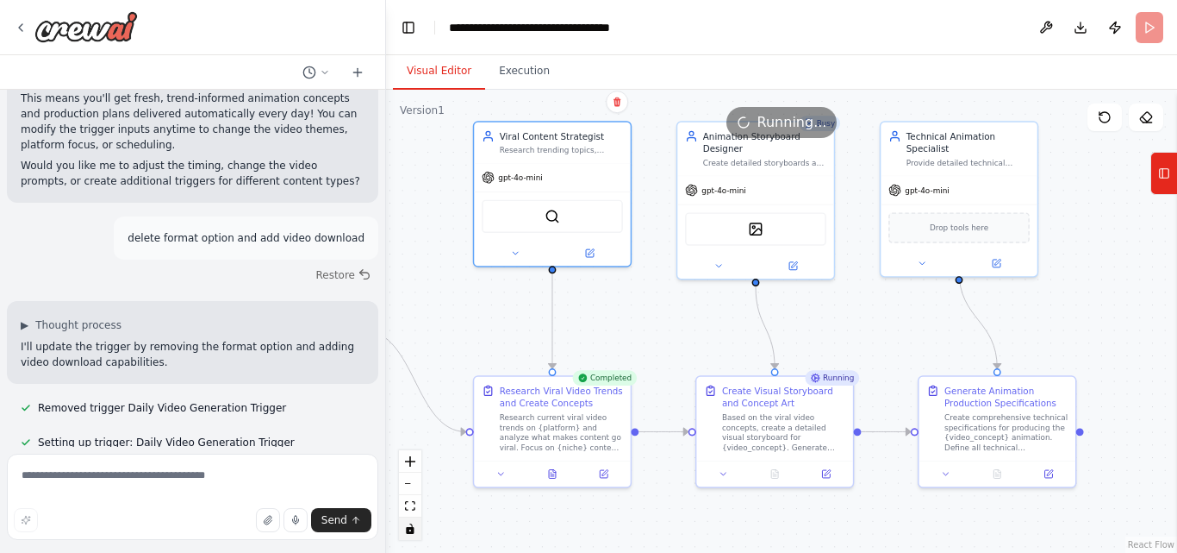
scroll to position [4314, 0]
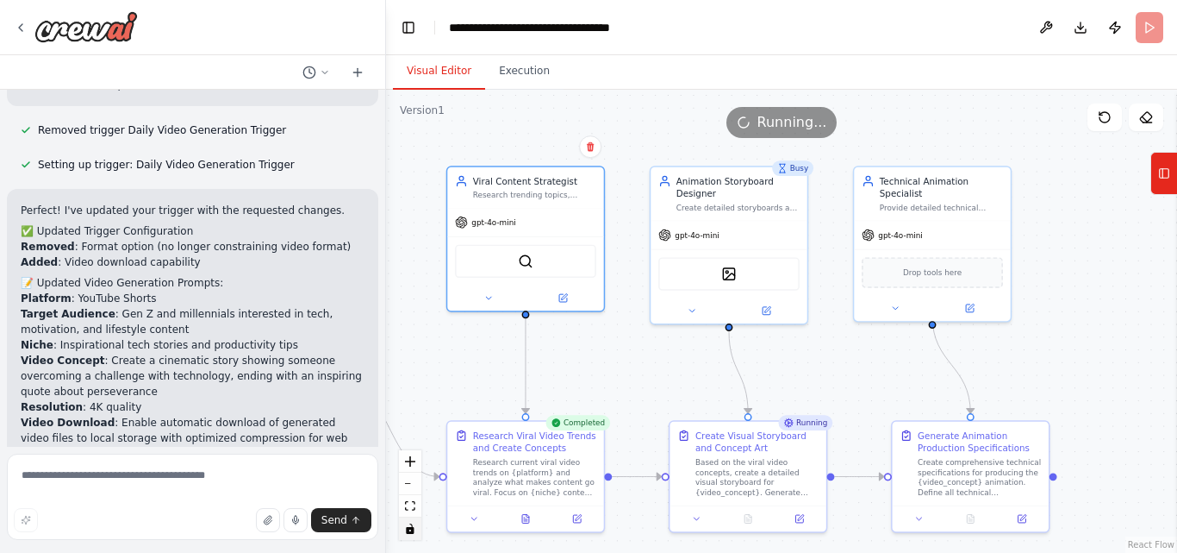
drag, startPoint x: 661, startPoint y: 314, endPoint x: 634, endPoint y: 359, distance: 52.2
click at [634, 359] on div ".deletable-edge-delete-btn { width: 20px; height: 20px; border: 0px solid #ffff…" at bounding box center [781, 321] width 791 height 463
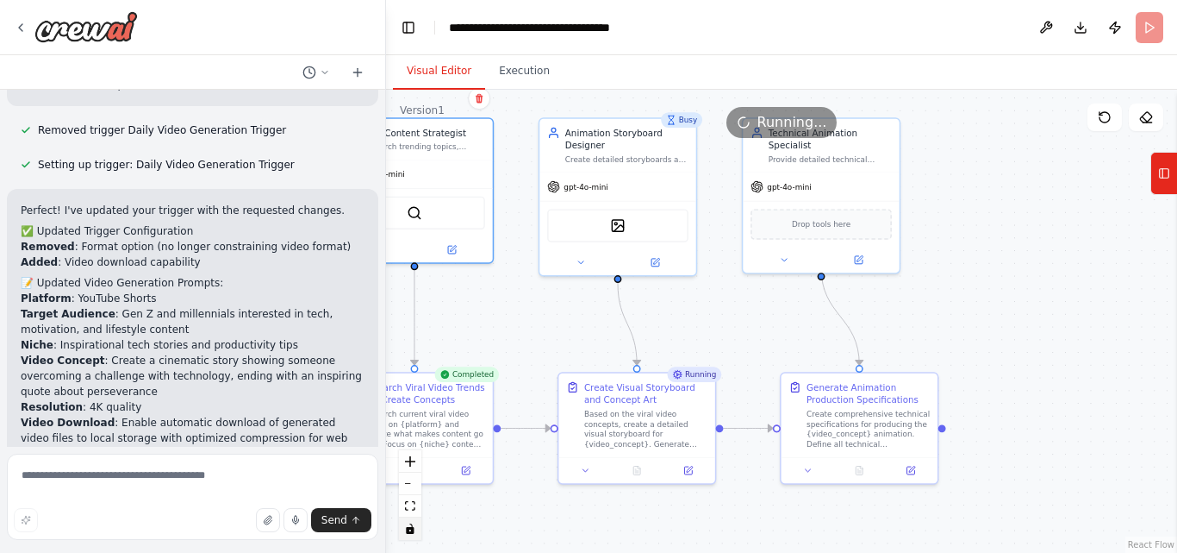
drag, startPoint x: 623, startPoint y: 386, endPoint x: 509, endPoint y: 338, distance: 123.6
click at [509, 338] on div ".deletable-edge-delete-btn { width: 20px; height: 20px; border: 0px solid #ffff…" at bounding box center [781, 321] width 791 height 463
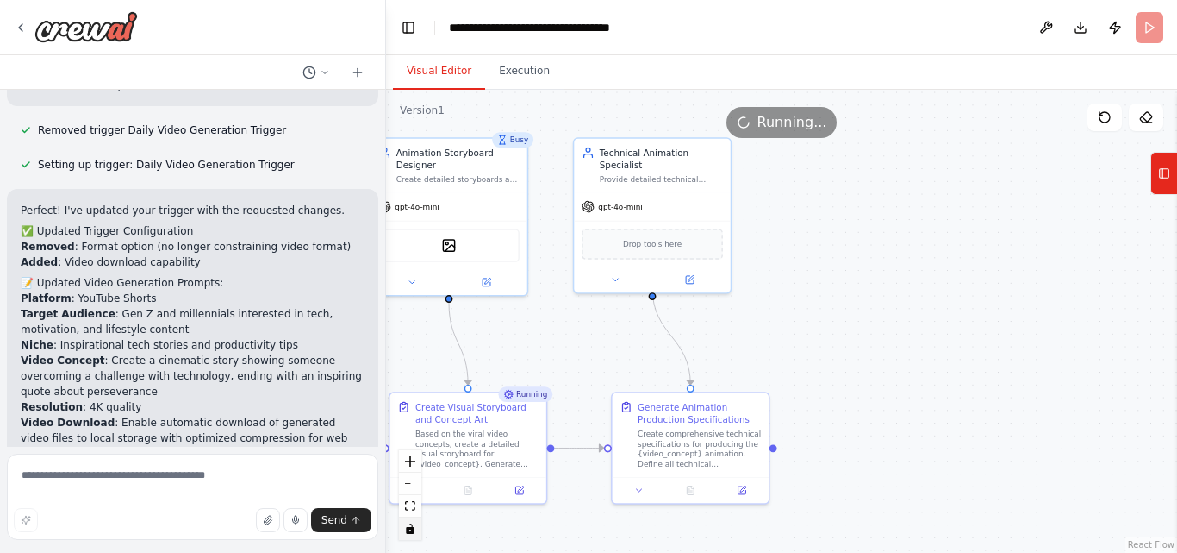
drag, startPoint x: 526, startPoint y: 311, endPoint x: 360, endPoint y: 331, distance: 166.7
click at [360, 331] on div "Generate a high-quality short viral animation video with cinematic storytelling…" at bounding box center [588, 276] width 1177 height 553
click at [691, 472] on div "Generate Animation Production Specifications Create comprehensive technical spe…" at bounding box center [692, 432] width 156 height 84
click at [746, 495] on button at bounding box center [743, 488] width 44 height 16
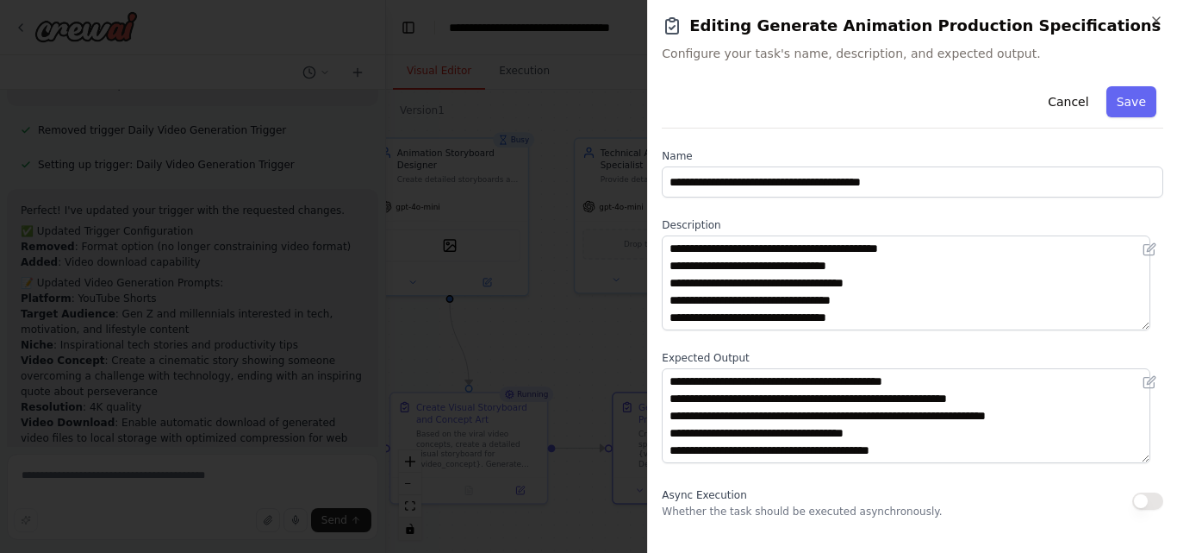
scroll to position [1, 0]
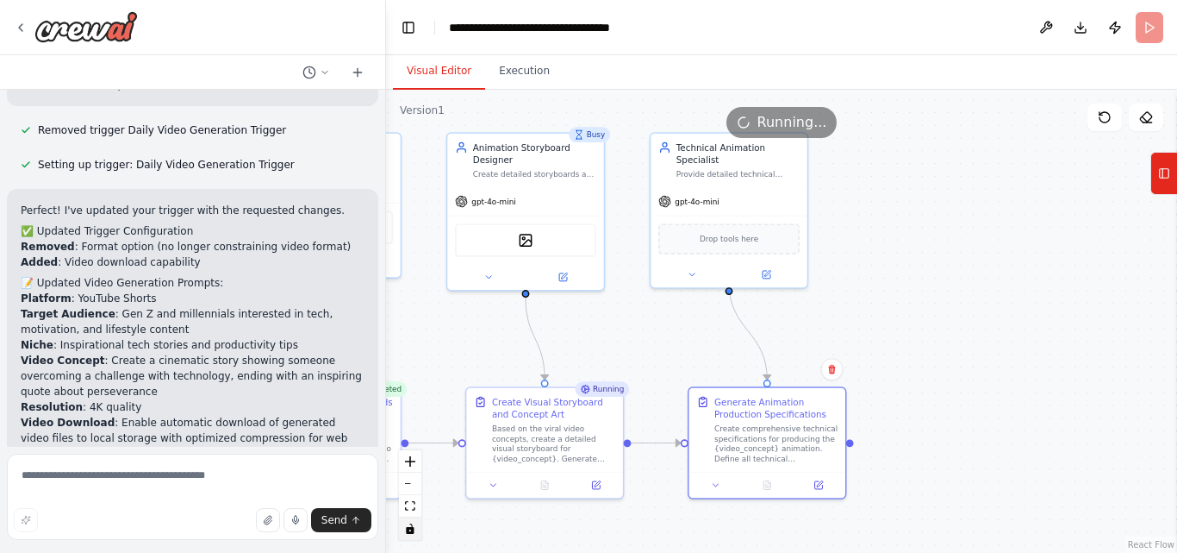
drag, startPoint x: 584, startPoint y: 356, endPoint x: 659, endPoint y: 351, distance: 76.0
click at [659, 351] on div ".deletable-edge-delete-btn { width: 20px; height: 20px; border: 0px solid #ffff…" at bounding box center [781, 321] width 791 height 463
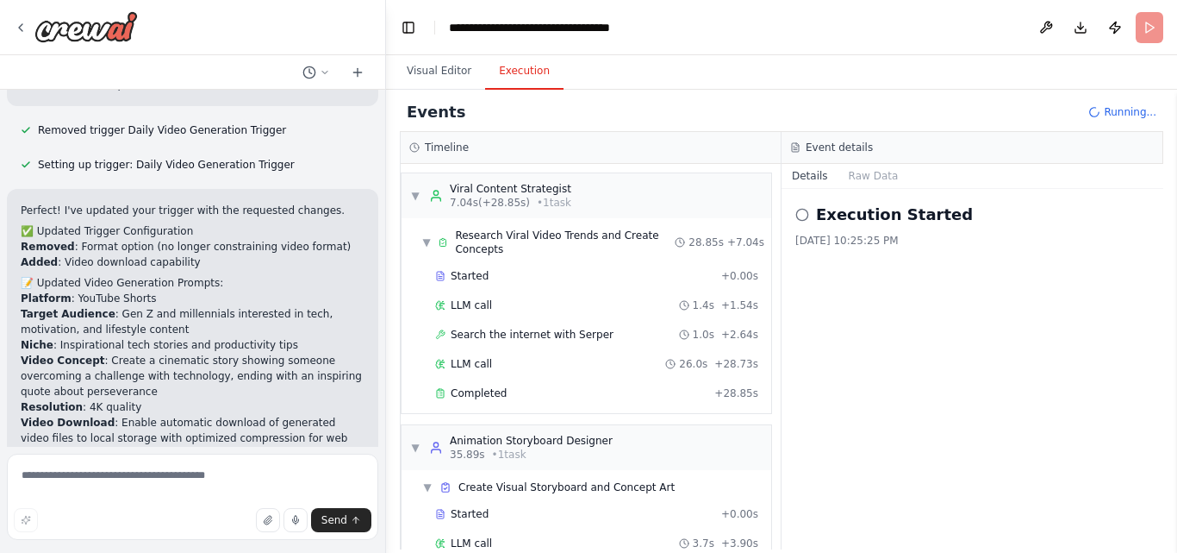
click at [534, 68] on button "Execution" at bounding box center [524, 71] width 78 height 36
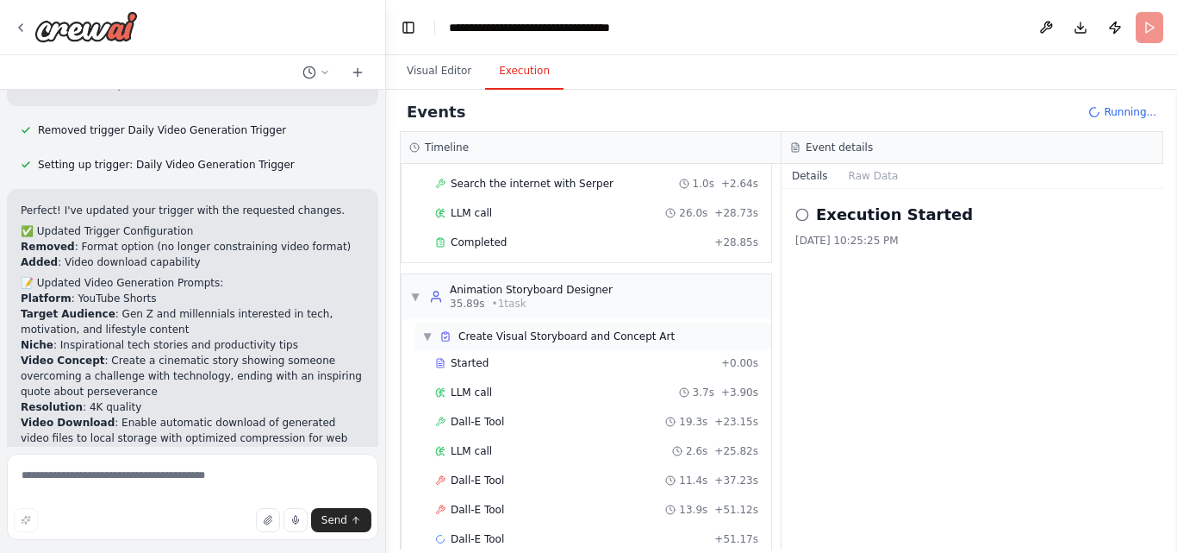
scroll to position [180, 0]
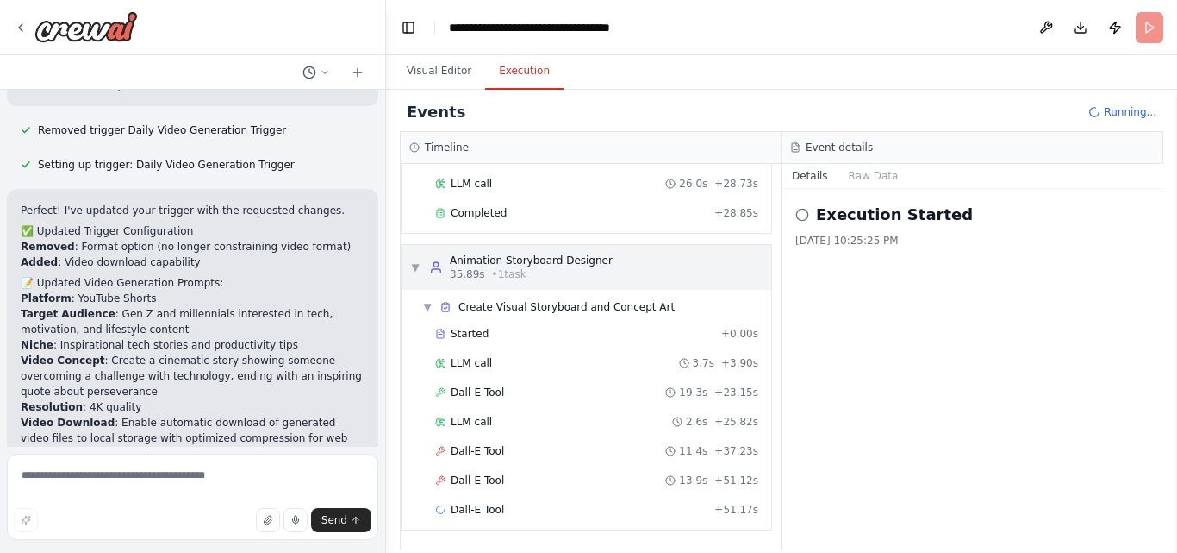
click at [483, 273] on div "35.89s • 1 task" at bounding box center [531, 274] width 163 height 14
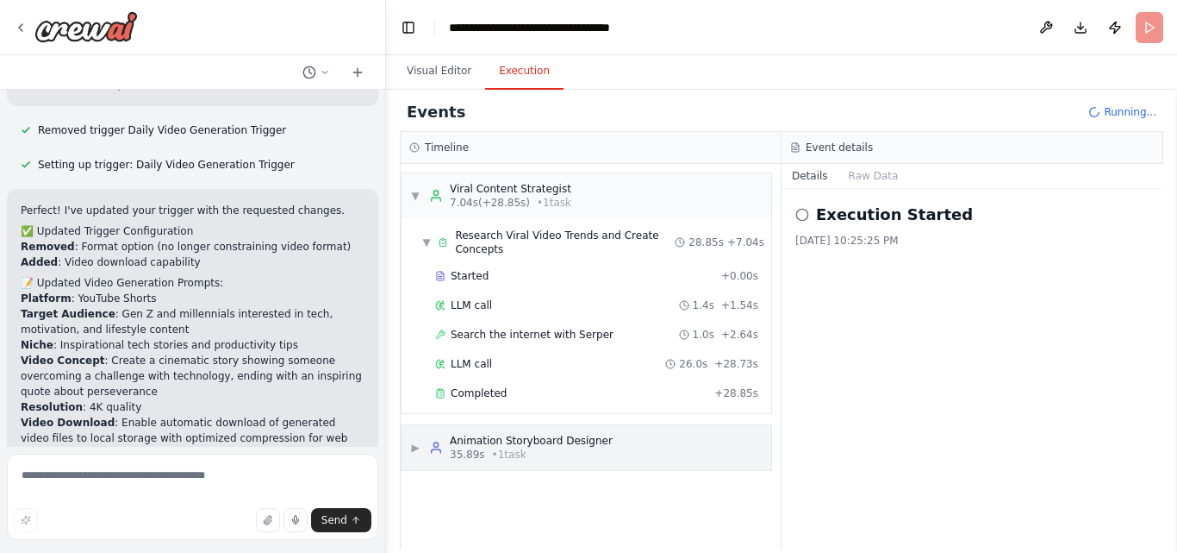
scroll to position [0, 0]
click at [478, 236] on span "Research Viral Video Trends and Create Concepts" at bounding box center [565, 242] width 220 height 28
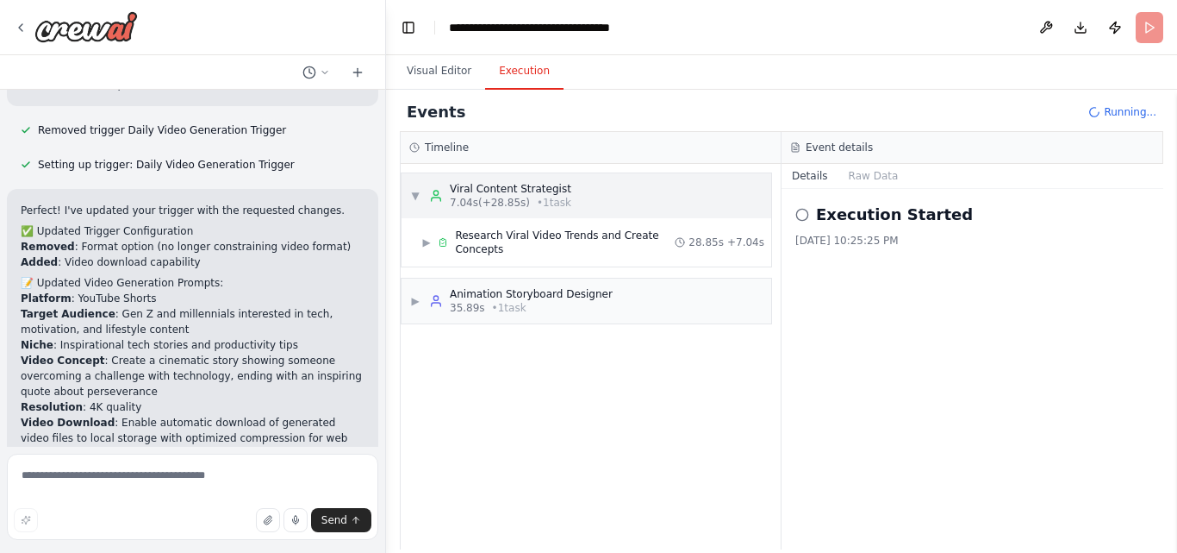
click at [472, 184] on div "Viral Content Strategist" at bounding box center [511, 189] width 122 height 14
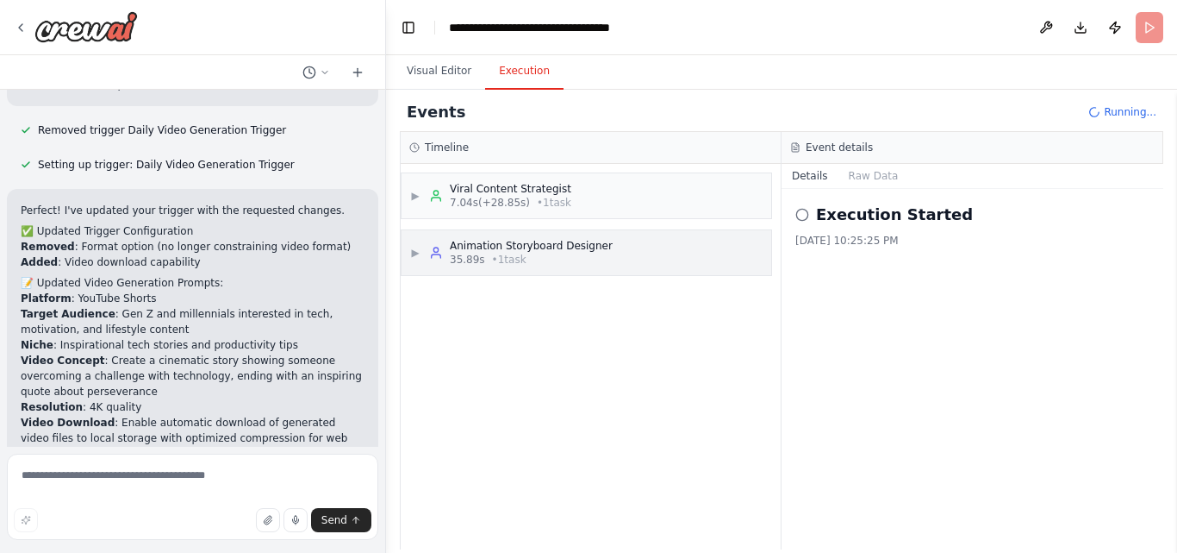
click at [534, 249] on div "Animation Storyboard Designer" at bounding box center [531, 246] width 163 height 14
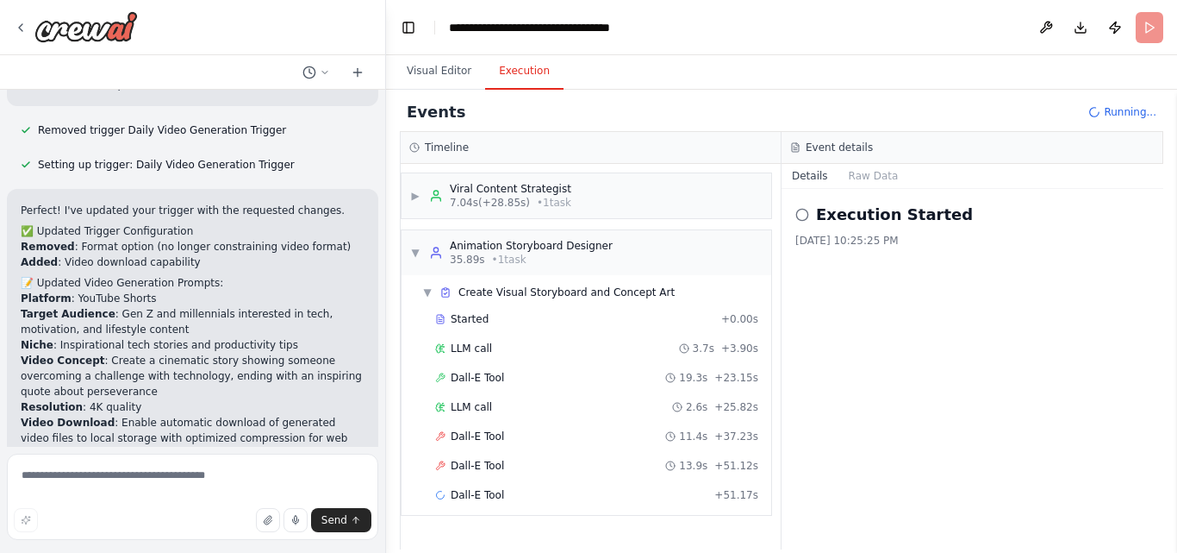
click at [799, 218] on icon at bounding box center [803, 215] width 14 height 14
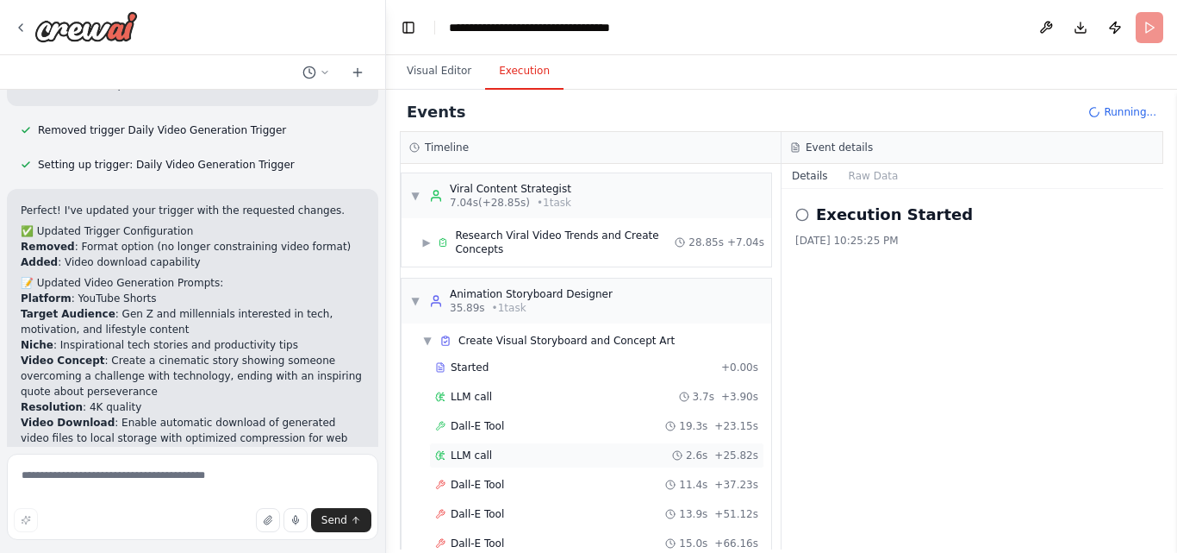
scroll to position [63, 0]
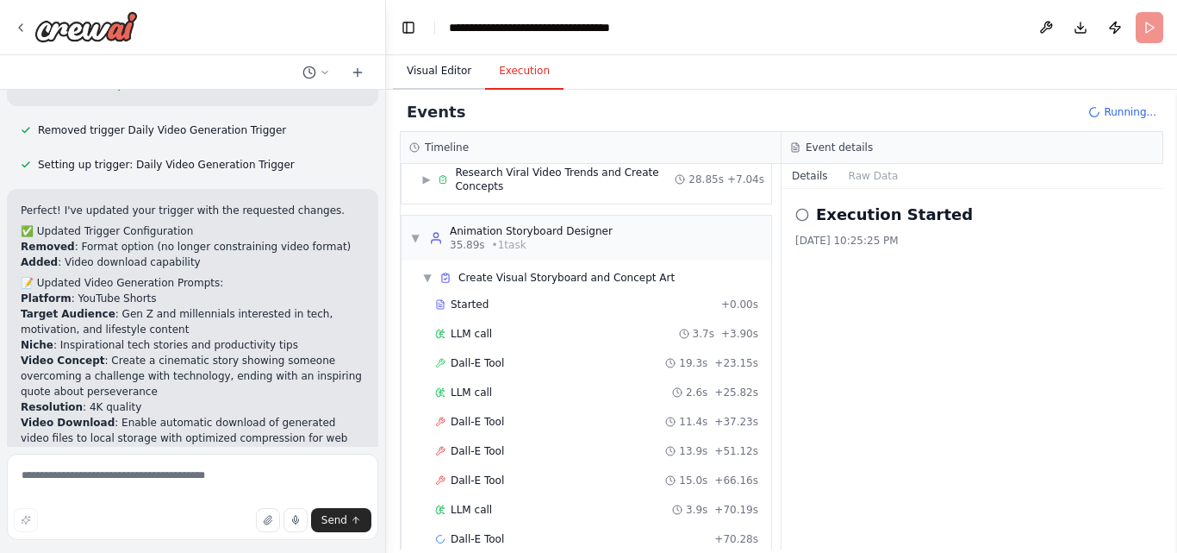
click at [417, 76] on button "Visual Editor" at bounding box center [439, 71] width 92 height 36
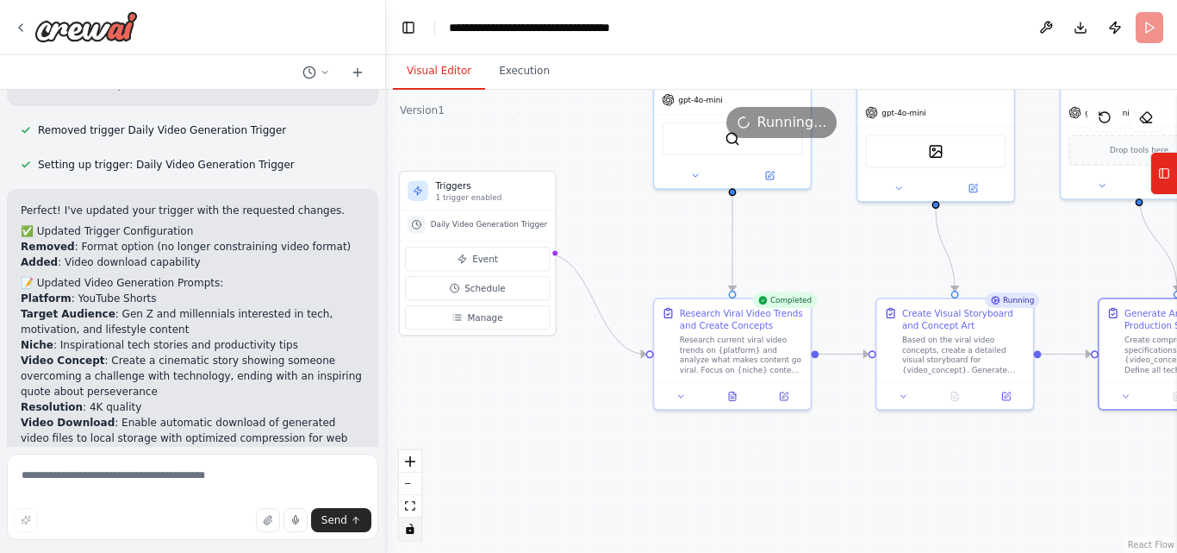
drag, startPoint x: 622, startPoint y: 367, endPoint x: 1027, endPoint y: 285, distance: 413.3
click at [1027, 285] on div ".deletable-edge-delete-btn { width: 20px; height: 20px; border: 0px solid #ffff…" at bounding box center [781, 321] width 791 height 463
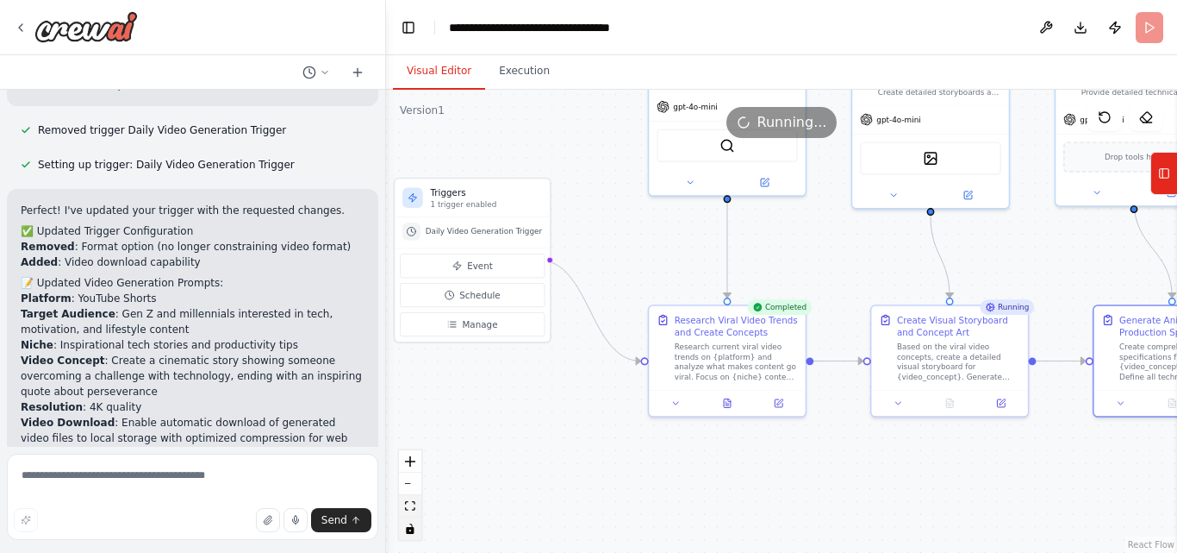
click at [409, 503] on icon "fit view" at bounding box center [410, 505] width 10 height 9
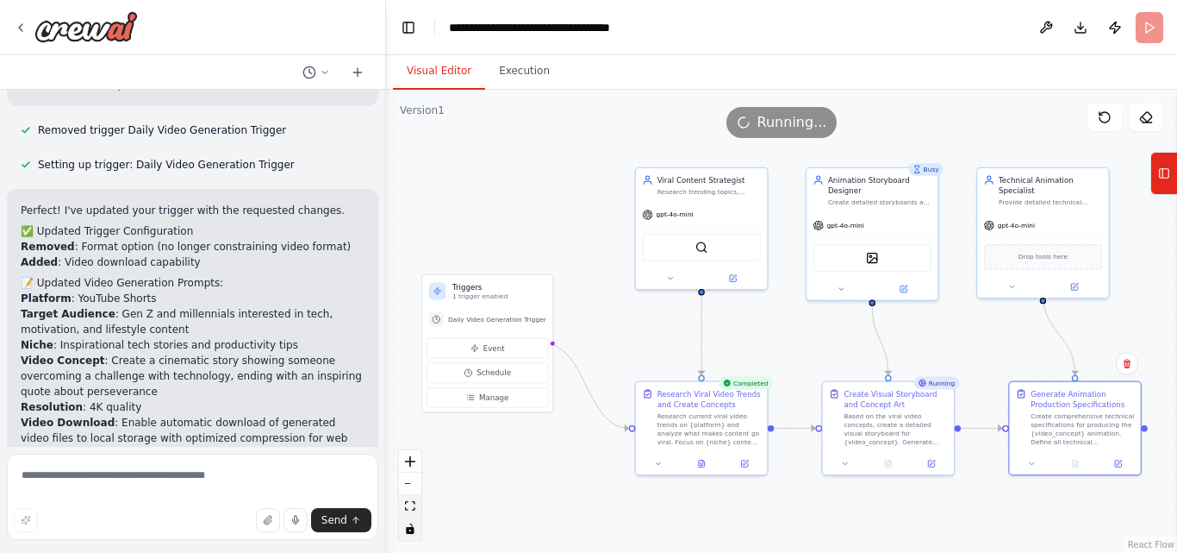
click at [409, 503] on icon "fit view" at bounding box center [410, 505] width 10 height 9
drag, startPoint x: 456, startPoint y: 300, endPoint x: 498, endPoint y: 207, distance: 102.2
click at [498, 207] on div "Triggers 1 trigger enabled" at bounding box center [531, 216] width 94 height 19
click at [410, 503] on icon "fit view" at bounding box center [410, 505] width 10 height 9
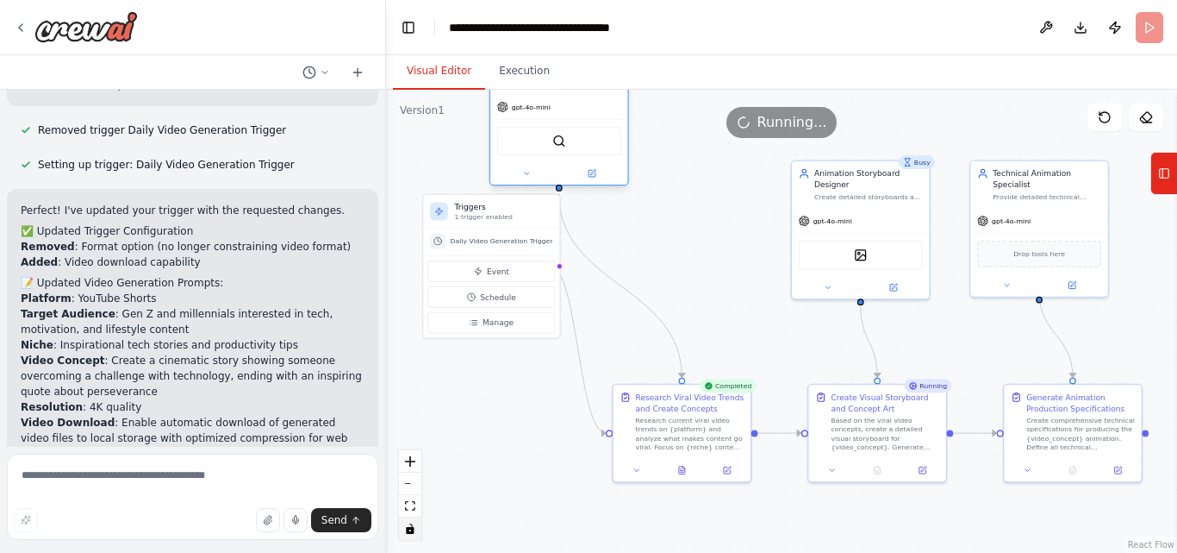
drag, startPoint x: 653, startPoint y: 246, endPoint x: 521, endPoint y: 147, distance: 165.0
click at [521, 147] on div "SerperDevTool" at bounding box center [559, 141] width 124 height 29
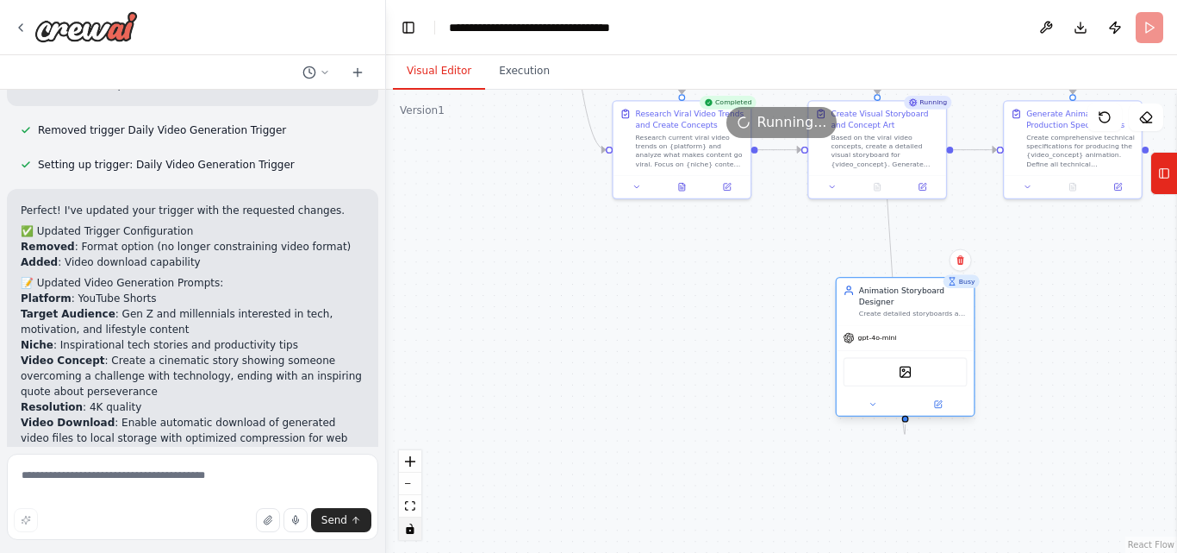
drag, startPoint x: 804, startPoint y: 236, endPoint x: 824, endPoint y: 338, distance: 103.6
click at [837, 350] on div "DallETool" at bounding box center [905, 371] width 137 height 43
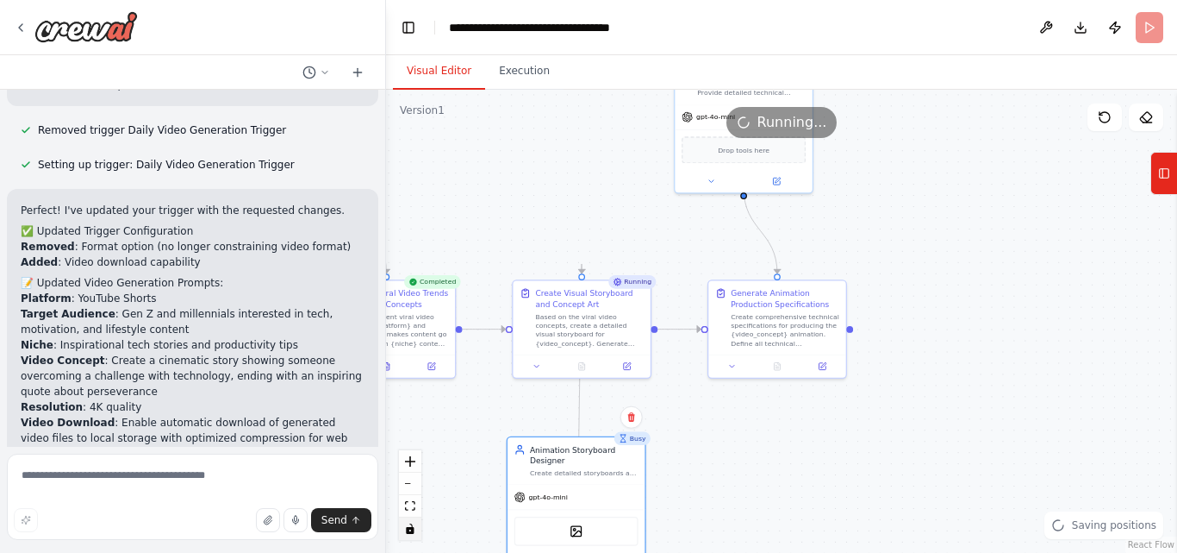
drag, startPoint x: 685, startPoint y: 407, endPoint x: 391, endPoint y: 586, distance: 344.3
click at [391, 552] on html "Generate a high-quality short viral animation video with cinematic storytelling…" at bounding box center [588, 276] width 1177 height 553
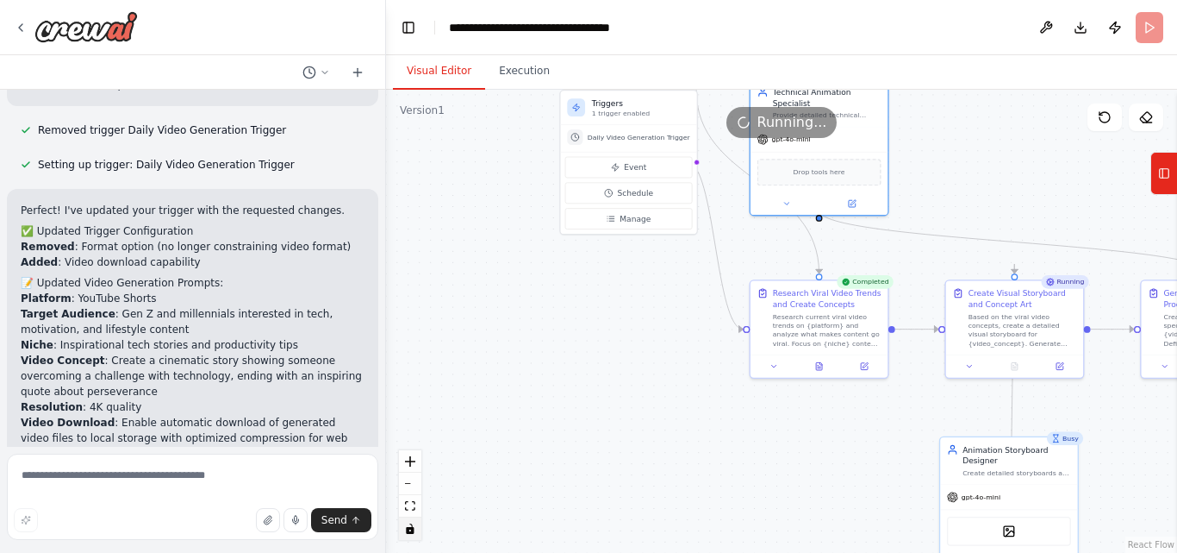
drag, startPoint x: 689, startPoint y: 140, endPoint x: 767, endPoint y: 156, distance: 80.1
click at [764, 156] on div "Drop tools here" at bounding box center [819, 172] width 137 height 41
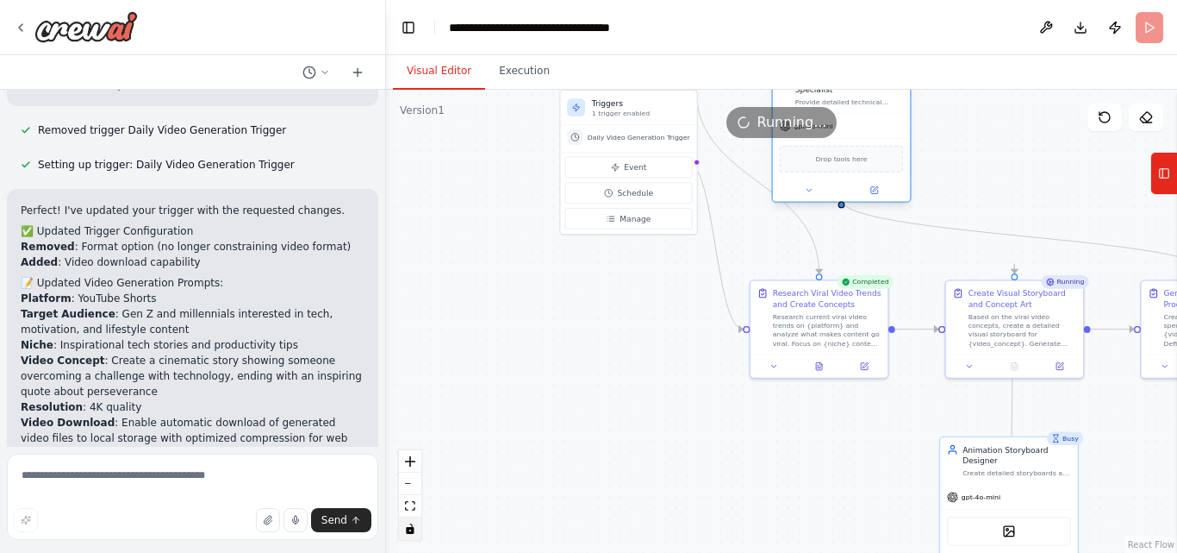
drag, startPoint x: 767, startPoint y: 156, endPoint x: 776, endPoint y: 154, distance: 8.8
click at [771, 155] on div ".deletable-edge-delete-btn { width: 20px; height: 20px; border: 0px solid #ffff…" at bounding box center [781, 321] width 791 height 463
click at [821, 148] on div "Drop tools here" at bounding box center [846, 158] width 124 height 27
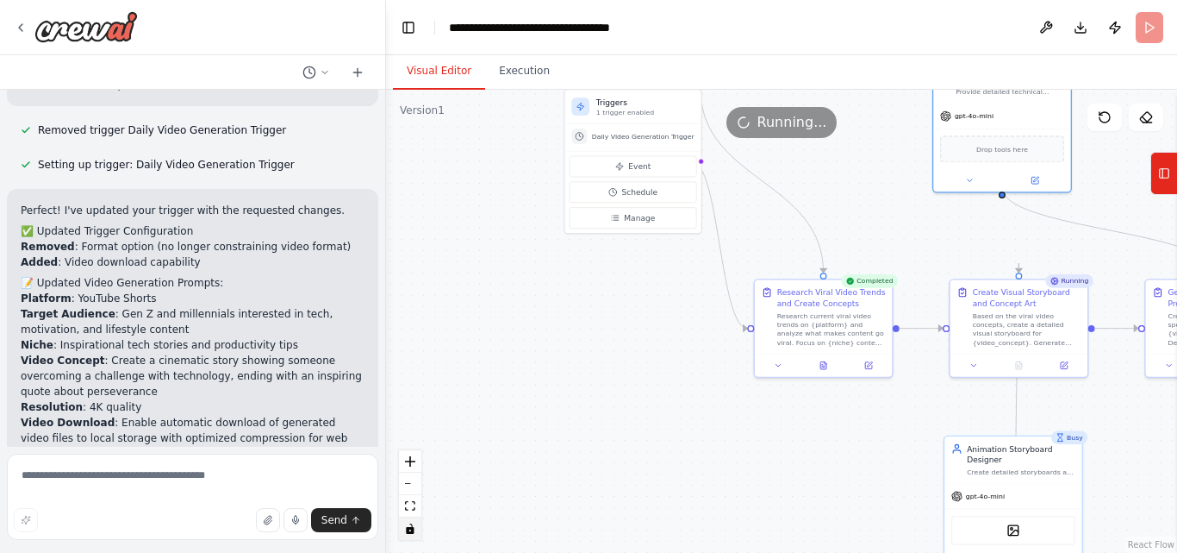
drag, startPoint x: 820, startPoint y: 147, endPoint x: 980, endPoint y: 133, distance: 161.0
click at [980, 133] on div "Version 1 Show Tools Hide Agents .deletable-edge-delete-btn { width: 20px; heig…" at bounding box center [781, 321] width 791 height 463
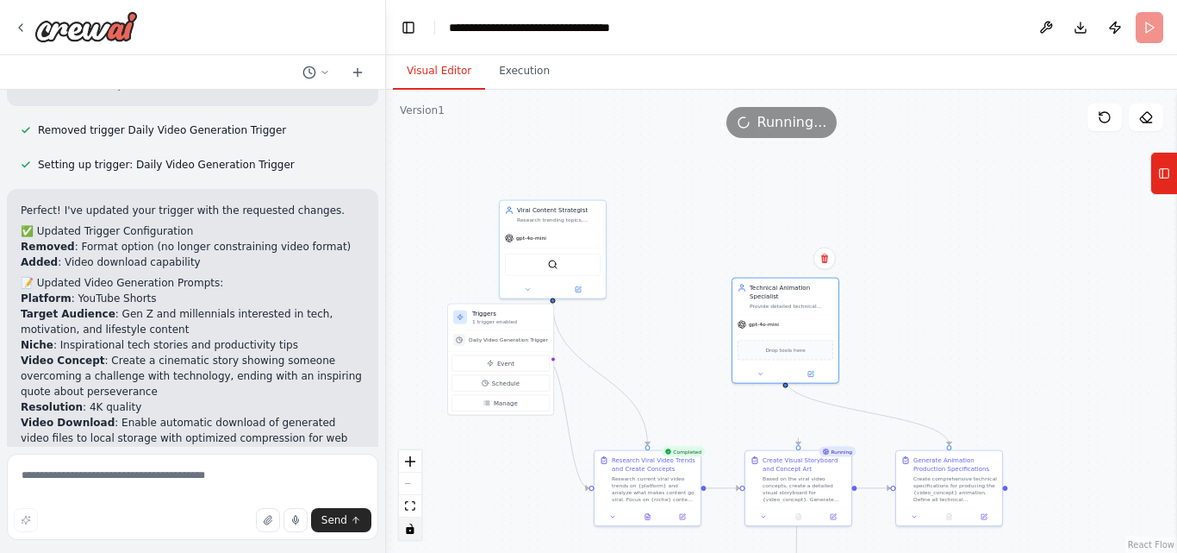
drag, startPoint x: 661, startPoint y: 303, endPoint x: 551, endPoint y: 448, distance: 182.7
click at [551, 448] on div ".deletable-edge-delete-btn { width: 20px; height: 20px; border: 0px solid #ffff…" at bounding box center [781, 321] width 791 height 463
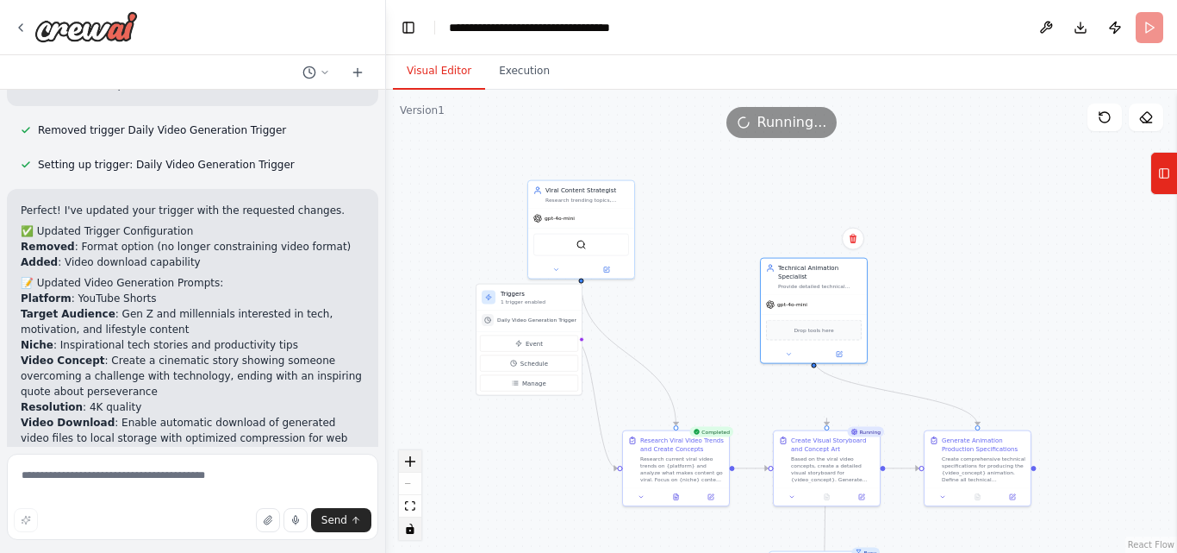
click at [406, 467] on button "zoom in" at bounding box center [410, 461] width 22 height 22
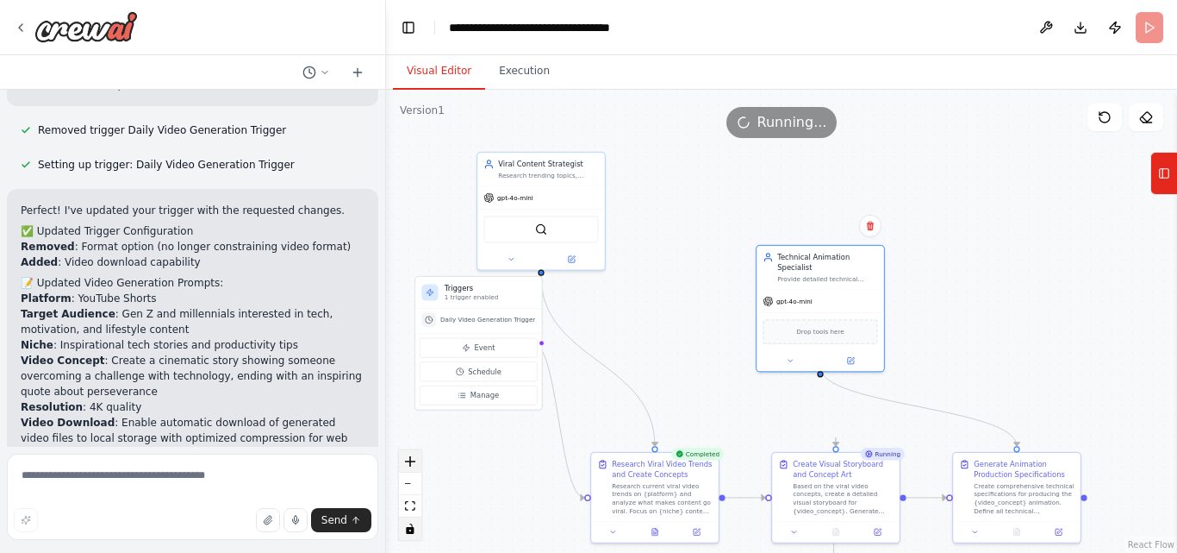
click at [406, 467] on button "zoom in" at bounding box center [410, 461] width 22 height 22
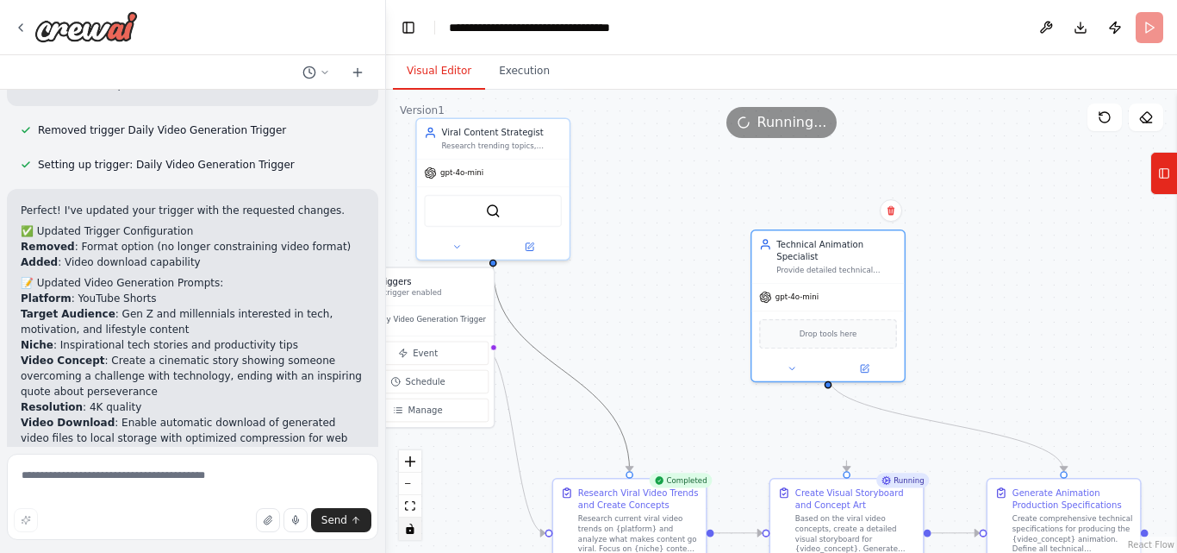
drag, startPoint x: 559, startPoint y: 374, endPoint x: 690, endPoint y: 342, distance: 134.8
click at [690, 342] on div ".deletable-edge-delete-btn { width: 20px; height: 20px; border: 0px solid #ffff…" at bounding box center [781, 321] width 791 height 463
click at [585, 371] on div ".deletable-edge-delete-btn { width: 20px; height: 20px; border: 0px solid #ffff…" at bounding box center [781, 321] width 791 height 463
drag, startPoint x: 573, startPoint y: 381, endPoint x: 685, endPoint y: 349, distance: 116.5
click at [685, 349] on div ".deletable-edge-delete-btn { width: 20px; height: 20px; border: 0px solid #ffff…" at bounding box center [781, 321] width 791 height 463
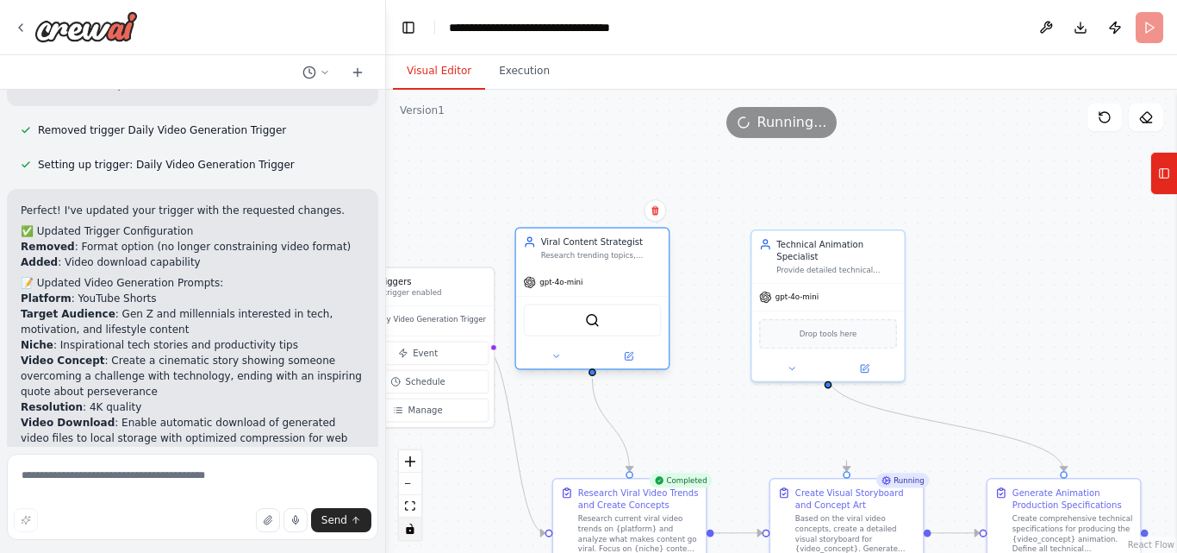
drag, startPoint x: 512, startPoint y: 147, endPoint x: 624, endPoint y: 265, distance: 163.4
click at [624, 265] on div "Viral Content Strategist Research trending topics, analyze viral video patterns…" at bounding box center [592, 248] width 153 height 40
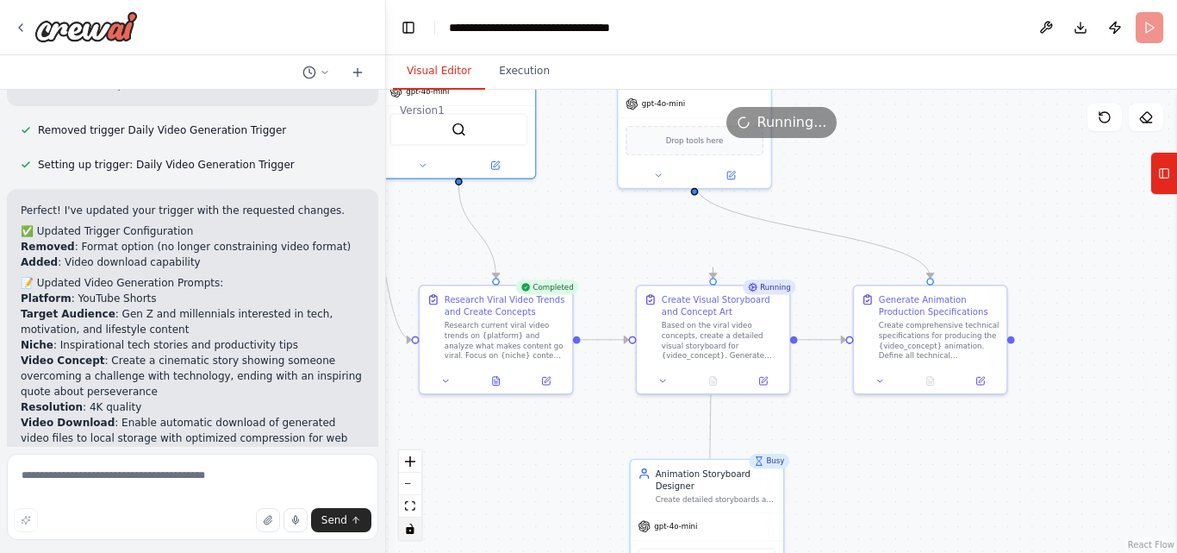
drag, startPoint x: 701, startPoint y: 374, endPoint x: 567, endPoint y: 181, distance: 234.8
click at [567, 181] on div ".deletable-edge-delete-btn { width: 20px; height: 20px; border: 0px solid #ffff…" at bounding box center [781, 321] width 791 height 463
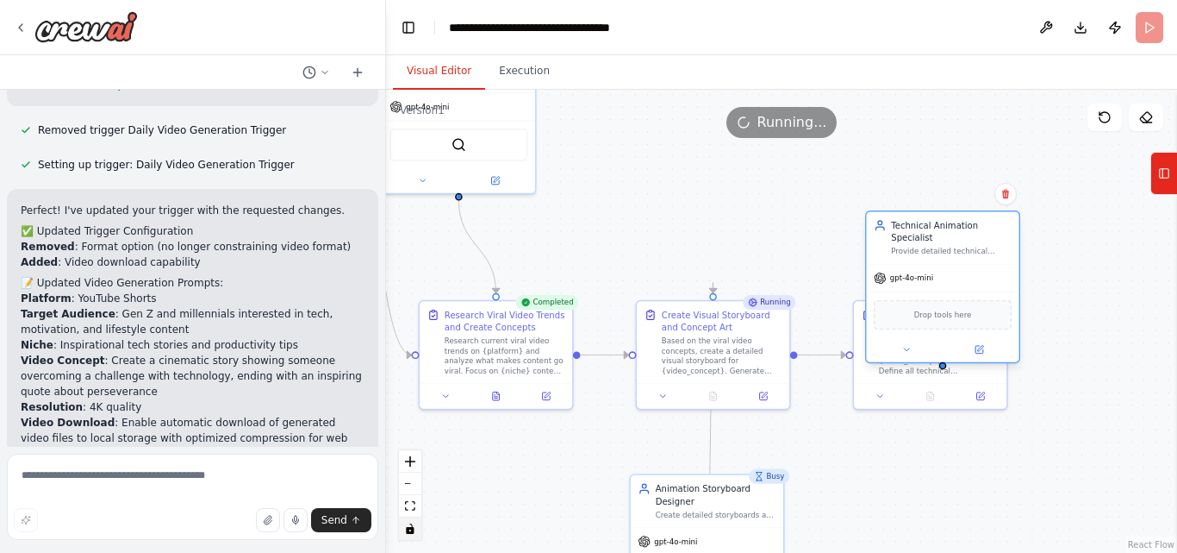
drag, startPoint x: 701, startPoint y: 100, endPoint x: 999, endPoint y: 213, distance: 318.9
click at [999, 265] on div "gpt-4o-mini" at bounding box center [942, 279] width 153 height 28
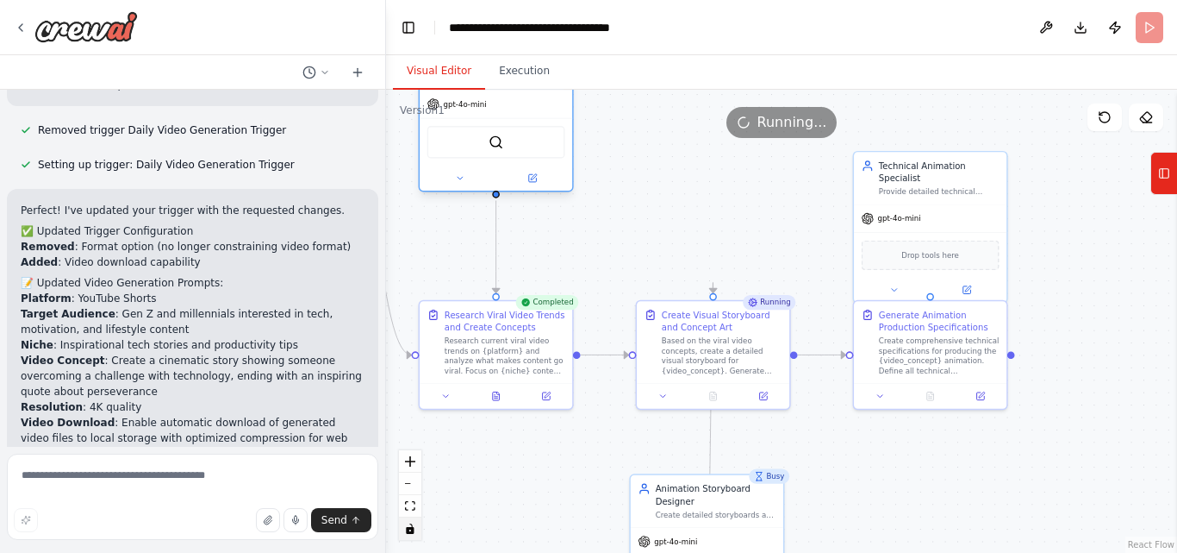
drag, startPoint x: 491, startPoint y: 149, endPoint x: 525, endPoint y: 147, distance: 33.7
click at [525, 147] on div "SerperDevTool" at bounding box center [497, 142] width 138 height 32
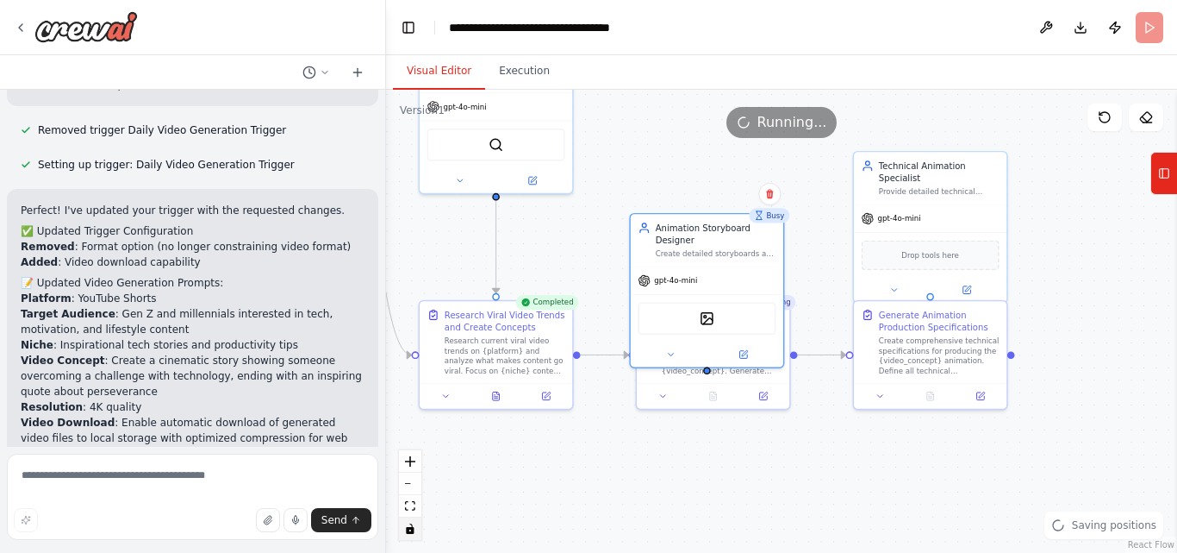
drag, startPoint x: 702, startPoint y: 499, endPoint x: 701, endPoint y: 146, distance: 353.4
click at [698, 162] on div ".deletable-edge-delete-btn { width: 20px; height: 20px; border: 0px solid #ffff…" at bounding box center [781, 321] width 791 height 463
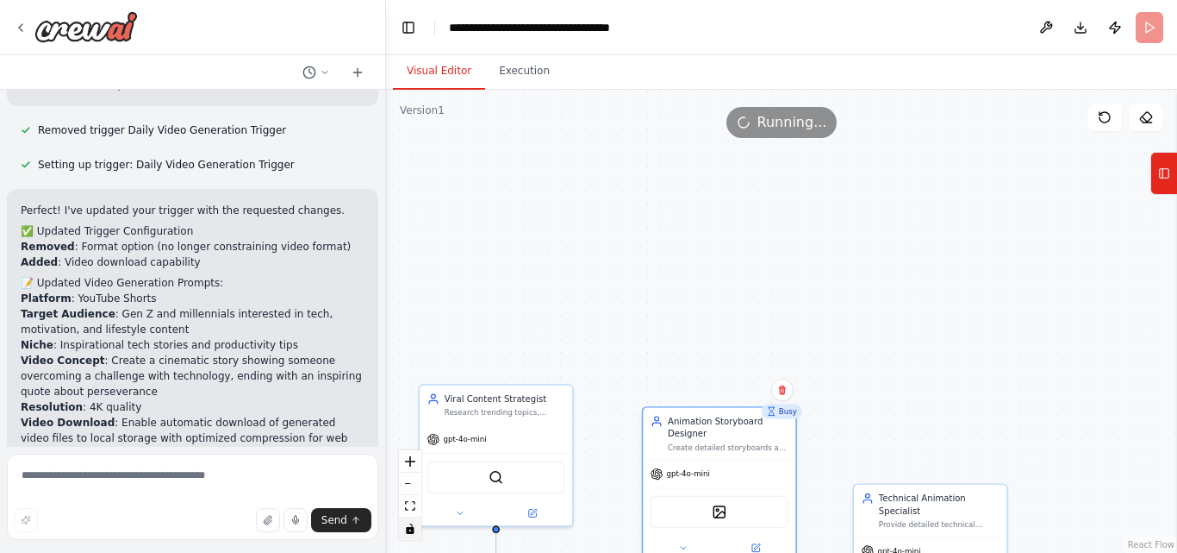
drag, startPoint x: 722, startPoint y: 206, endPoint x: 738, endPoint y: 399, distance: 193.7
click at [738, 408] on div "Animation Storyboard Designer Create detailed storyboards and generate visual c…" at bounding box center [719, 434] width 153 height 52
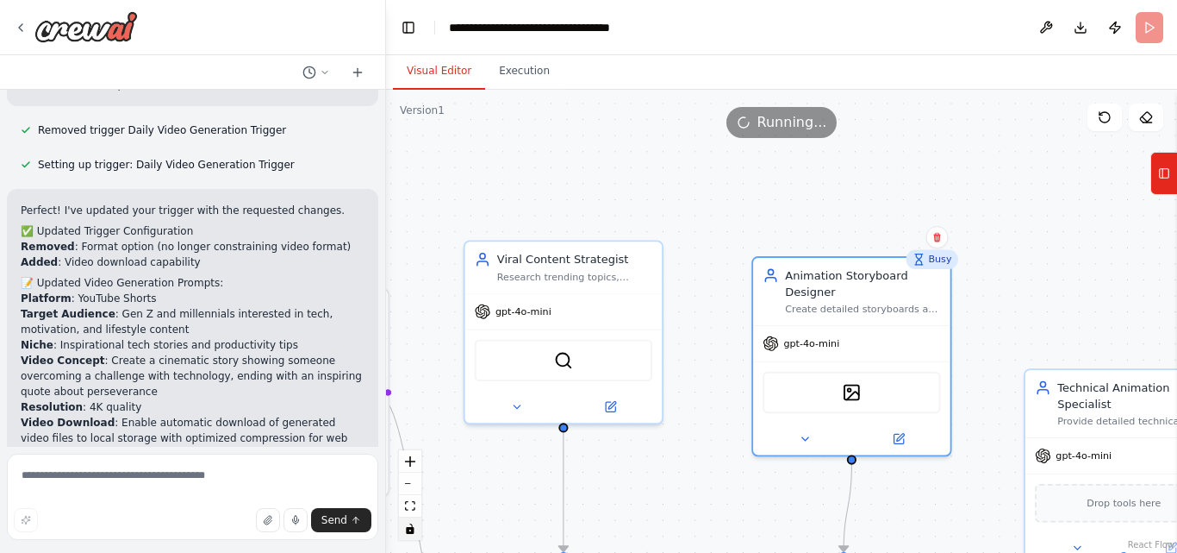
drag, startPoint x: 605, startPoint y: 347, endPoint x: 804, endPoint y: 116, distance: 305.6
click at [804, 116] on div "Version 1 Show Tools Hide Agents .deletable-edge-delete-btn { width: 20px; heig…" at bounding box center [781, 321] width 791 height 463
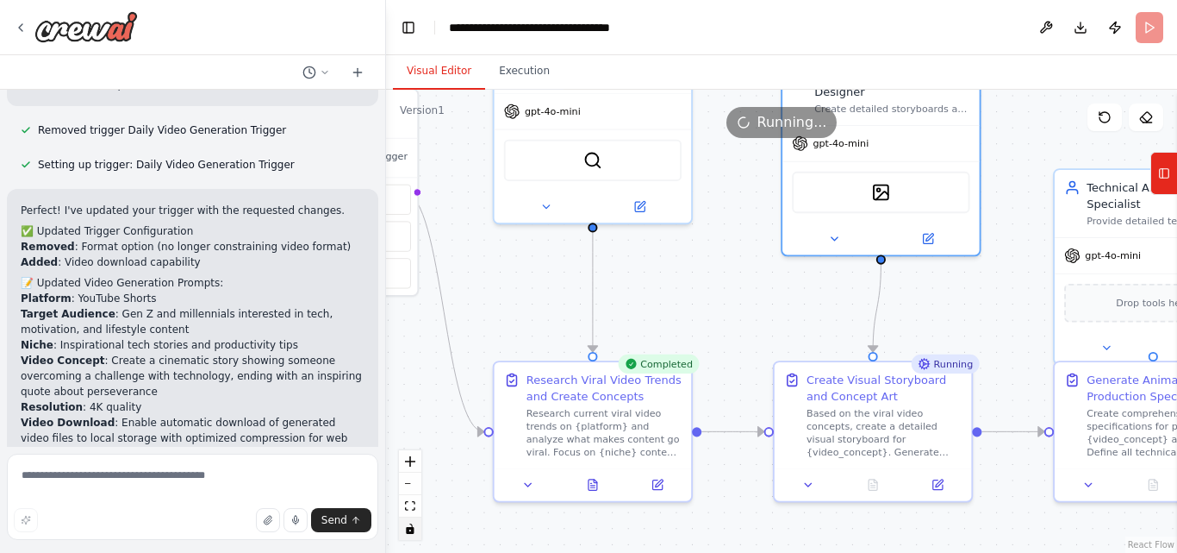
drag, startPoint x: 569, startPoint y: 448, endPoint x: 498, endPoint y: 326, distance: 141.3
click at [498, 326] on div ".deletable-edge-delete-btn { width: 20px; height: 20px; border: 0px solid #ffff…" at bounding box center [781, 321] width 791 height 463
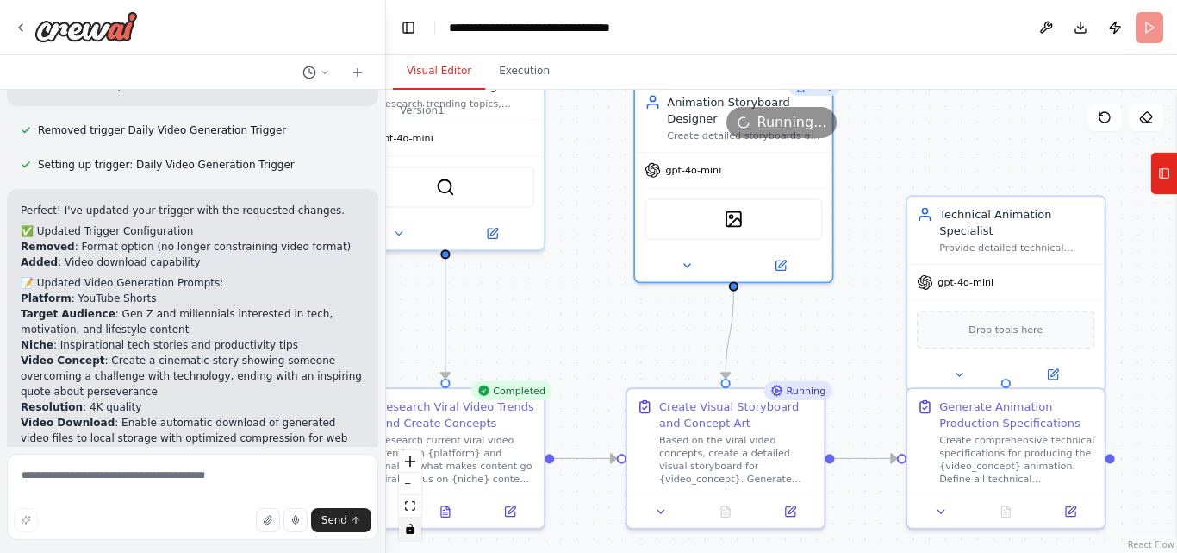
drag, startPoint x: 705, startPoint y: 315, endPoint x: 526, endPoint y: 344, distance: 181.5
click at [526, 344] on div ".deletable-edge-delete-btn { width: 20px; height: 20px; border: 0px solid #ffff…" at bounding box center [781, 321] width 791 height 463
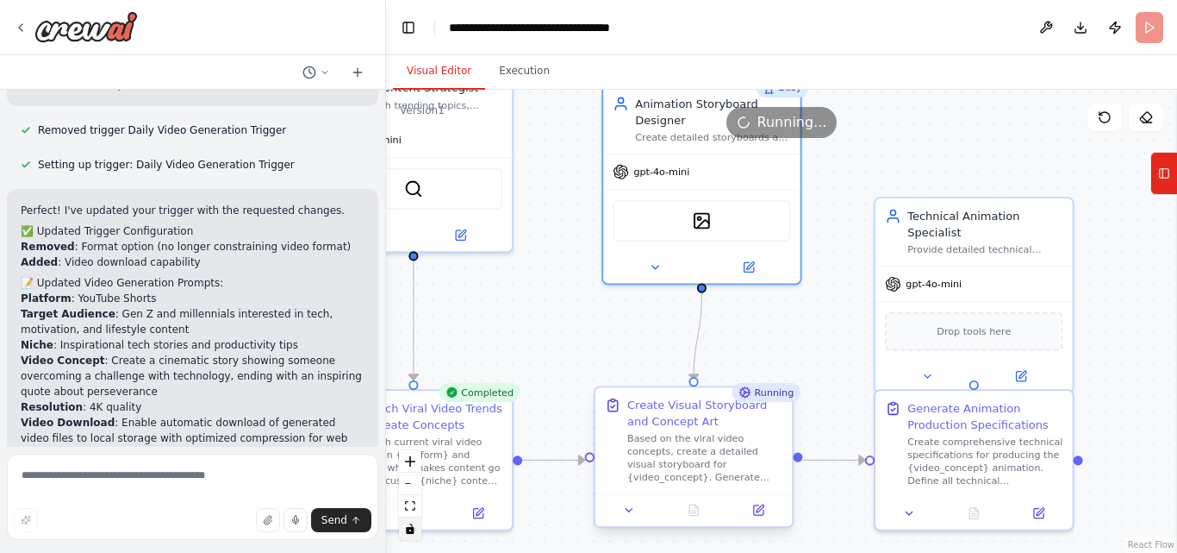
click at [646, 431] on div "Create Visual Storyboard and Concept Art Based on the viral video concepts, cre…" at bounding box center [705, 440] width 155 height 86
click at [770, 505] on icon at bounding box center [769, 508] width 8 height 8
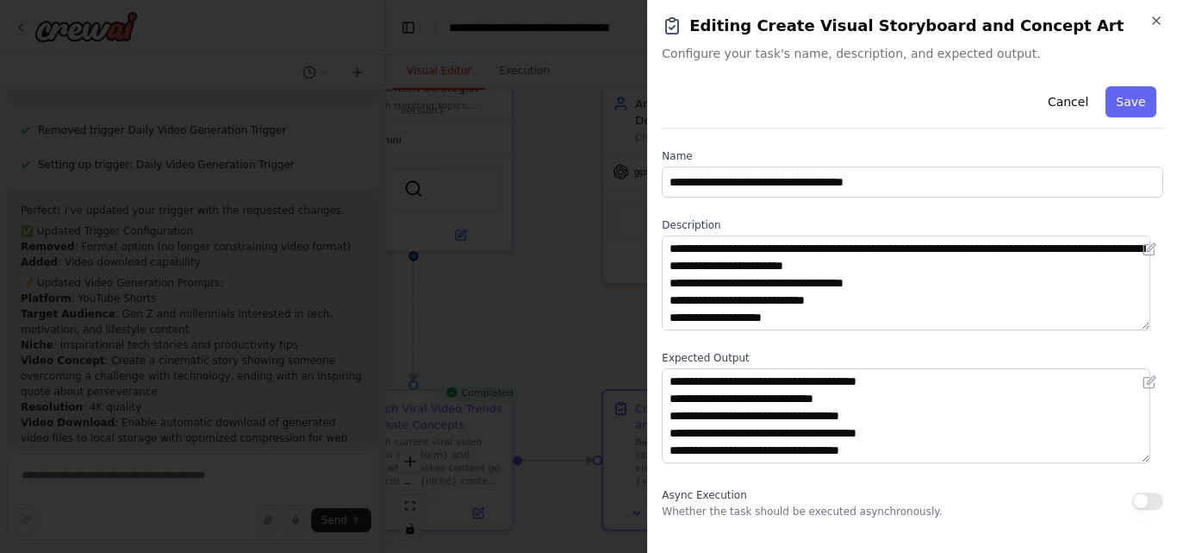
scroll to position [226, 0]
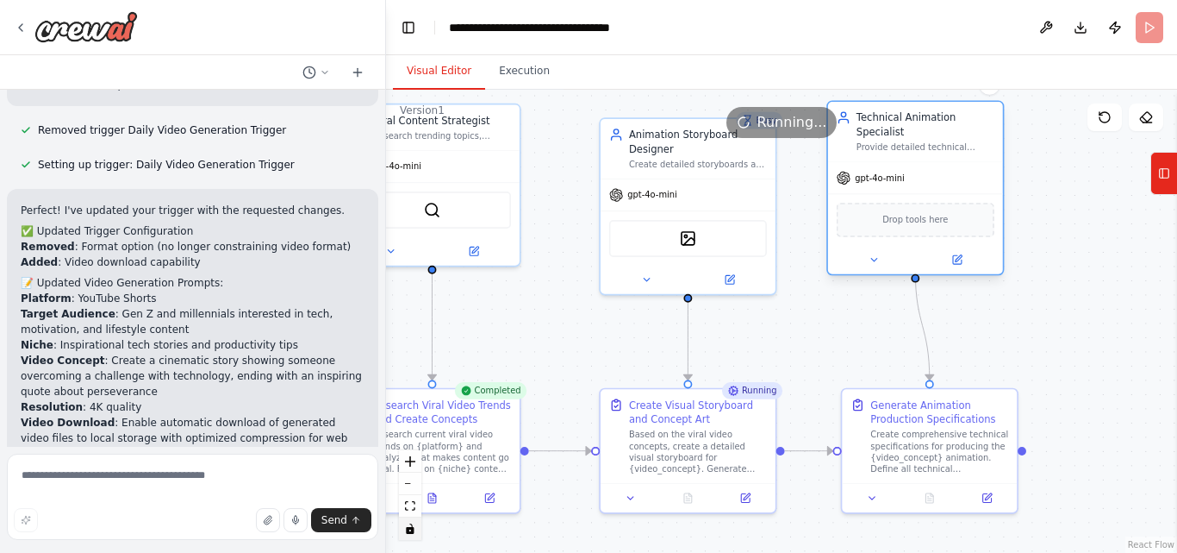
drag, startPoint x: 941, startPoint y: 304, endPoint x: 917, endPoint y: 161, distance: 145.1
click at [917, 161] on div "gpt-4o-mini Drop tools here" at bounding box center [915, 217] width 175 height 112
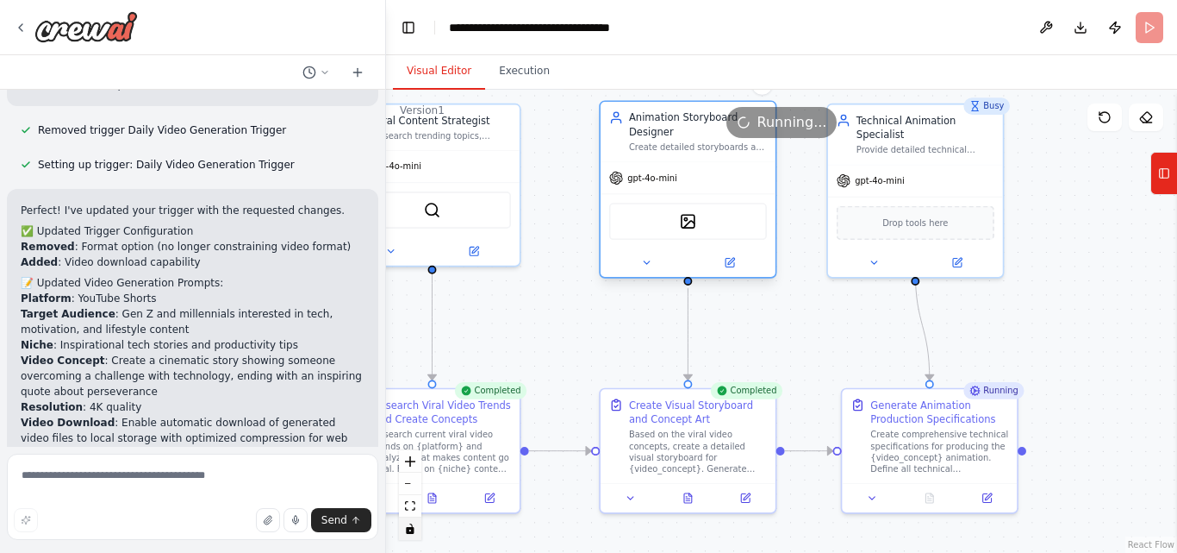
drag, startPoint x: 723, startPoint y: 170, endPoint x: 721, endPoint y: 151, distance: 19.1
click at [721, 151] on div "Animation Storyboard Designer Create detailed storyboards and generate visual c…" at bounding box center [688, 131] width 175 height 59
click at [815, 297] on div ".deletable-edge-delete-btn { width: 20px; height: 20px; border: 0px solid #ffff…" at bounding box center [781, 321] width 791 height 463
drag, startPoint x: 676, startPoint y: 129, endPoint x: 667, endPoint y: 107, distance: 24.0
click at [667, 107] on div "Running..." at bounding box center [781, 122] width 791 height 31
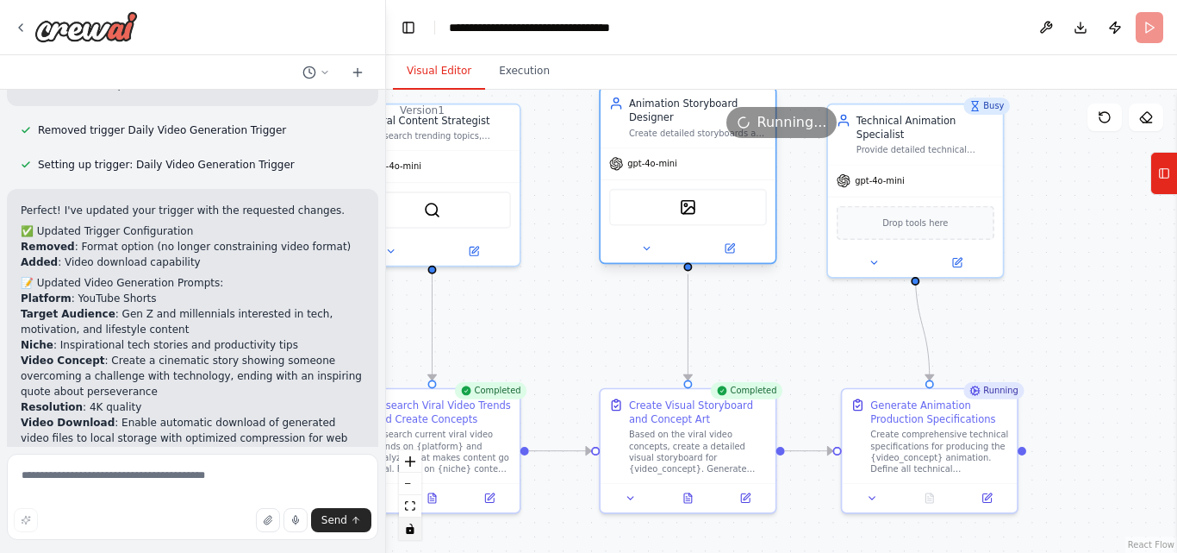
drag, startPoint x: 691, startPoint y: 147, endPoint x: 688, endPoint y: 138, distance: 9.3
click at [688, 129] on div "Version 1 Show Tools Hide Agents .deletable-edge-delete-btn { width: 20px; heig…" at bounding box center [781, 321] width 791 height 463
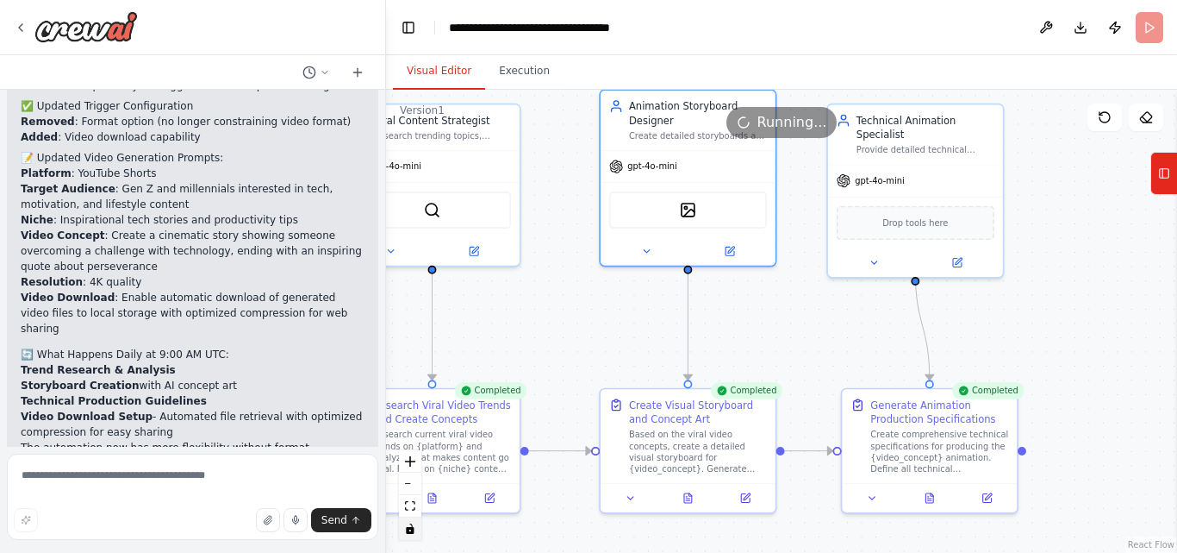
scroll to position [4454, 0]
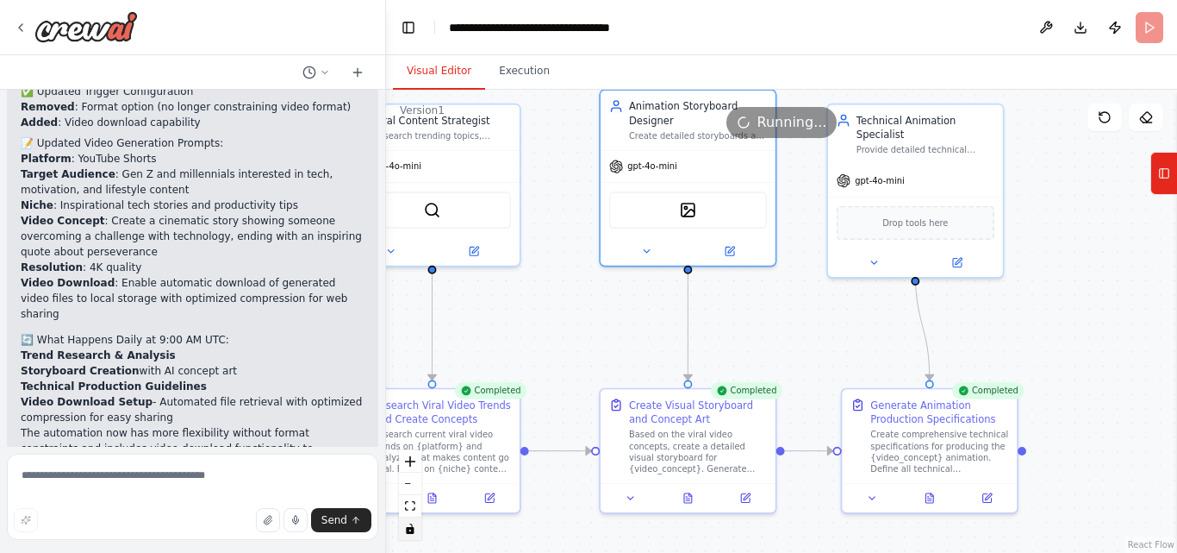
click at [559, 384] on div ".deletable-edge-delete-btn { width: 20px; height: 20px; border: 0px solid #ffff…" at bounding box center [781, 321] width 791 height 463
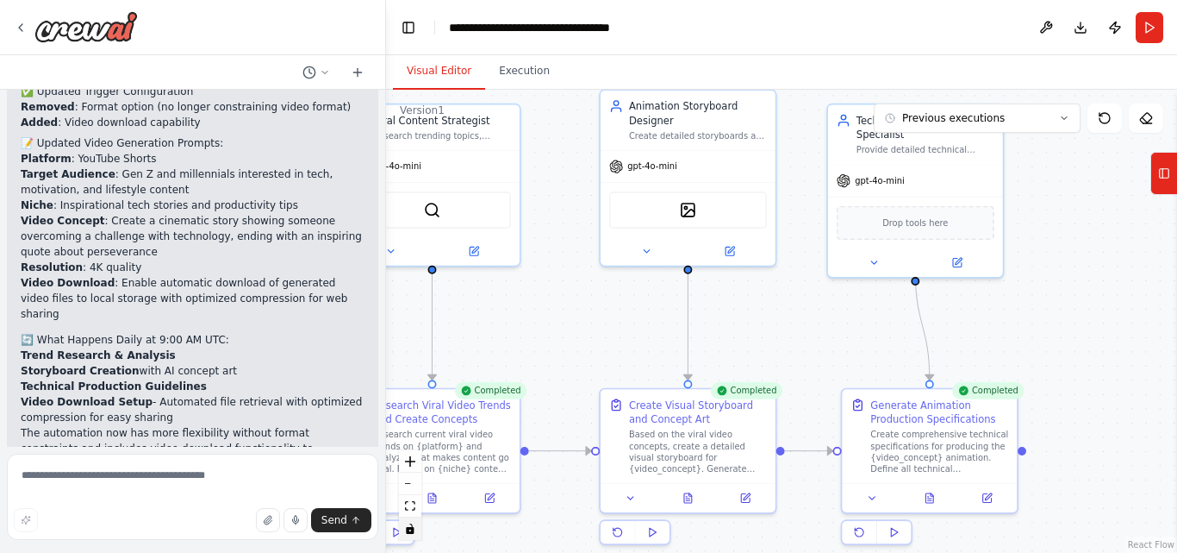
scroll to position [4453, 0]
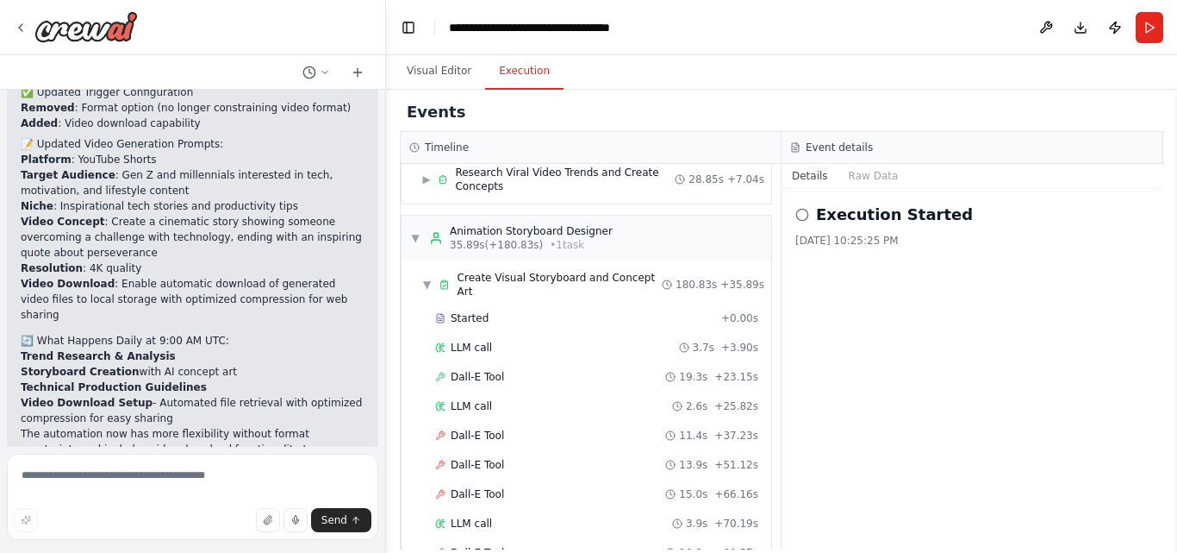
click at [508, 75] on button "Execution" at bounding box center [524, 71] width 78 height 36
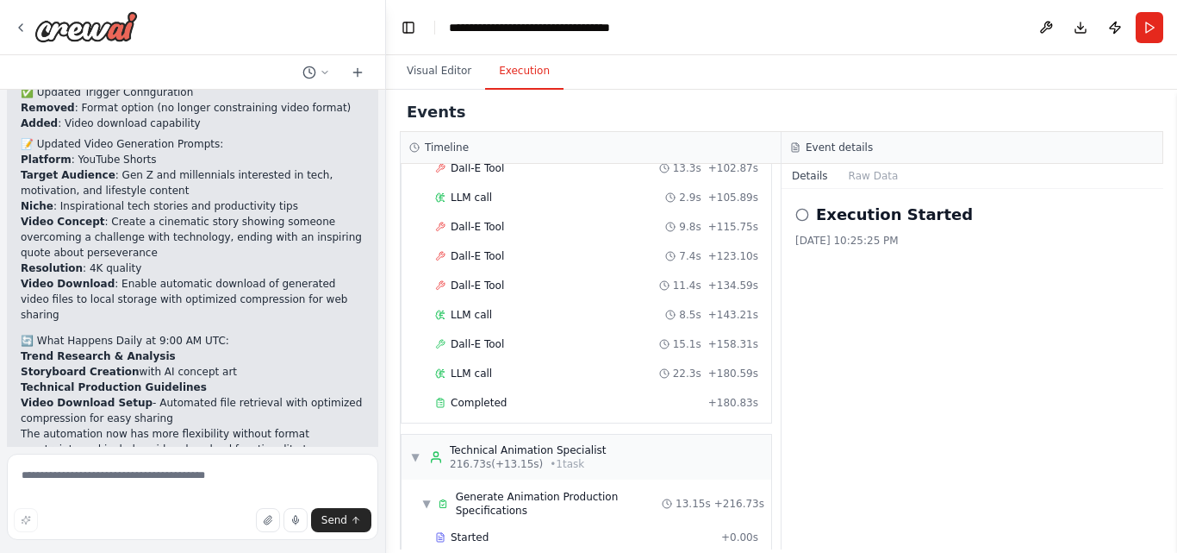
scroll to position [578, 0]
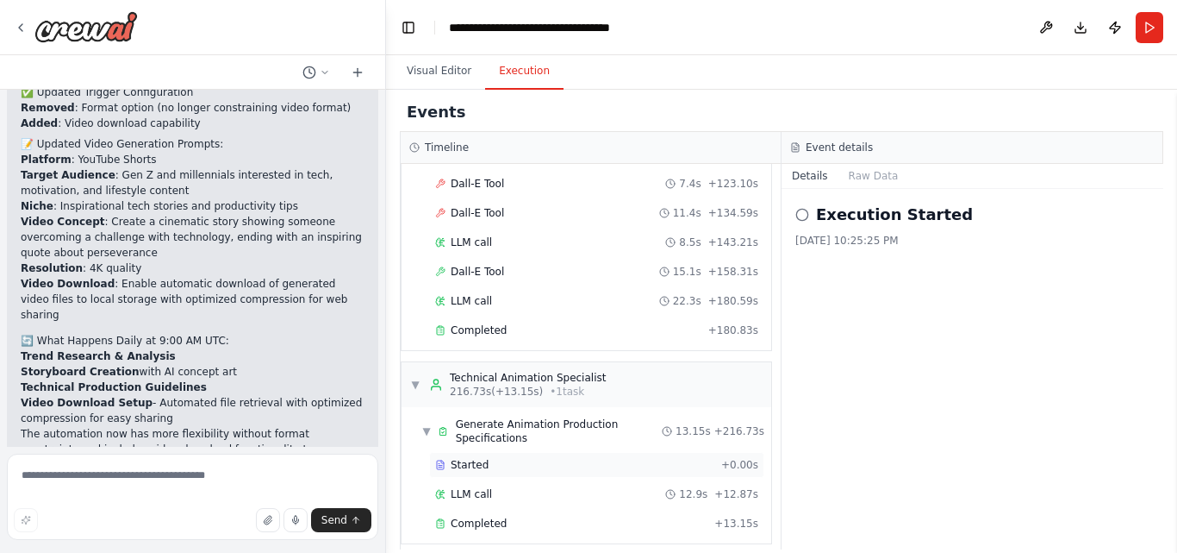
click at [460, 452] on div "Started + 0.00s" at bounding box center [596, 465] width 335 height 26
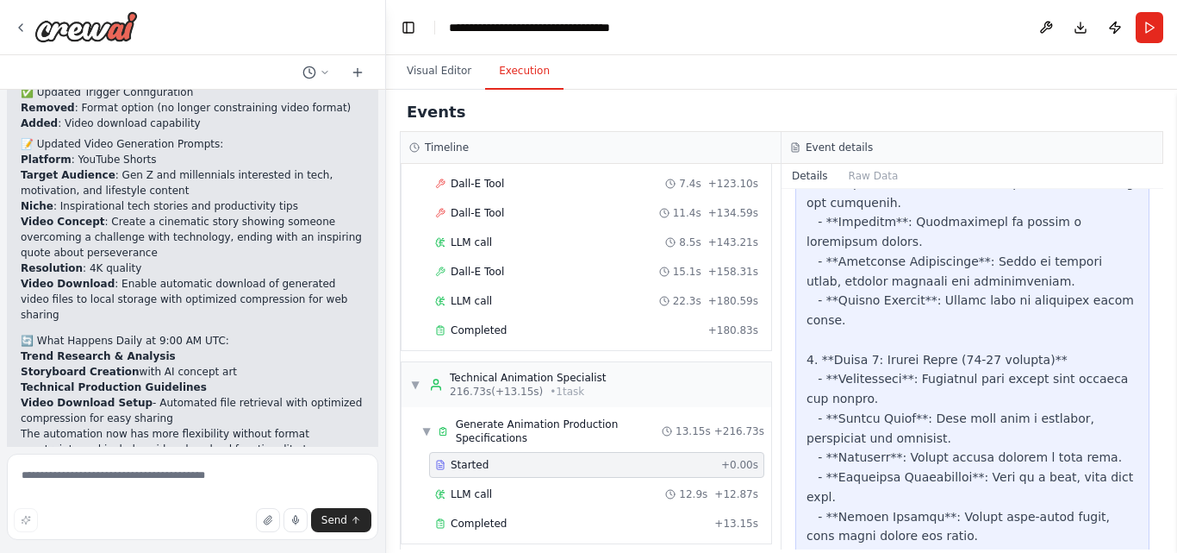
scroll to position [2769, 0]
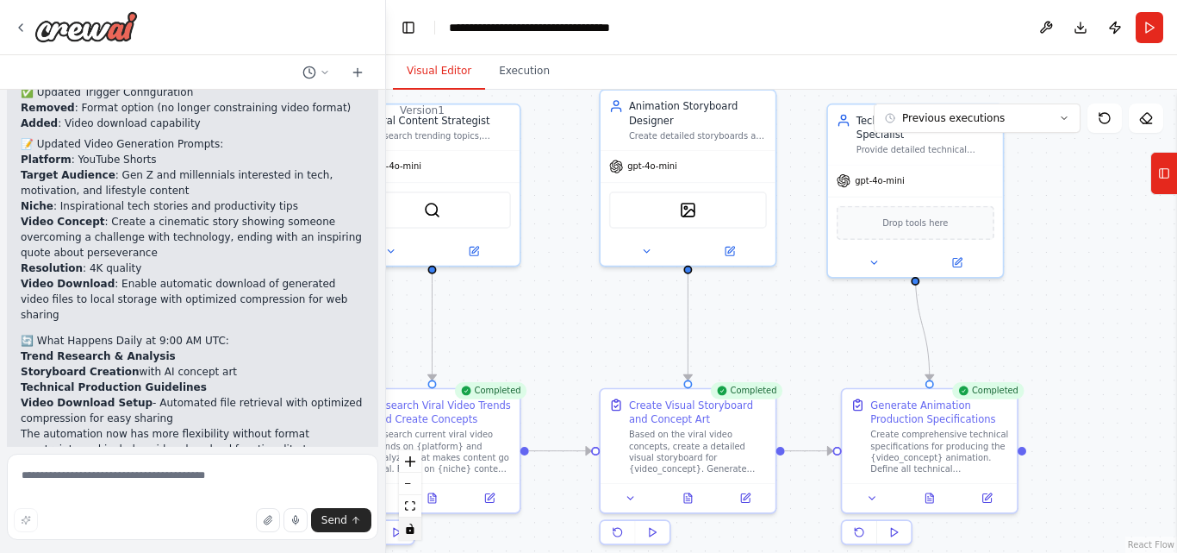
click at [451, 72] on button "Visual Editor" at bounding box center [439, 71] width 92 height 36
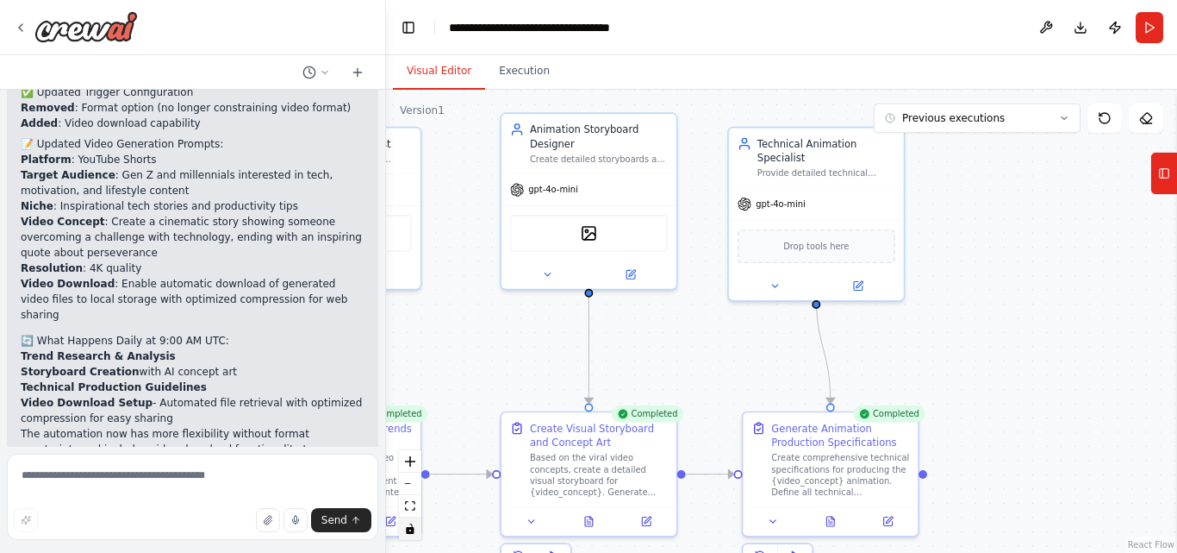
drag, startPoint x: 1070, startPoint y: 190, endPoint x: 982, endPoint y: 215, distance: 91.2
click at [969, 216] on div ".deletable-edge-delete-btn { width: 20px; height: 20px; border: 0px solid #ffff…" at bounding box center [781, 321] width 791 height 463
click at [1064, 118] on icon at bounding box center [1064, 118] width 5 height 3
click at [943, 145] on div "4m ago" at bounding box center [988, 150] width 172 height 14
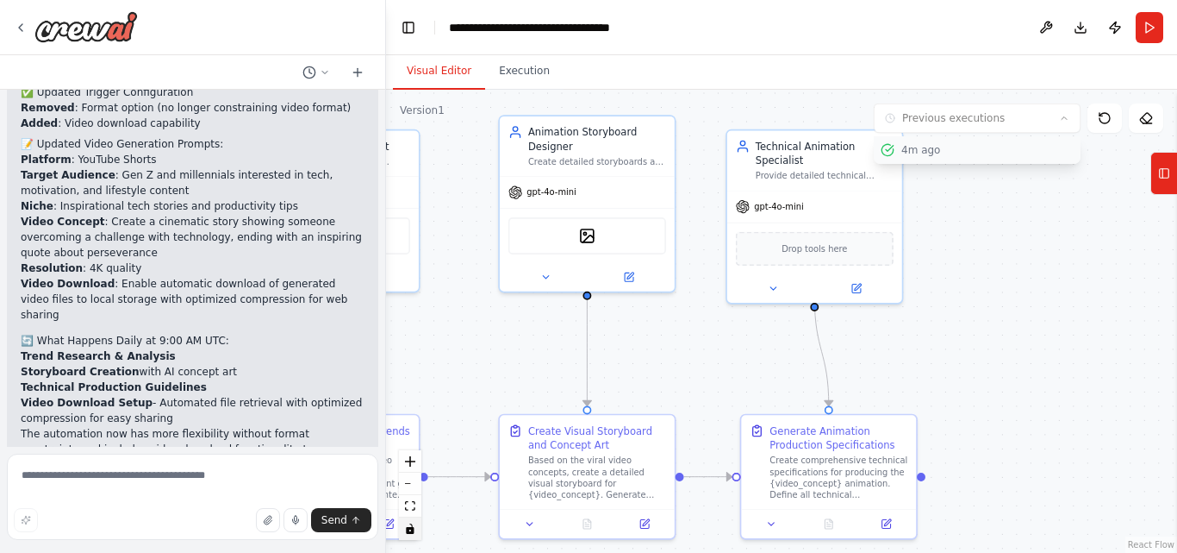
click at [920, 159] on button "4m ago" at bounding box center [977, 150] width 207 height 28
click at [919, 146] on div "4m ago" at bounding box center [988, 150] width 172 height 14
click at [1047, 214] on div ".deletable-edge-delete-btn { width: 20px; height: 20px; border: 0px solid #ffff…" at bounding box center [781, 321] width 791 height 463
click at [55, 483] on textarea at bounding box center [193, 496] width 372 height 86
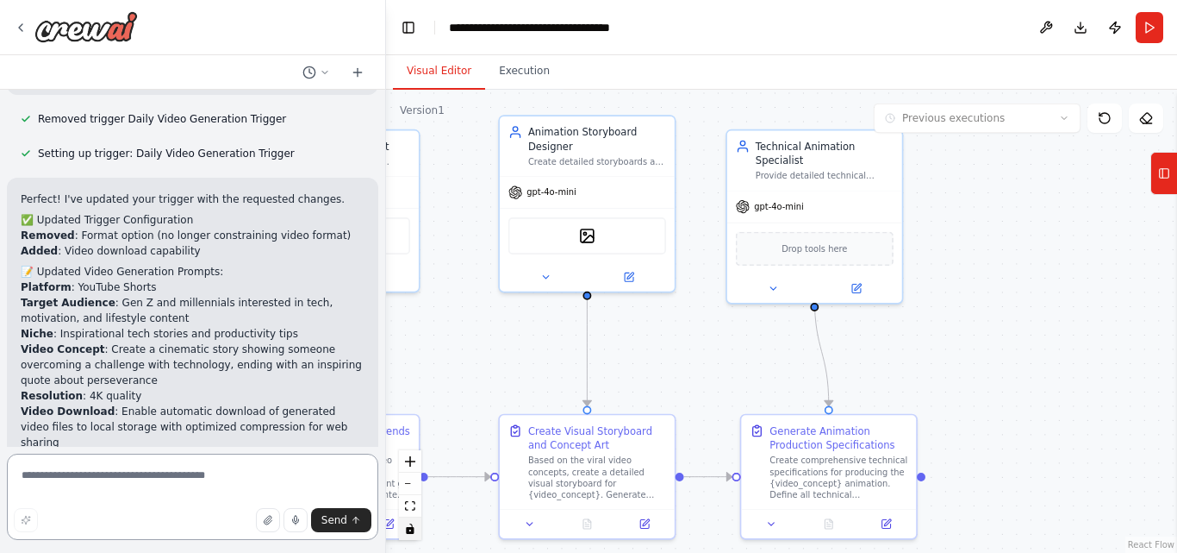
scroll to position [4454, 0]
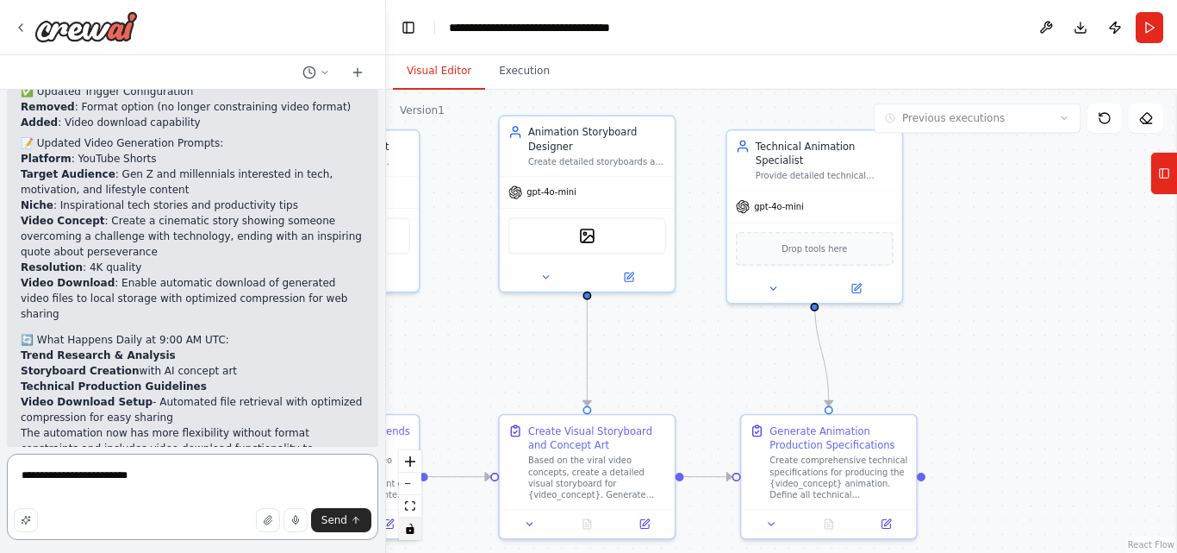
click at [73, 470] on textarea "**********" at bounding box center [193, 496] width 372 height 86
click at [157, 462] on textarea "**********" at bounding box center [193, 496] width 372 height 86
type textarea "**********"
click at [351, 508] on button "Send" at bounding box center [341, 520] width 60 height 24
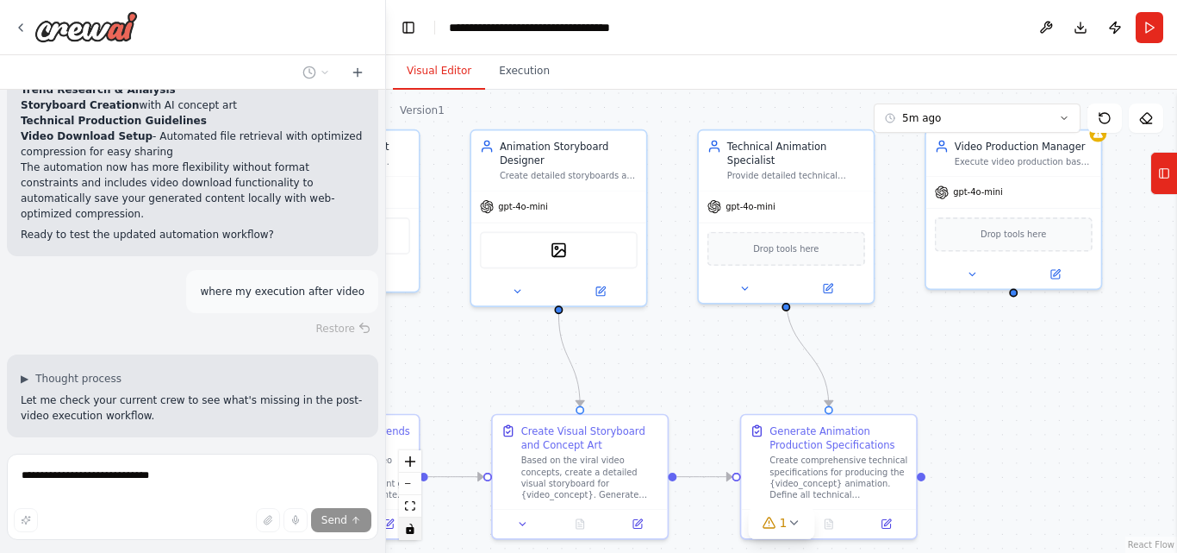
scroll to position [4735, 0]
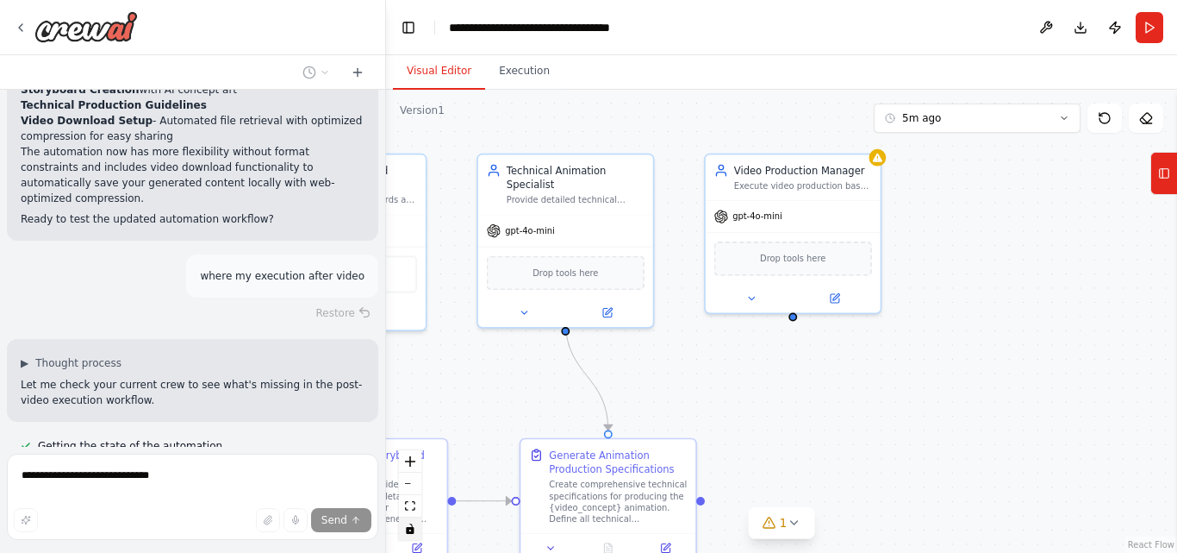
drag, startPoint x: 969, startPoint y: 368, endPoint x: 610, endPoint y: 341, distance: 359.6
click at [661, 361] on div ".deletable-edge-delete-btn { width: 20px; height: 20px; border: 0px solid #ffff…" at bounding box center [781, 321] width 791 height 463
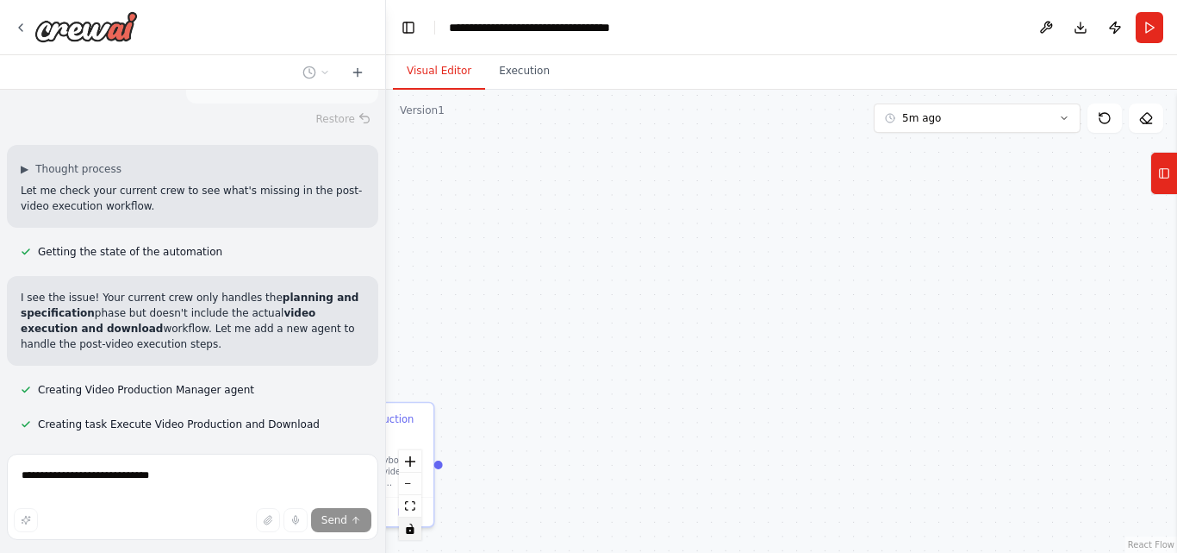
scroll to position [4943, 0]
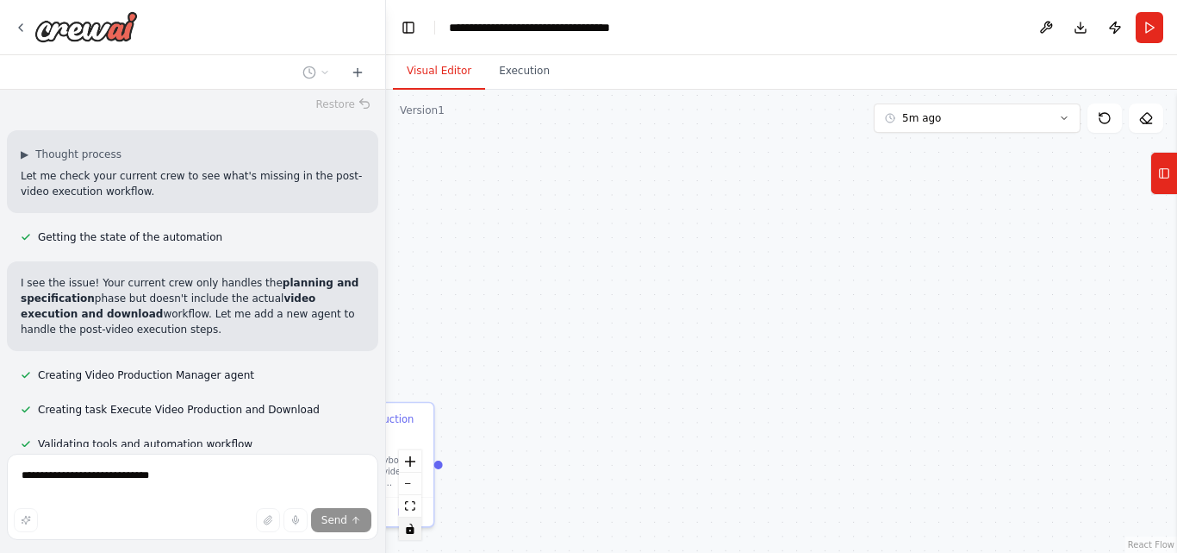
drag, startPoint x: 556, startPoint y: 356, endPoint x: 135, endPoint y: 347, distance: 420.8
click at [124, 350] on div "Generate a high-quality short viral animation video with cinematic storytelling…" at bounding box center [588, 276] width 1177 height 553
click at [491, 323] on div ".deletable-edge-delete-btn { width: 20px; height: 20px; border: 0px solid #ffff…" at bounding box center [781, 321] width 791 height 463
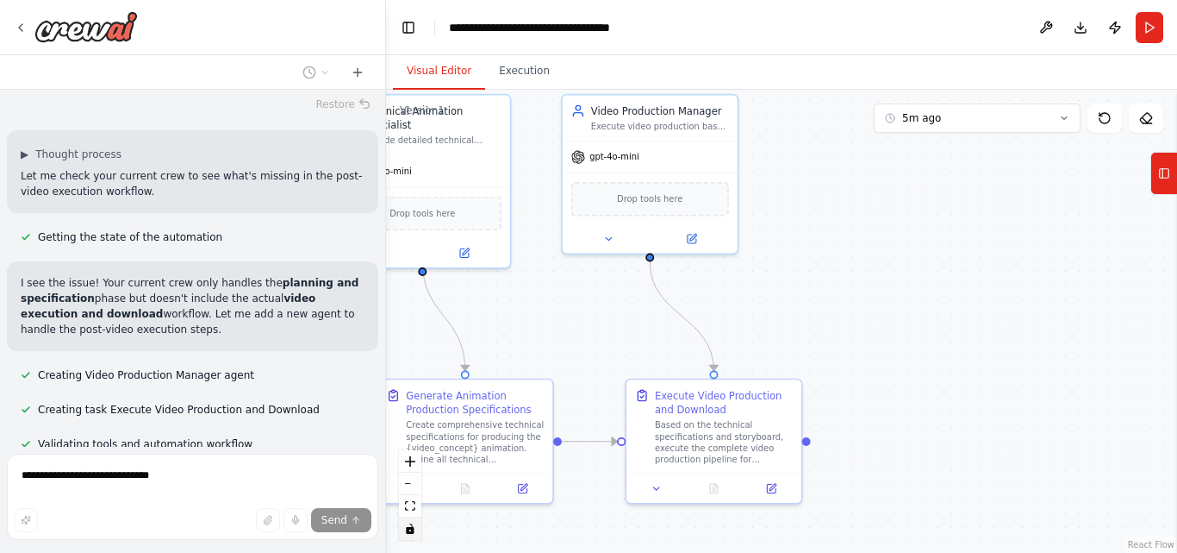
drag, startPoint x: 491, startPoint y: 323, endPoint x: 853, endPoint y: 299, distance: 362.0
click at [853, 299] on div ".deletable-edge-delete-btn { width: 20px; height: 20px; border: 0px solid #ffff…" at bounding box center [781, 321] width 791 height 463
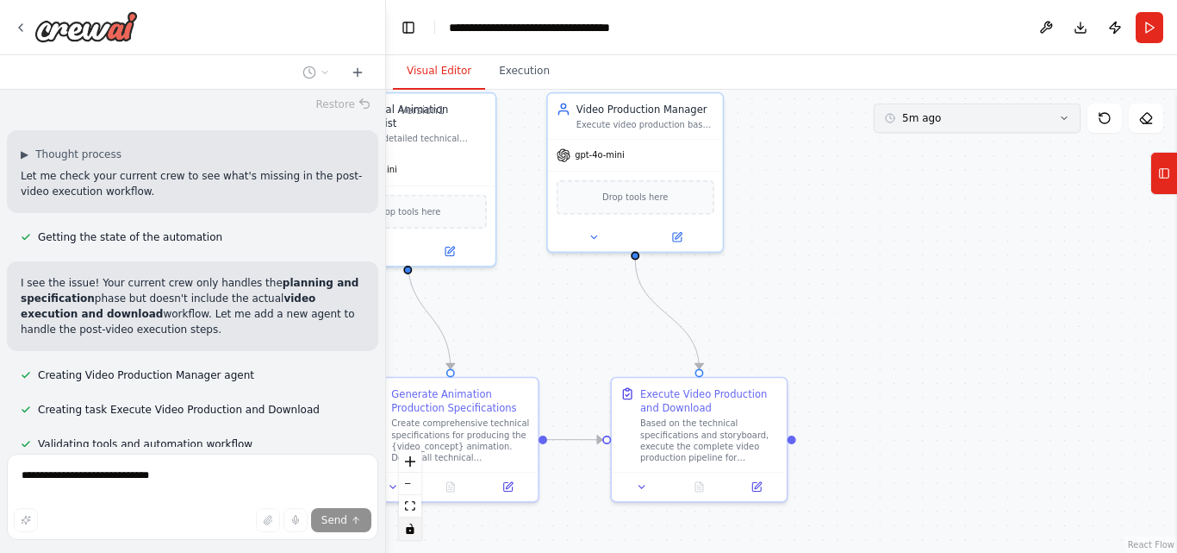
click at [1044, 119] on button "5m ago" at bounding box center [977, 117] width 207 height 29
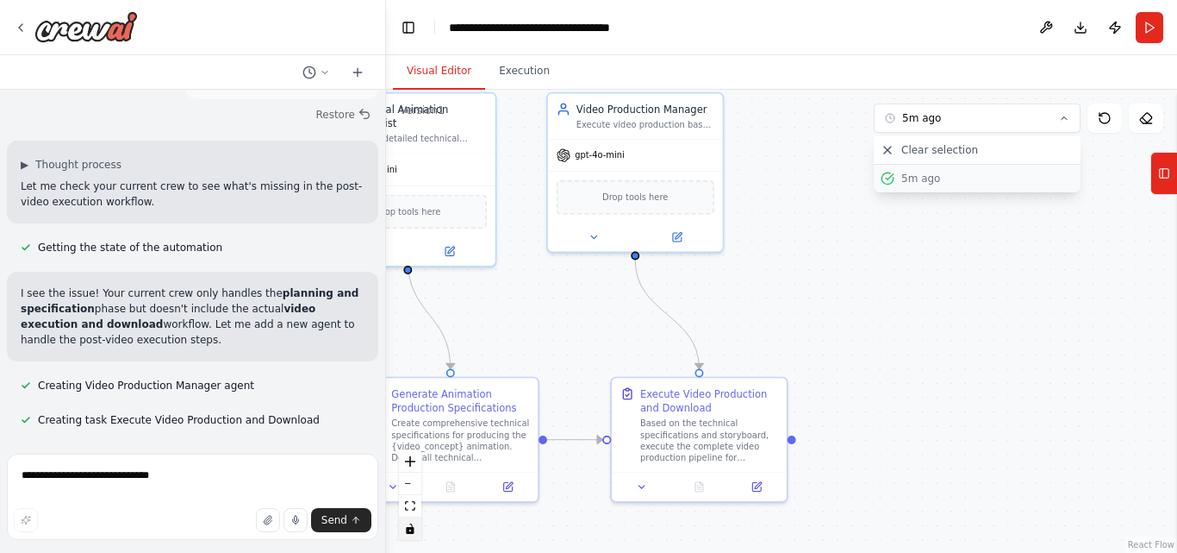
click at [911, 182] on div "5m ago" at bounding box center [988, 179] width 172 height 14
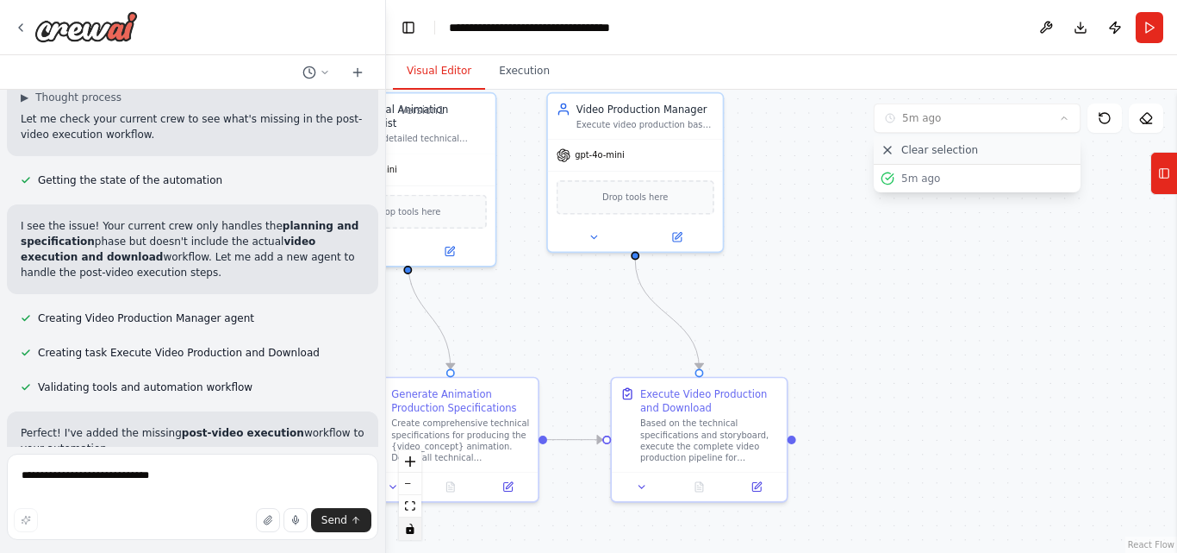
click at [939, 152] on span "Clear selection" at bounding box center [940, 150] width 77 height 14
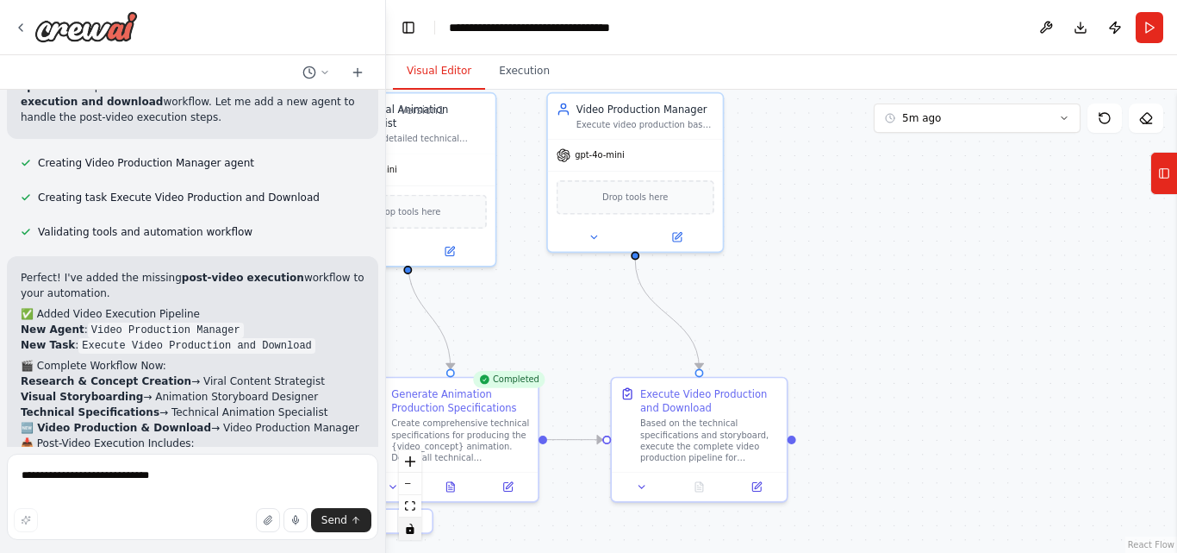
scroll to position [5171, 0]
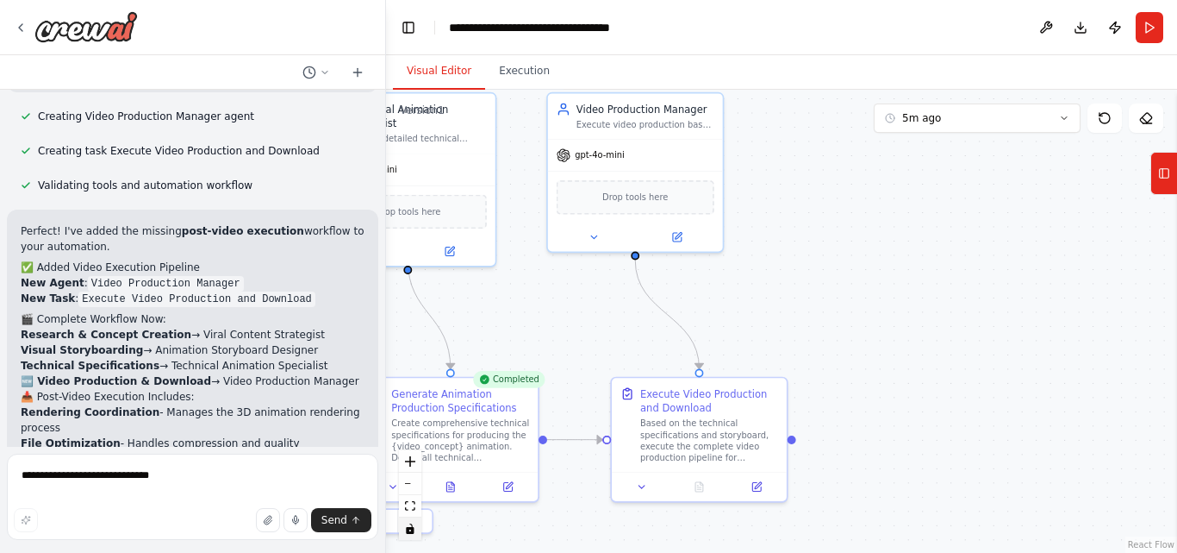
scroll to position [5233, 0]
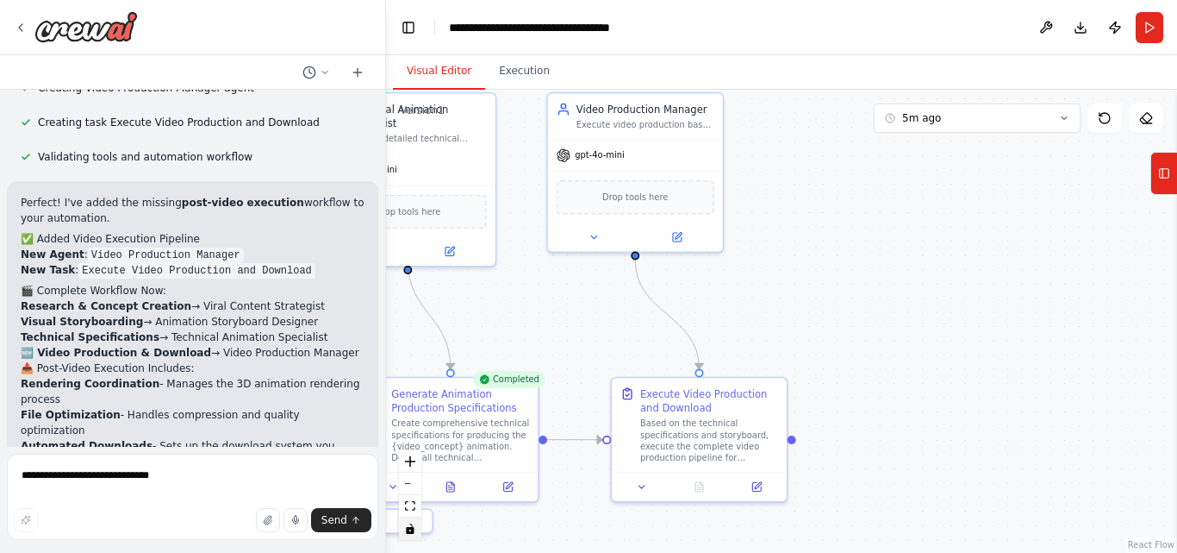
drag, startPoint x: 203, startPoint y: 311, endPoint x: 197, endPoint y: 393, distance: 82.1
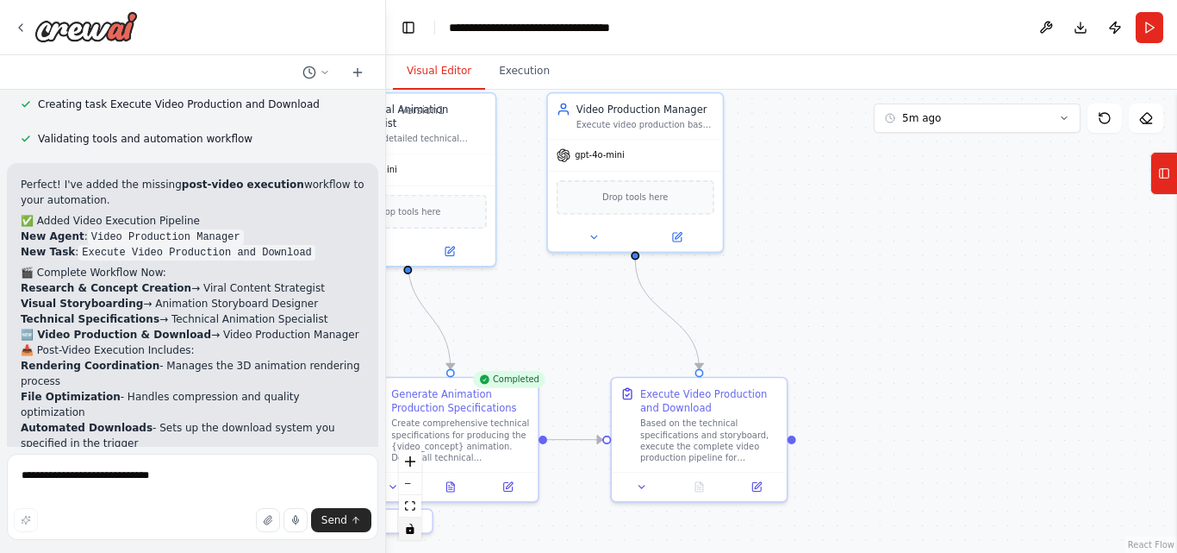
click at [197, 301] on div "Generate a high-quality short viral animation video with cinematic storytelling…" at bounding box center [192, 268] width 385 height 357
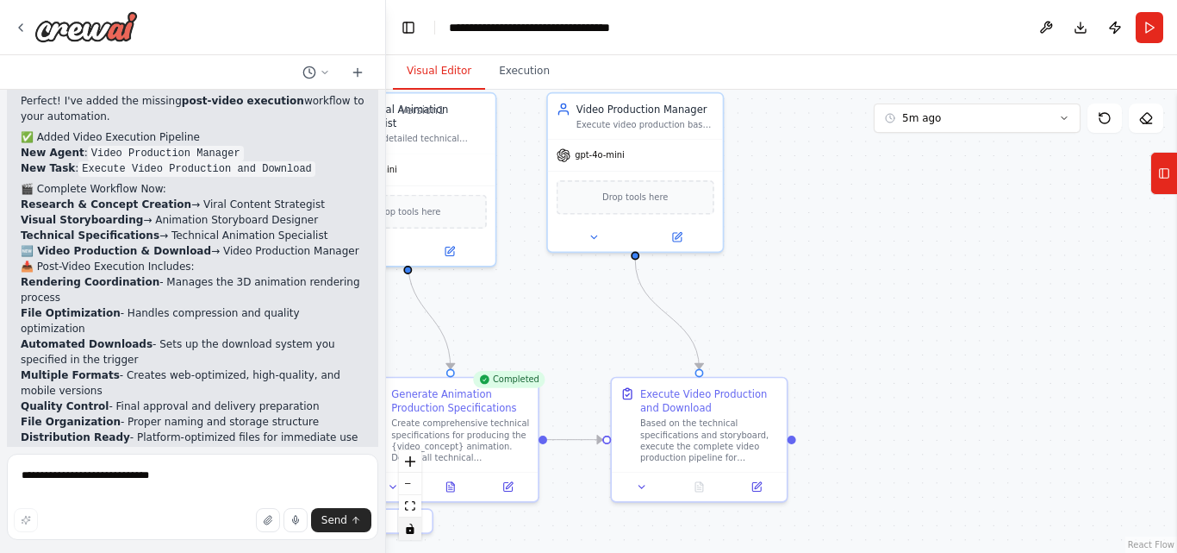
scroll to position [5347, 0]
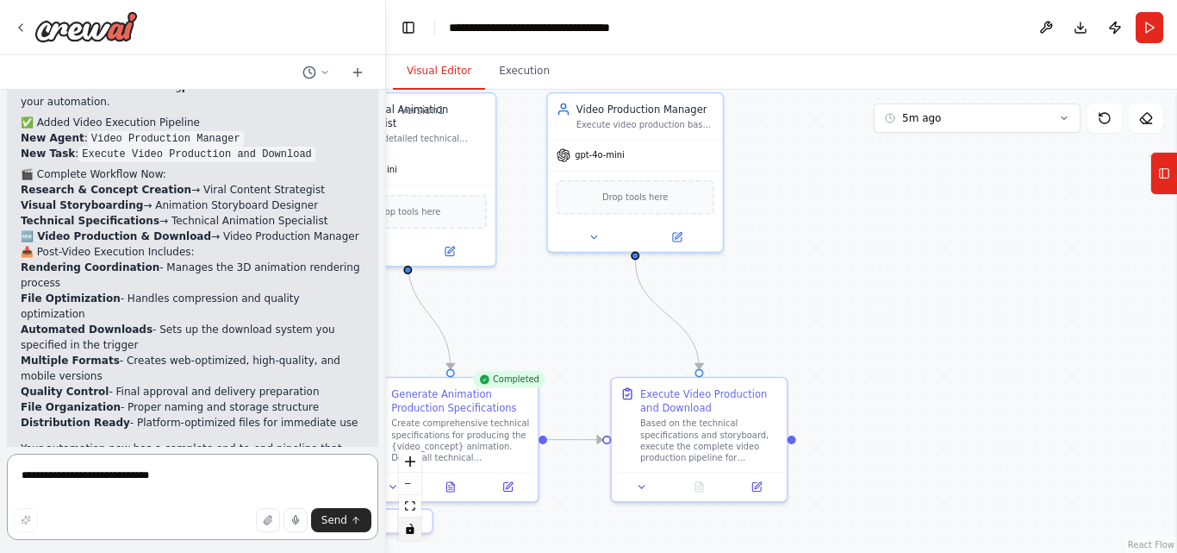
click at [134, 466] on textarea "**********" at bounding box center [193, 496] width 372 height 86
click at [356, 532] on textarea "**********" at bounding box center [193, 496] width 372 height 86
type textarea "**********"
click at [337, 517] on span "Send" at bounding box center [335, 520] width 26 height 14
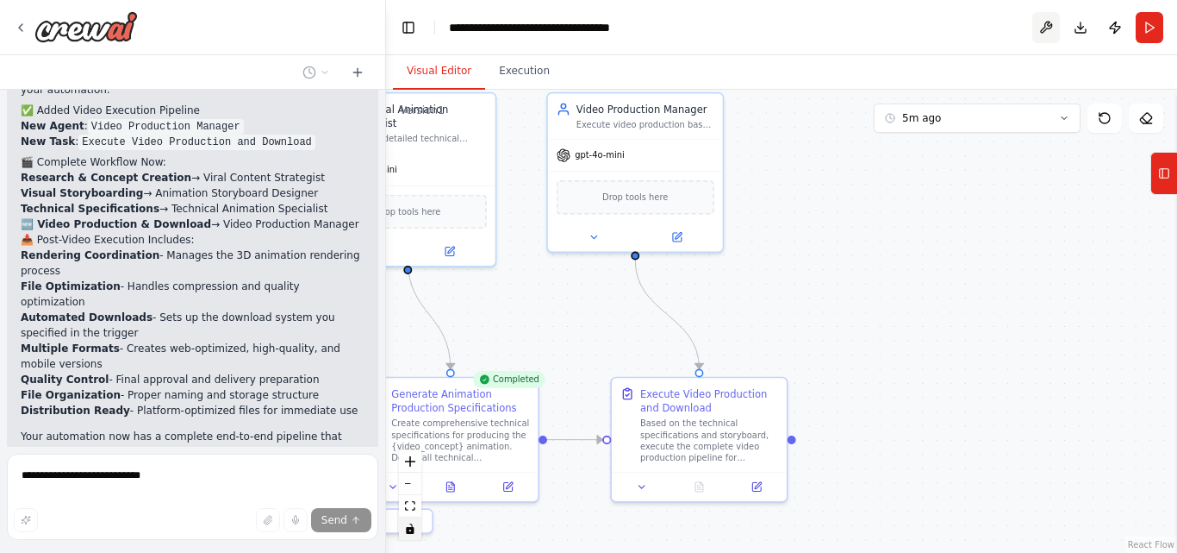
scroll to position [5440, 0]
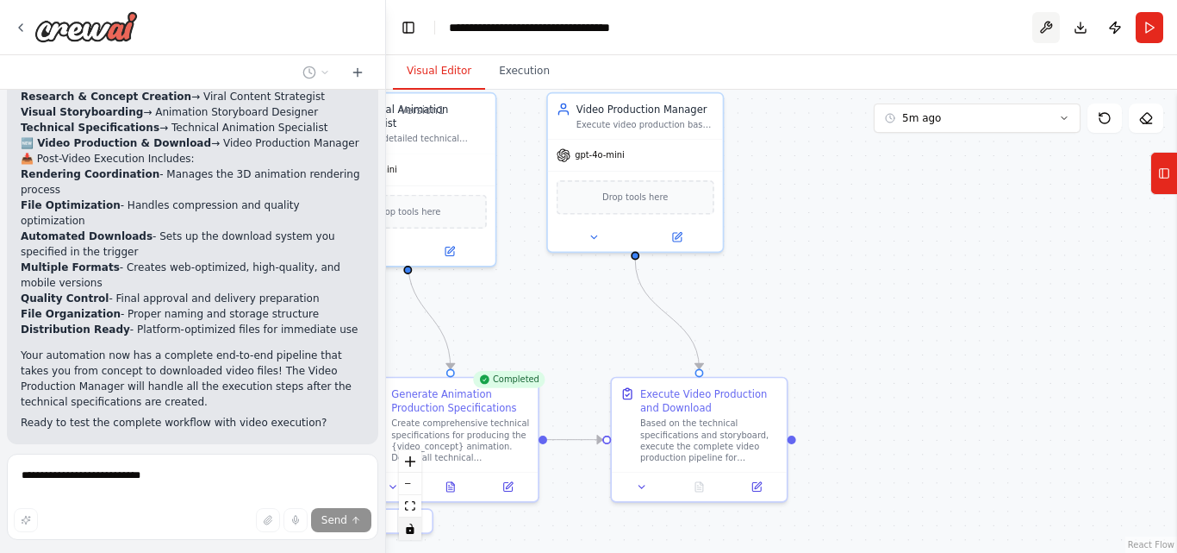
click at [1051, 33] on button at bounding box center [1047, 27] width 28 height 31
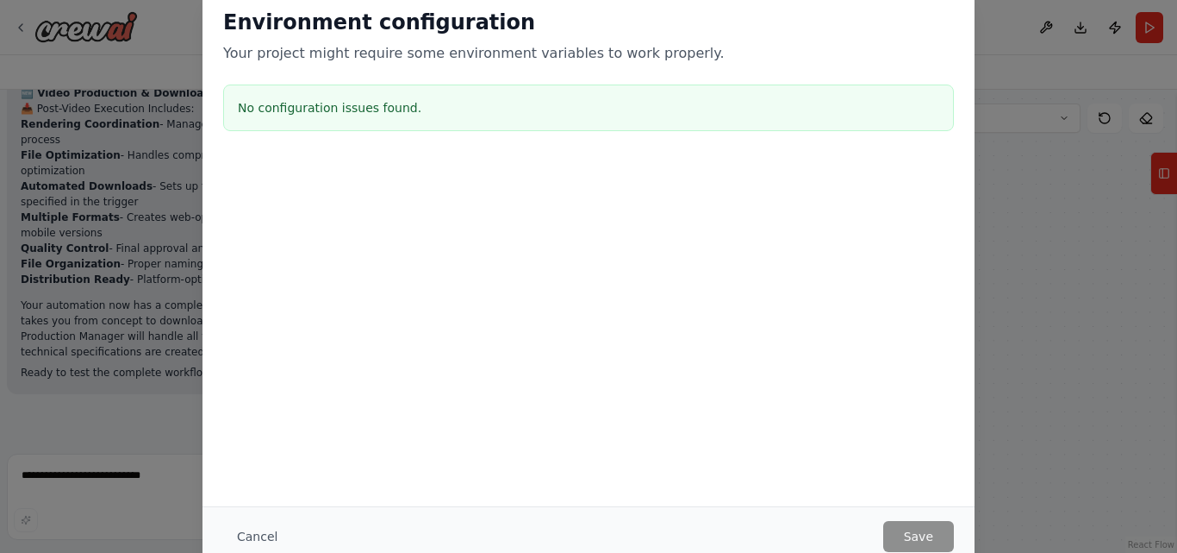
scroll to position [5524, 0]
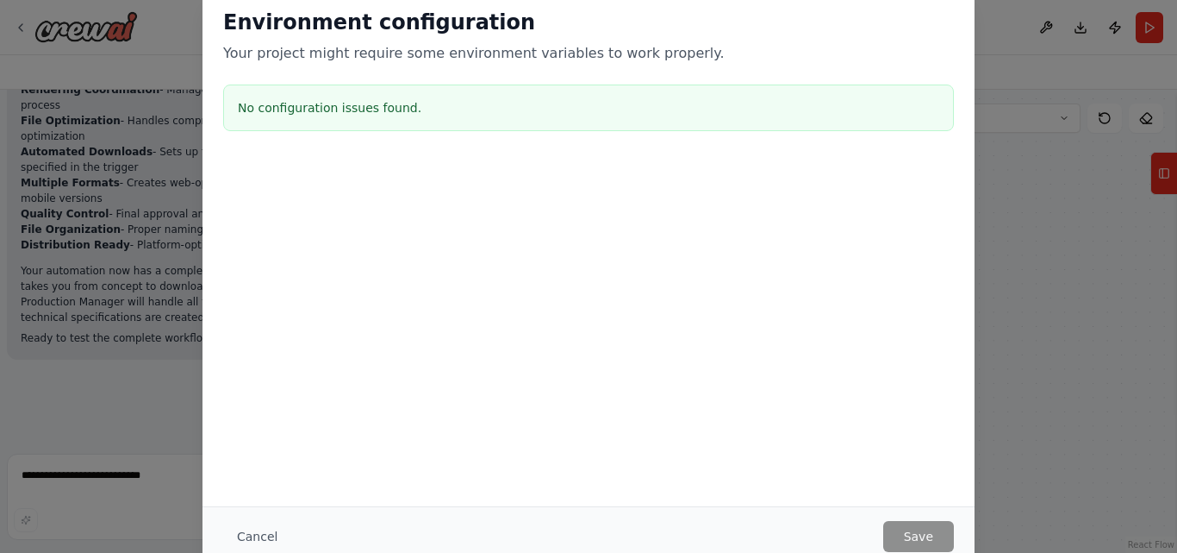
click at [1014, 188] on div "Environment configuration Your project might require some environment variables…" at bounding box center [588, 276] width 1177 height 553
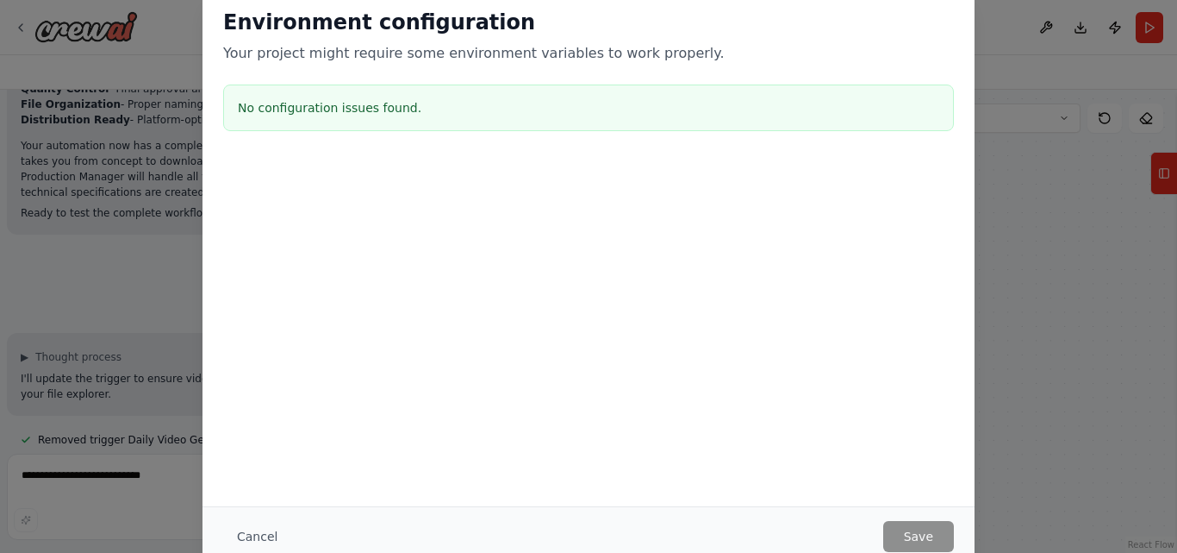
scroll to position [5664, 0]
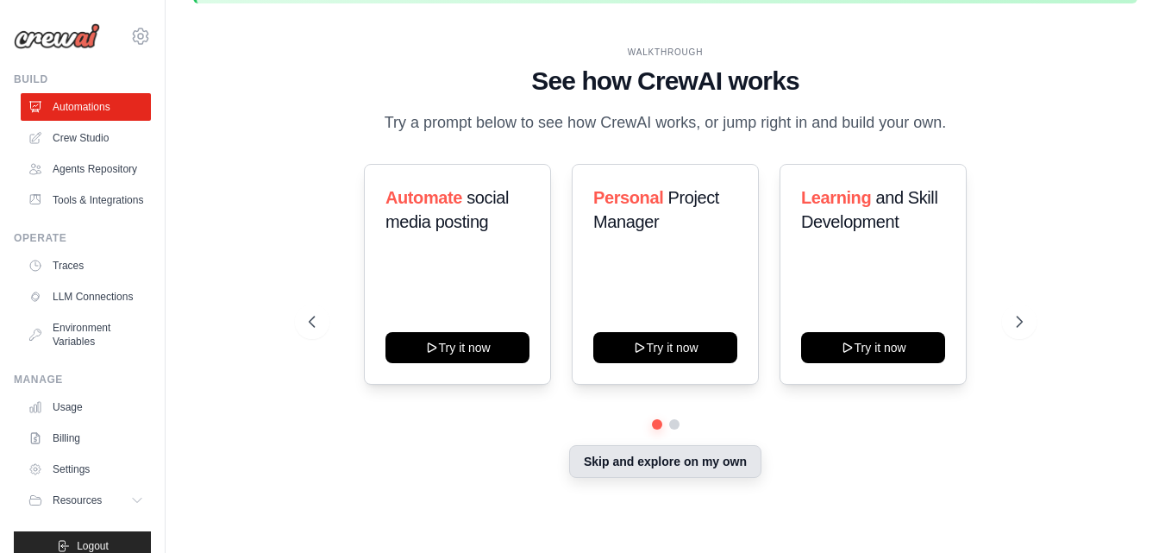
click at [644, 465] on button "Skip and explore on my own" at bounding box center [665, 461] width 192 height 33
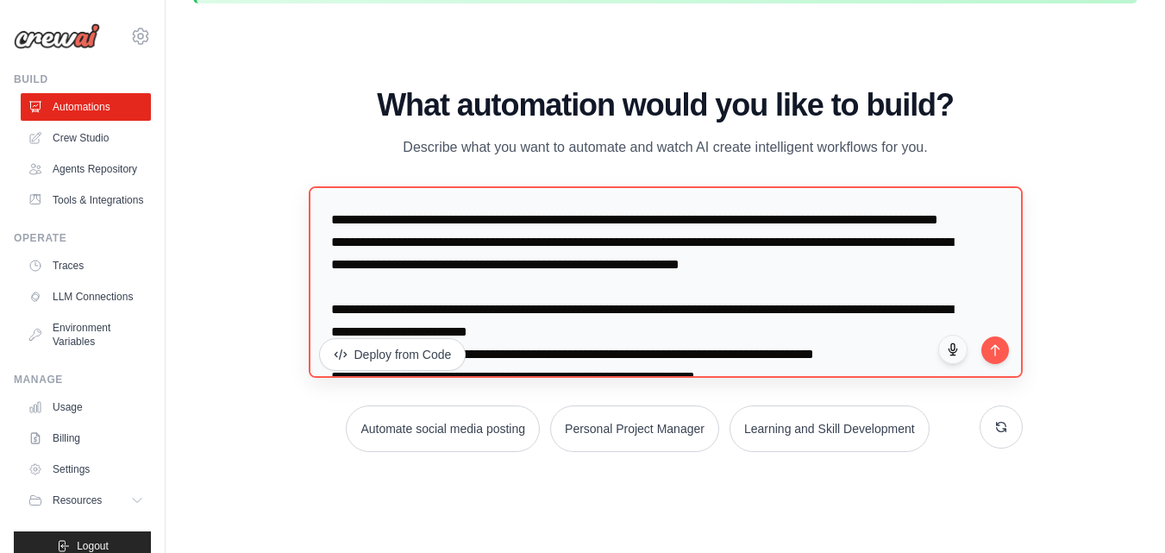
scroll to position [202, 0]
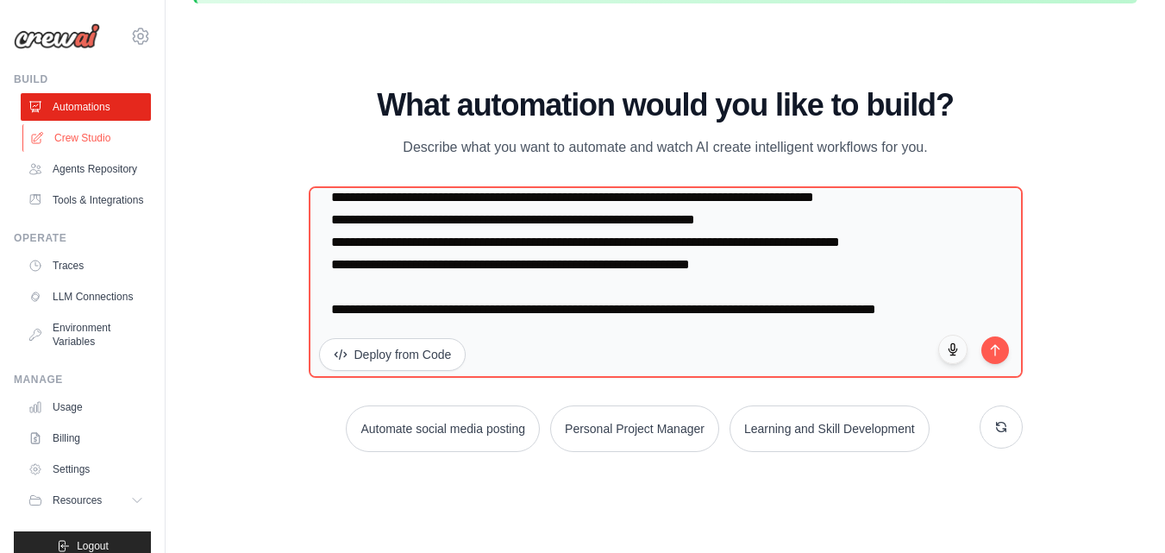
click at [81, 139] on link "Crew Studio" at bounding box center [87, 138] width 130 height 28
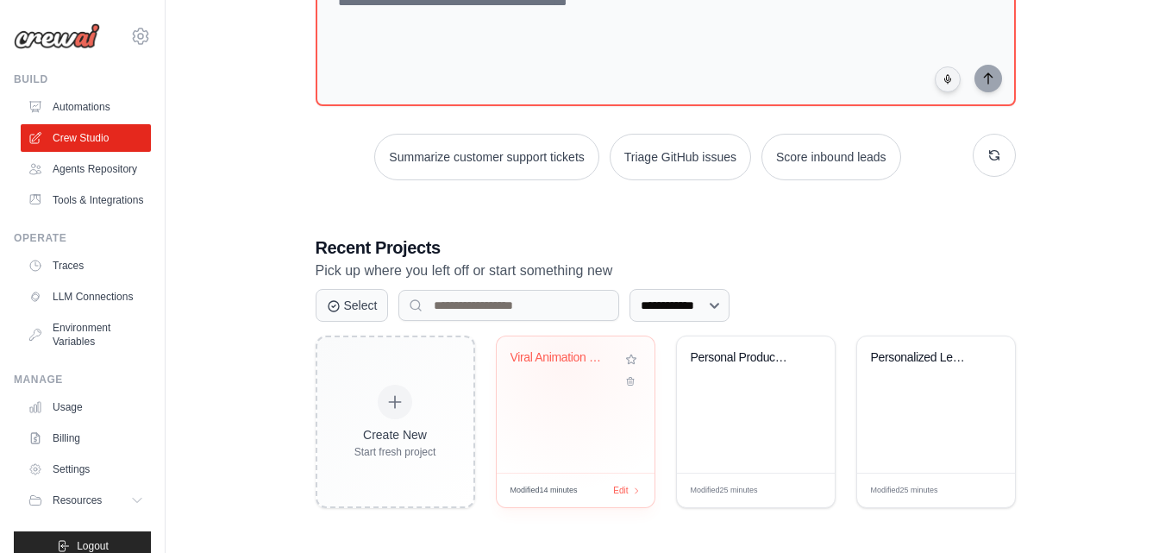
click at [564, 364] on div "Viral Animation Video Production Cr..." at bounding box center [562, 361] width 104 height 22
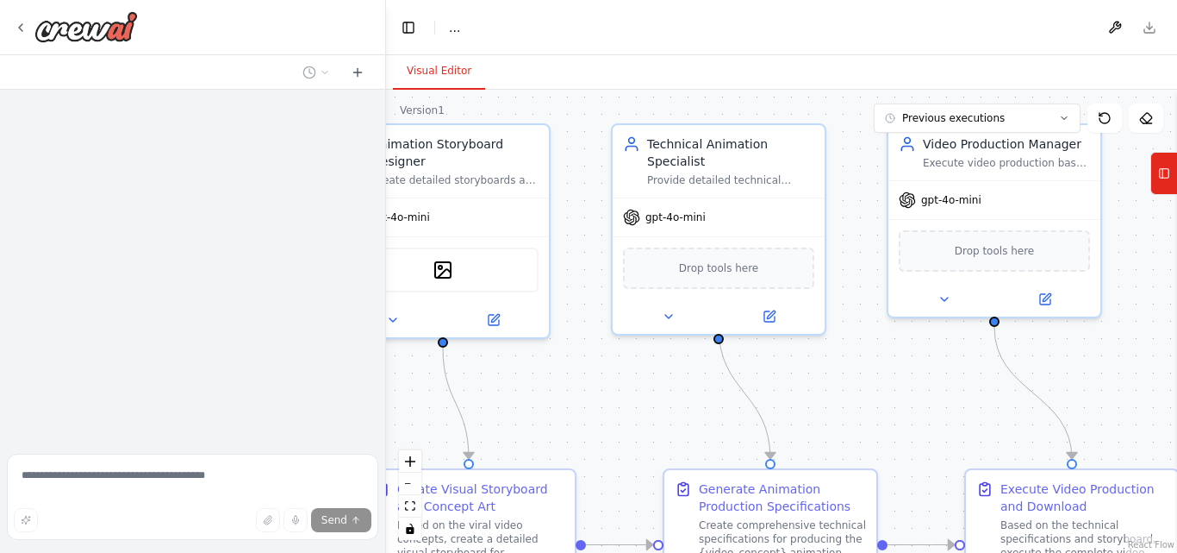
drag, startPoint x: 700, startPoint y: 323, endPoint x: 28, endPoint y: 271, distance: 673.5
click at [28, 271] on div "Send Toggle Left Sidebar Studio ... Download Visual Editor Version 1 Previous e…" at bounding box center [588, 276] width 1177 height 553
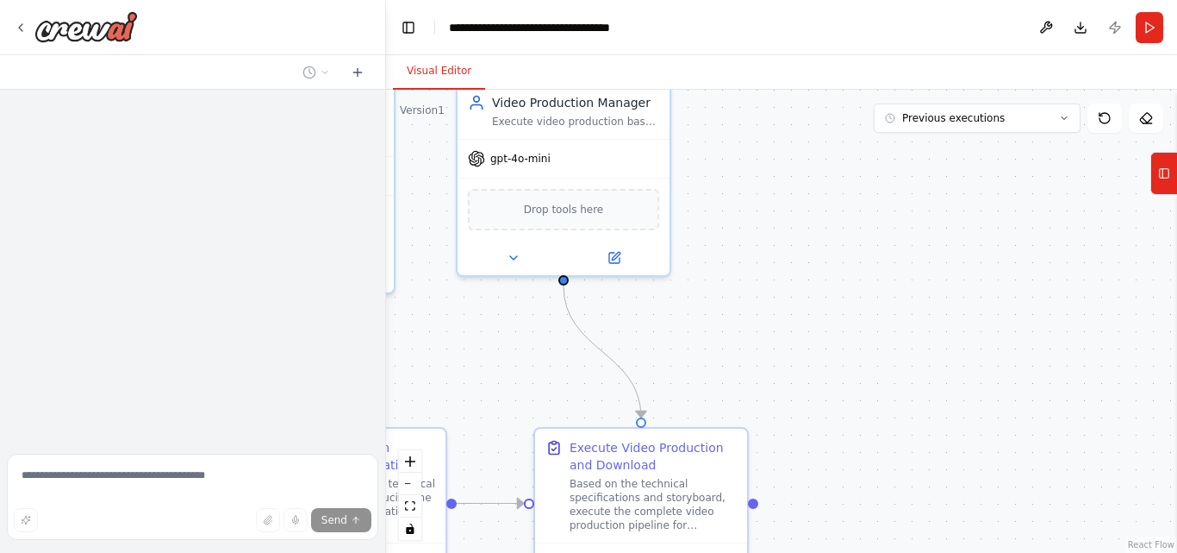
drag, startPoint x: 798, startPoint y: 353, endPoint x: 367, endPoint y: 309, distance: 433.1
click at [367, 309] on div "**********" at bounding box center [588, 276] width 1177 height 553
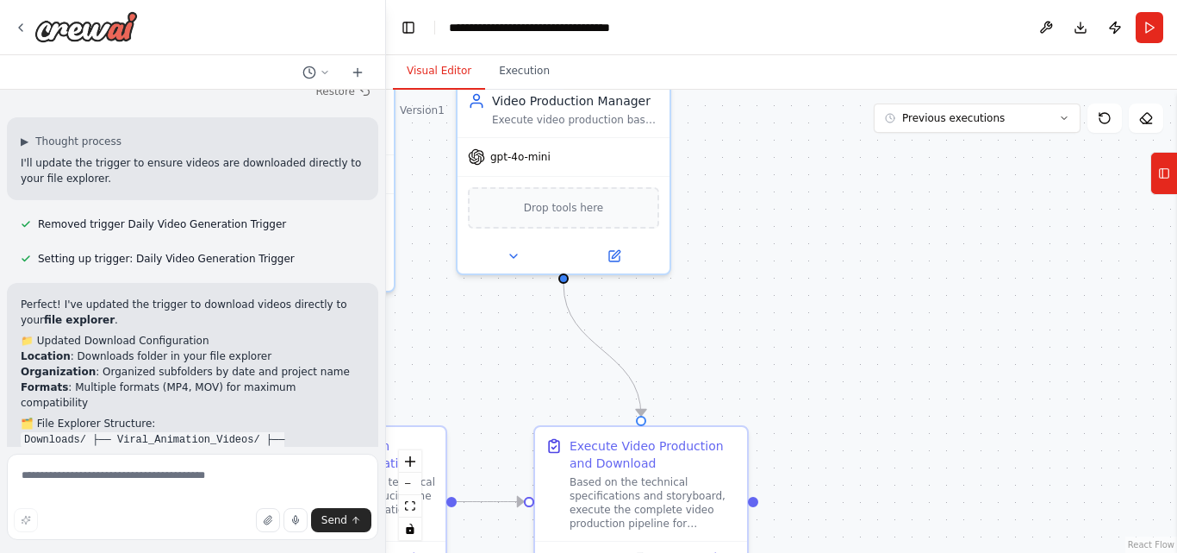
scroll to position [5738, 0]
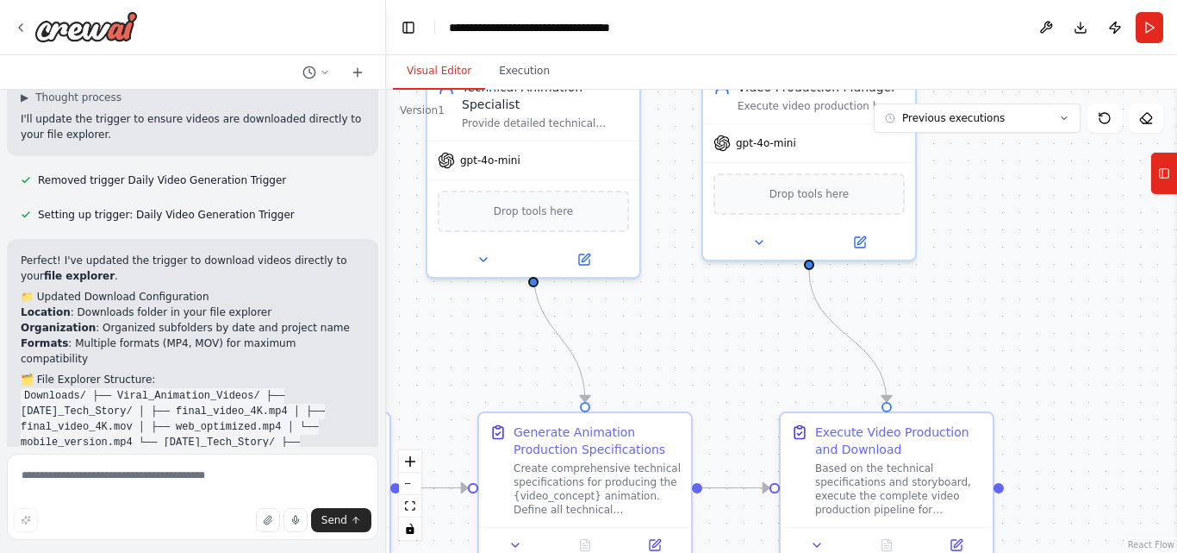
drag, startPoint x: 503, startPoint y: 322, endPoint x: 868, endPoint y: 280, distance: 367.1
click at [854, 285] on div ".deletable-edge-delete-btn { width: 20px; height: 20px; border: 0px solid #ffff…" at bounding box center [781, 321] width 791 height 463
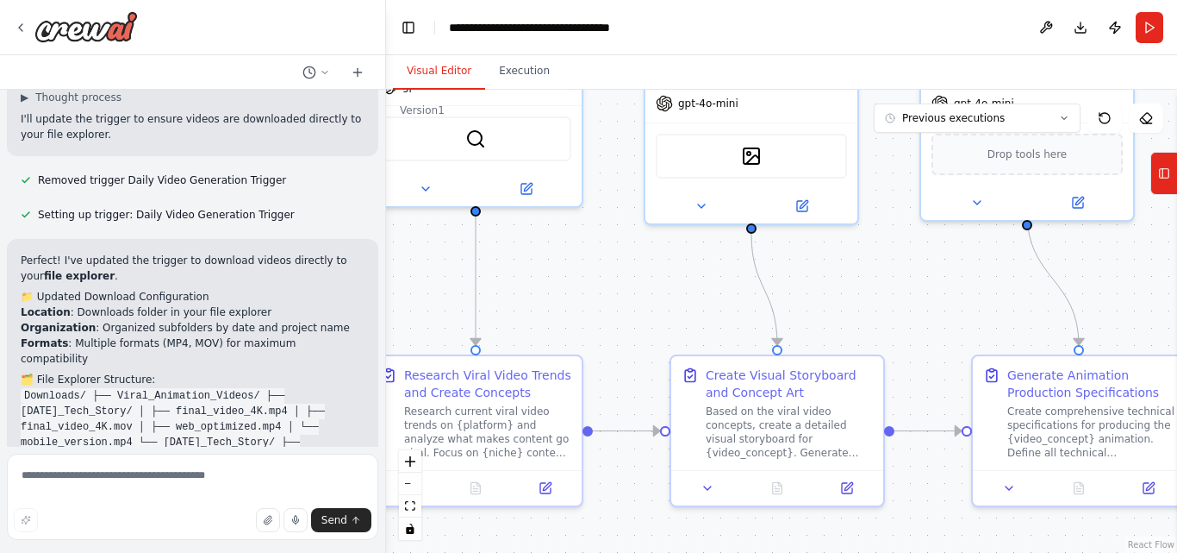
drag, startPoint x: 788, startPoint y: 293, endPoint x: 1177, endPoint y: 253, distance: 390.8
click at [1177, 253] on div "Generate a high-quality short viral animation video with cinematic storytelling…" at bounding box center [588, 276] width 1177 height 553
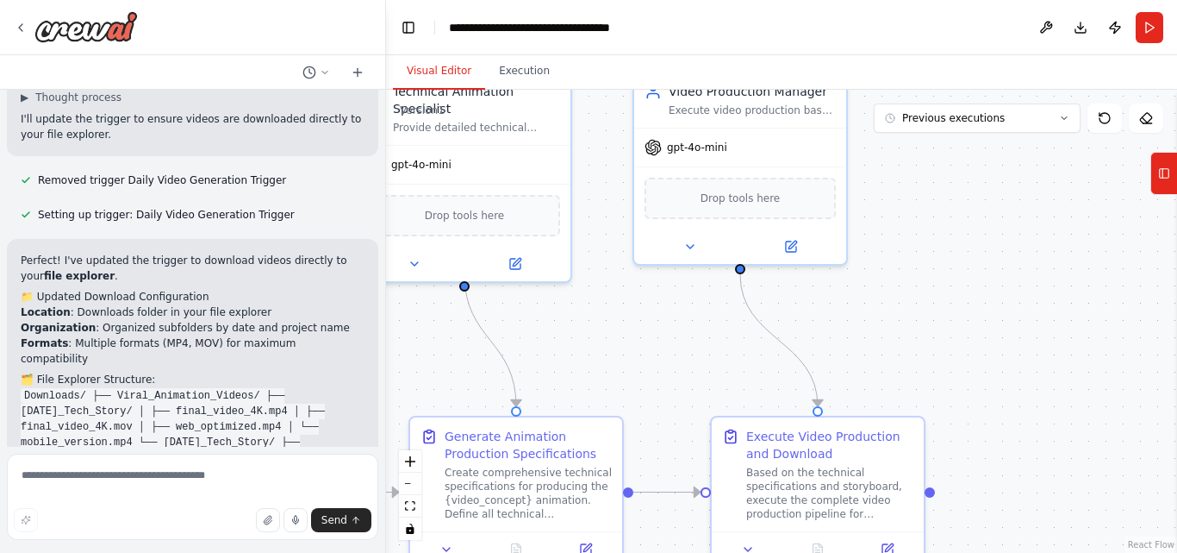
drag, startPoint x: 858, startPoint y: 289, endPoint x: 295, endPoint y: 356, distance: 566.9
click at [295, 356] on div "Generate a high-quality short viral animation video with cinematic storytelling…" at bounding box center [588, 276] width 1177 height 553
click at [1144, 38] on button "Run" at bounding box center [1150, 27] width 28 height 31
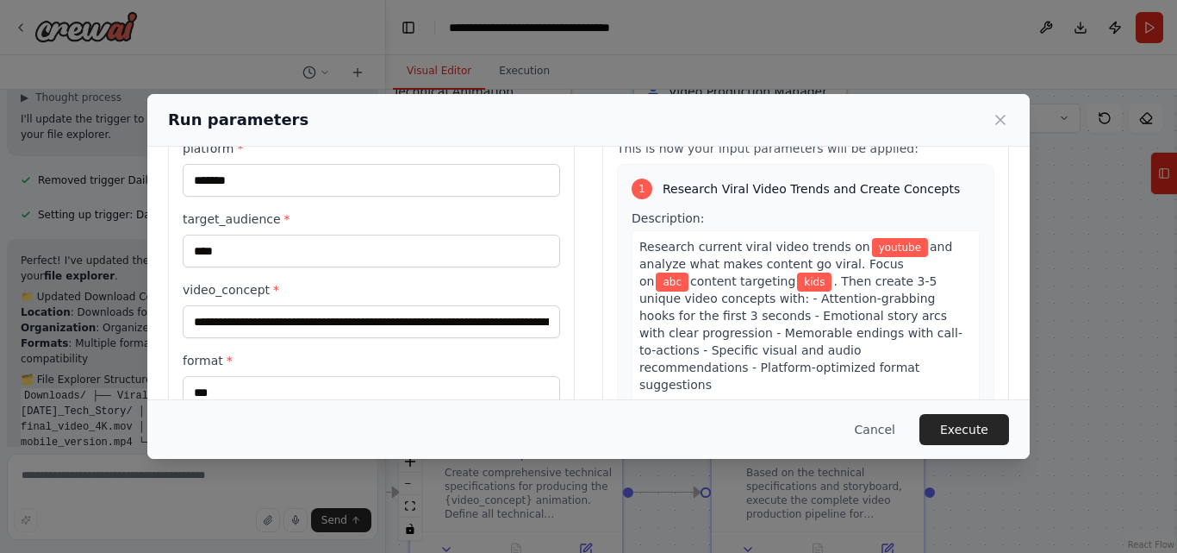
scroll to position [66, 0]
click at [987, 435] on button "Execute" at bounding box center [965, 429] width 90 height 31
click at [966, 428] on button "Execute" at bounding box center [965, 429] width 90 height 31
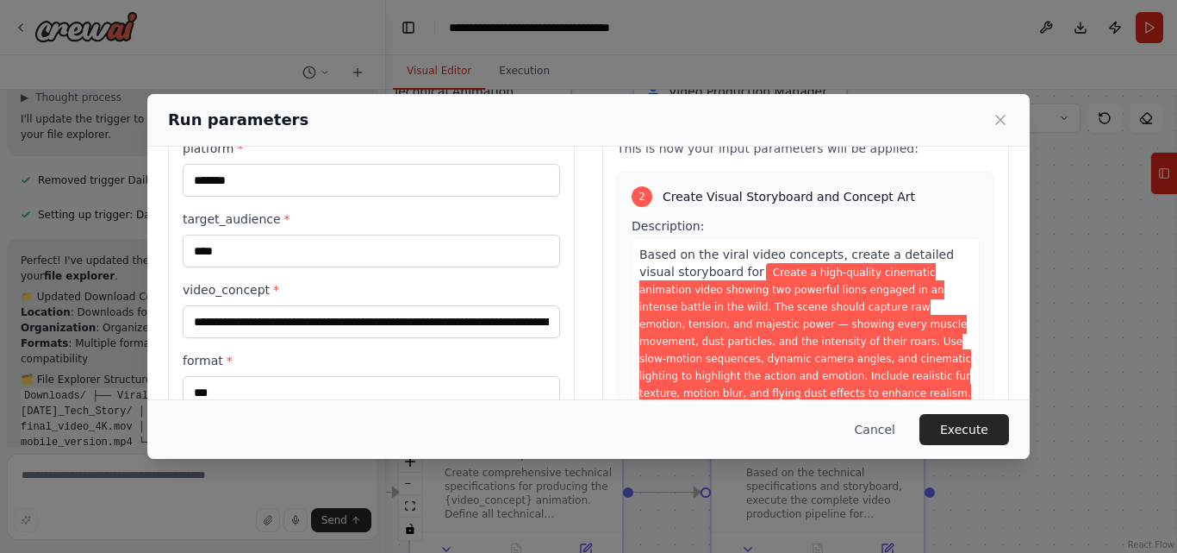
scroll to position [407, 0]
click at [959, 429] on button "Execute" at bounding box center [965, 429] width 90 height 31
click at [880, 429] on button "Cancel" at bounding box center [875, 429] width 68 height 31
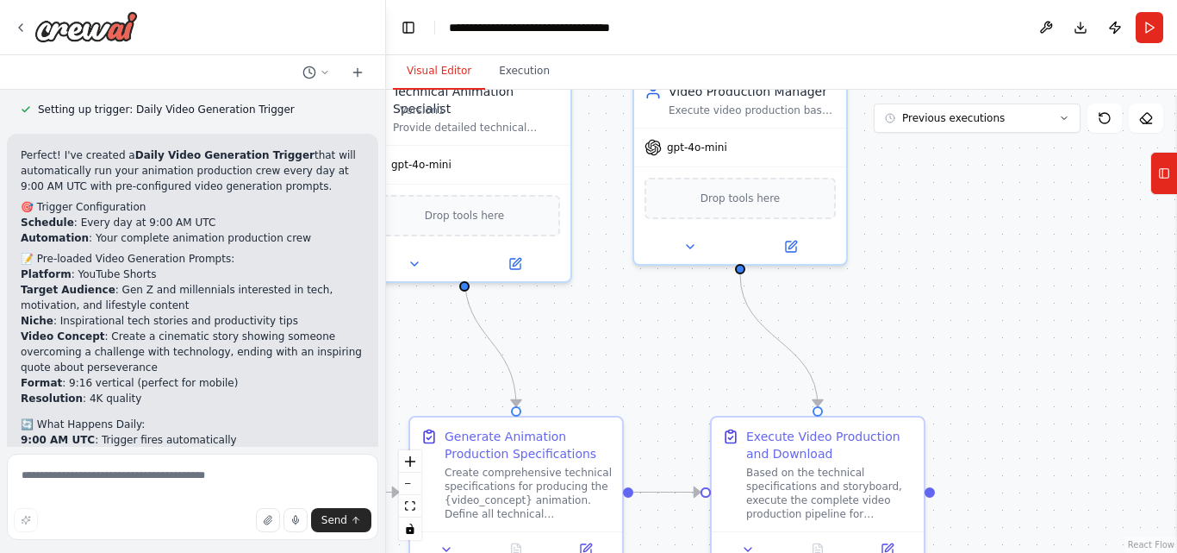
scroll to position [3427, 0]
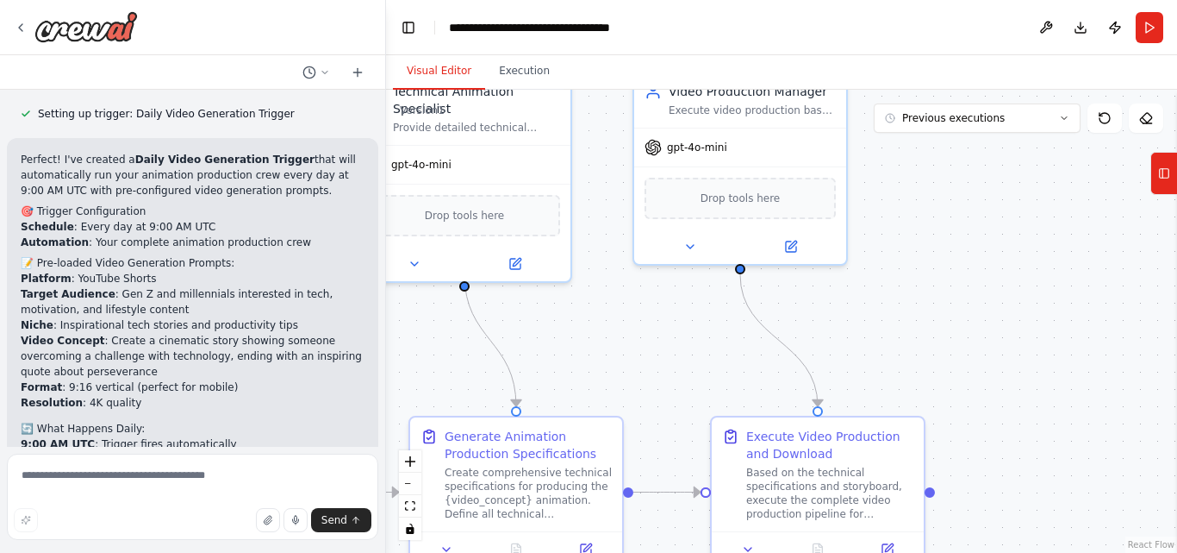
click at [1135, 16] on header "**********" at bounding box center [781, 27] width 791 height 55
click at [1144, 24] on button "Run" at bounding box center [1150, 27] width 28 height 31
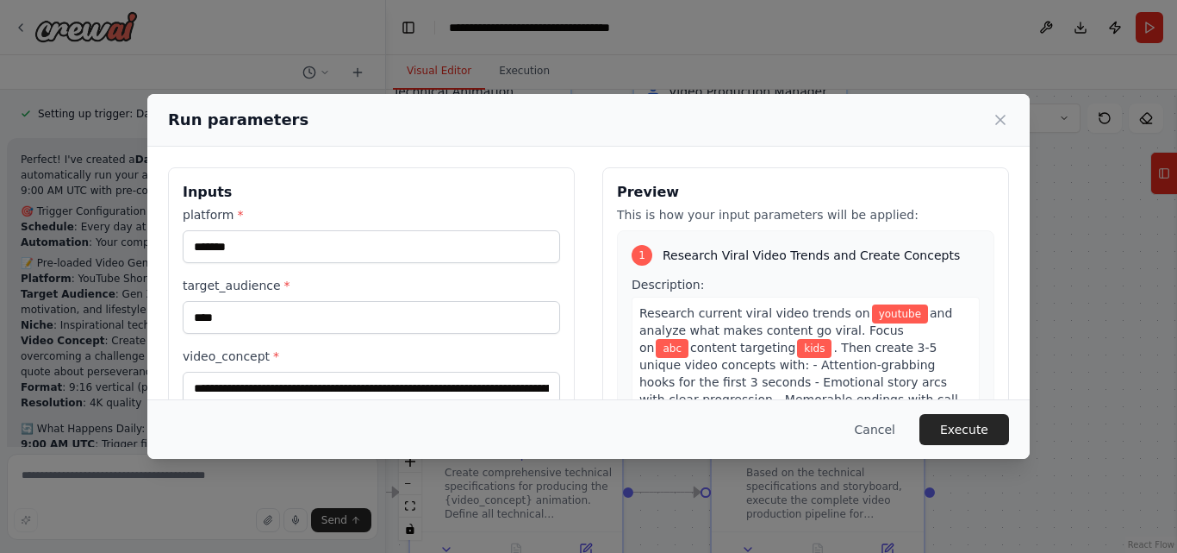
scroll to position [323, 0]
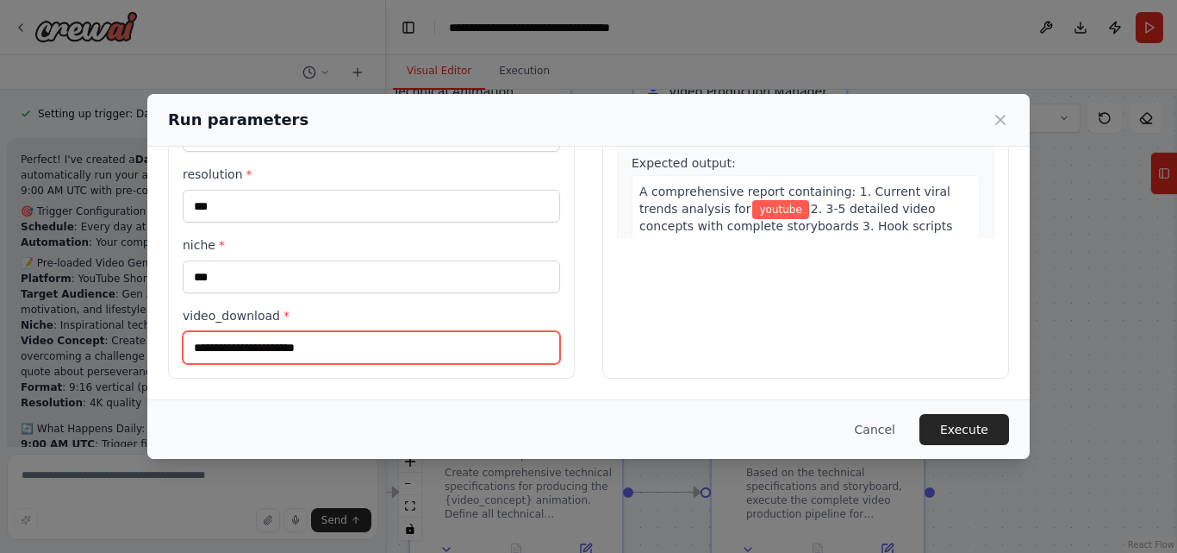
click at [331, 346] on input "video_download *" at bounding box center [372, 347] width 378 height 33
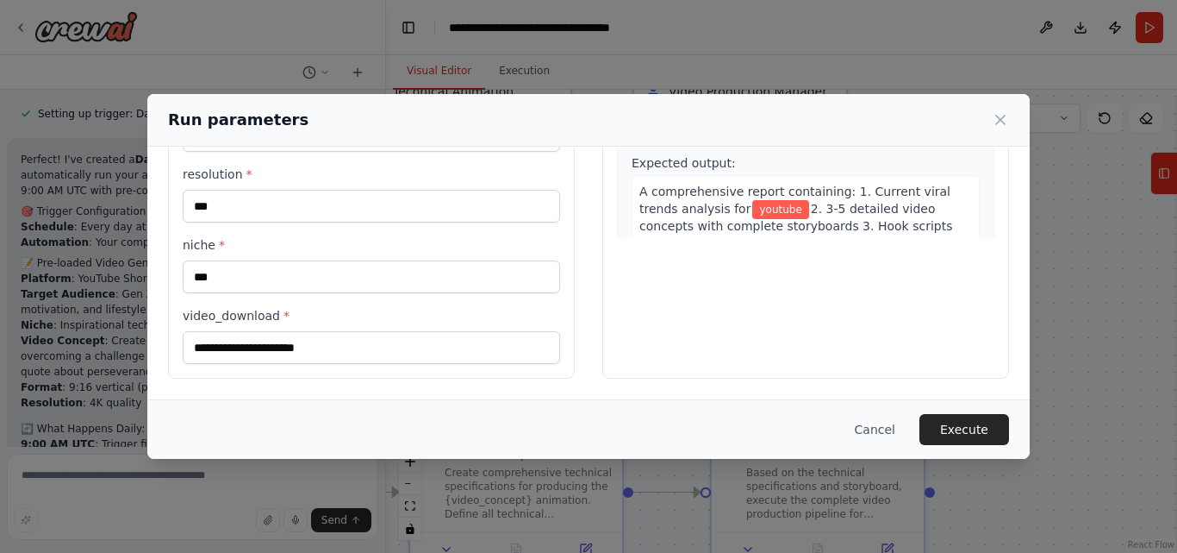
click at [72, 185] on div "**********" at bounding box center [588, 276] width 1177 height 553
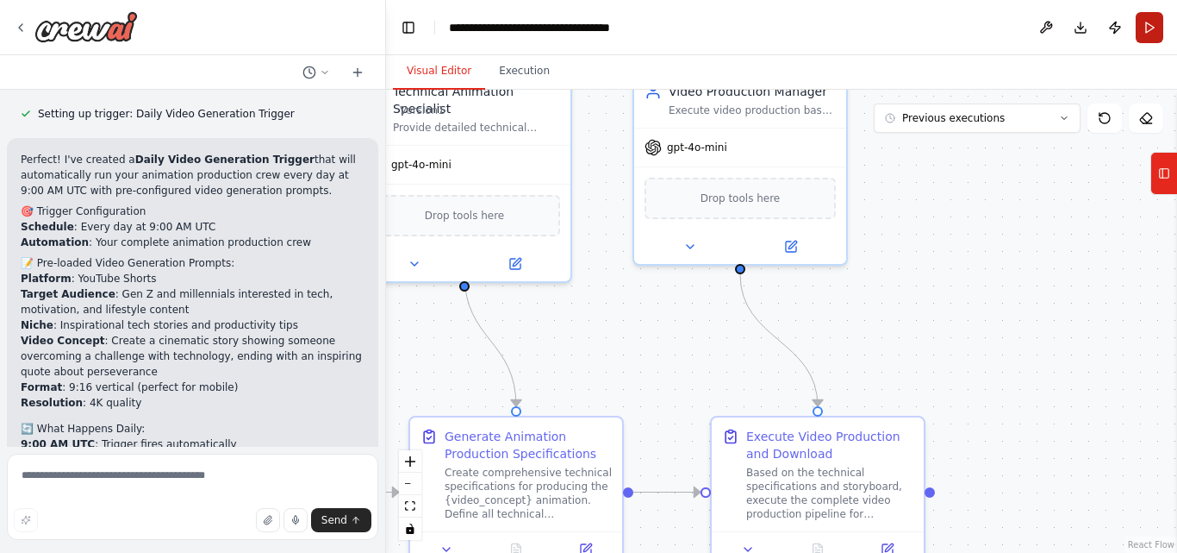
click at [1147, 15] on button "Run" at bounding box center [1150, 27] width 28 height 31
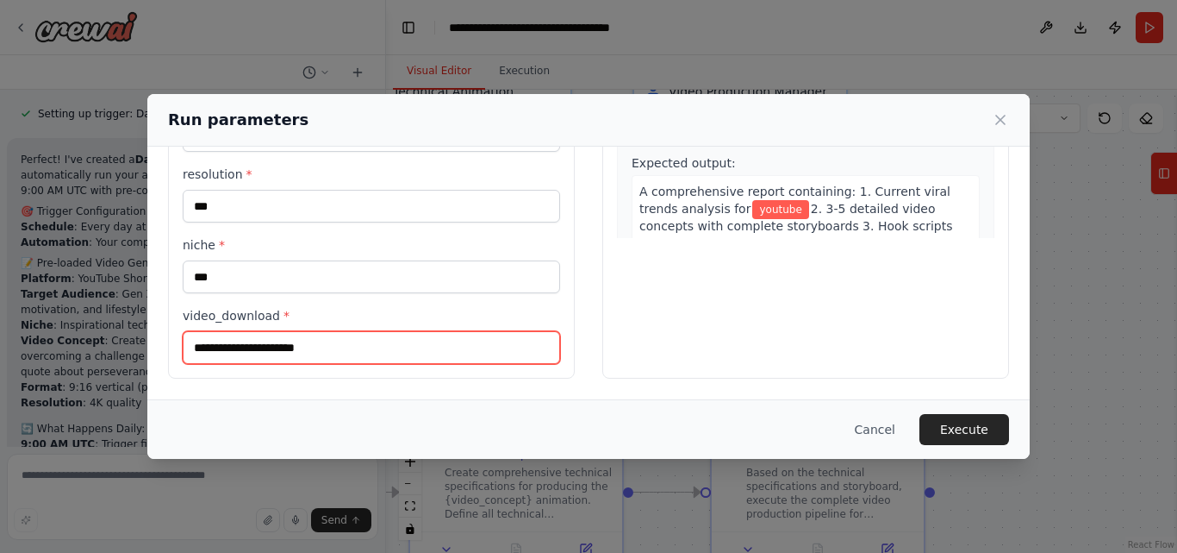
click at [265, 351] on input "video_download *" at bounding box center [372, 347] width 378 height 33
type input "**********"
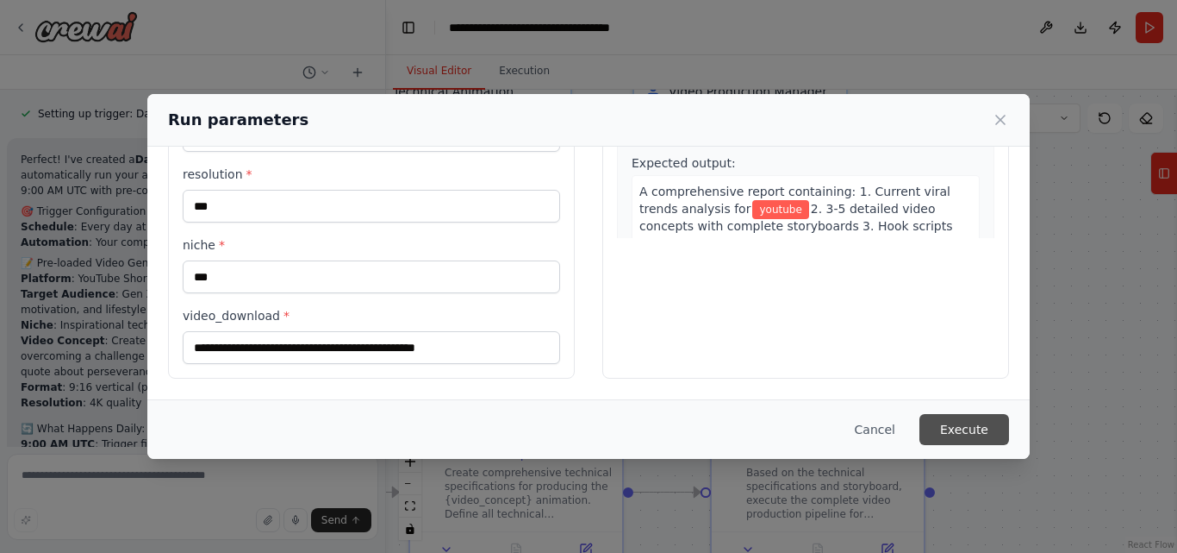
click at [976, 424] on button "Execute" at bounding box center [965, 429] width 90 height 31
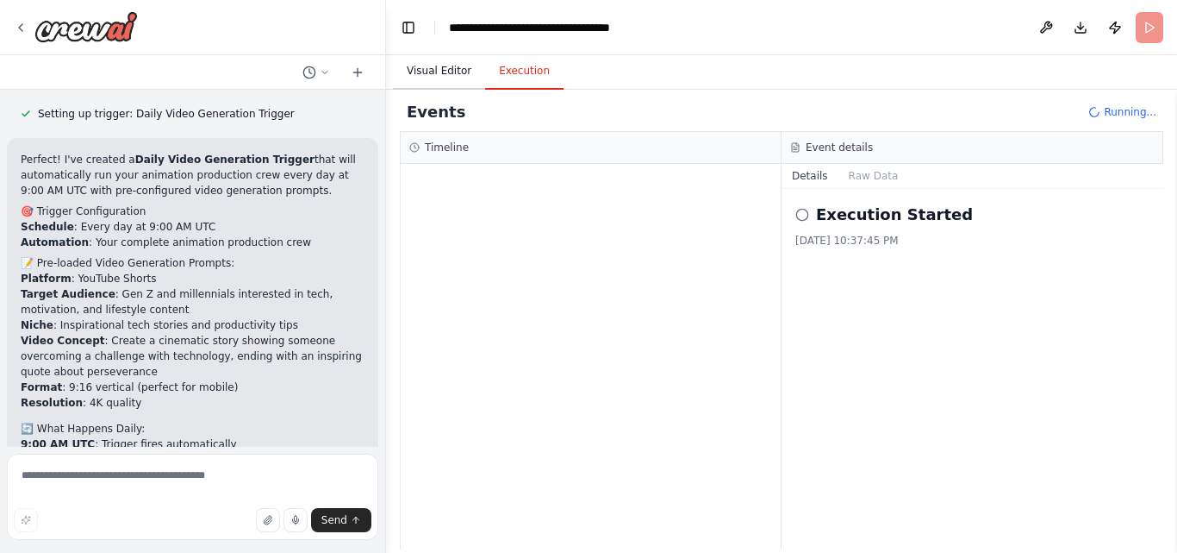
click at [445, 76] on button "Visual Editor" at bounding box center [439, 71] width 92 height 36
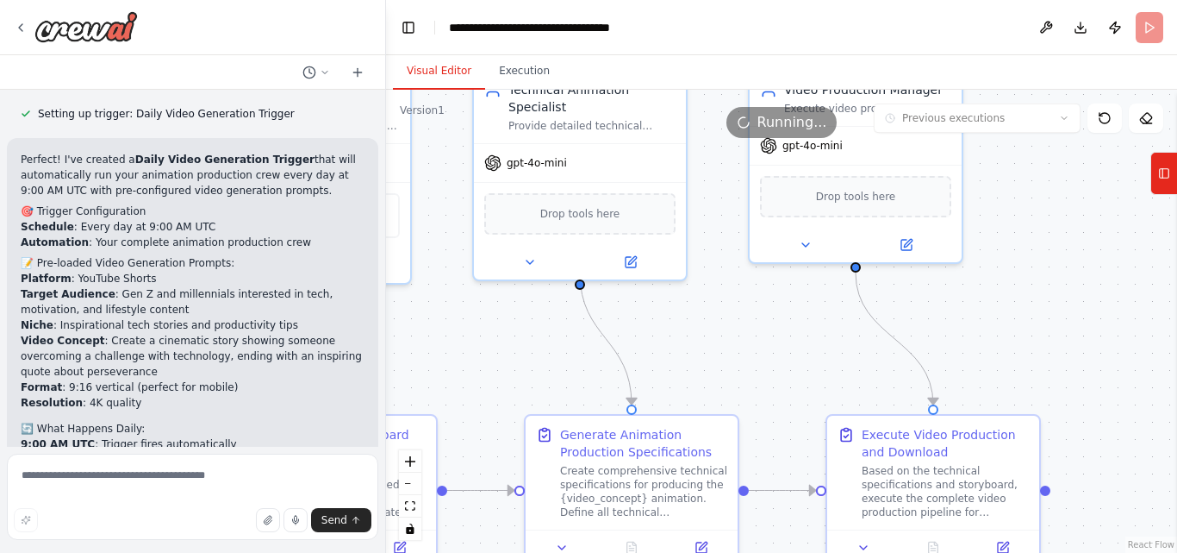
drag, startPoint x: 599, startPoint y: 336, endPoint x: 715, endPoint y: 336, distance: 115.5
click at [715, 336] on div ".deletable-edge-delete-btn { width: 20px; height: 20px; border: 0px solid #ffff…" at bounding box center [781, 321] width 791 height 463
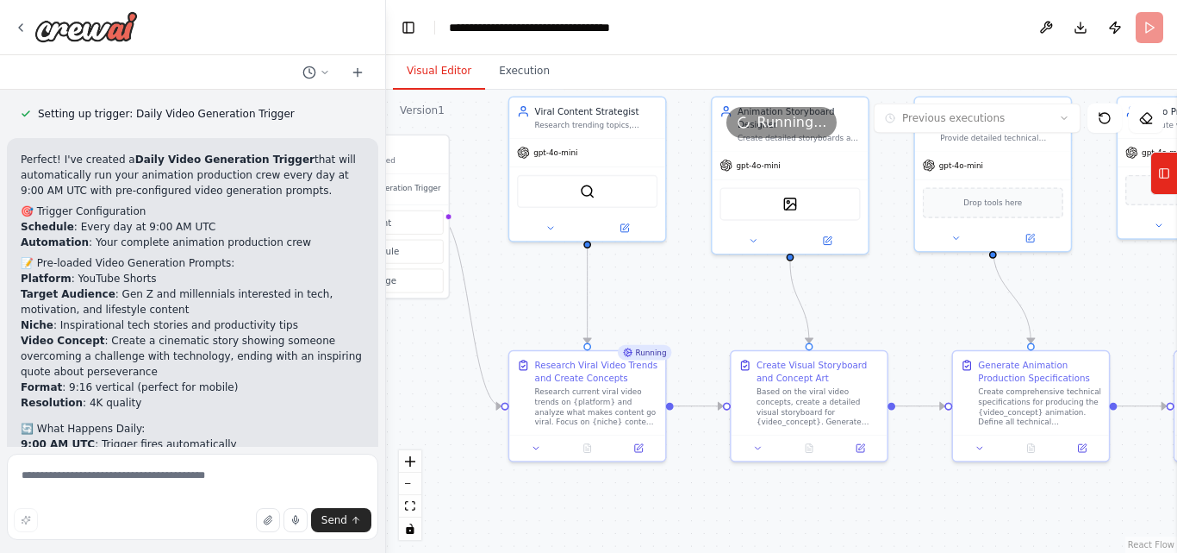
drag, startPoint x: 715, startPoint y: 336, endPoint x: 1086, endPoint y: 293, distance: 374.0
click at [1086, 293] on div ".deletable-edge-delete-btn { width: 20px; height: 20px; border: 0px solid #ffff…" at bounding box center [781, 321] width 791 height 463
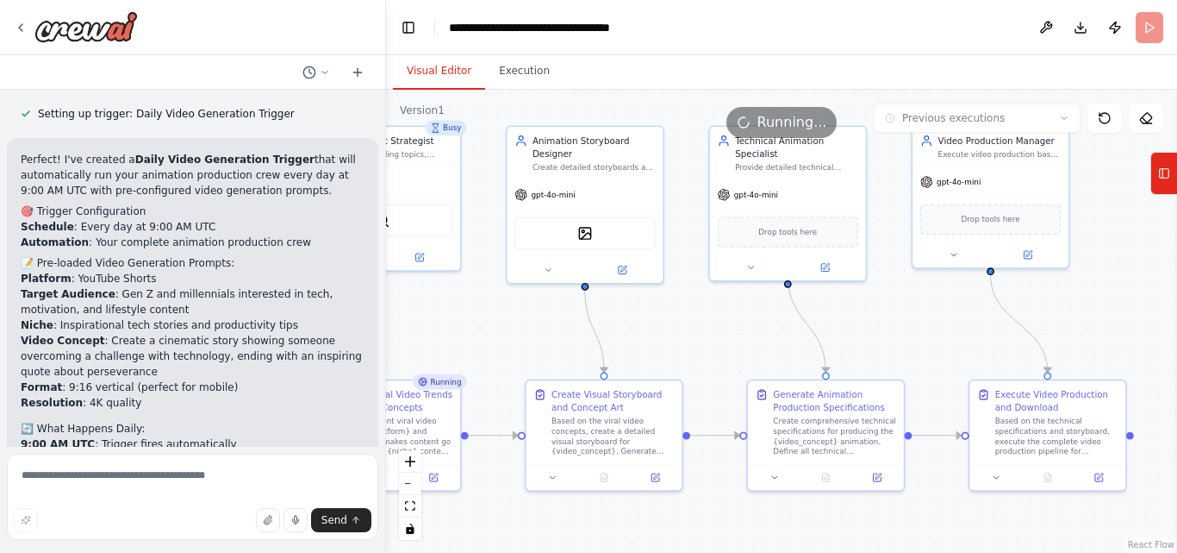
drag, startPoint x: 718, startPoint y: 336, endPoint x: 519, endPoint y: 364, distance: 201.0
click at [519, 364] on div ".deletable-edge-delete-btn { width: 20px; height: 20px; border: 0px solid #ffff…" at bounding box center [781, 321] width 791 height 463
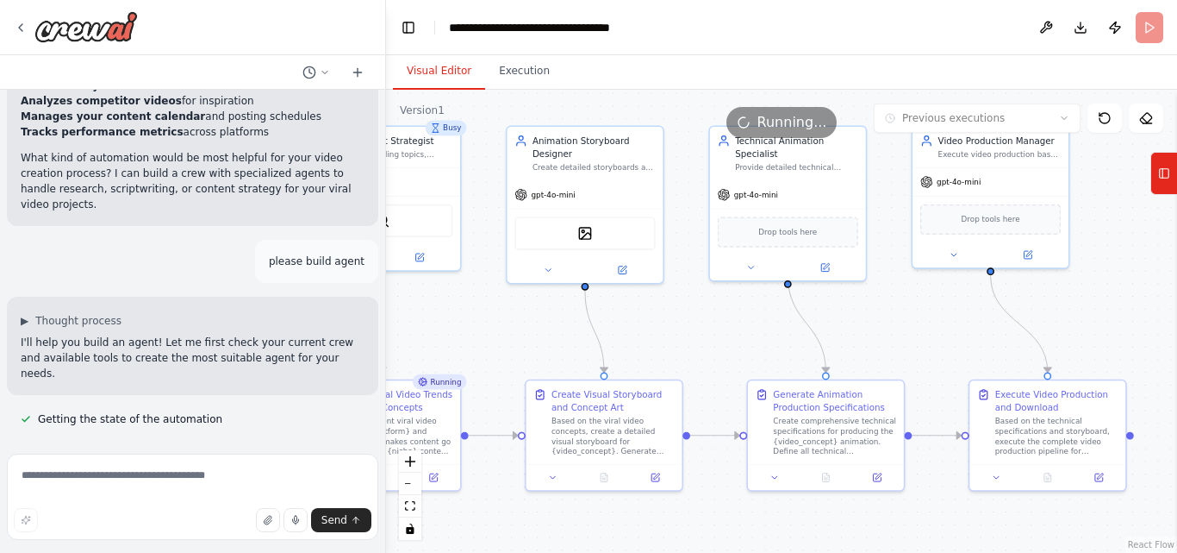
scroll to position [0, 0]
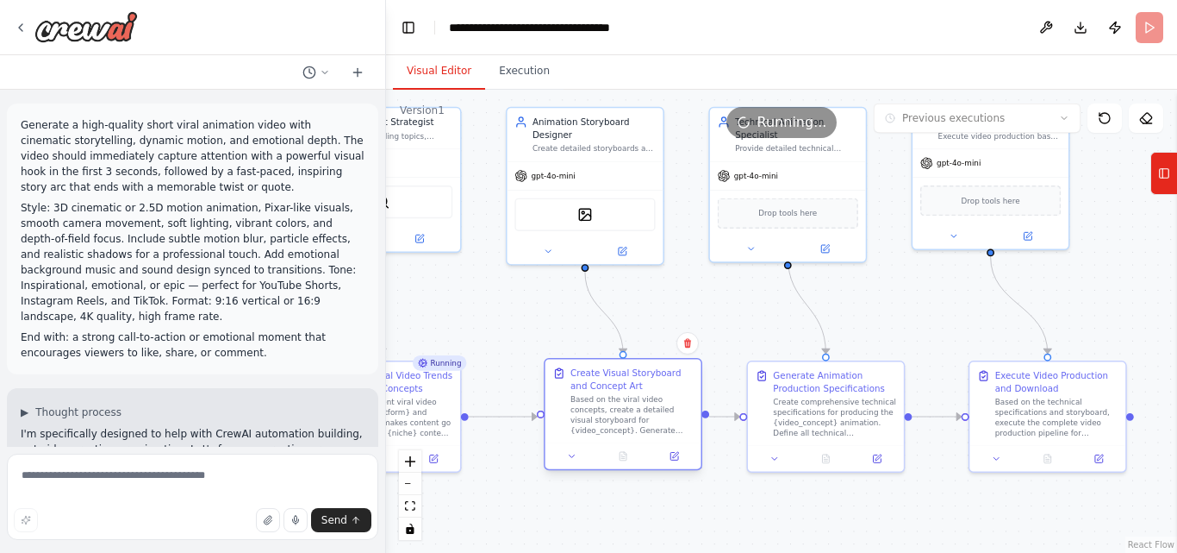
drag, startPoint x: 556, startPoint y: 449, endPoint x: 571, endPoint y: 428, distance: 26.6
click at [572, 426] on div "Based on the viral video concepts, create a detailed visual storyboard for {vid…" at bounding box center [632, 415] width 123 height 41
click at [860, 295] on div ".deletable-edge-delete-btn { width: 20px; height: 20px; border: 0px solid #ffff…" at bounding box center [781, 321] width 791 height 463
click at [852, 387] on div "Generate Animation Production Specifications" at bounding box center [834, 378] width 123 height 25
click at [1050, 399] on div "Based on the technical specifications and storyboard, execute the complete vide…" at bounding box center [1057, 415] width 123 height 41
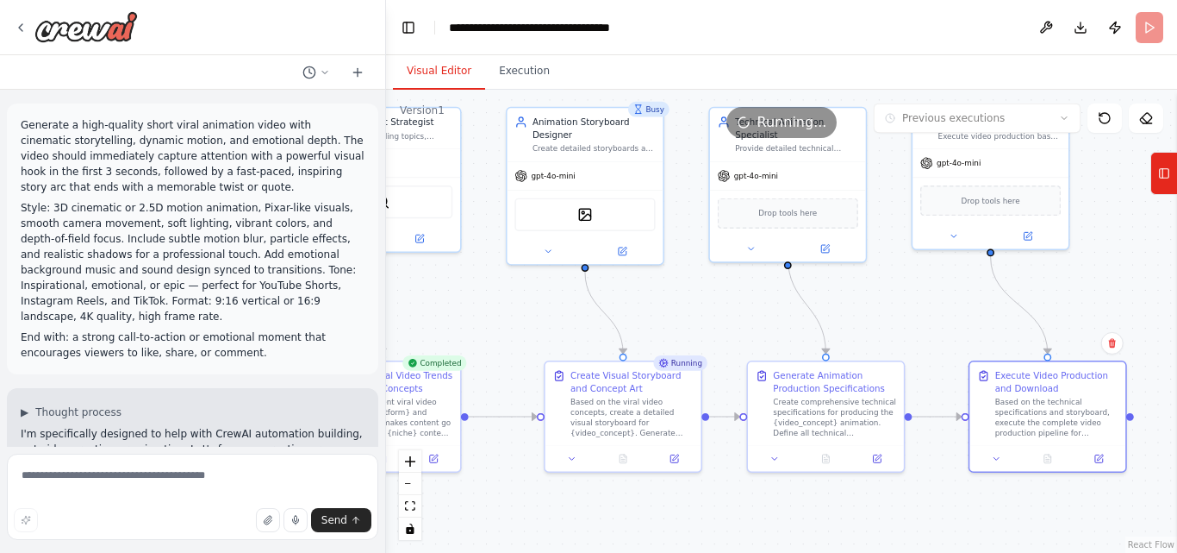
click at [900, 328] on div ".deletable-edge-delete-btn { width: 20px; height: 20px; border: 0px solid #ffff…" at bounding box center [781, 321] width 791 height 463
click at [409, 534] on button "toggle interactivity" at bounding box center [410, 528] width 22 height 22
drag, startPoint x: 566, startPoint y: 506, endPoint x: 647, endPoint y: 503, distance: 81.1
click at [647, 503] on div ".deletable-edge-delete-btn { width: 20px; height: 20px; border: 0px solid #ffff…" at bounding box center [781, 321] width 791 height 463
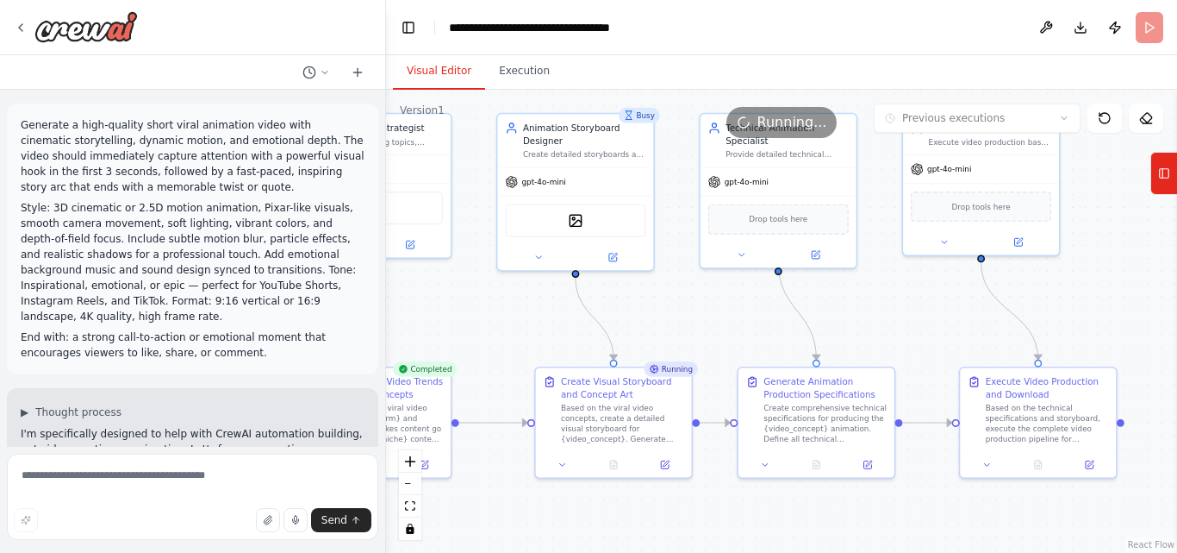
drag, startPoint x: 637, startPoint y: 500, endPoint x: 550, endPoint y: 506, distance: 87.3
click at [550, 506] on div ".deletable-edge-delete-btn { width: 20px; height: 20px; border: 0px solid #ffff…" at bounding box center [781, 321] width 791 height 463
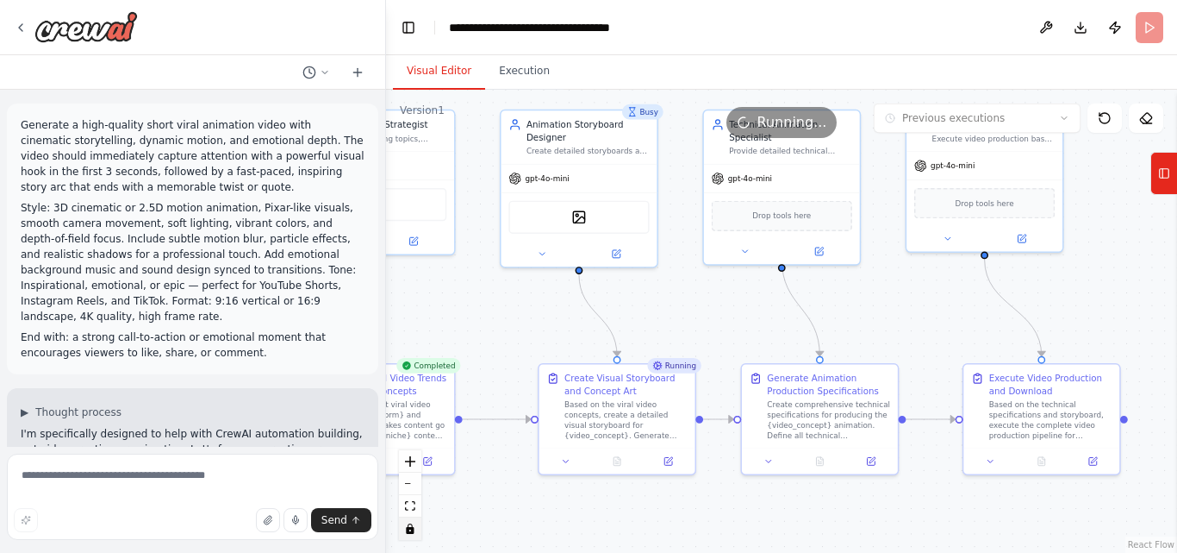
click at [409, 529] on icon "toggle interactivity" at bounding box center [410, 528] width 8 height 10
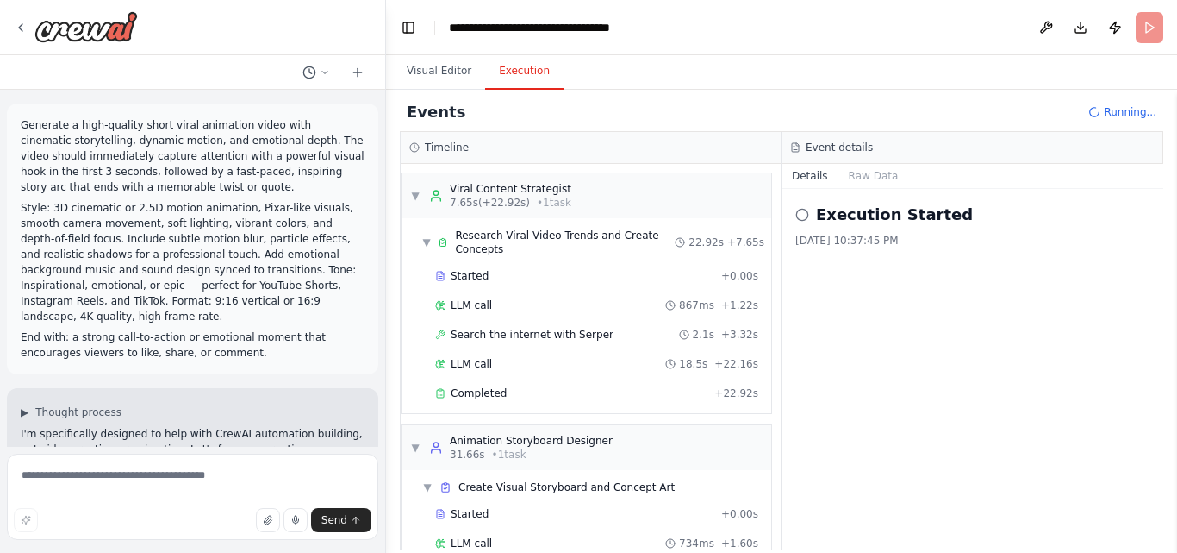
click at [515, 72] on button "Execution" at bounding box center [524, 71] width 78 height 36
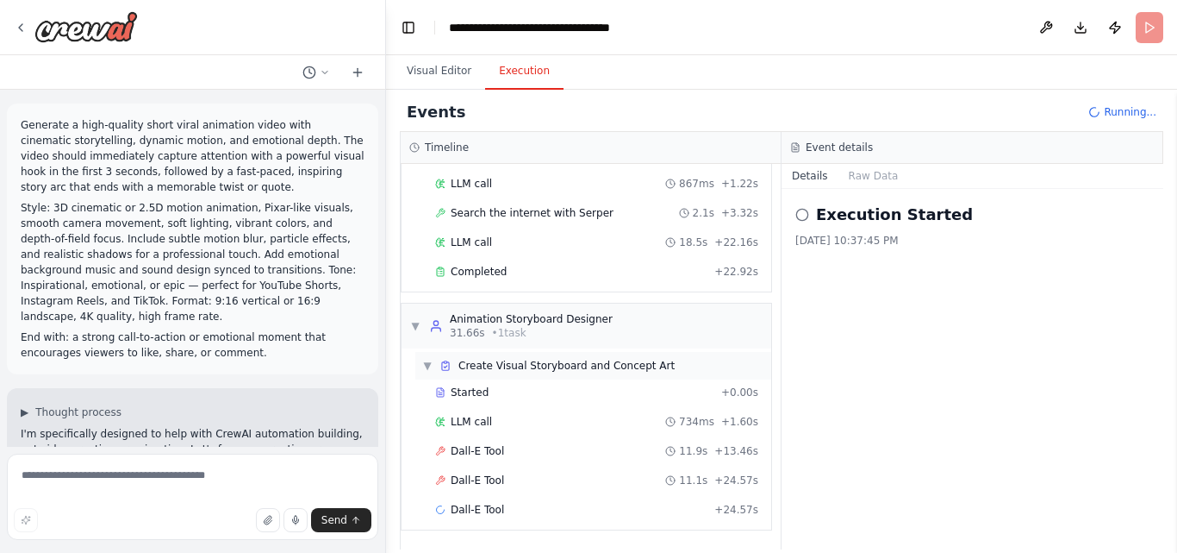
click at [500, 366] on span "Create Visual Storyboard and Concept Art" at bounding box center [567, 366] width 216 height 14
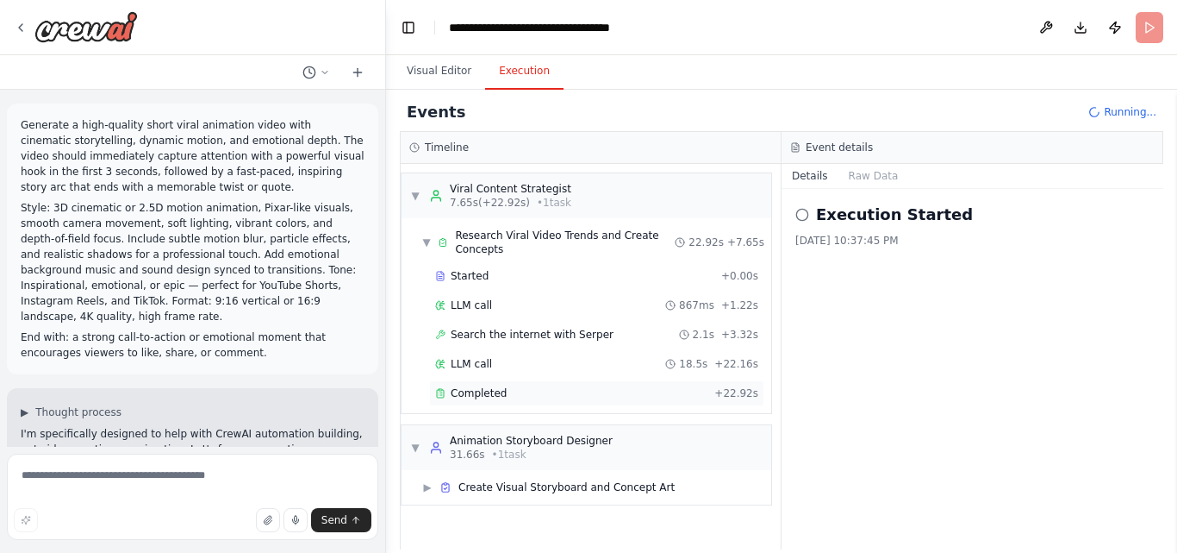
click at [500, 380] on div "Completed + 22.92s" at bounding box center [596, 393] width 335 height 26
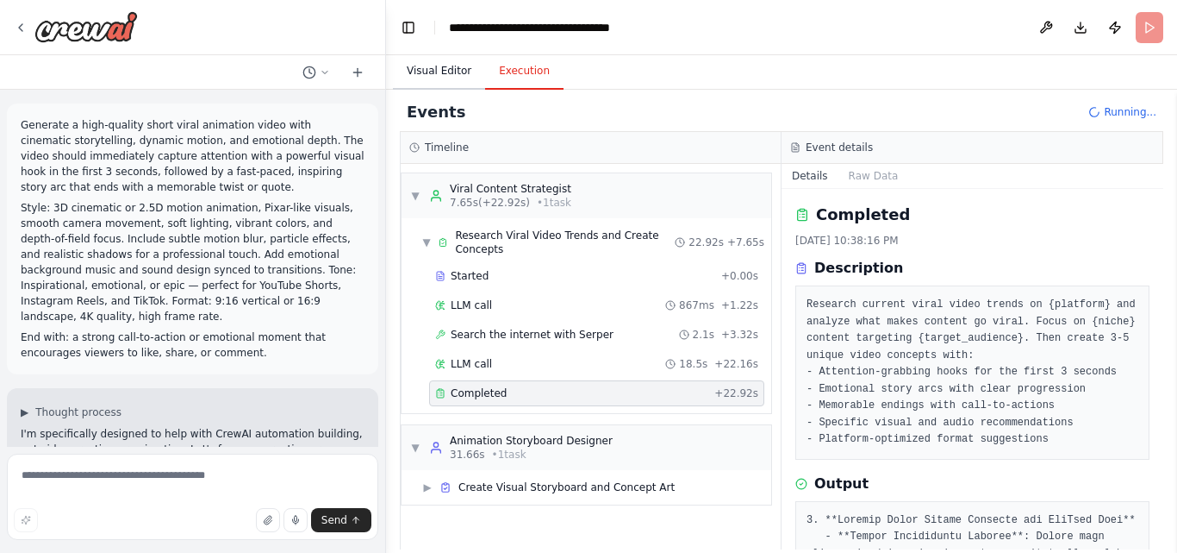
click at [442, 75] on button "Visual Editor" at bounding box center [439, 71] width 92 height 36
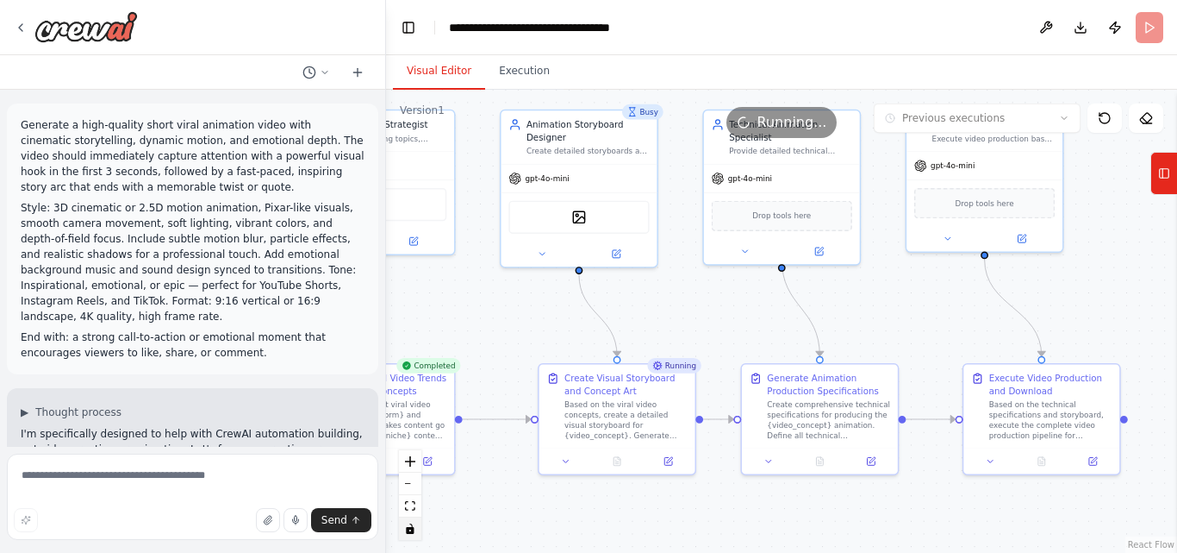
click at [53, 154] on p "Generate a high-quality short viral animation video with cinematic storytelling…" at bounding box center [193, 156] width 344 height 78
click at [128, 473] on textarea at bounding box center [193, 496] width 372 height 86
type textarea "**********"
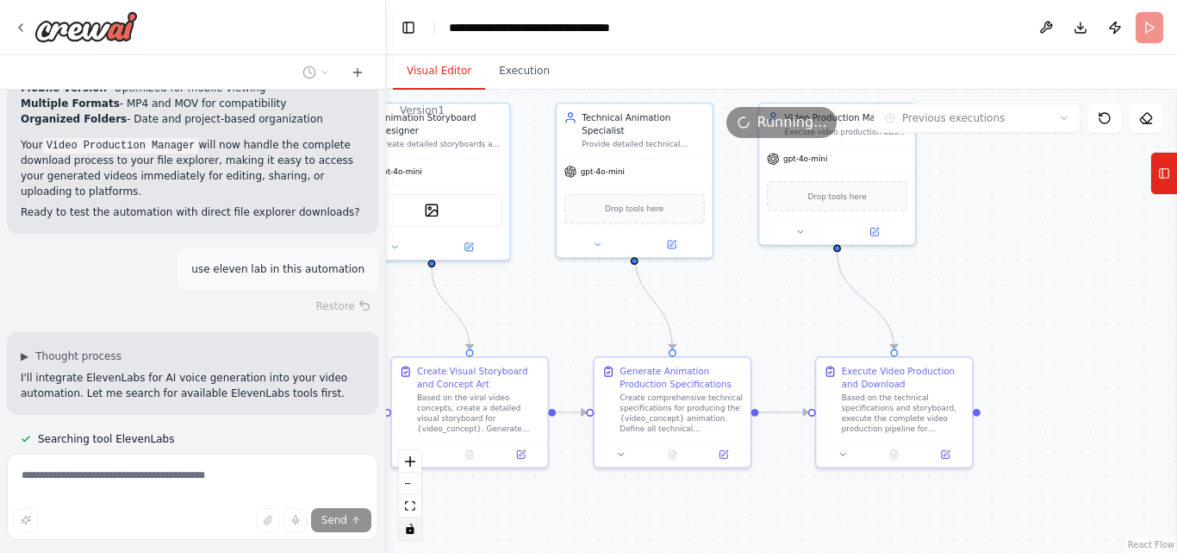
scroll to position [6204, 0]
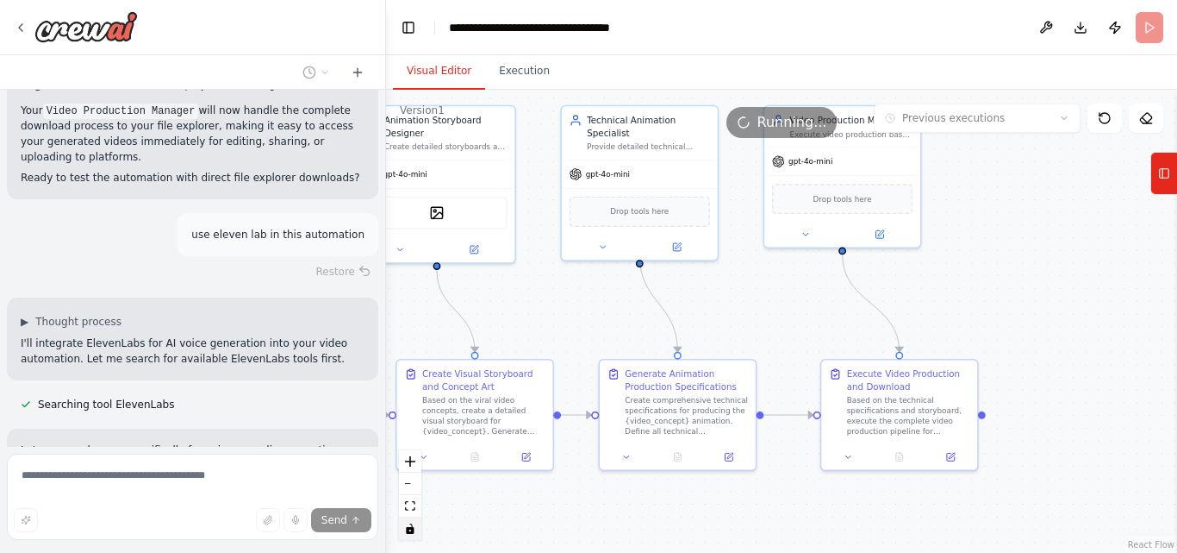
drag, startPoint x: 690, startPoint y: 324, endPoint x: 552, endPoint y: 339, distance: 139.6
click at [552, 339] on div ".deletable-edge-delete-btn { width: 20px; height: 20px; border: 0px solid #ffff…" at bounding box center [781, 321] width 791 height 463
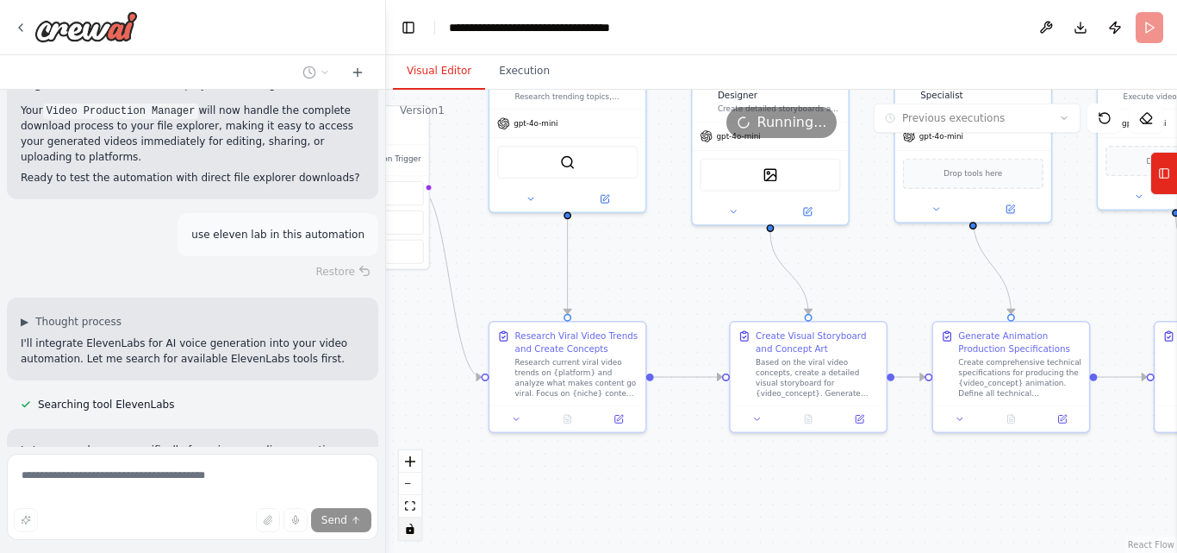
drag, startPoint x: 554, startPoint y: 346, endPoint x: 880, endPoint y: 291, distance: 330.3
click at [880, 291] on div ".deletable-edge-delete-btn { width: 20px; height: 20px; border: 0px solid #ffff…" at bounding box center [781, 321] width 791 height 463
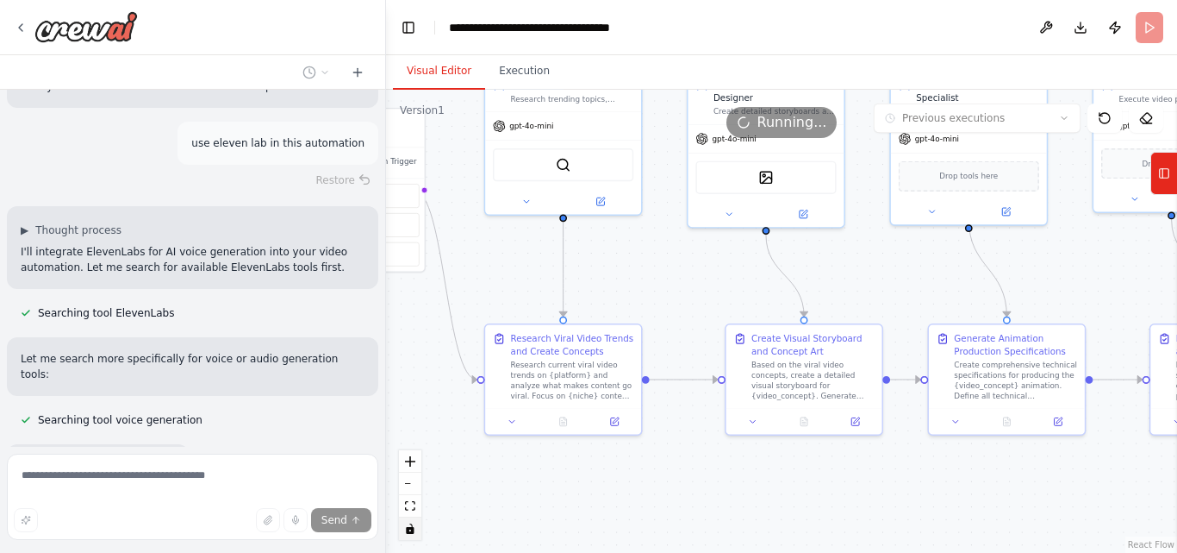
scroll to position [6311, 0]
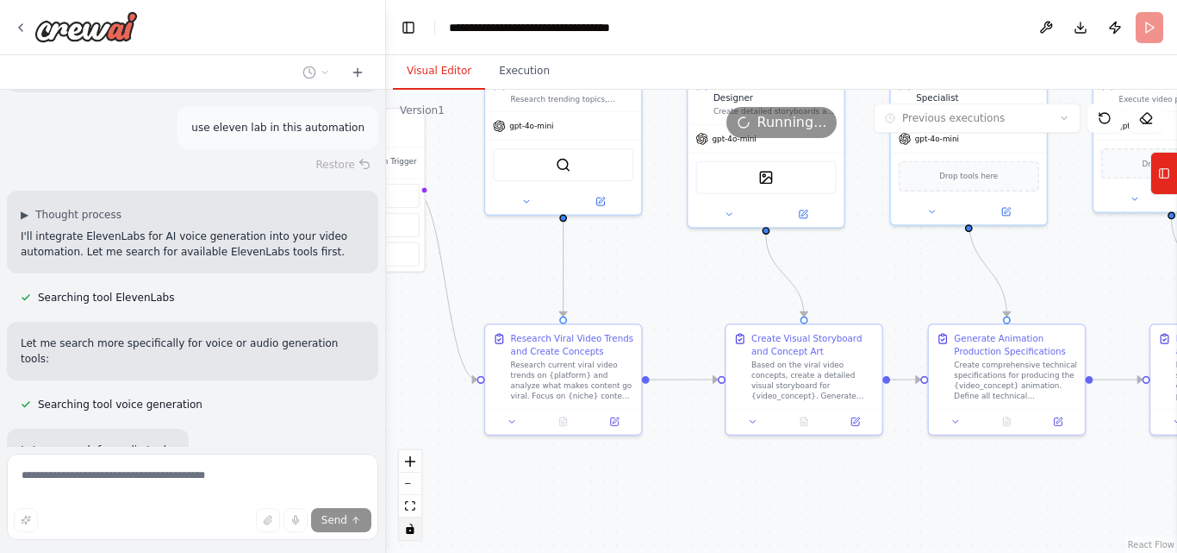
click at [1152, 31] on header "**********" at bounding box center [781, 27] width 791 height 55
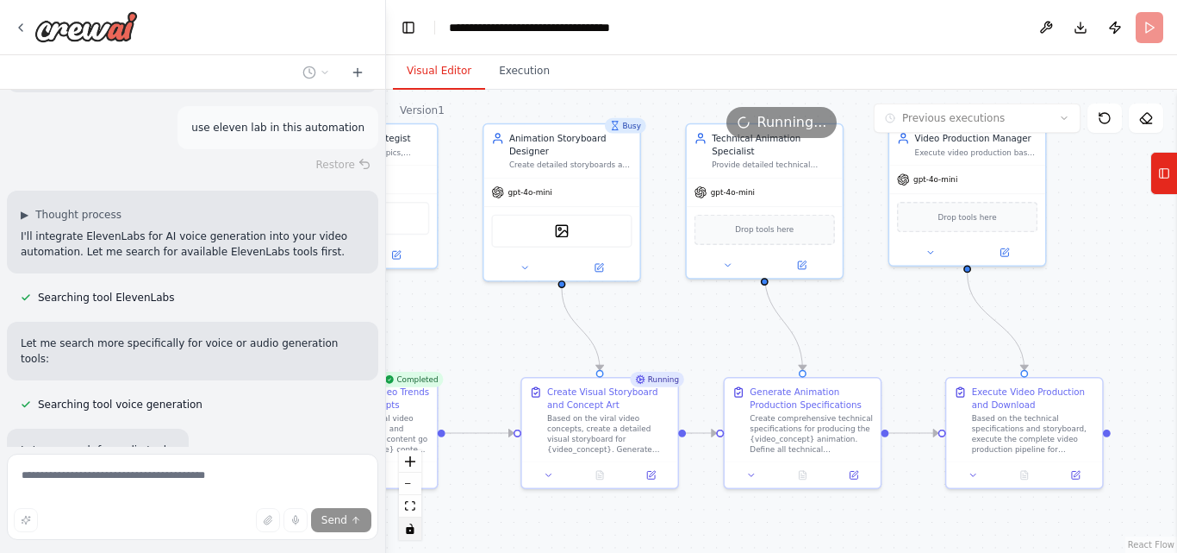
scroll to position [6345, 0]
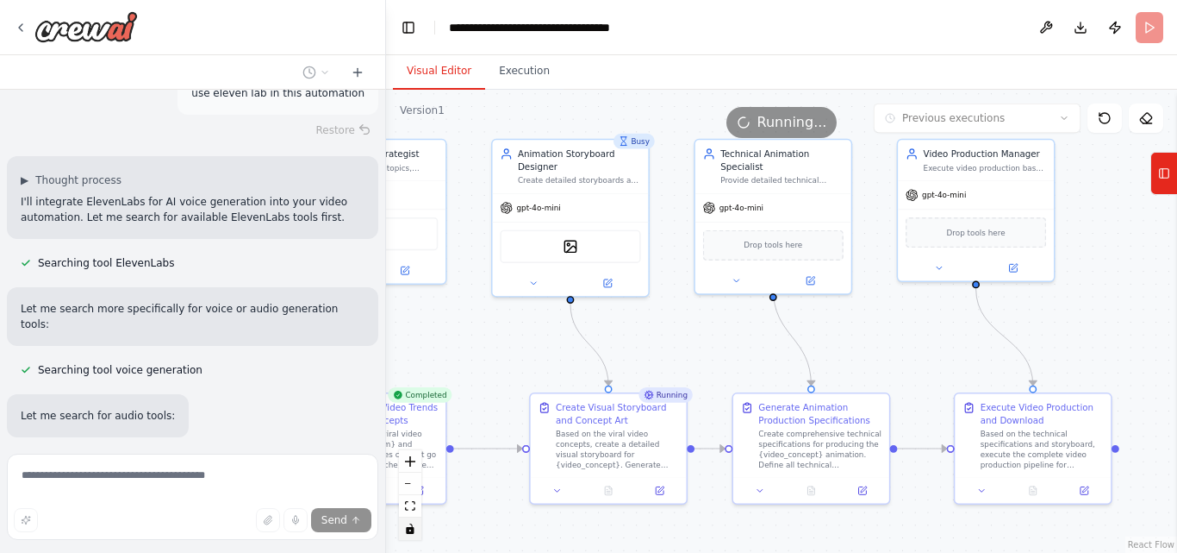
drag, startPoint x: 940, startPoint y: 277, endPoint x: 746, endPoint y: 347, distance: 207.2
click at [746, 347] on div ".deletable-edge-delete-btn { width: 20px; height: 20px; border: 0px solid #ffff…" at bounding box center [781, 321] width 791 height 463
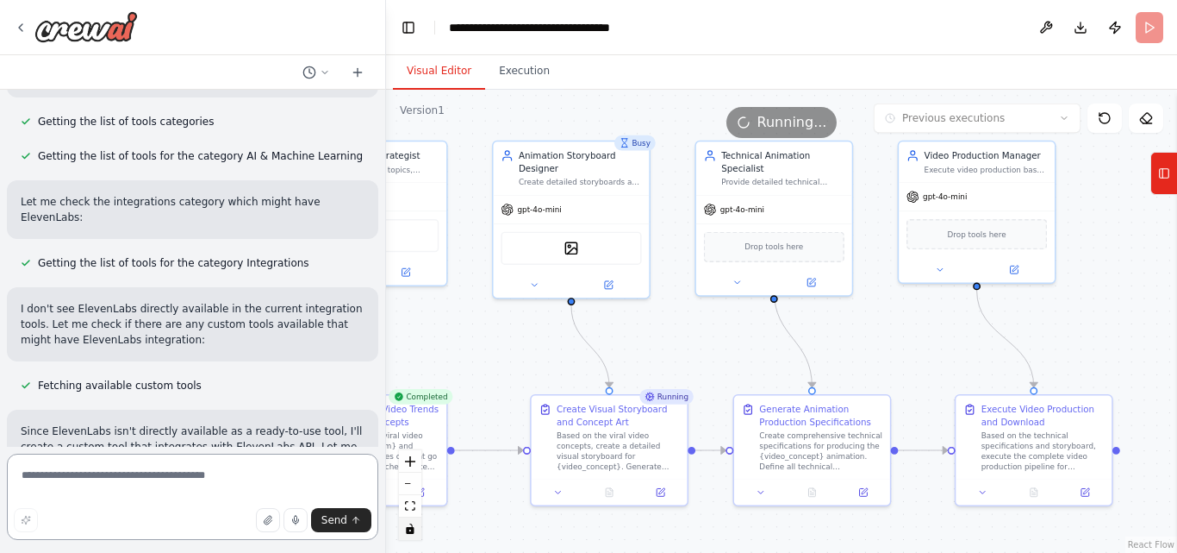
scroll to position [6812, 0]
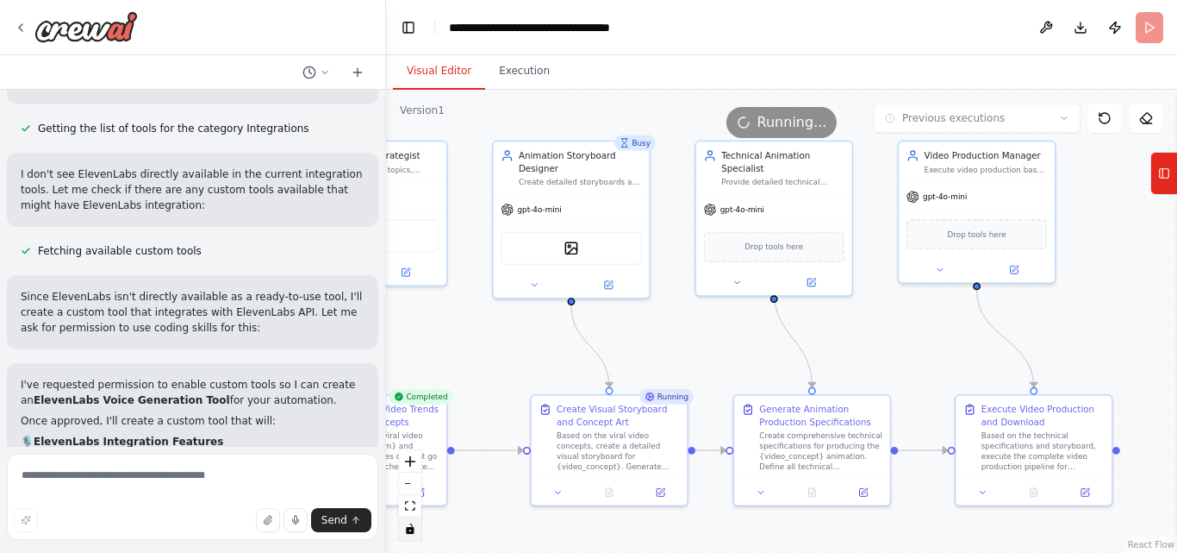
drag, startPoint x: 134, startPoint y: 334, endPoint x: 138, endPoint y: 344, distance: 11.2
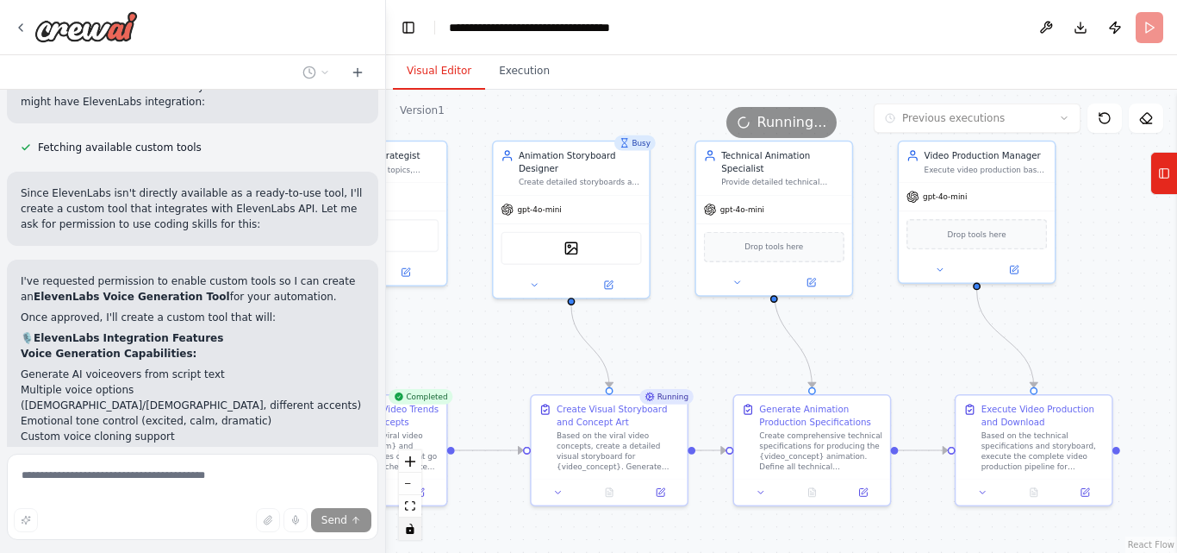
scroll to position [7045, 0]
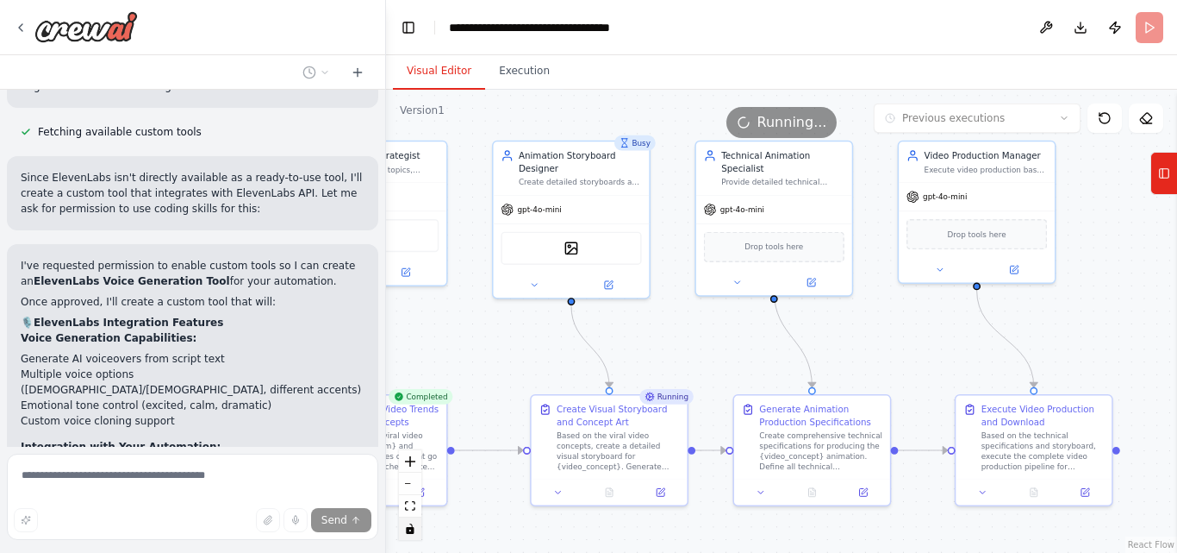
click at [628, 343] on div ".deletable-edge-delete-btn { width: 20px; height: 20px; border: 0px solid #ffff…" at bounding box center [781, 321] width 791 height 463
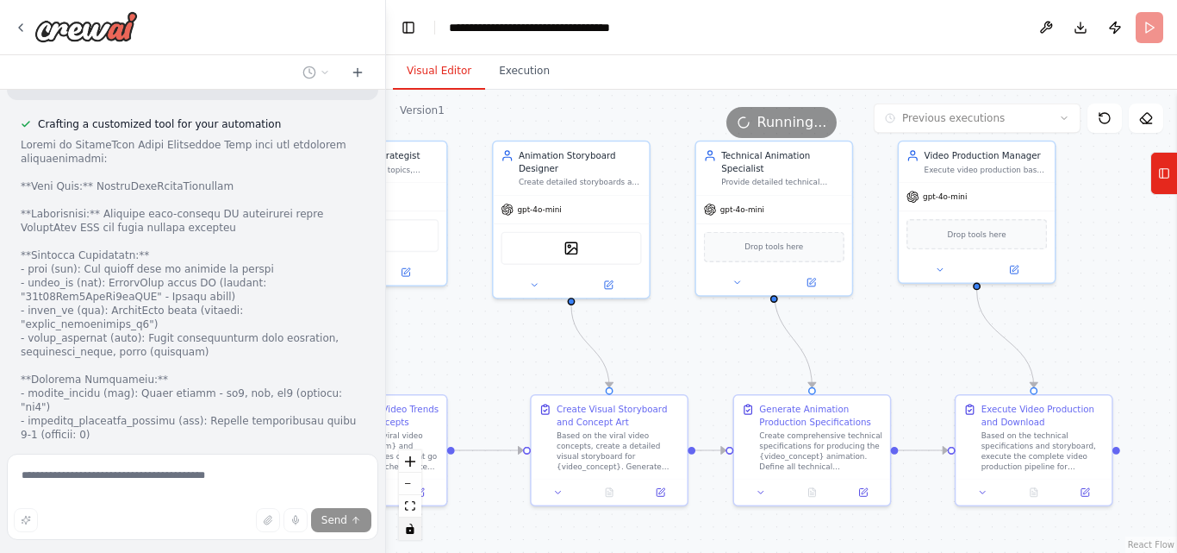
scroll to position [8197, 0]
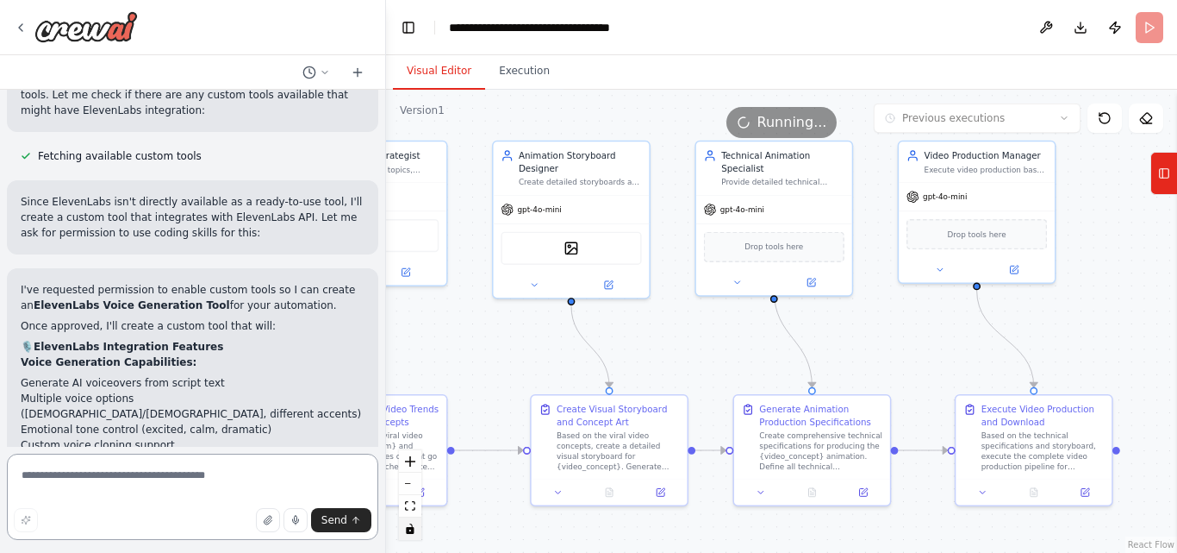
scroll to position [7164, 0]
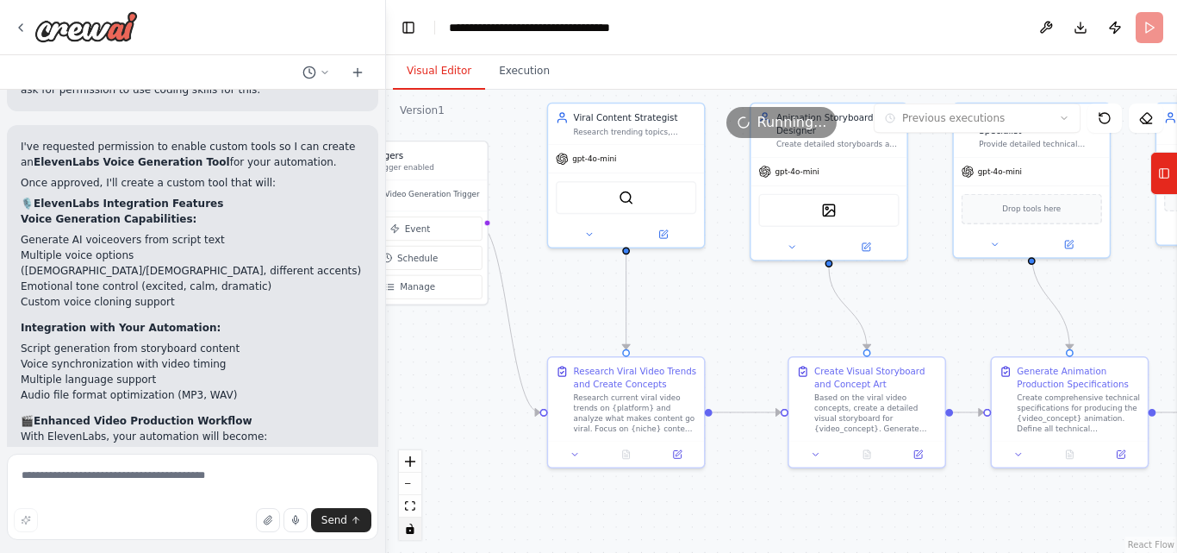
drag, startPoint x: 480, startPoint y: 393, endPoint x: 803, endPoint y: 358, distance: 324.3
click at [752, 358] on div ".deletable-edge-delete-btn { width: 20px; height: 20px; border: 0px solid #ffff…" at bounding box center [781, 321] width 791 height 463
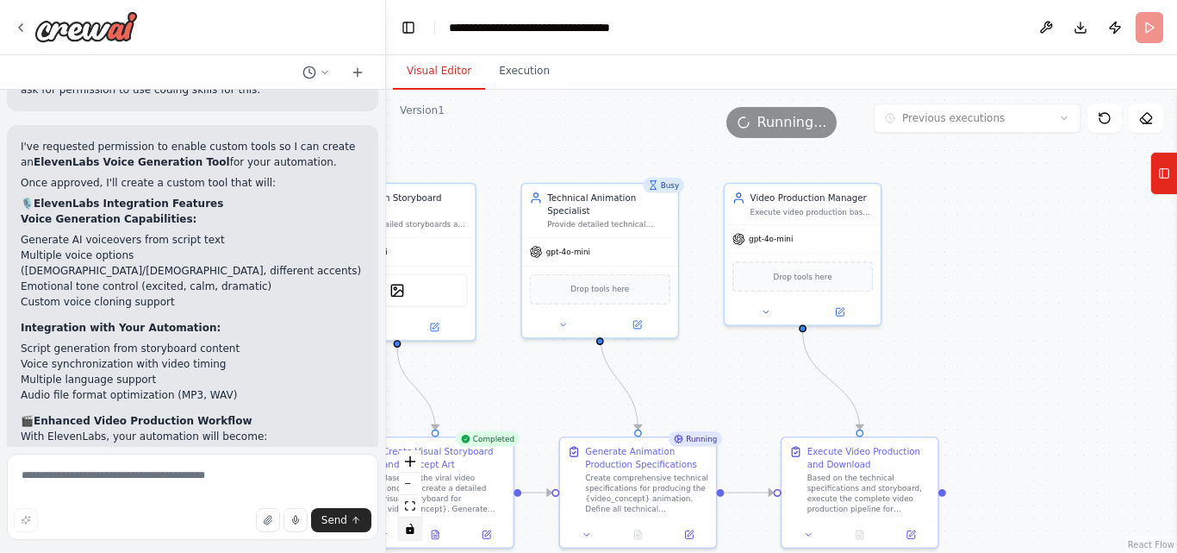
drag, startPoint x: 688, startPoint y: 322, endPoint x: 242, endPoint y: 400, distance: 452.5
click at [242, 402] on div "Generate a high-quality short viral animation video with cinematic storytelling…" at bounding box center [588, 276] width 1177 height 553
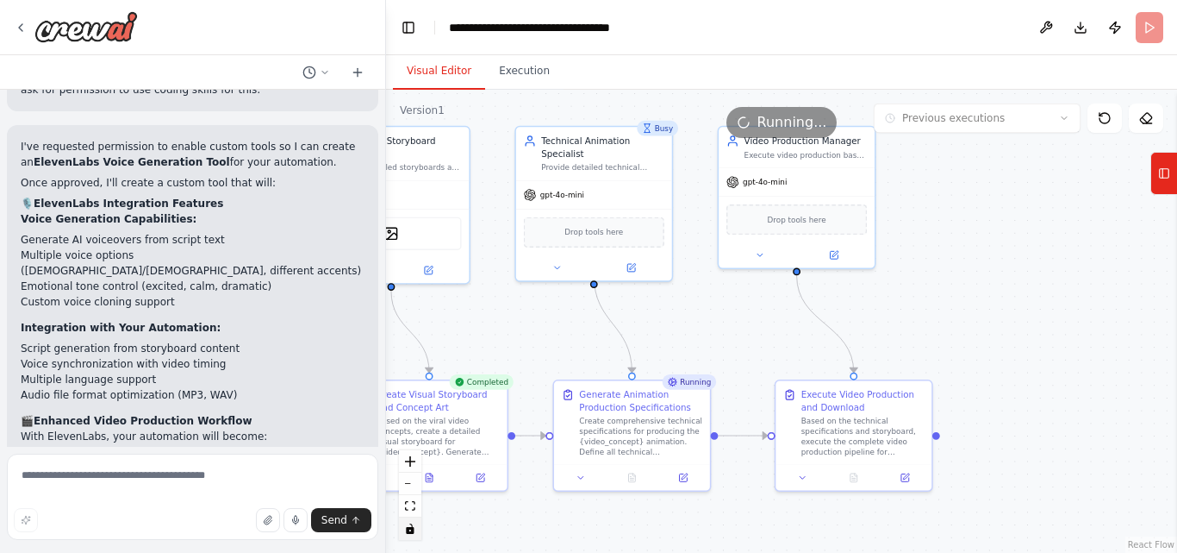
drag, startPoint x: 718, startPoint y: 360, endPoint x: 709, endPoint y: 298, distance: 62.7
click at [710, 297] on div ".deletable-edge-delete-btn { width: 20px; height: 20px; border: 0px solid #ffff…" at bounding box center [781, 321] width 791 height 463
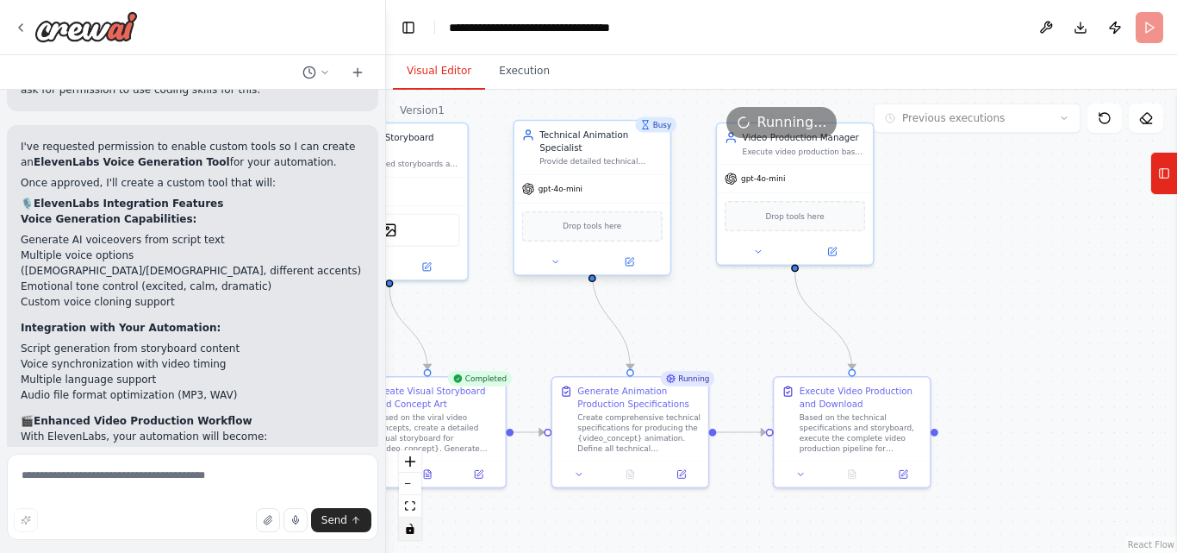
click at [602, 220] on span "Drop tools here" at bounding box center [592, 226] width 59 height 13
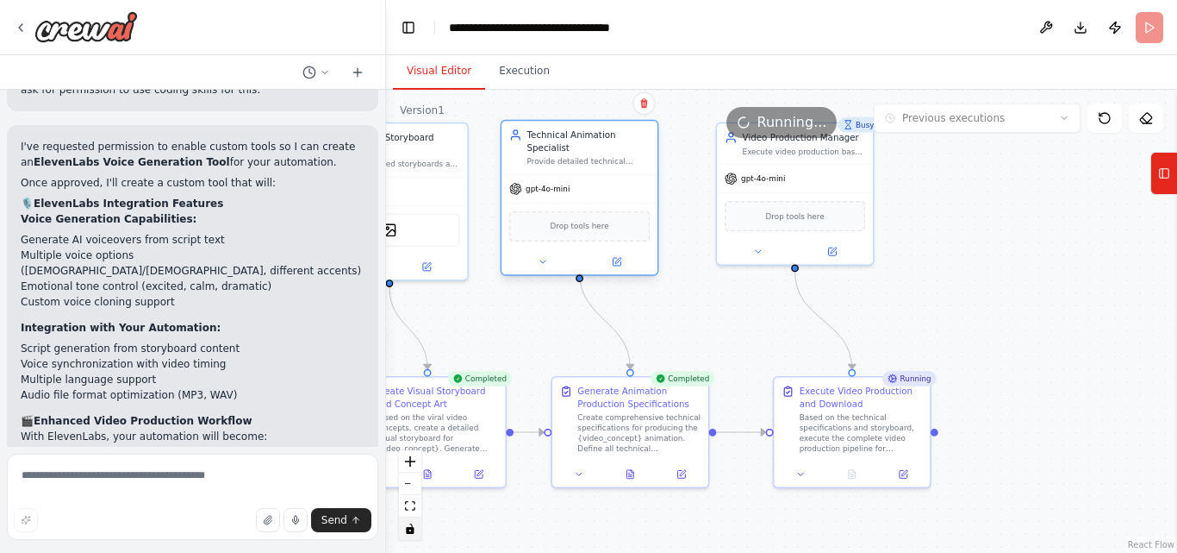
drag, startPoint x: 591, startPoint y: 218, endPoint x: 582, endPoint y: 213, distance: 10.8
click at [582, 213] on div "Drop tools here" at bounding box center [579, 226] width 141 height 30
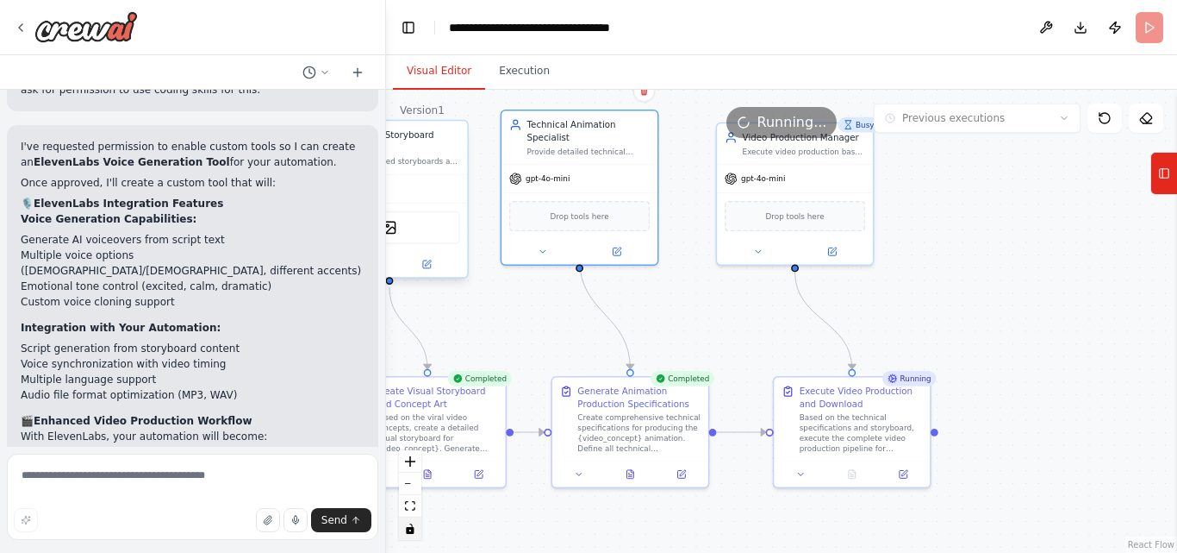
click at [407, 232] on div "DallETool" at bounding box center [389, 227] width 141 height 33
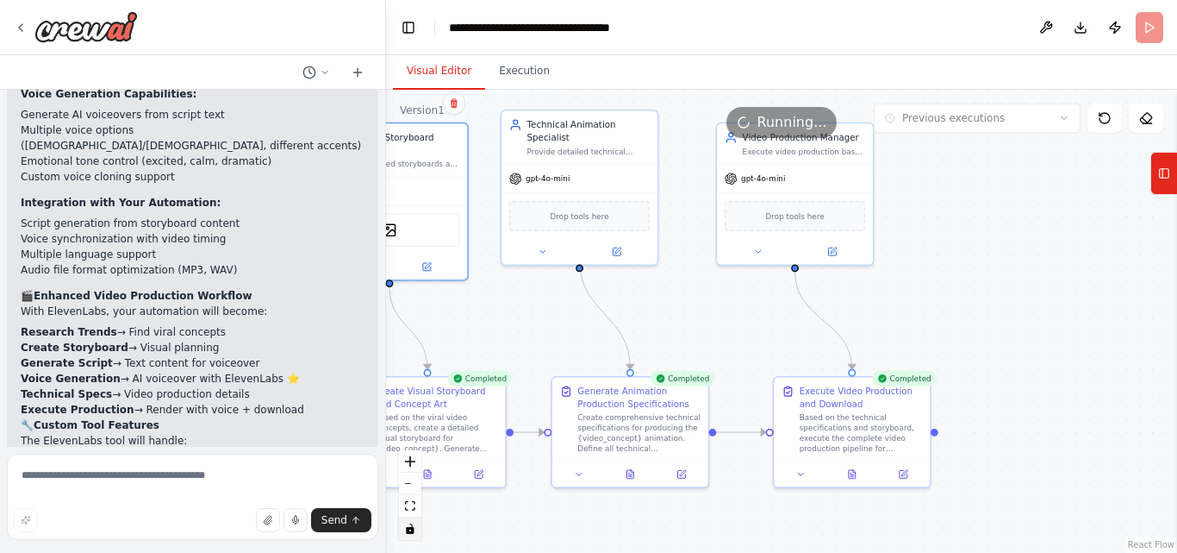
scroll to position [7304, 0]
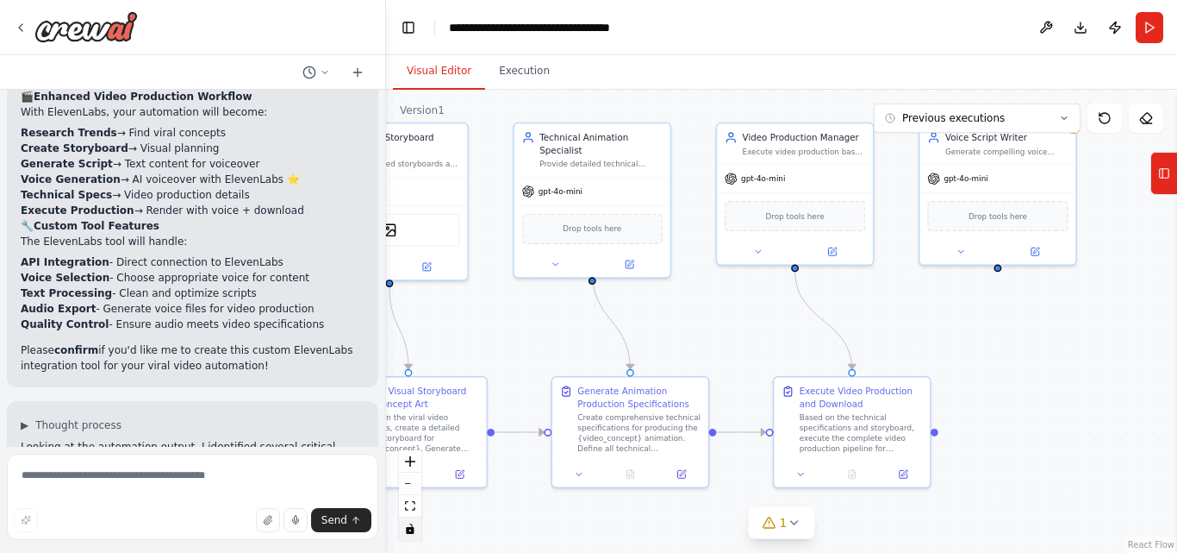
scroll to position [7557, 0]
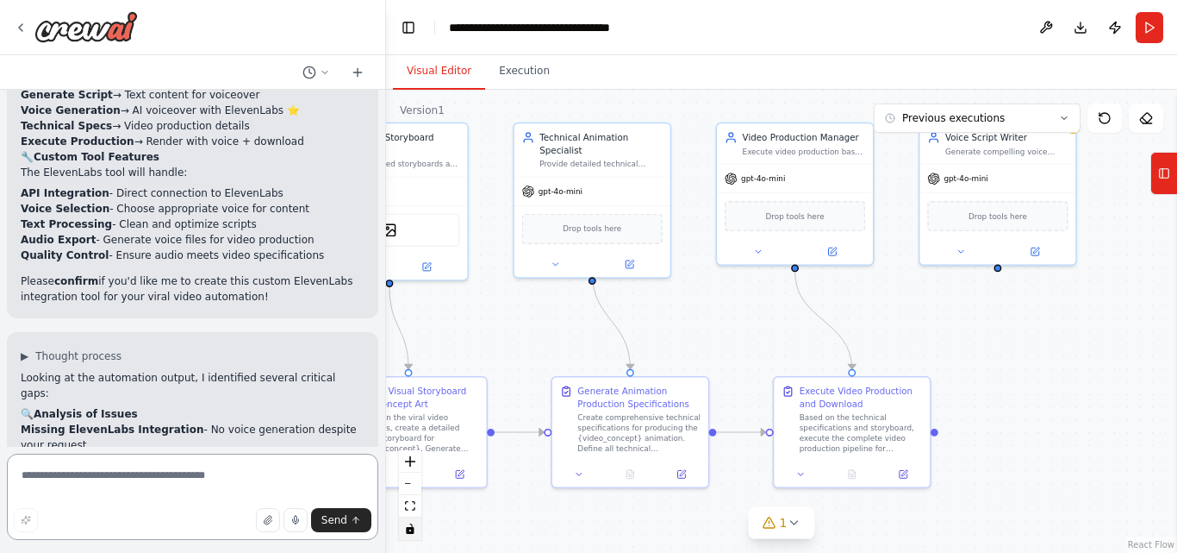
click at [110, 478] on textarea at bounding box center [193, 496] width 372 height 86
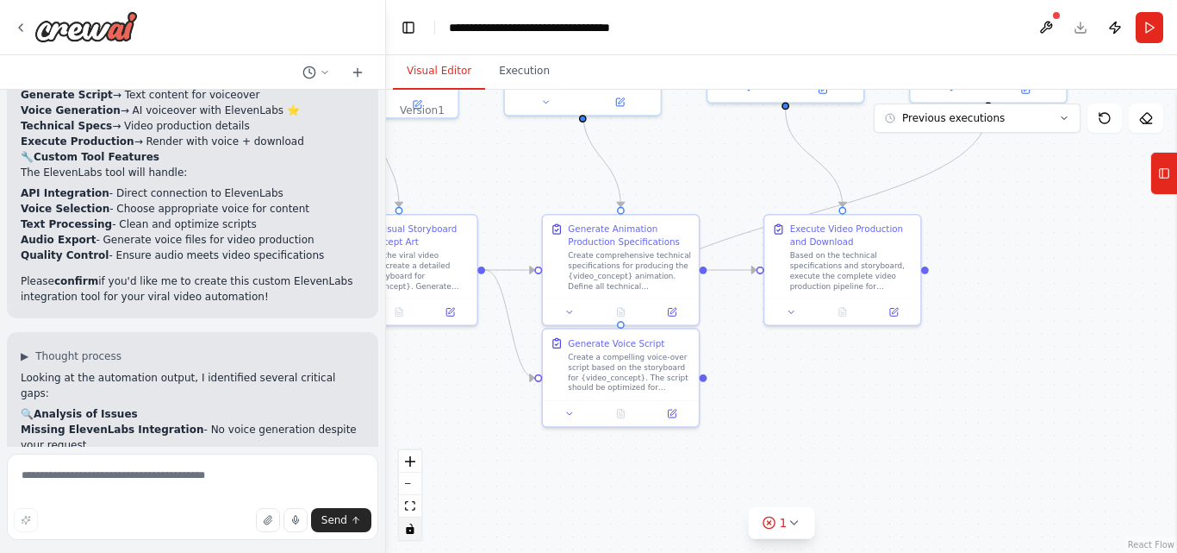
drag, startPoint x: 748, startPoint y: 494, endPoint x: 739, endPoint y: 332, distance: 162.3
click at [739, 332] on div ".deletable-edge-delete-btn { width: 20px; height: 20px; border: 0px solid #ffff…" at bounding box center [781, 321] width 791 height 463
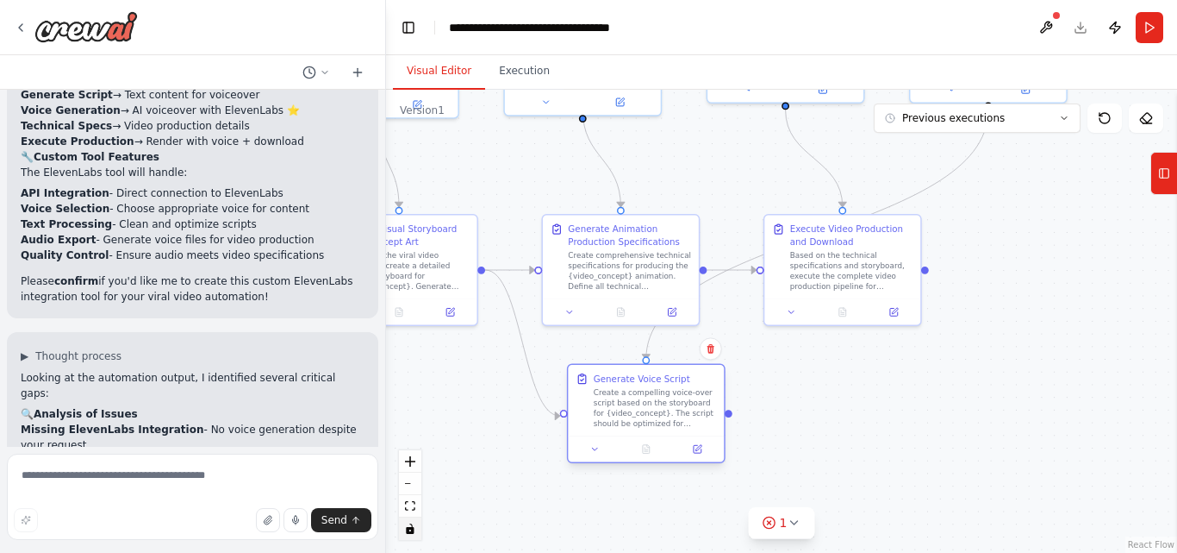
drag, startPoint x: 669, startPoint y: 364, endPoint x: 693, endPoint y: 407, distance: 49.4
click at [693, 407] on div "Create a compelling voice-over script based on the storyboard for {video_concep…" at bounding box center [655, 407] width 123 height 41
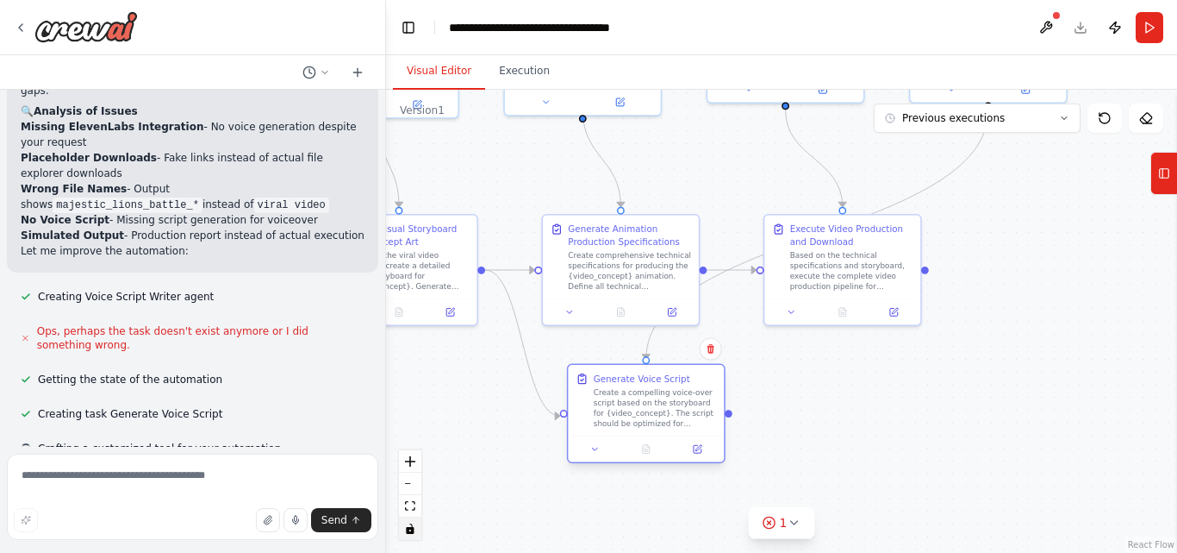
scroll to position [7874, 0]
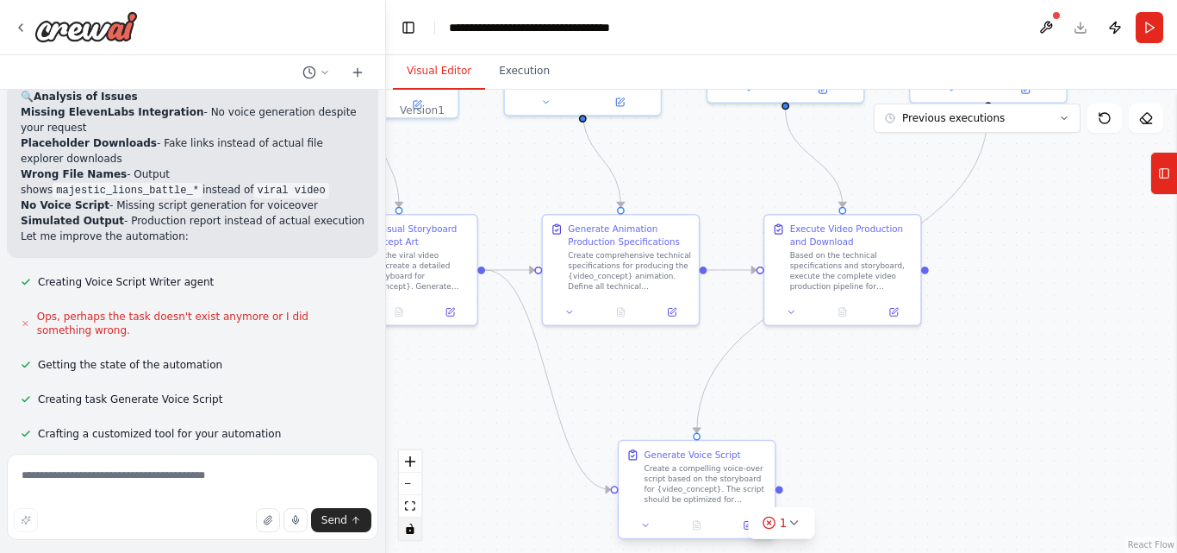
drag, startPoint x: 692, startPoint y: 403, endPoint x: 740, endPoint y: 474, distance: 85.6
click at [740, 474] on div "Create a compelling voice-over script based on the storyboard for {video_concep…" at bounding box center [706, 484] width 123 height 41
click at [793, 302] on div at bounding box center [843, 310] width 146 height 16
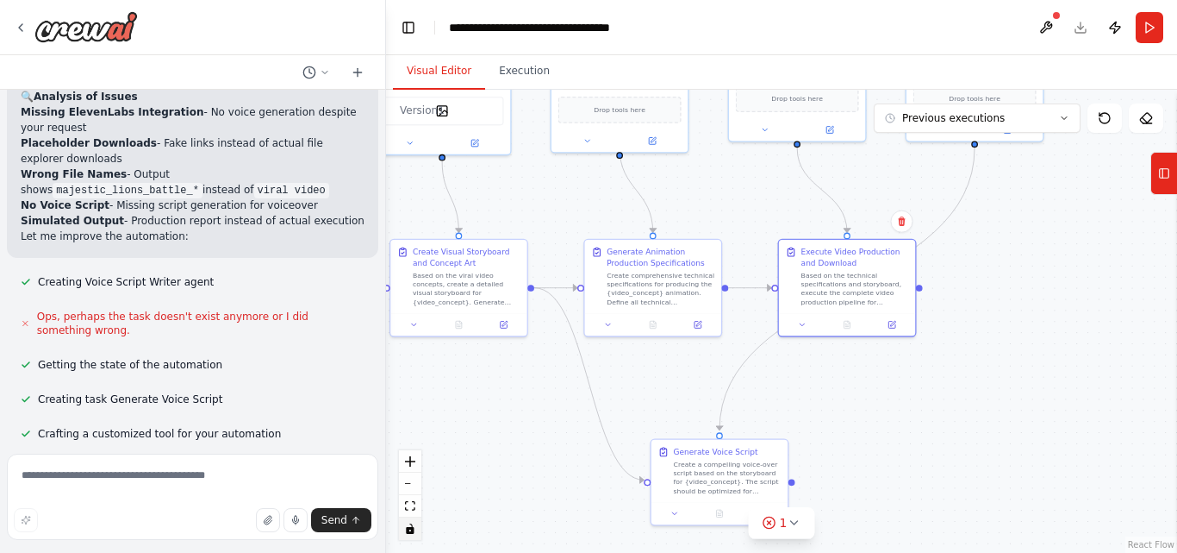
click at [1012, 345] on div ".deletable-edge-delete-btn { width: 20px; height: 20px; border: 0px solid #ffff…" at bounding box center [781, 321] width 791 height 463
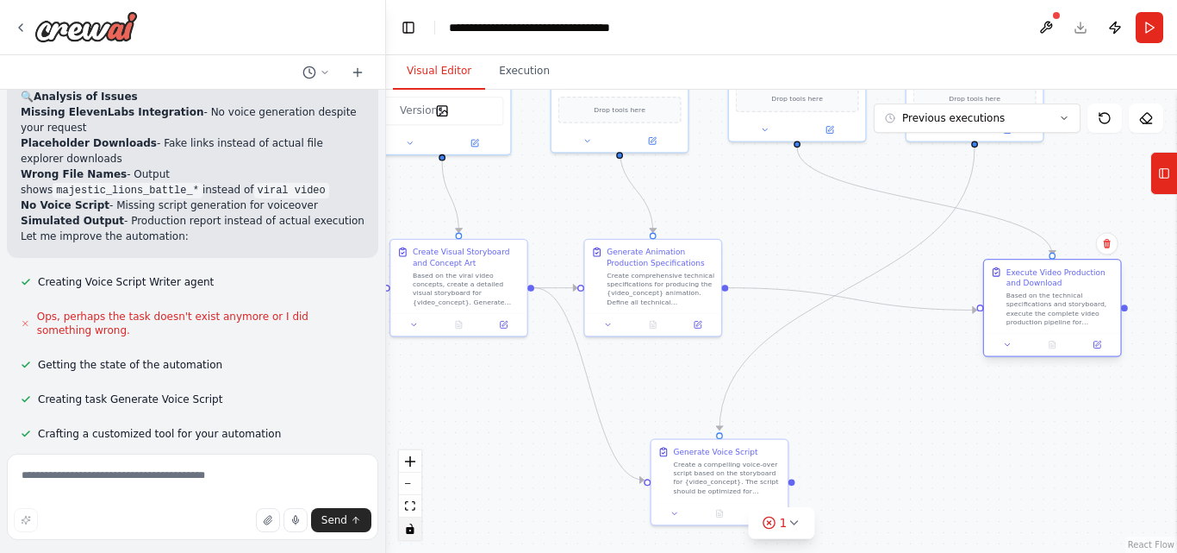
drag, startPoint x: 846, startPoint y: 282, endPoint x: 1057, endPoint y: 307, distance: 211.8
click at [1057, 307] on div "Based on the technical specifications and storyboard, execute the complete vide…" at bounding box center [1061, 307] width 108 height 35
click at [840, 328] on div ".deletable-edge-delete-btn { width: 20px; height: 20px; border: 0px solid #ffff…" at bounding box center [781, 321] width 791 height 463
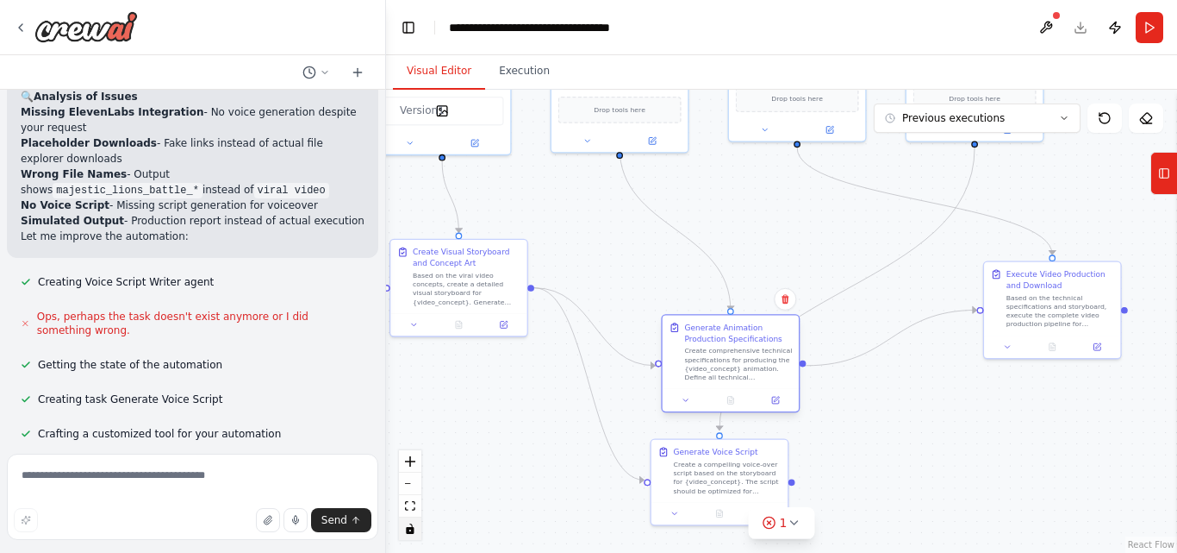
drag, startPoint x: 660, startPoint y: 285, endPoint x: 741, endPoint y: 365, distance: 113.4
click at [741, 365] on div "Create comprehensive technical specifications for producing the {video_concept}…" at bounding box center [738, 364] width 108 height 35
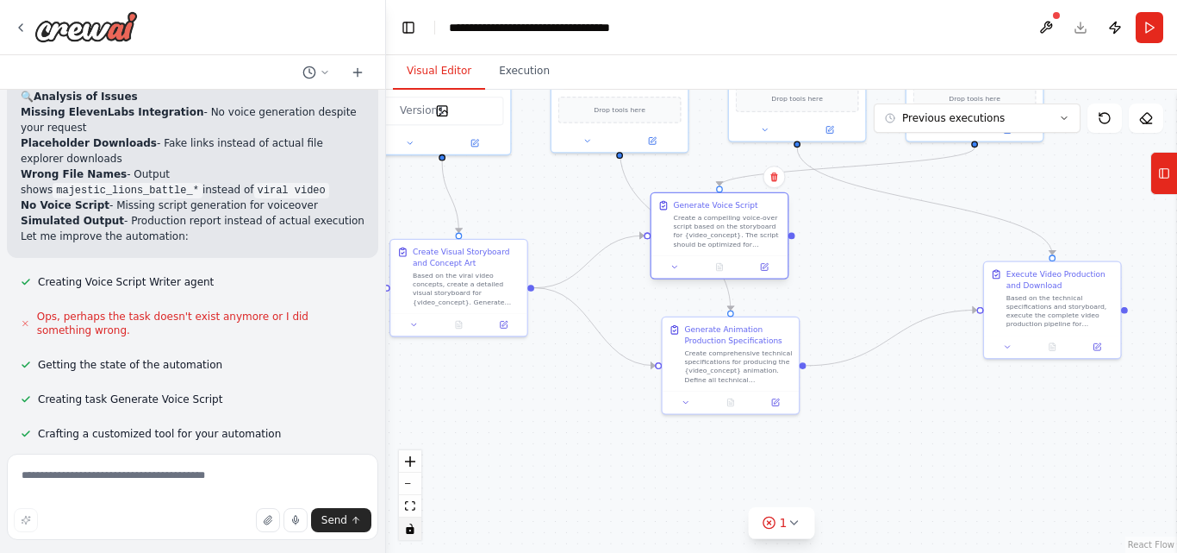
drag, startPoint x: 706, startPoint y: 490, endPoint x: 746, endPoint y: 240, distance: 254.1
click at [713, 242] on div "Create a compelling voice-over script based on the storyboard for {video_concep…" at bounding box center [728, 230] width 108 height 35
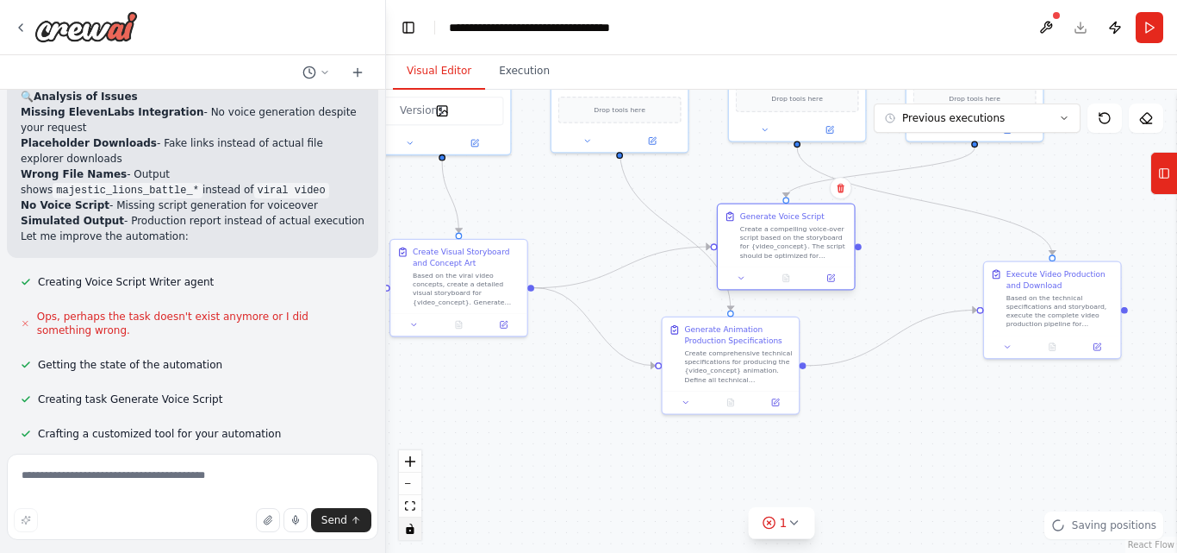
drag, startPoint x: 758, startPoint y: 240, endPoint x: 815, endPoint y: 248, distance: 57.5
click at [815, 248] on div "Create a compelling voice-over script based on the storyboard for {video_concep…" at bounding box center [794, 241] width 108 height 35
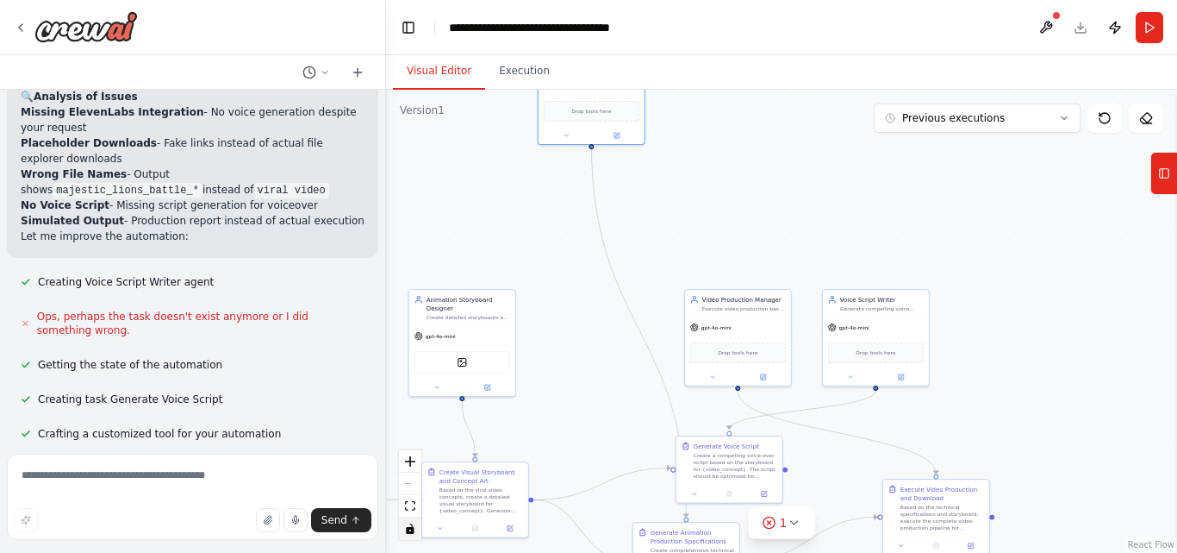
drag, startPoint x: 614, startPoint y: 169, endPoint x: 599, endPoint y: 81, distance: 89.1
click at [599, 81] on div "Visual Editor Execution Version 1 Previous executions Show Tools Hide Agents Tr…" at bounding box center [781, 303] width 791 height 497
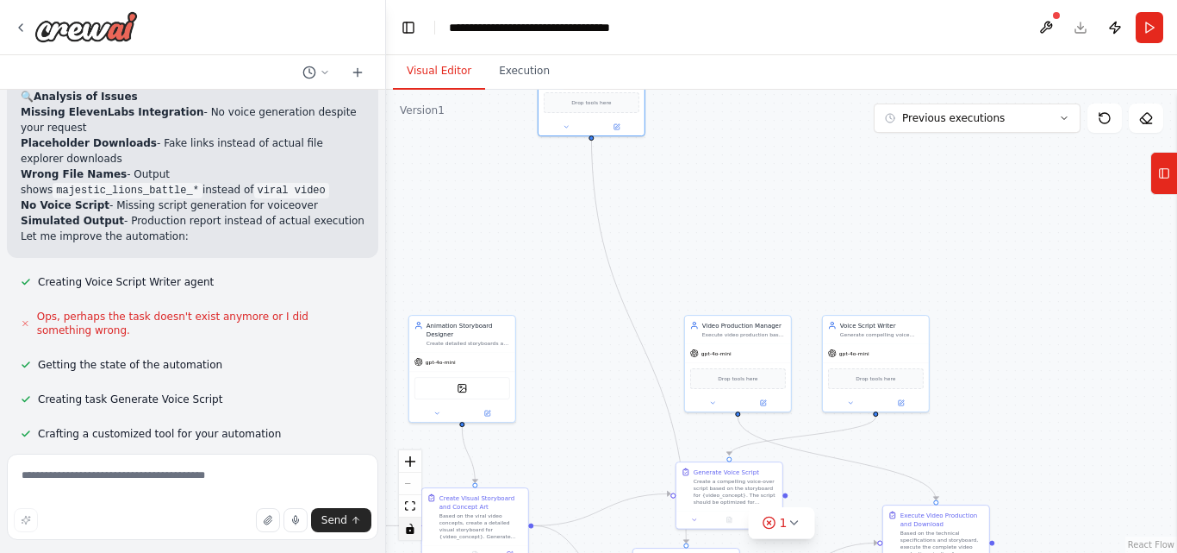
click at [619, 254] on div ".deletable-edge-delete-btn { width: 20px; height: 20px; border: 0px solid #ffff…" at bounding box center [781, 321] width 791 height 463
drag, startPoint x: 592, startPoint y: 100, endPoint x: 603, endPoint y: 285, distance: 185.6
click at [603, 285] on div "Drop tools here" at bounding box center [600, 281] width 106 height 32
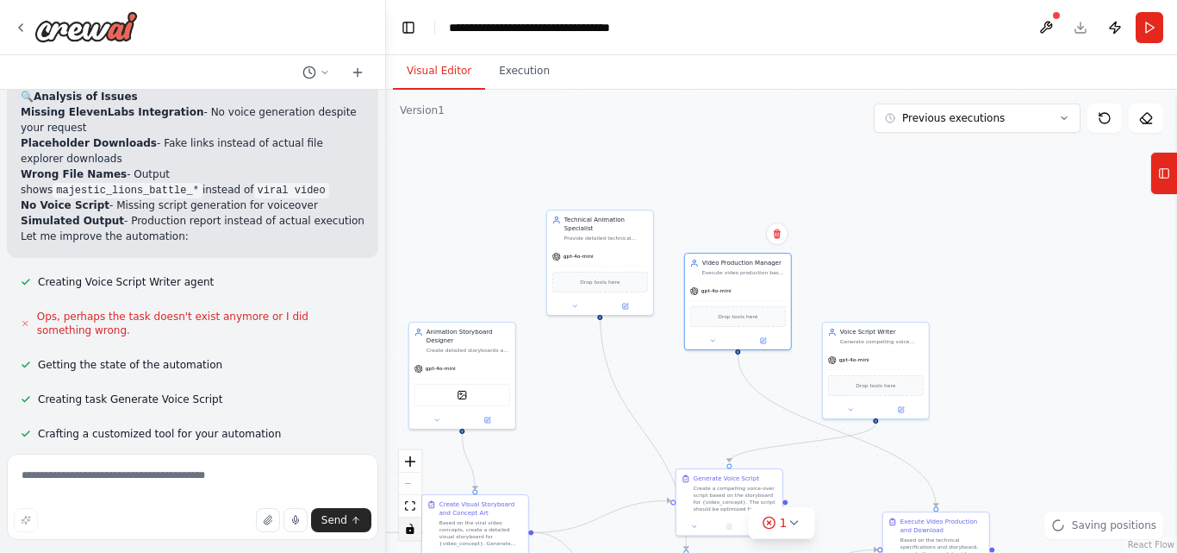
drag, startPoint x: 726, startPoint y: 340, endPoint x: 715, endPoint y: 231, distance: 110.0
click at [715, 232] on div ".deletable-edge-delete-btn { width: 20px; height: 20px; border: 0px solid #ffff…" at bounding box center [781, 321] width 791 height 463
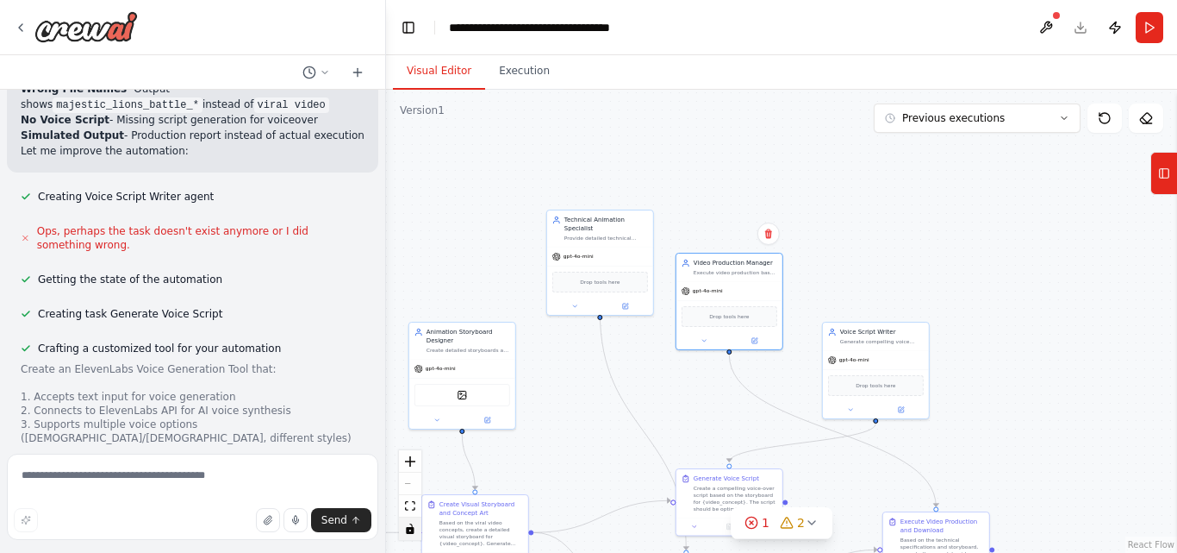
scroll to position [7964, 0]
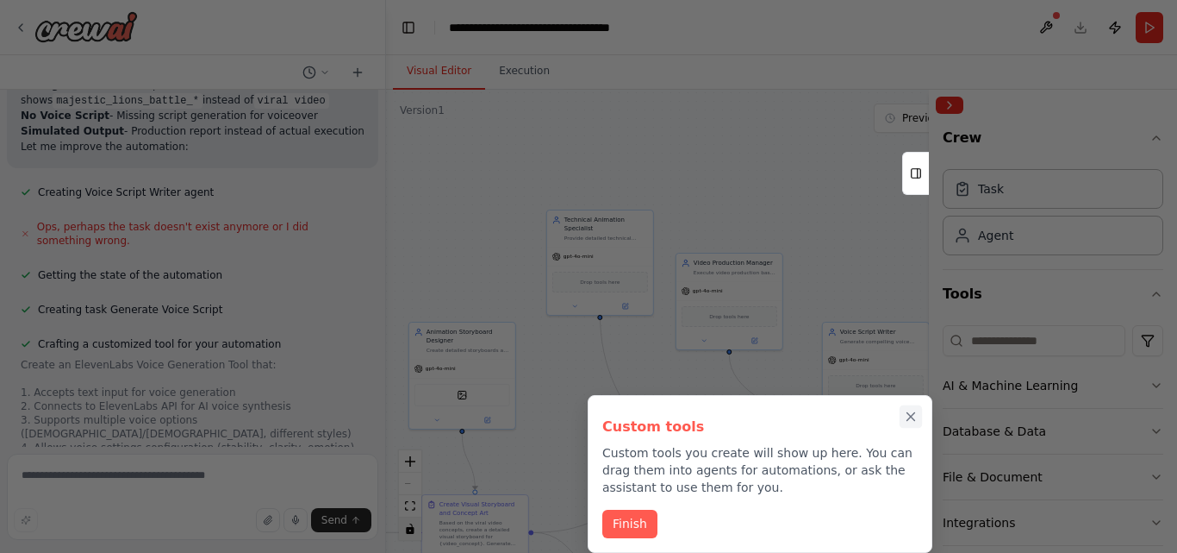
click at [910, 416] on icon "Close walkthrough" at bounding box center [912, 417] width 8 height 8
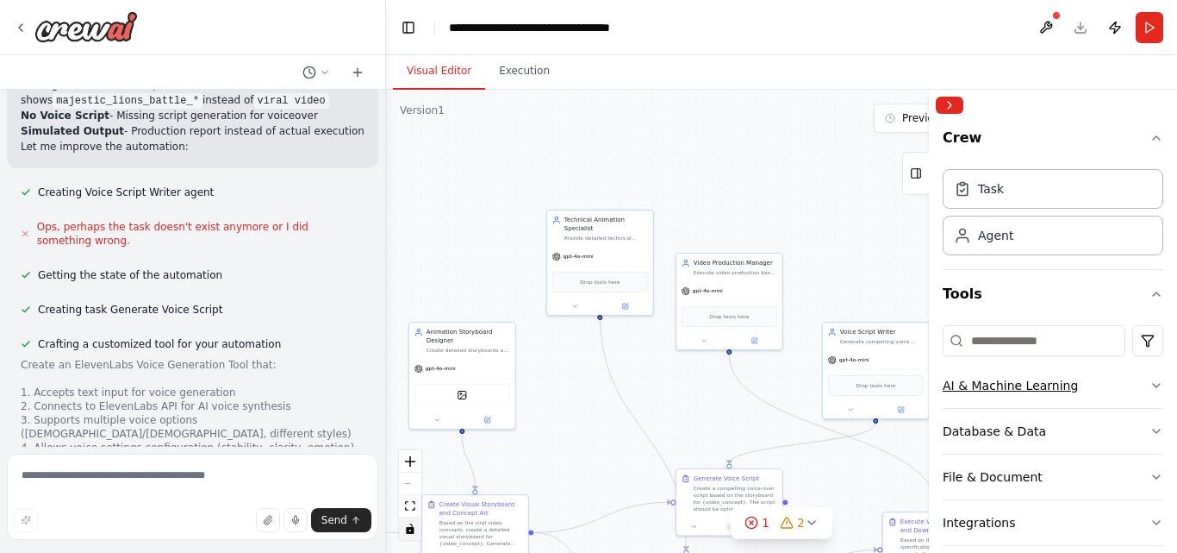
click at [1027, 384] on div "AI & Machine Learning" at bounding box center [1010, 385] width 135 height 17
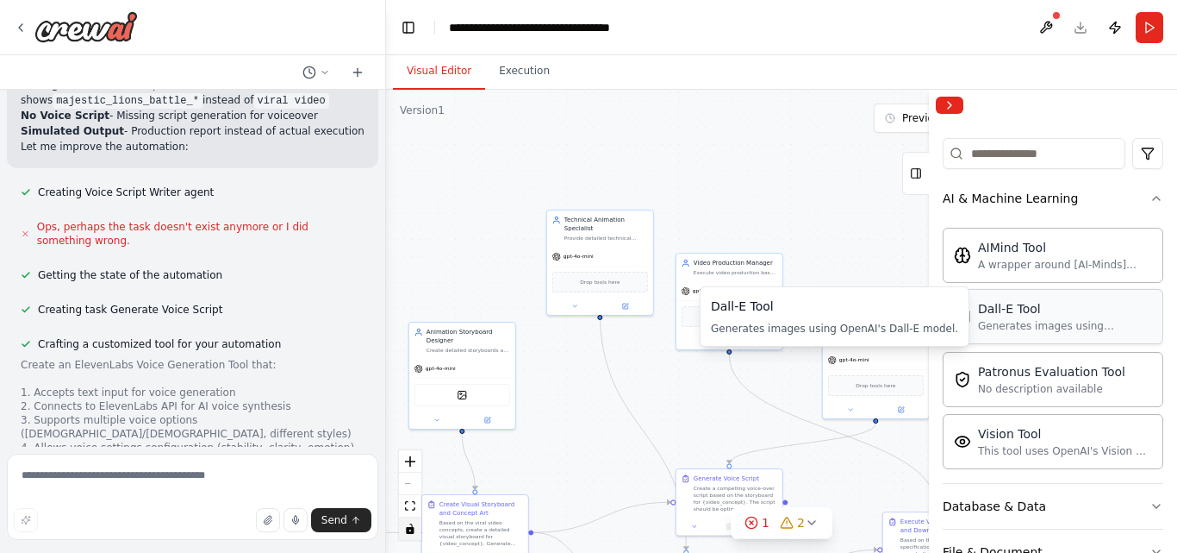
scroll to position [188, 0]
click at [870, 461] on div ".deletable-edge-delete-btn { width: 20px; height: 20px; border: 0px solid #ffff…" at bounding box center [781, 321] width 791 height 463
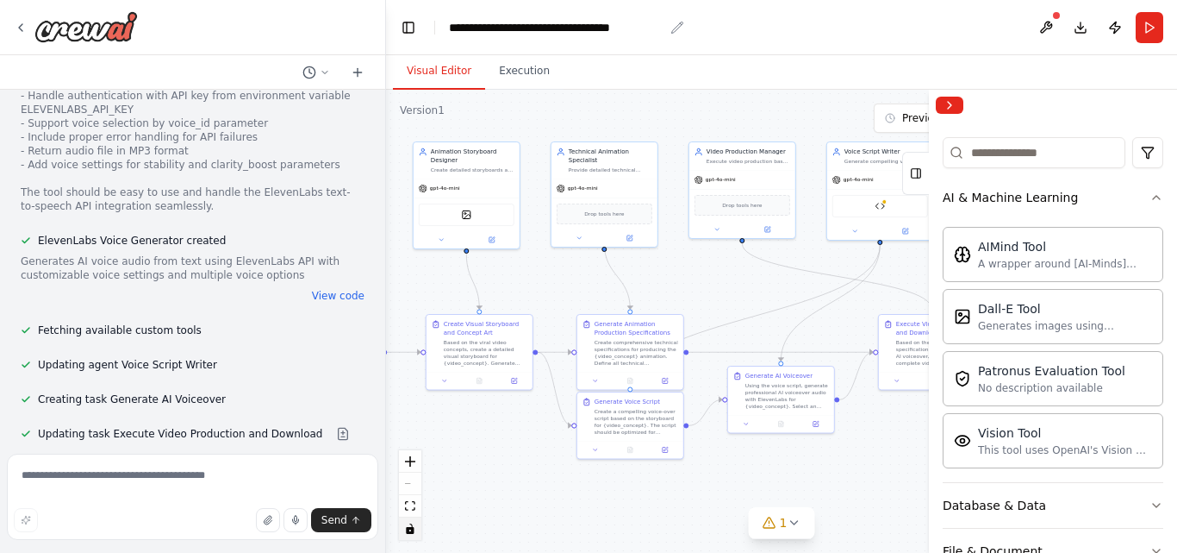
scroll to position [8414, 0]
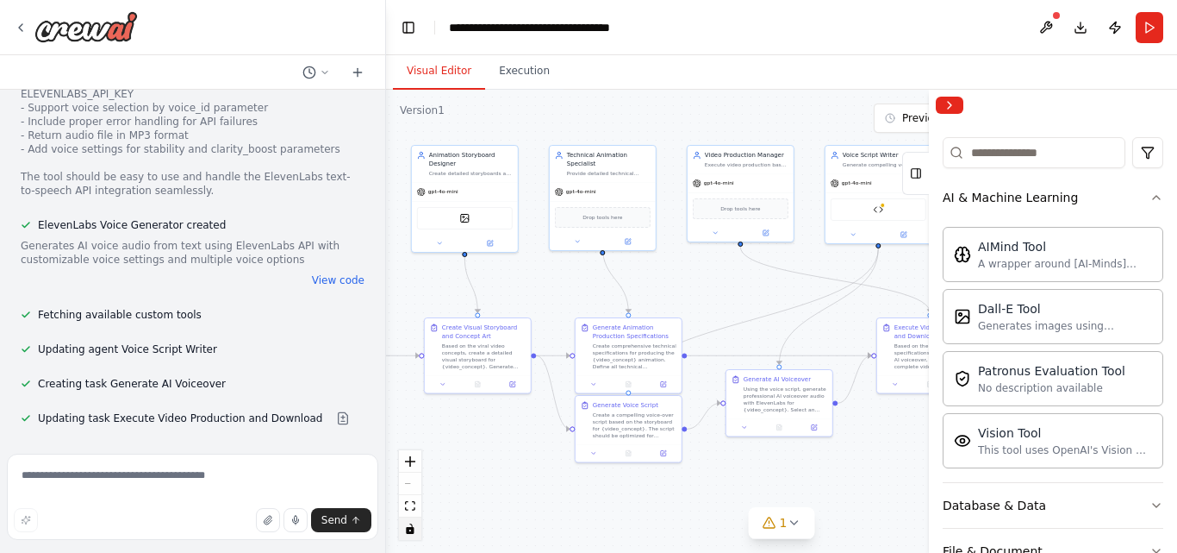
drag, startPoint x: 564, startPoint y: 213, endPoint x: 566, endPoint y: 36, distance: 176.7
click at [566, 36] on main "**********" at bounding box center [781, 276] width 791 height 553
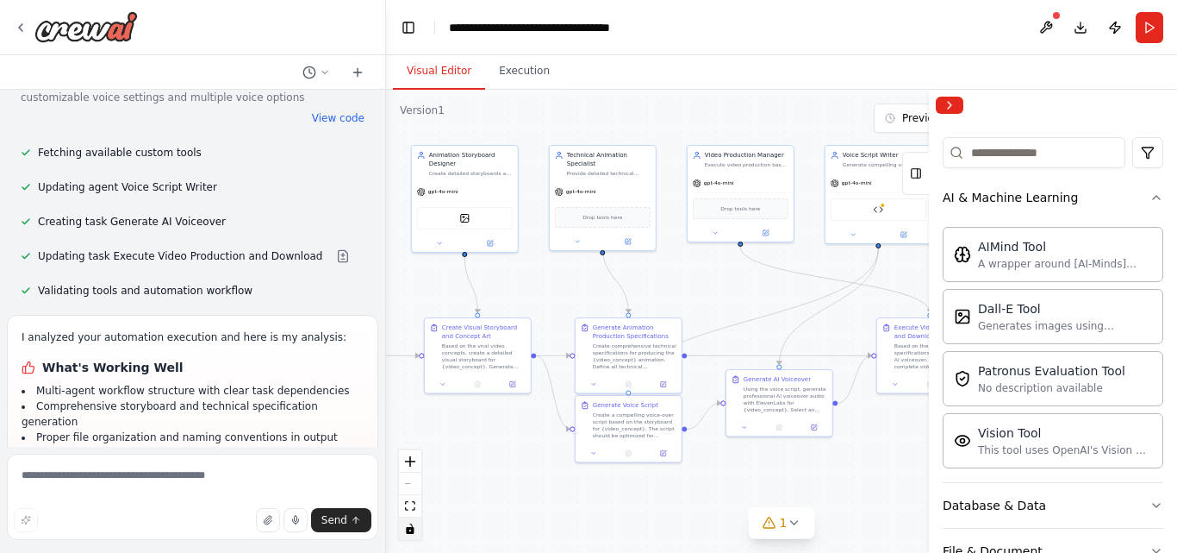
scroll to position [8607, 0]
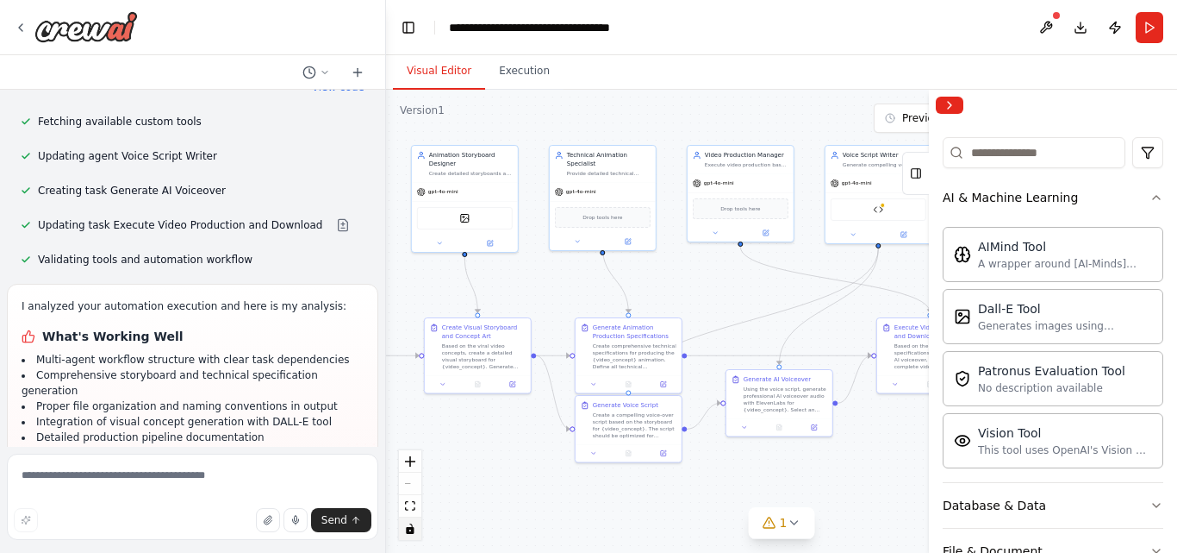
drag, startPoint x: 124, startPoint y: 315, endPoint x: 119, endPoint y: 391, distance: 76.0
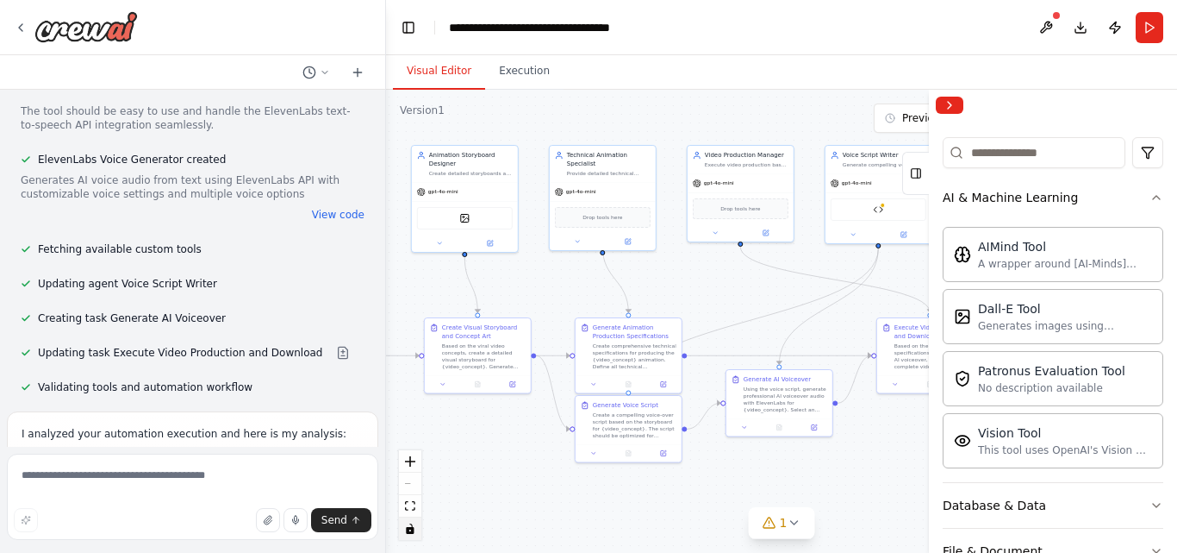
scroll to position [8478, 0]
